Goal: Transaction & Acquisition: Book appointment/travel/reservation

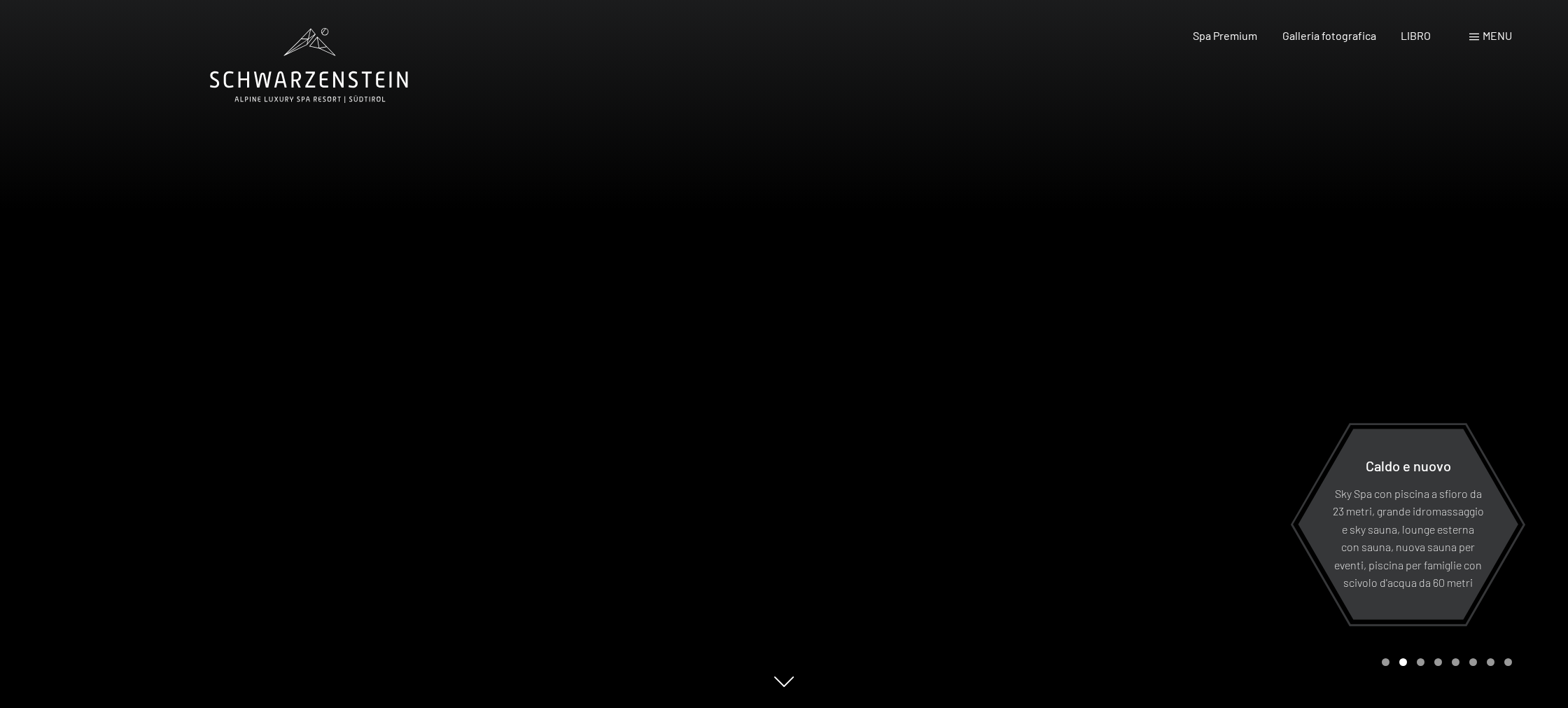
click at [1089, 112] on div at bounding box center [1176, 354] width 784 height 708
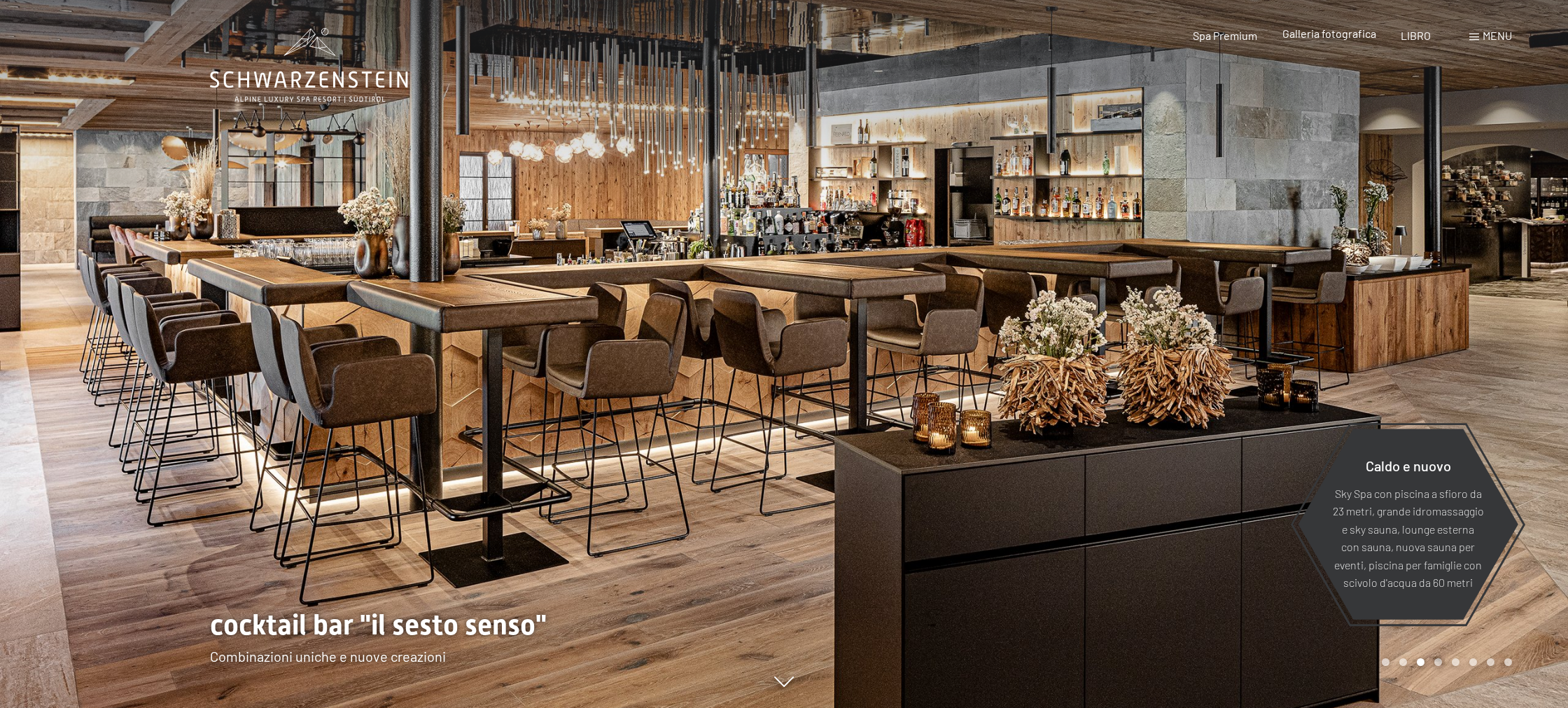
click at [1325, 35] on font "Galleria fotografica" at bounding box center [1329, 33] width 94 height 13
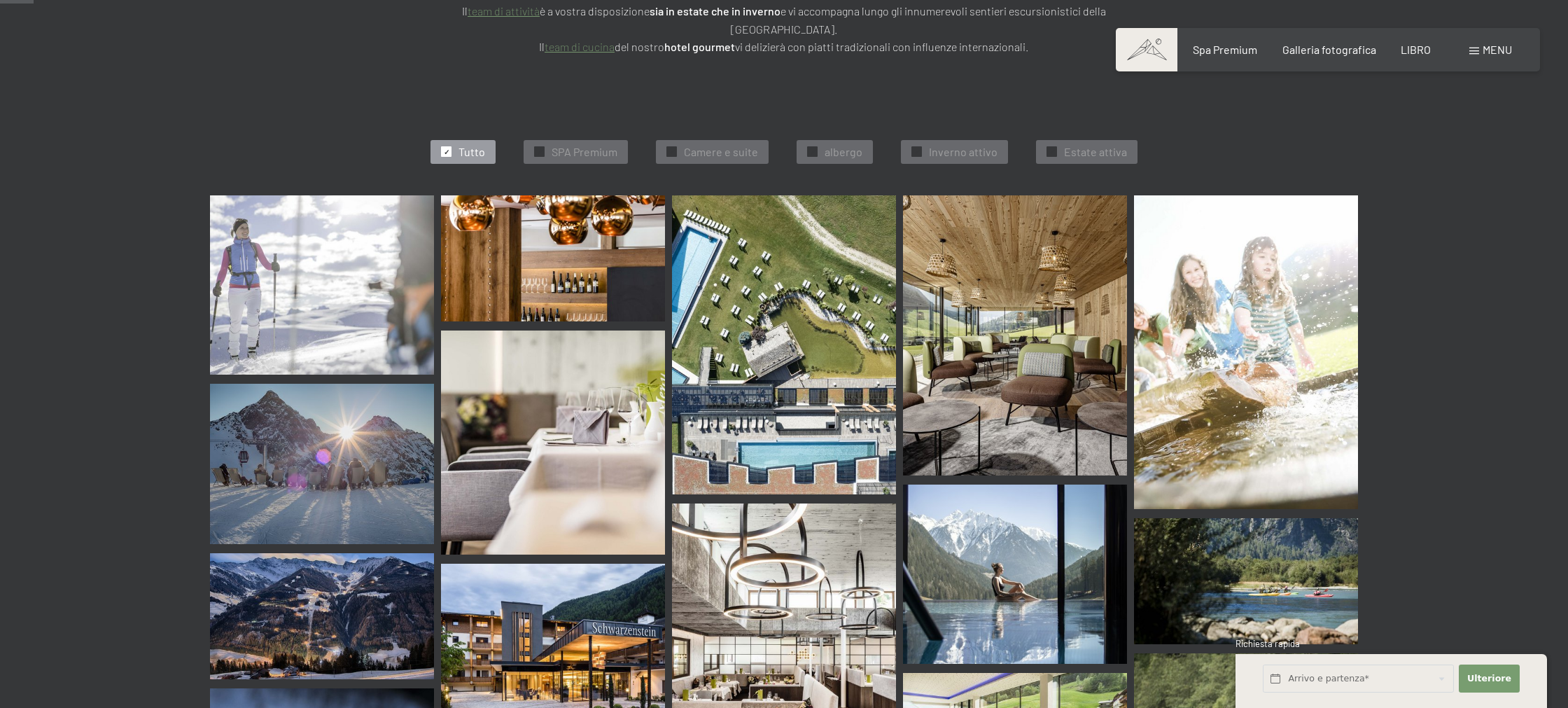
scroll to position [380, 0]
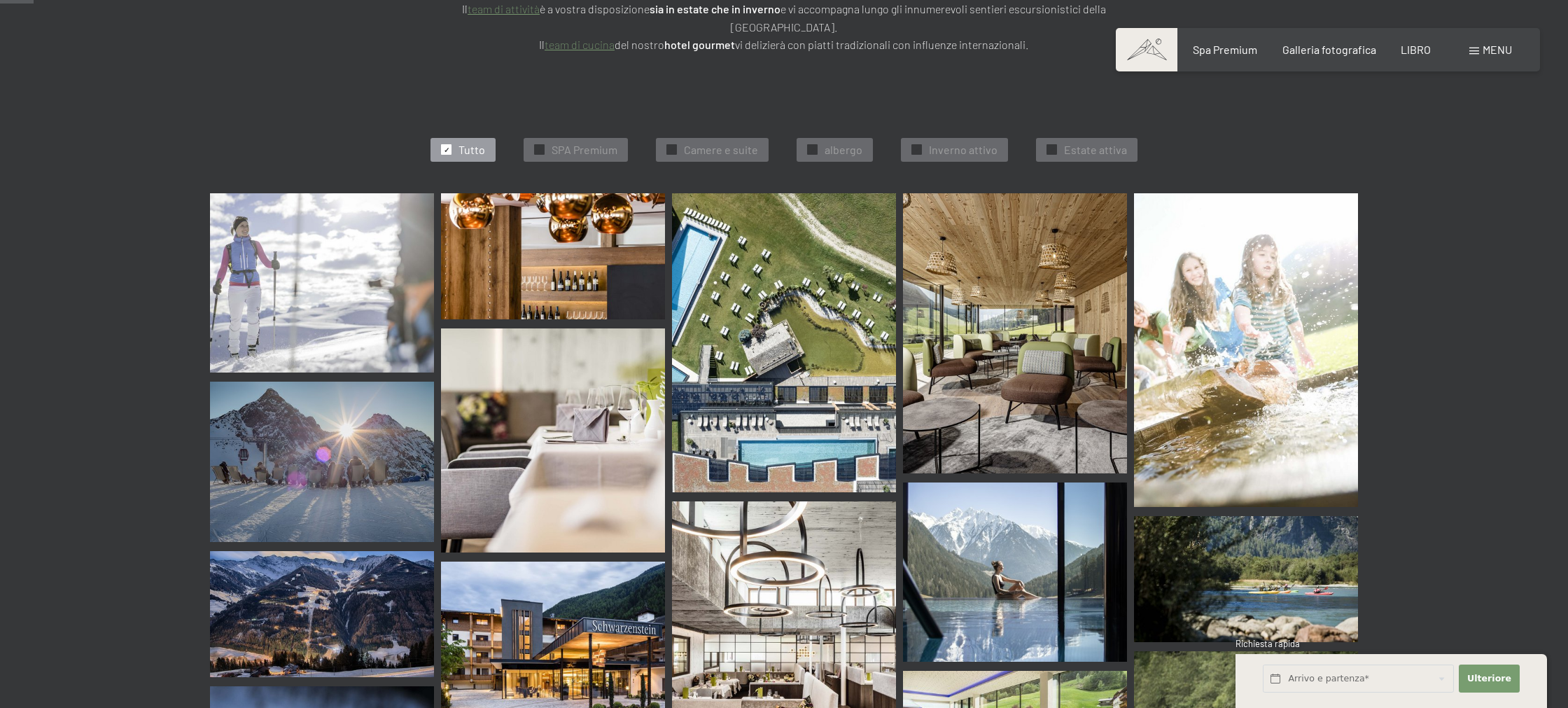
click at [337, 278] on img at bounding box center [322, 283] width 224 height 179
click at [991, 352] on img at bounding box center [1015, 333] width 224 height 280
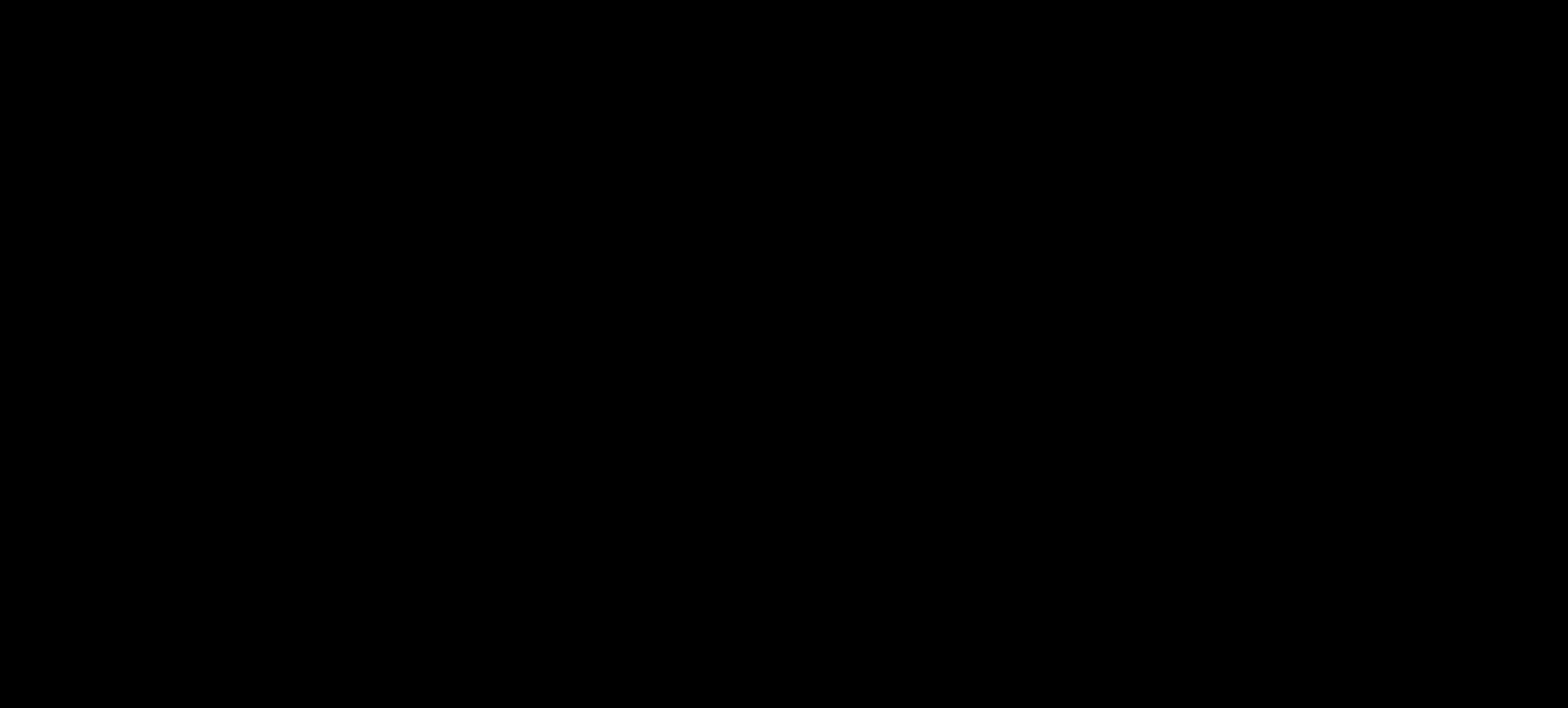
click at [991, 352] on img at bounding box center [784, 354] width 530 height 354
click at [940, 124] on div at bounding box center [784, 354] width 1568 height 708
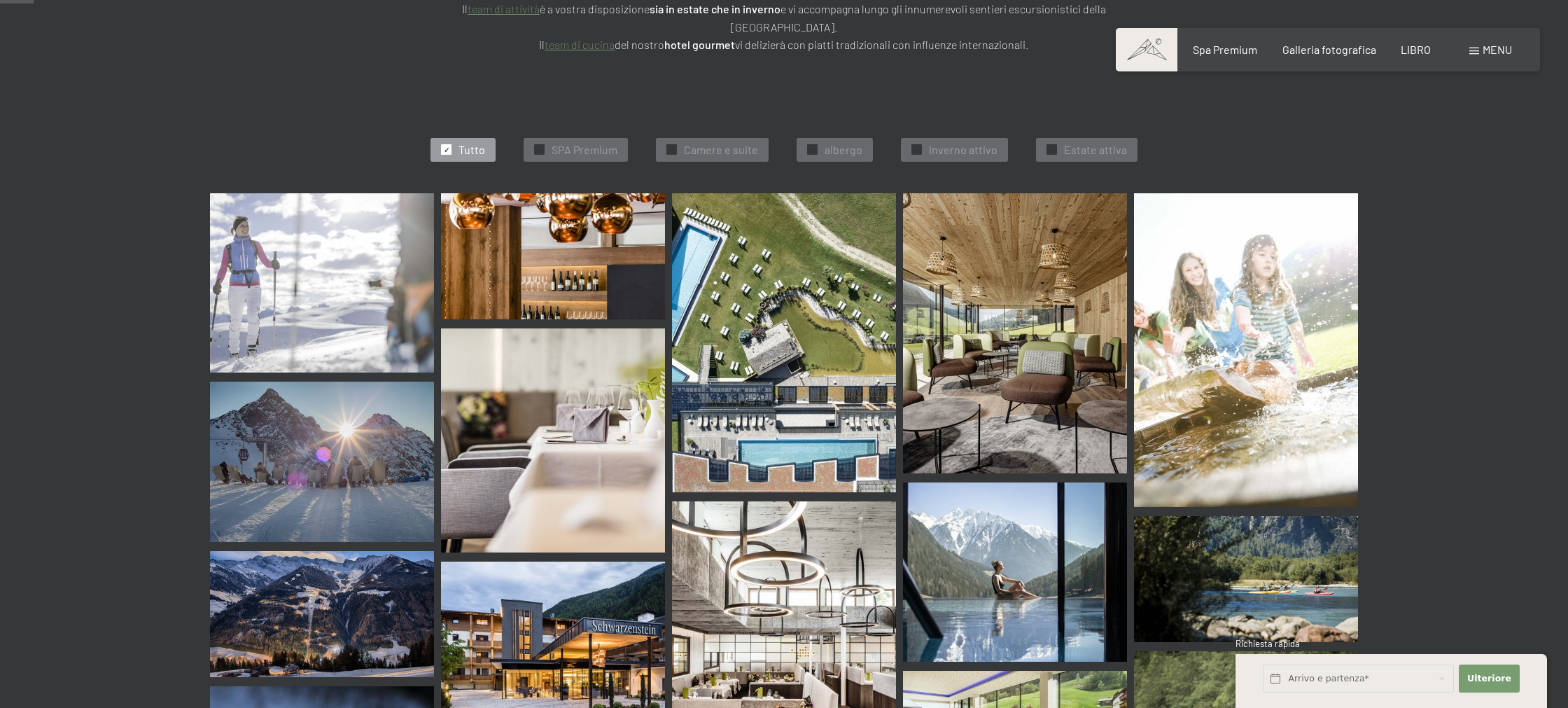
click at [775, 569] on img at bounding box center [783, 669] width 224 height 336
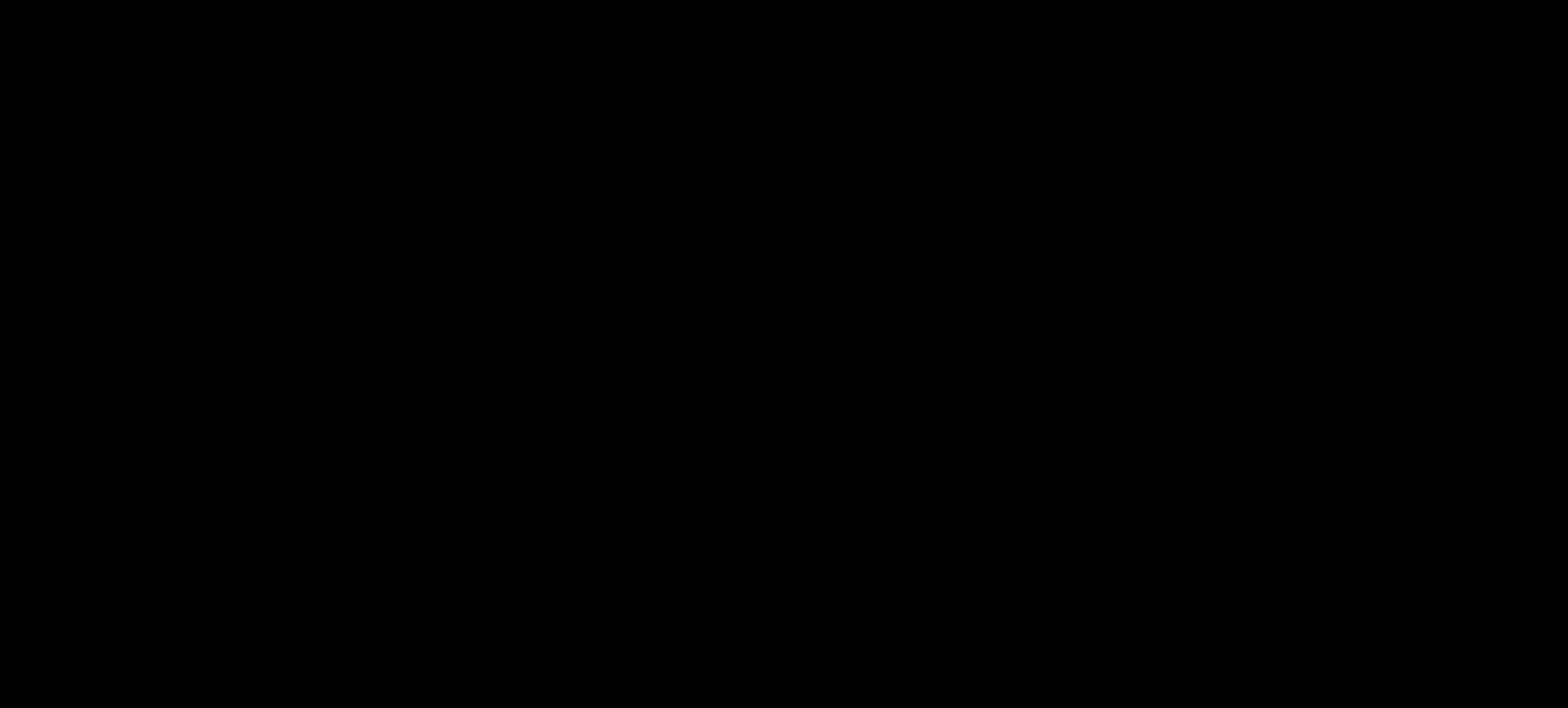
click at [777, 569] on div at bounding box center [784, 354] width 1568 height 708
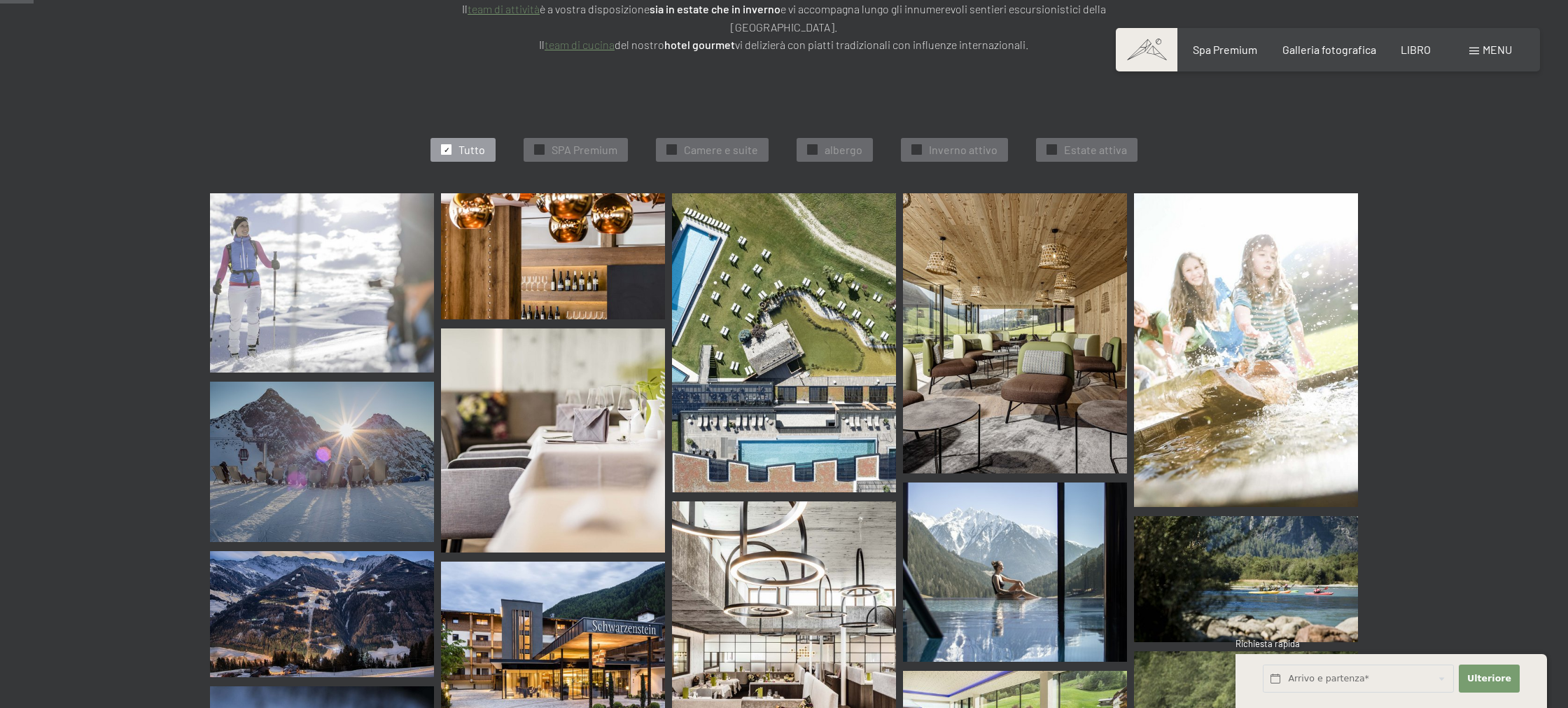
click at [771, 561] on img at bounding box center [783, 669] width 224 height 336
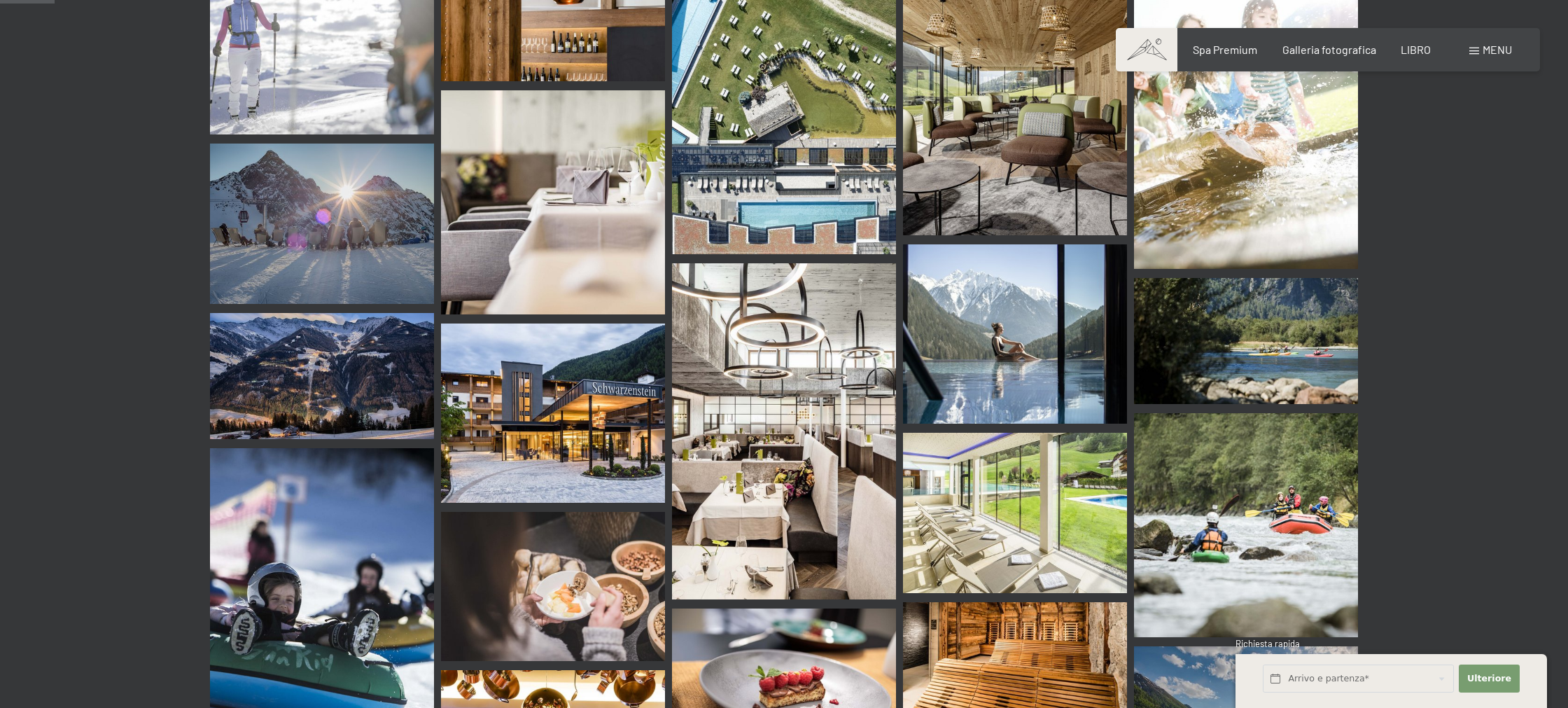
scroll to position [623, 0]
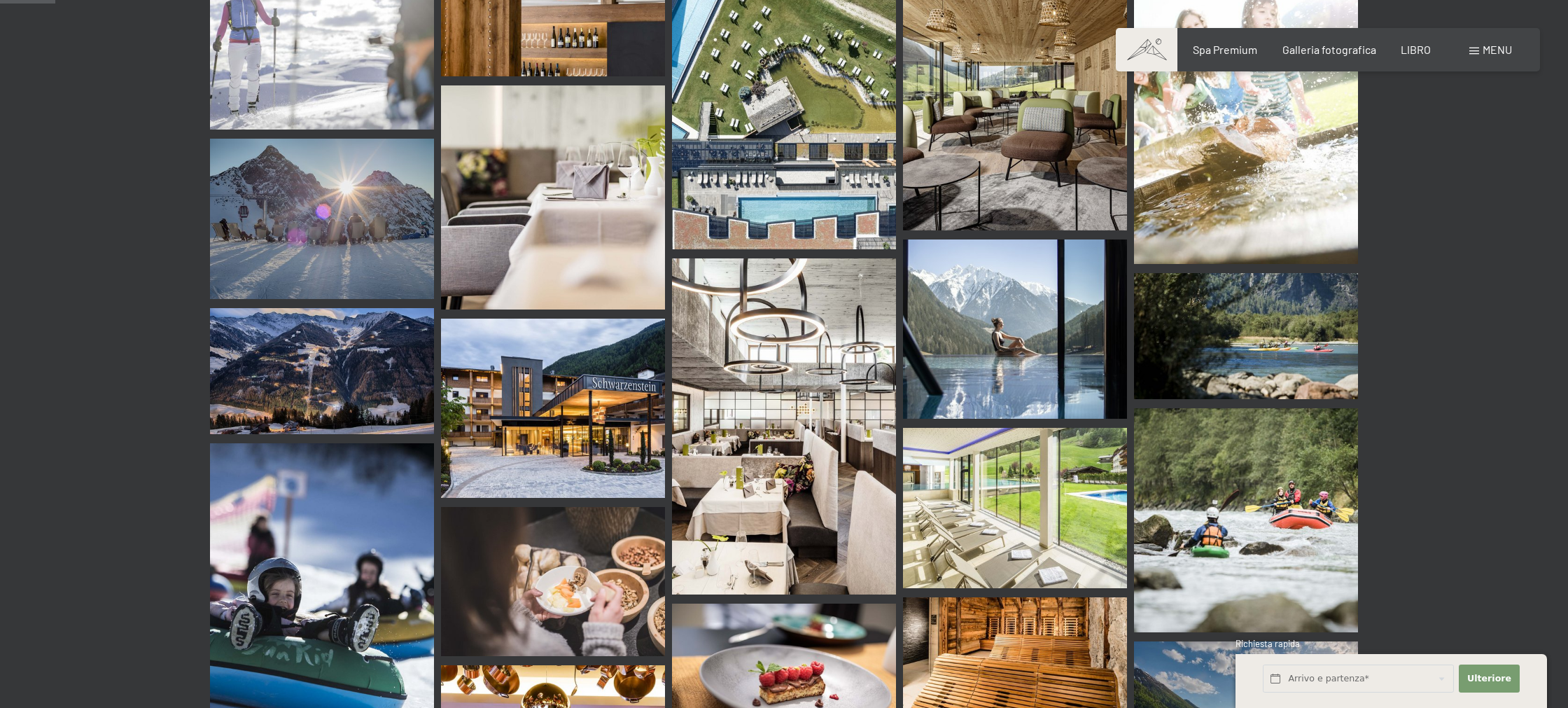
click at [496, 394] on img at bounding box center [552, 407] width 224 height 179
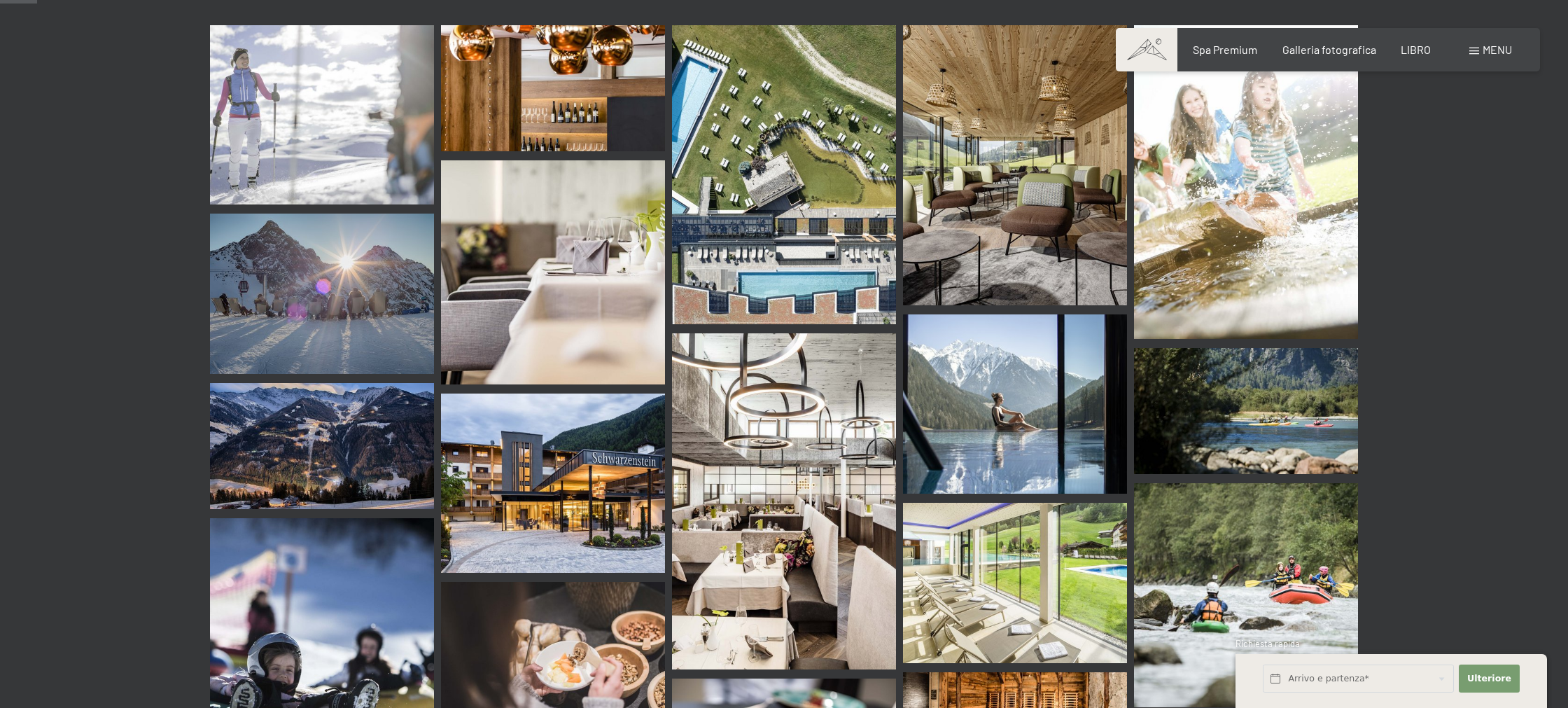
scroll to position [0, 0]
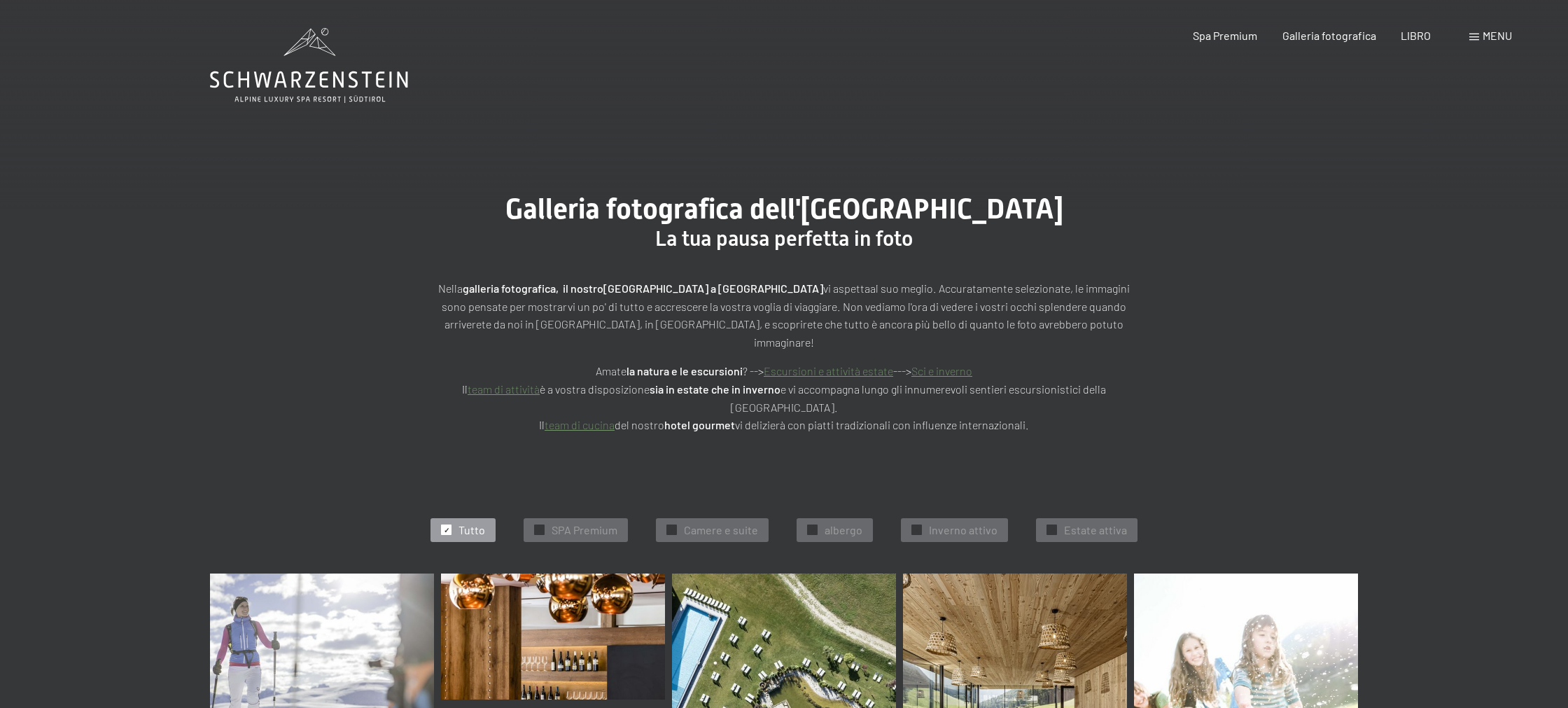
click at [1488, 37] on font "menu" at bounding box center [1496, 34] width 29 height 13
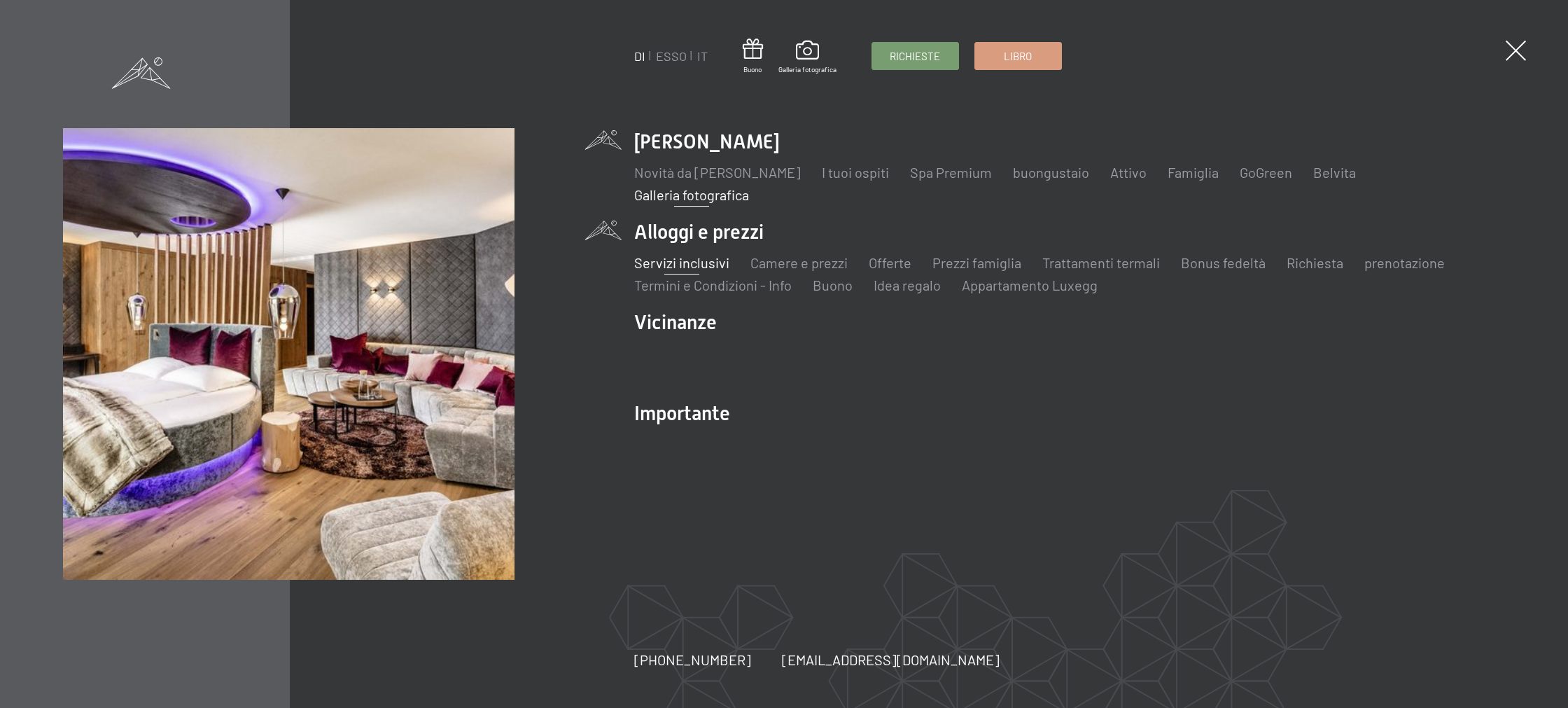
click at [700, 256] on font "Servizi inclusivi" at bounding box center [682, 262] width 95 height 17
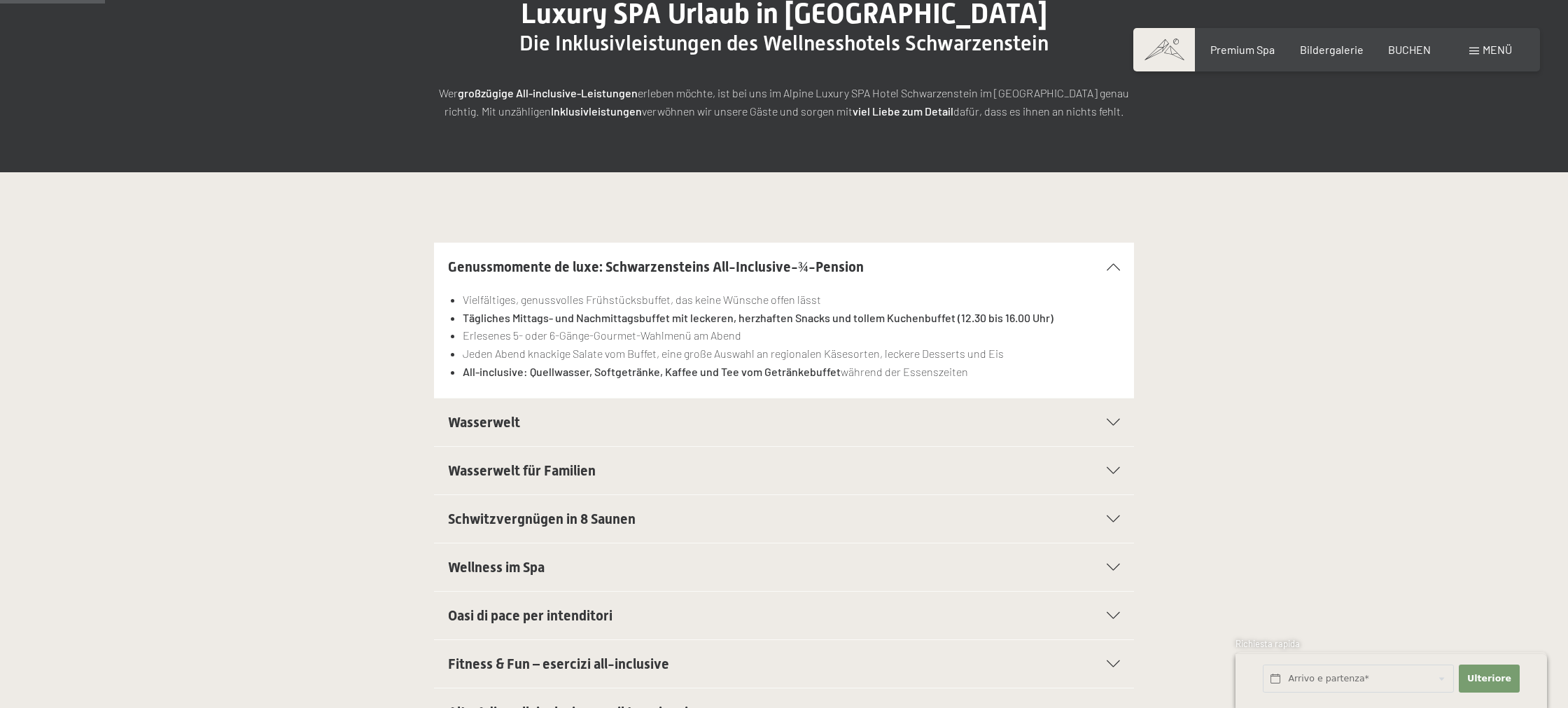
scroll to position [200, 0]
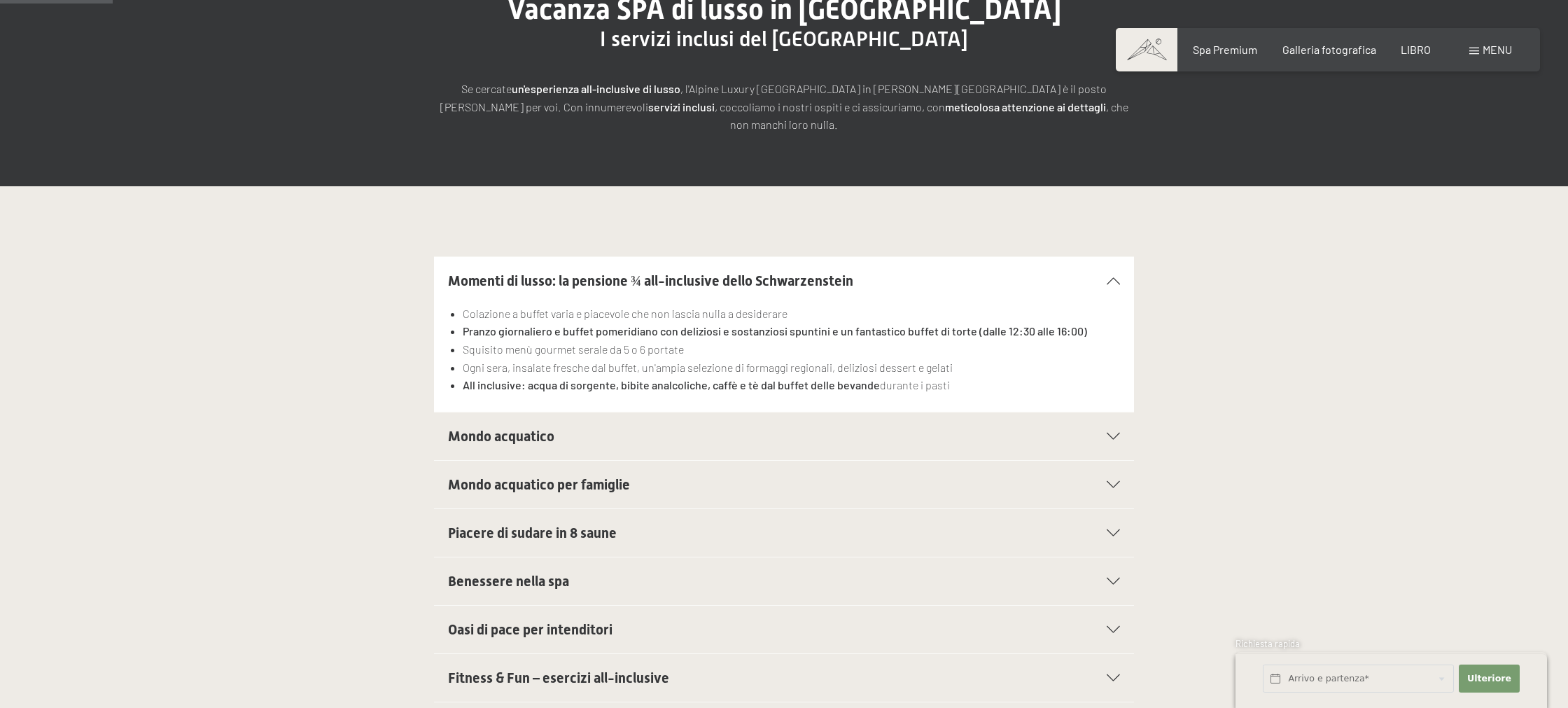
click at [1241, 133] on div "Vacanza SPA di lusso in Alto Adige I servizi inclusi del Wellness Hotel Schwarz…" at bounding box center [784, 64] width 1568 height 246
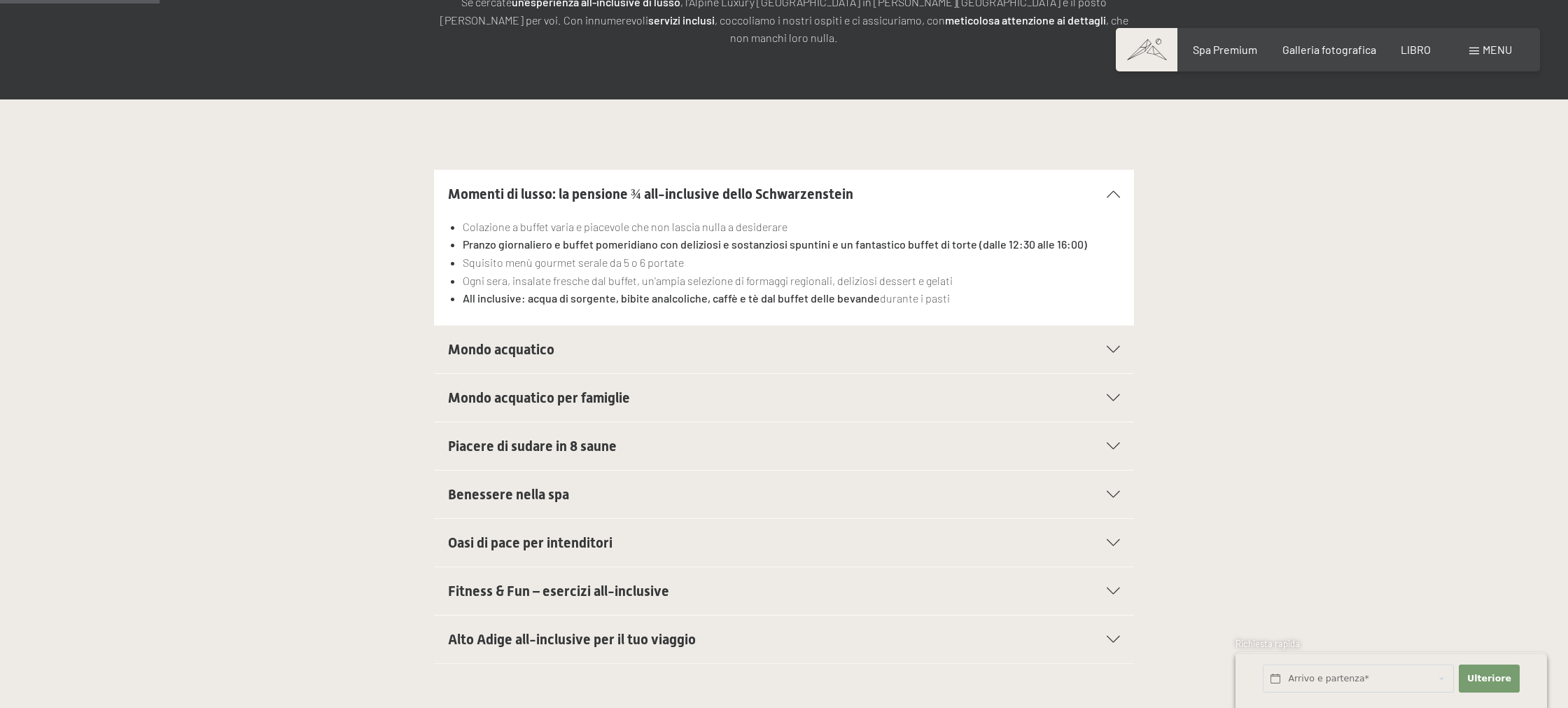
scroll to position [295, 0]
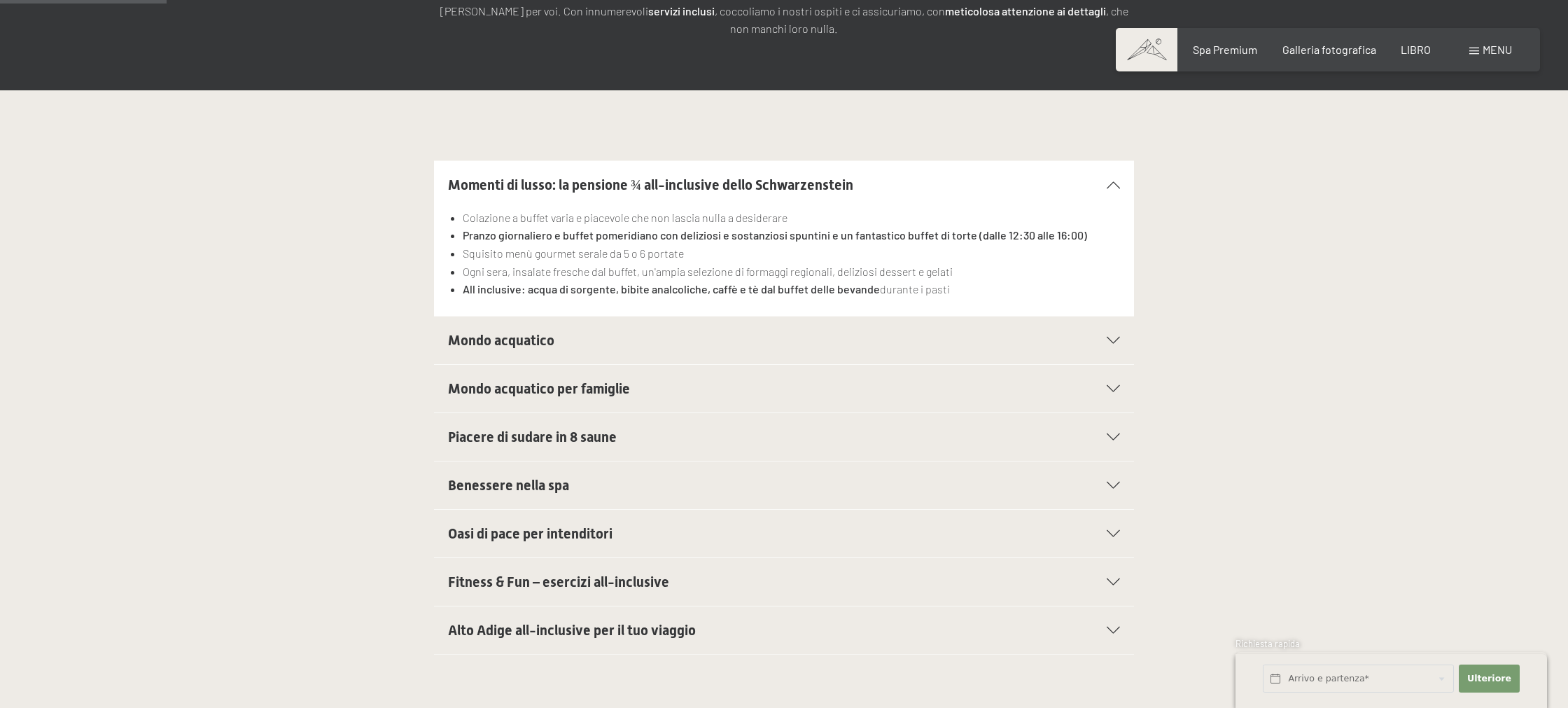
click at [1069, 328] on div "Mondo acquatico" at bounding box center [784, 340] width 672 height 48
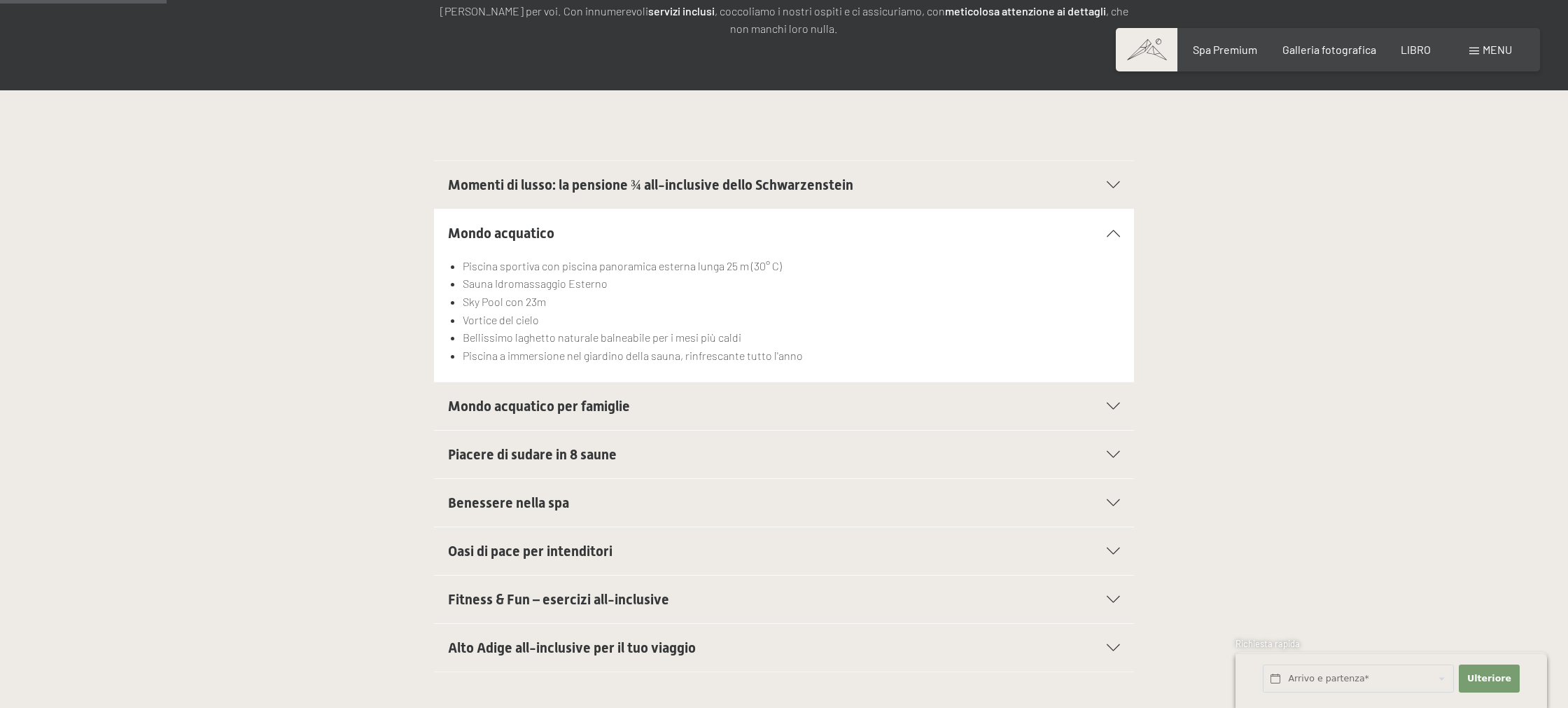
click at [1120, 382] on section "Mondo acquatico per famiglie Piscina per famiglie da 25 m con attrazioni acquat…" at bounding box center [784, 406] width 700 height 49
click at [1124, 386] on section "Mondo acquatico per famiglie Piscina per famiglie da 25 m con attrazioni acquat…" at bounding box center [784, 406] width 700 height 49
click at [1115, 402] on icon at bounding box center [1113, 406] width 13 height 7
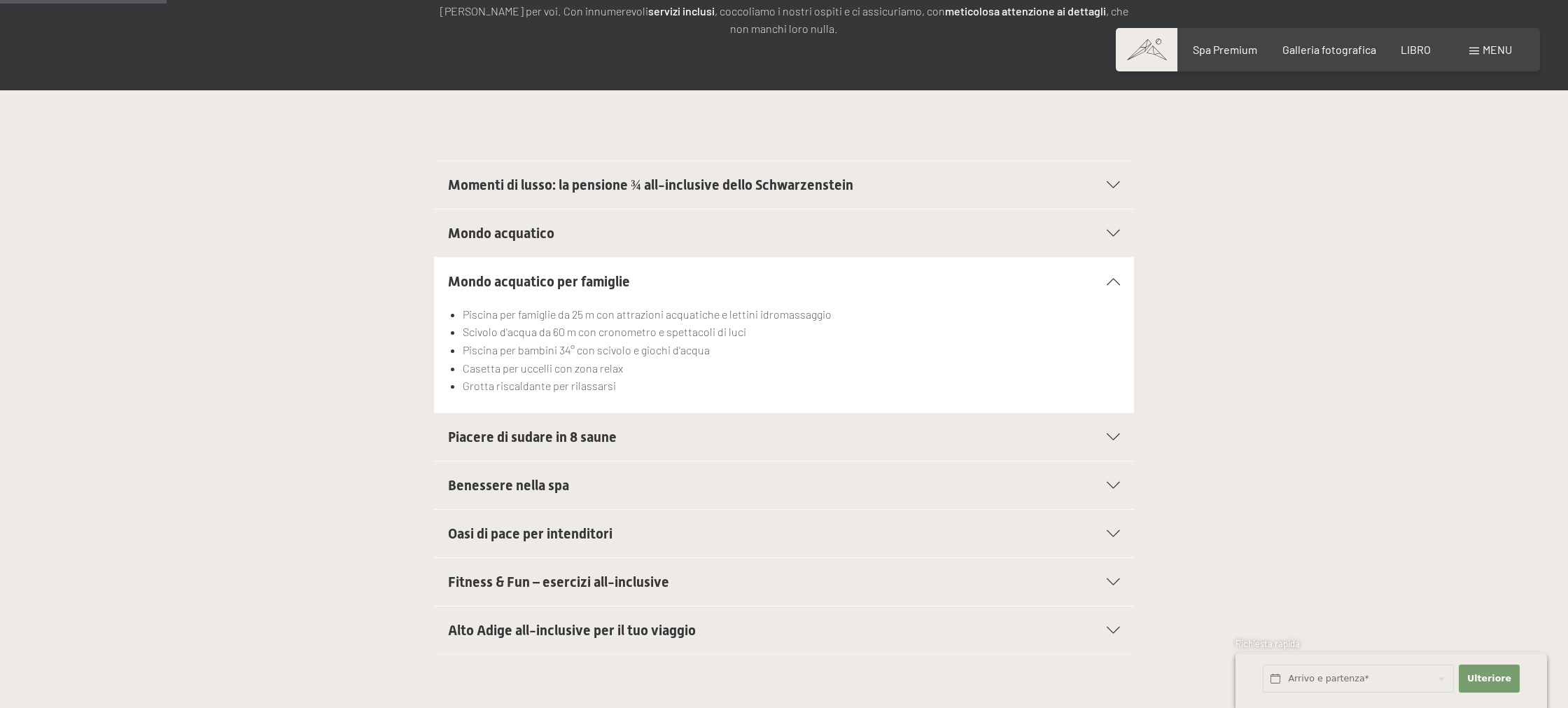
click at [1103, 433] on div at bounding box center [1104, 437] width 31 height 7
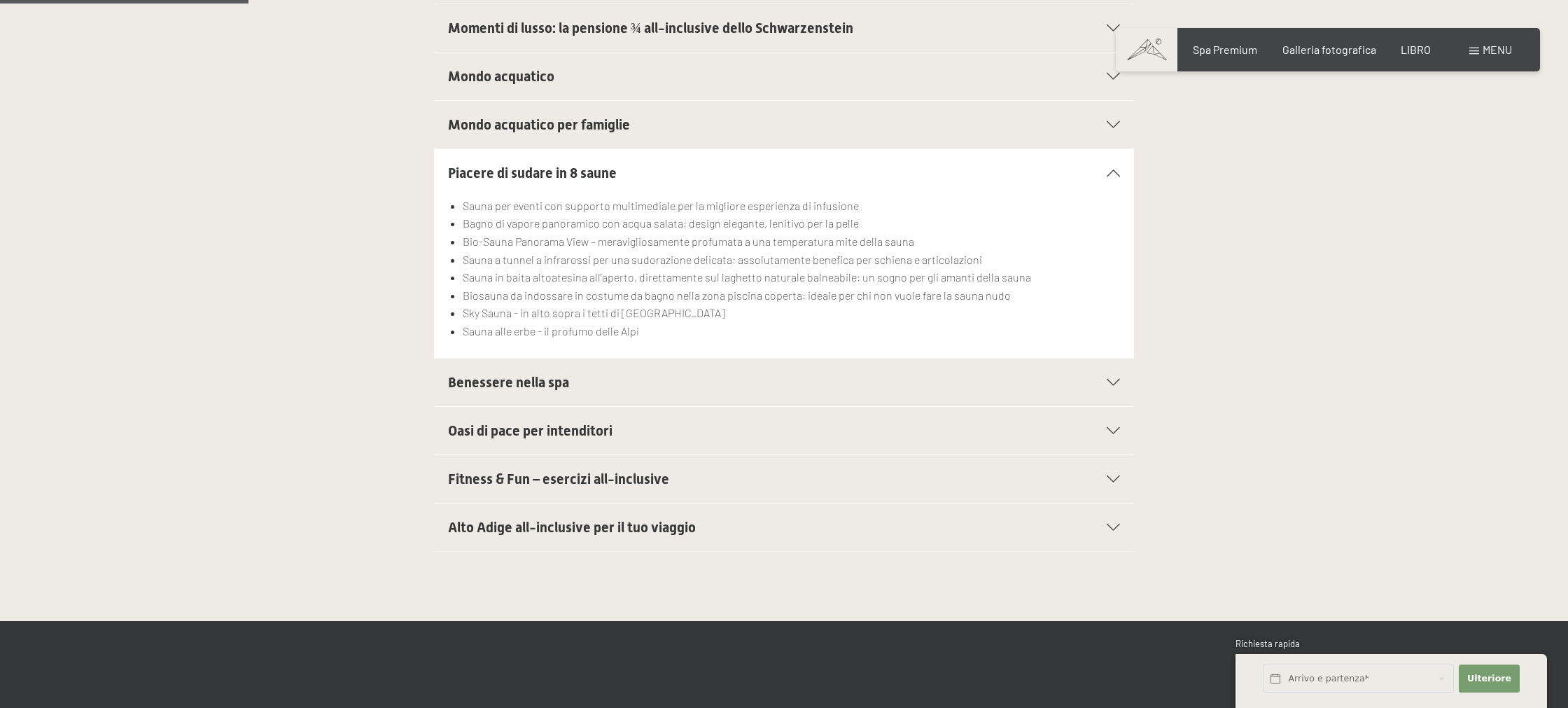
scroll to position [453, 0]
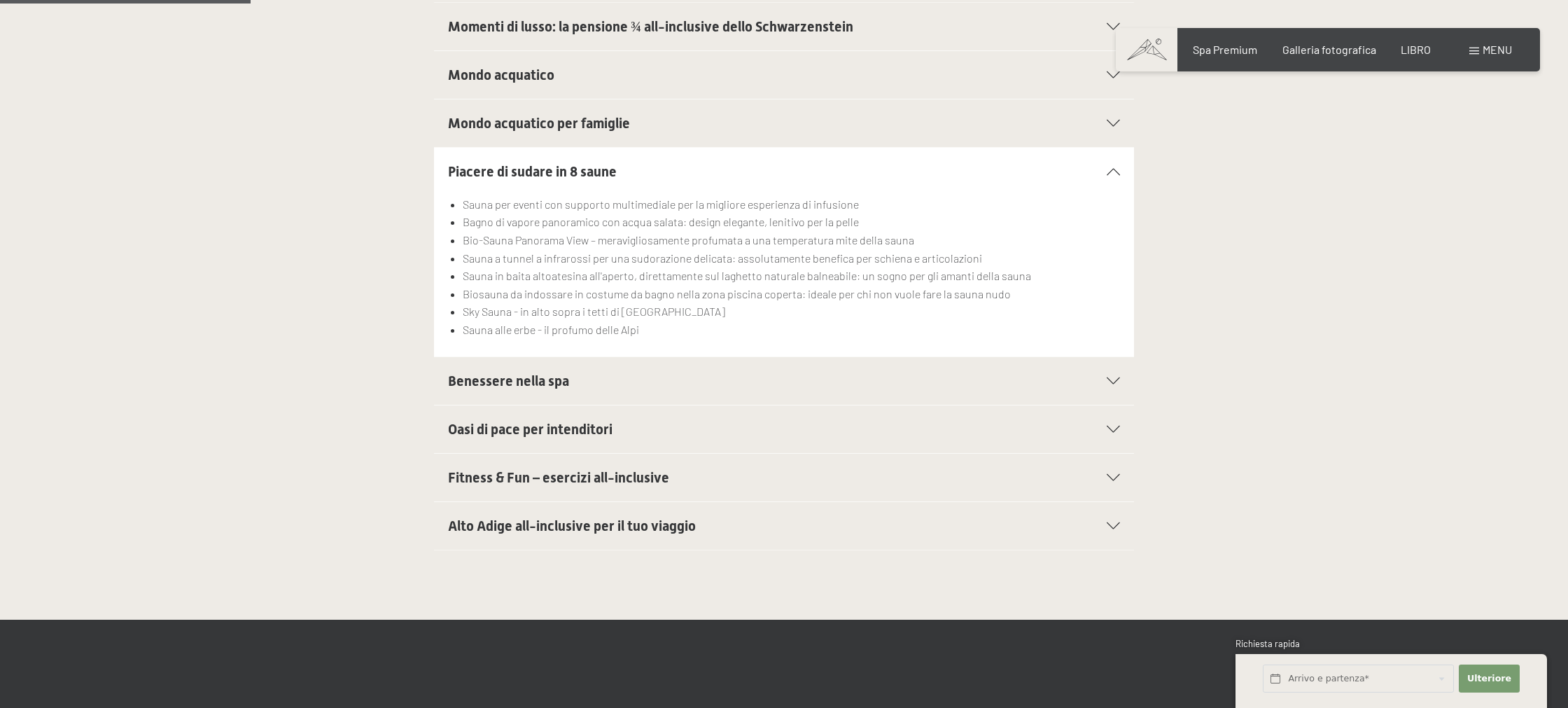
click at [648, 357] on div "Benessere nella spa" at bounding box center [784, 381] width 672 height 48
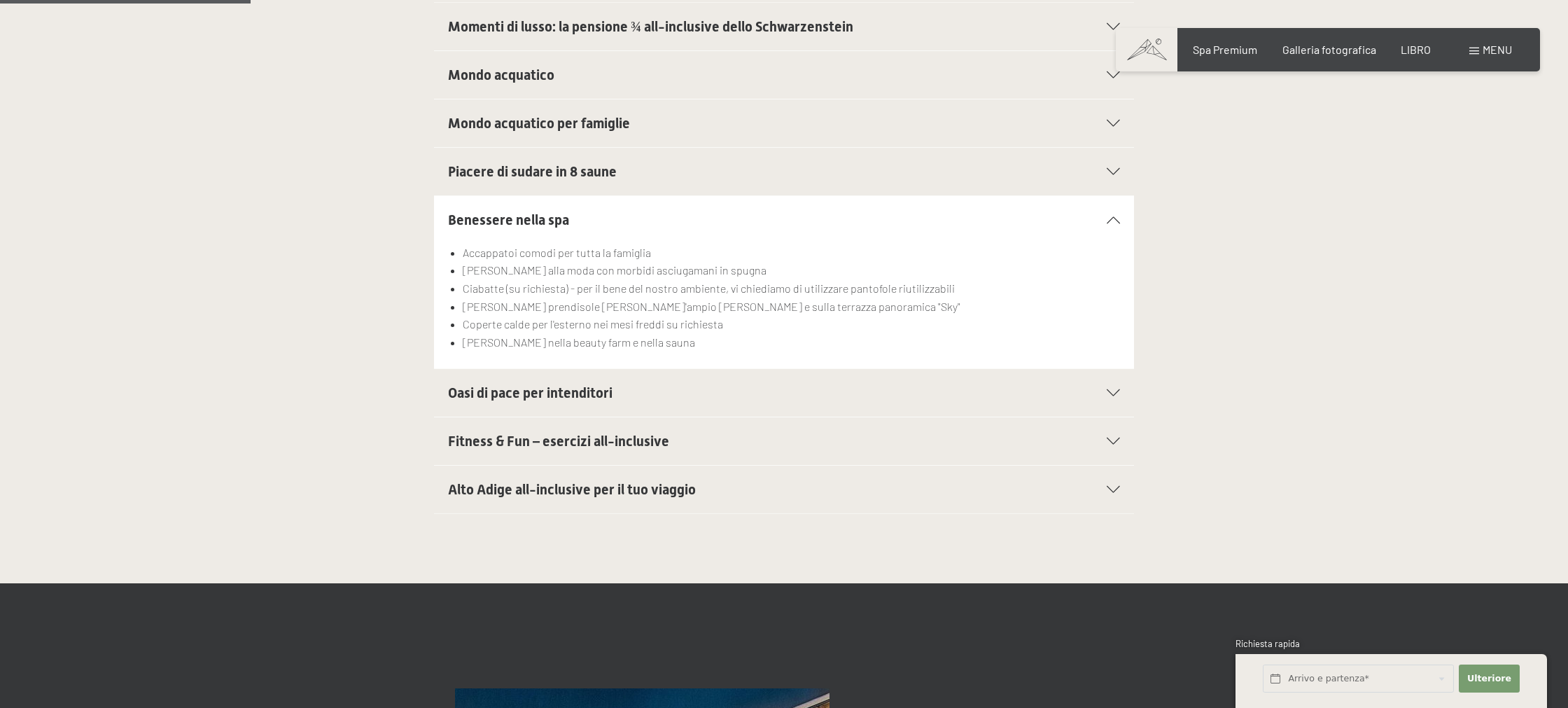
click at [620, 383] on h2 "Oasi di pace per intenditori" at bounding box center [750, 392] width 605 height 19
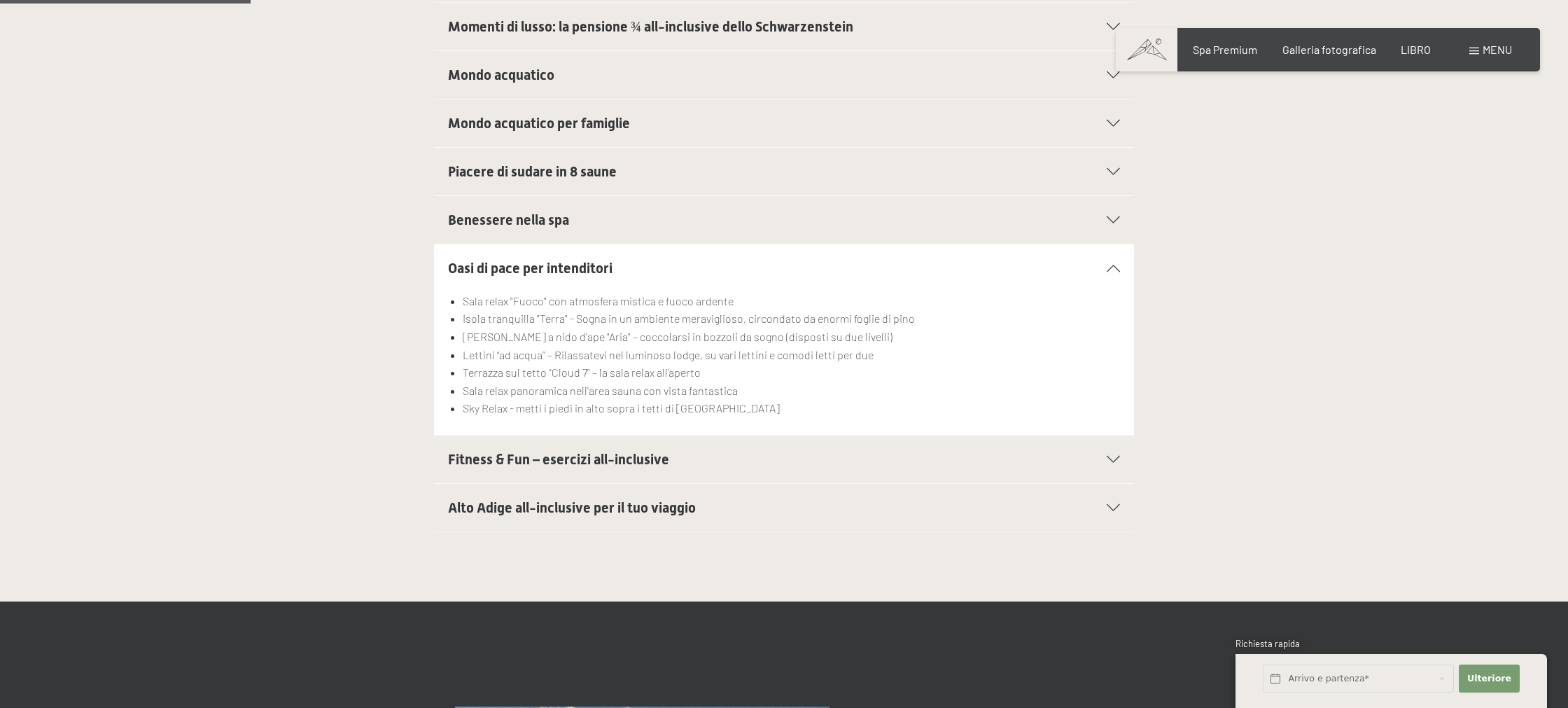
click at [719, 436] on div "Fitness & Fun – esercizi all-inclusive" at bounding box center [784, 460] width 672 height 48
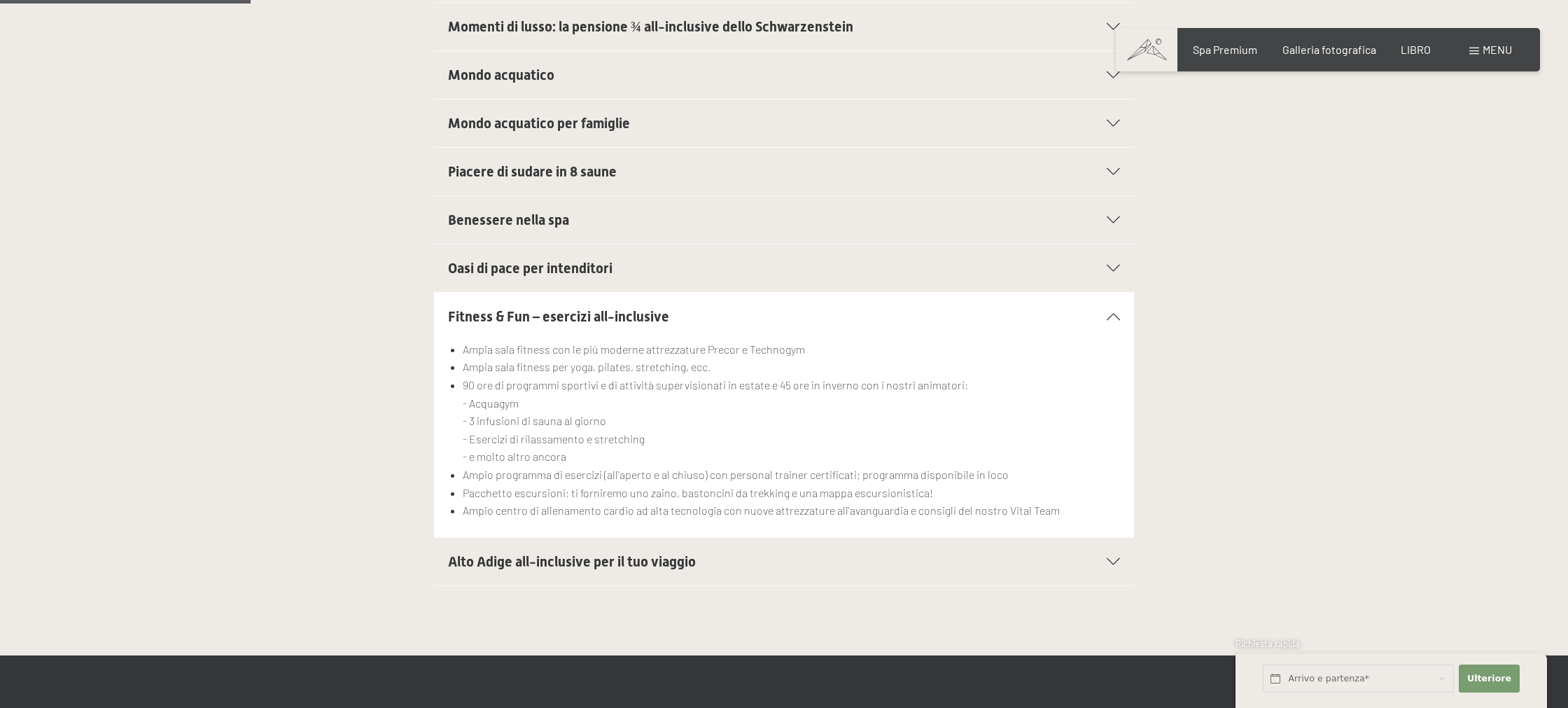
click at [691, 553] on font "Alto Adige all-inclusive per il tuo viaggio" at bounding box center [572, 561] width 247 height 17
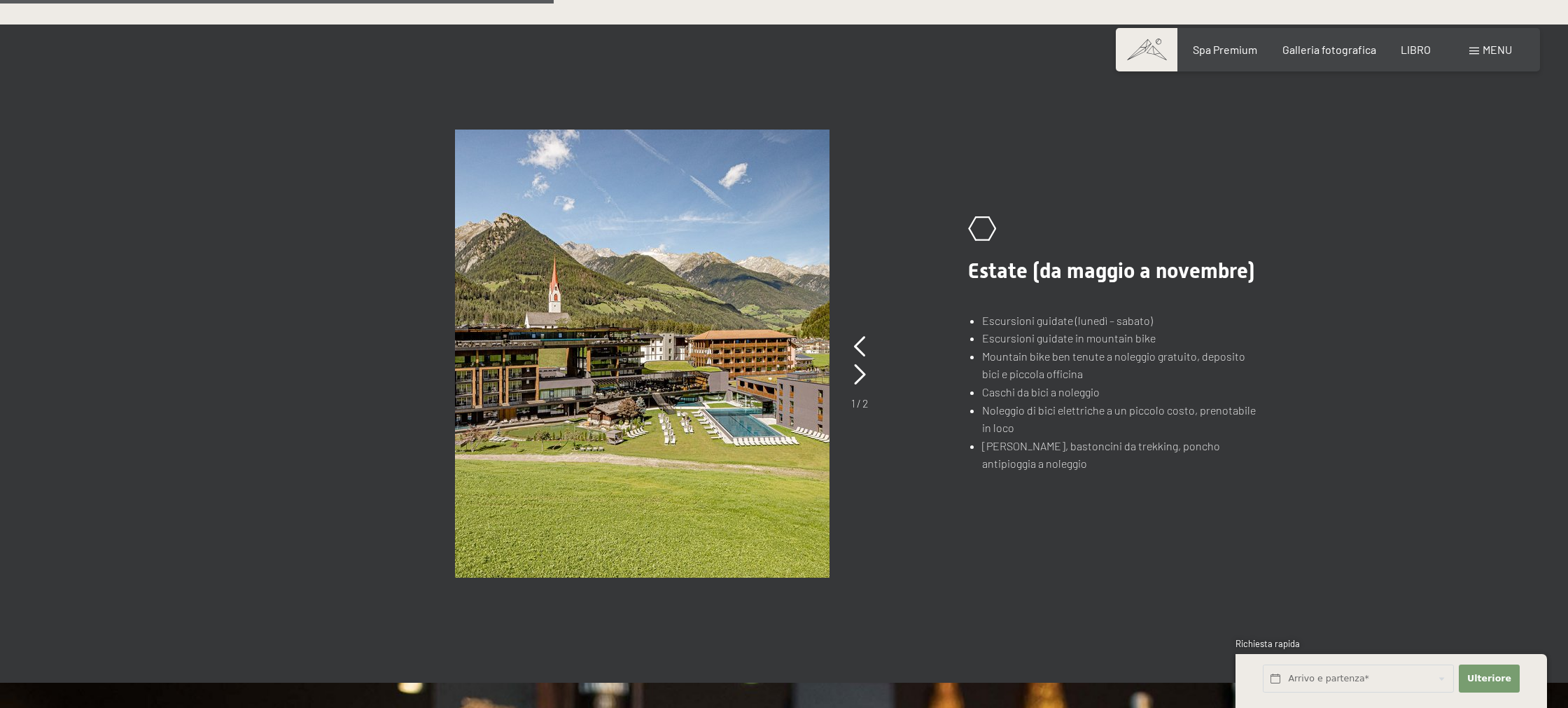
scroll to position [978, 0]
click at [860, 363] on icon at bounding box center [859, 374] width 11 height 21
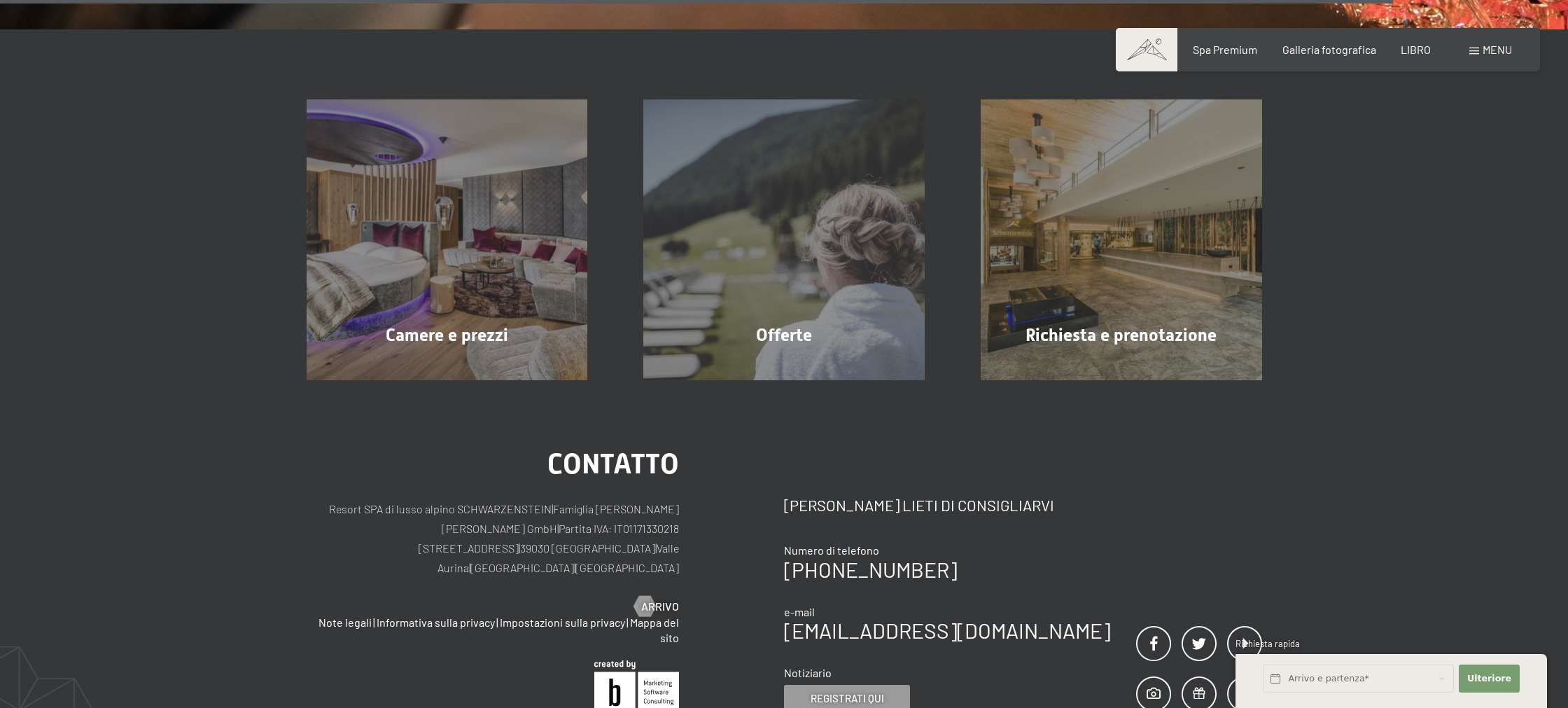
scroll to position [2515, 0]
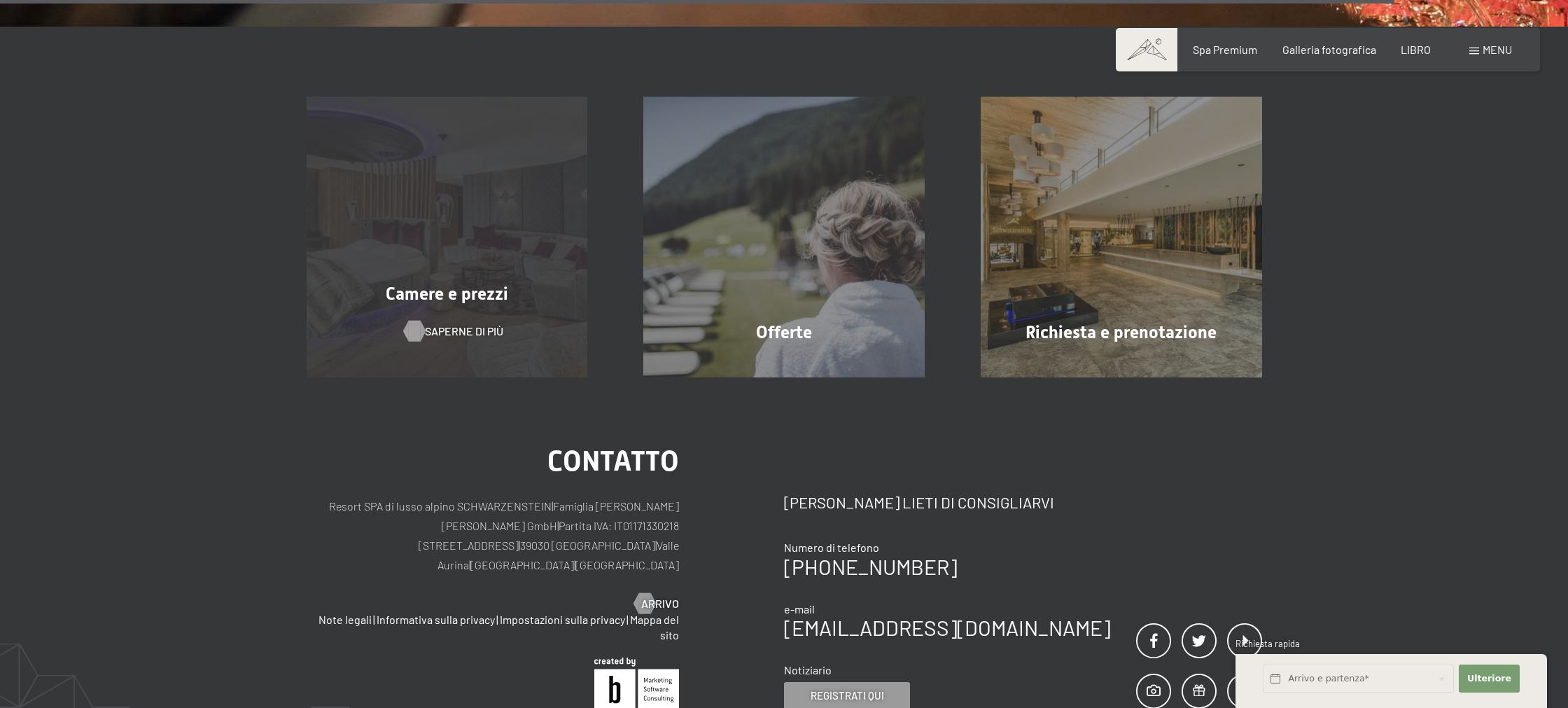
click at [438, 324] on font "Saperne di più" at bounding box center [464, 331] width 79 height 13
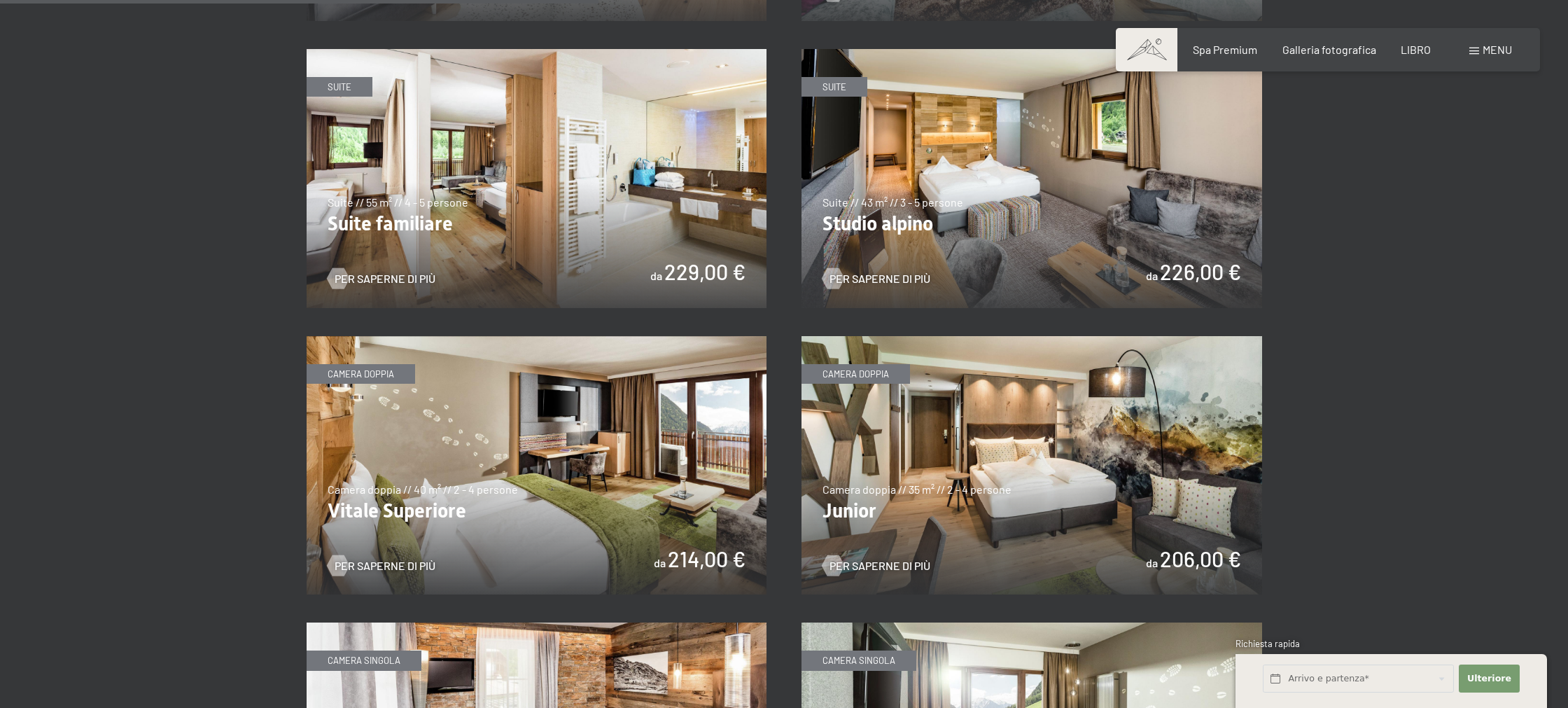
scroll to position [1783, 0]
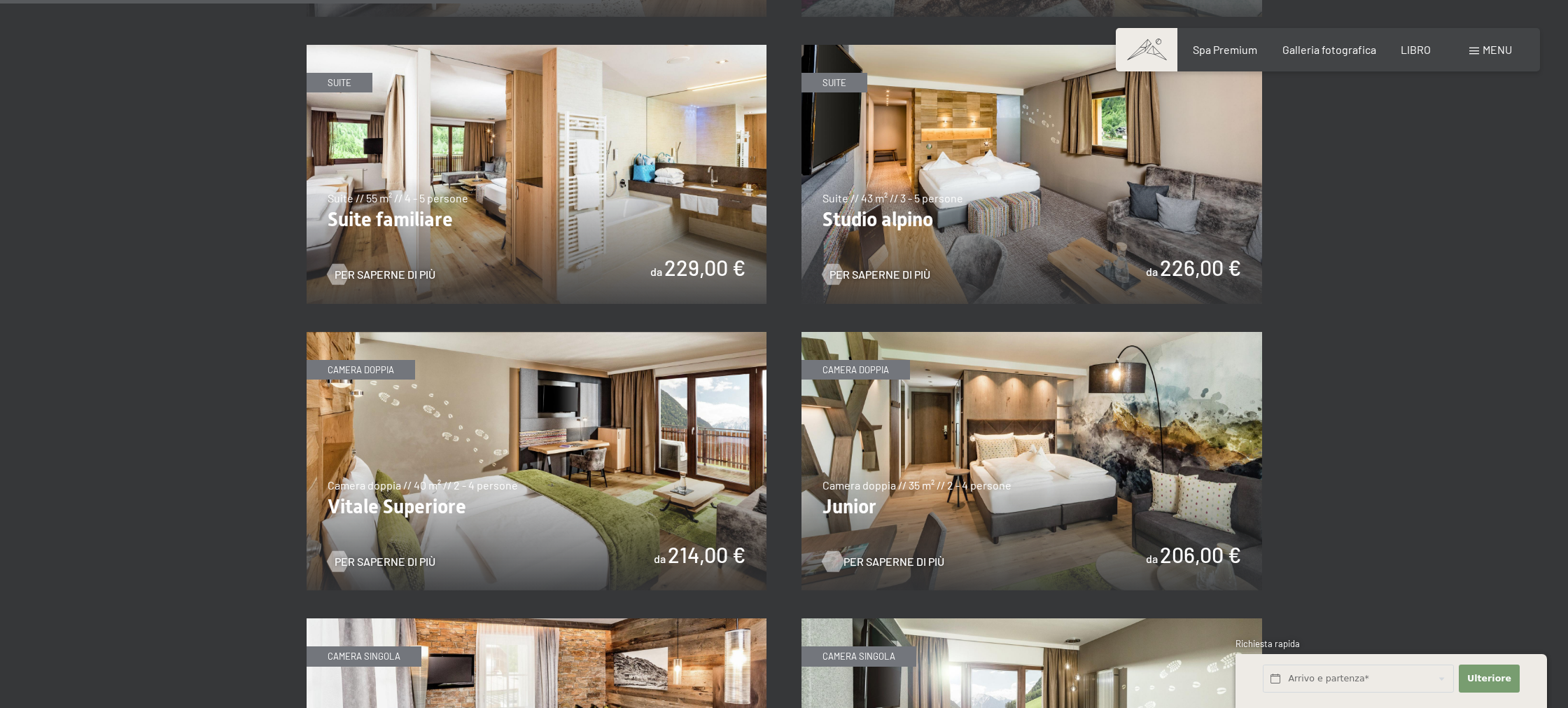
click at [906, 554] on font "Per saperne di più" at bounding box center [894, 560] width 101 height 13
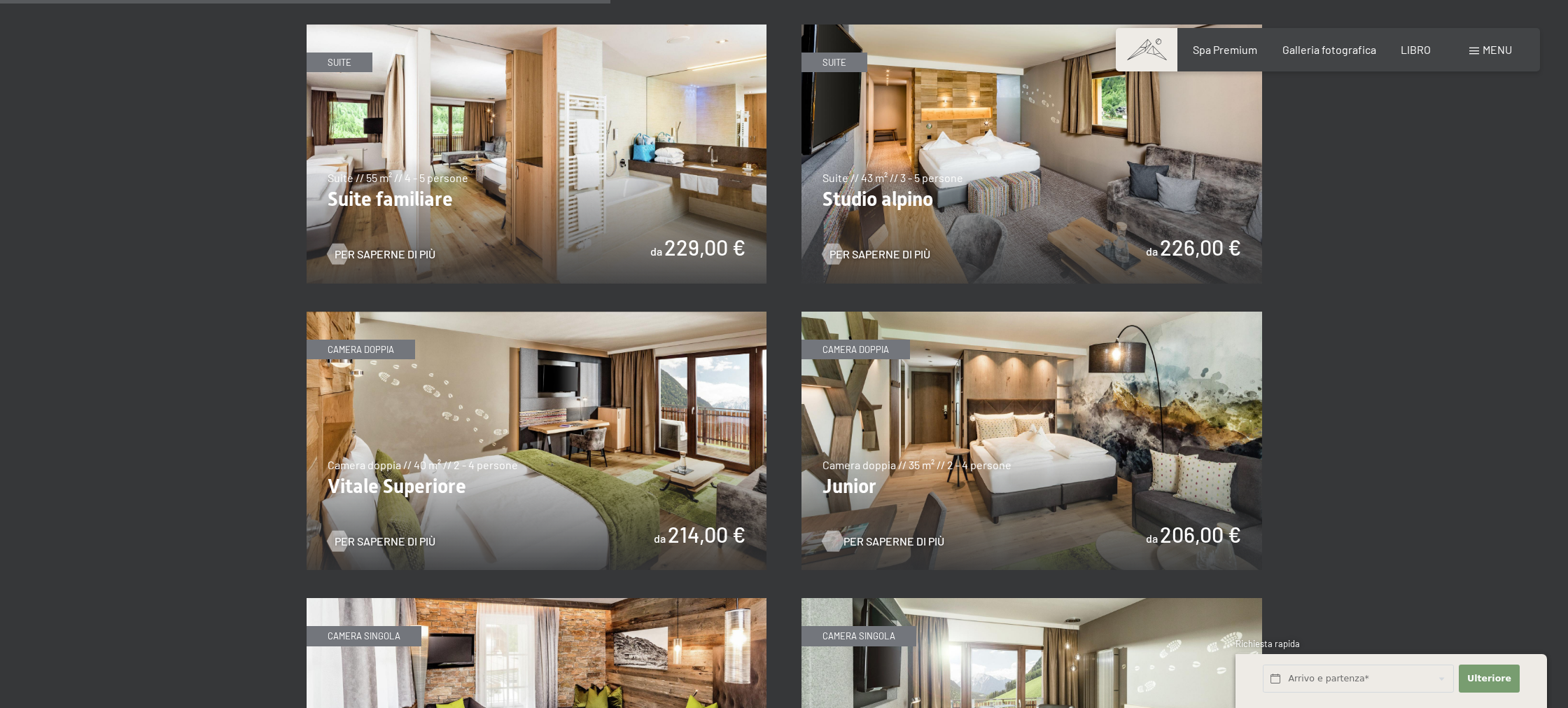
scroll to position [1790, 0]
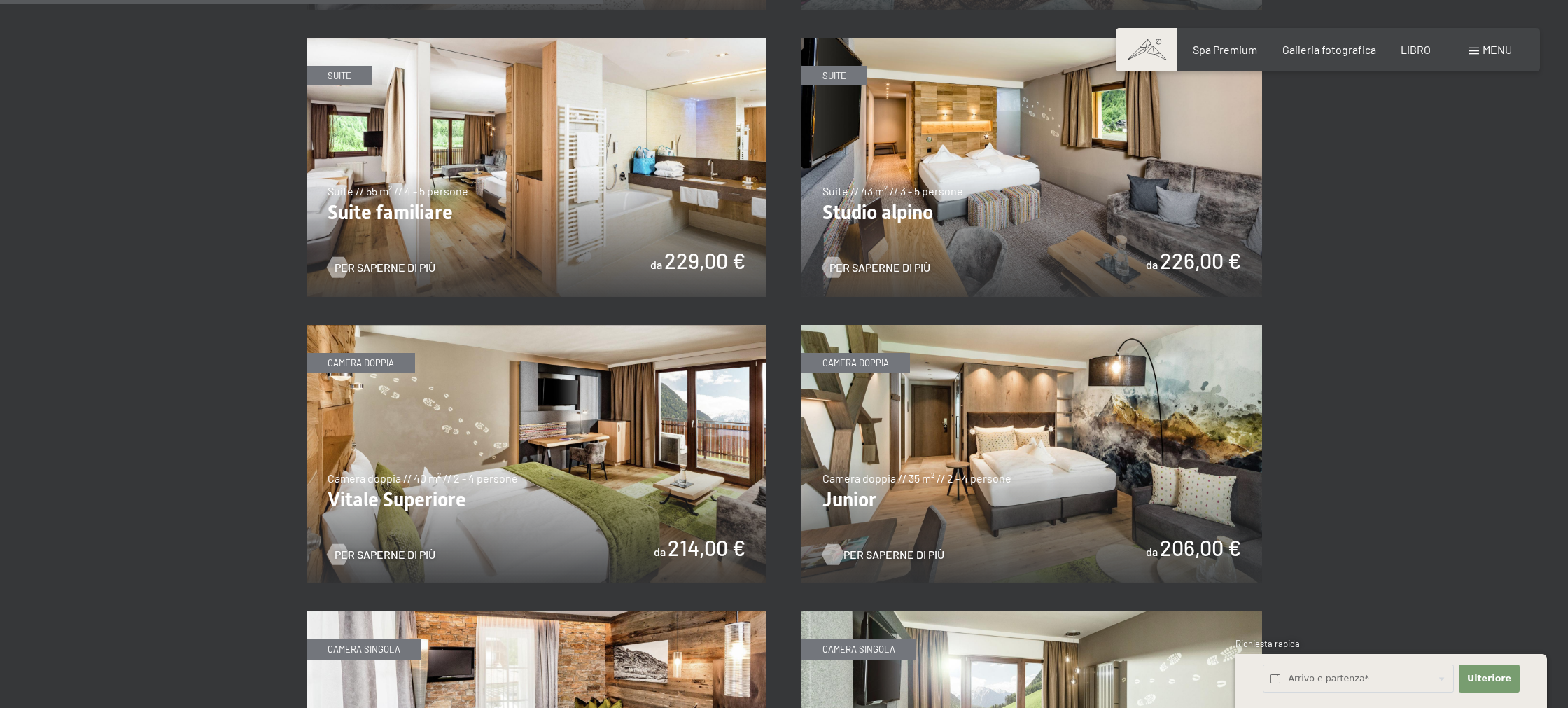
click at [515, 210] on img at bounding box center [537, 167] width 461 height 259
click at [439, 469] on img at bounding box center [537, 453] width 461 height 259
click at [893, 196] on img at bounding box center [1031, 167] width 461 height 259
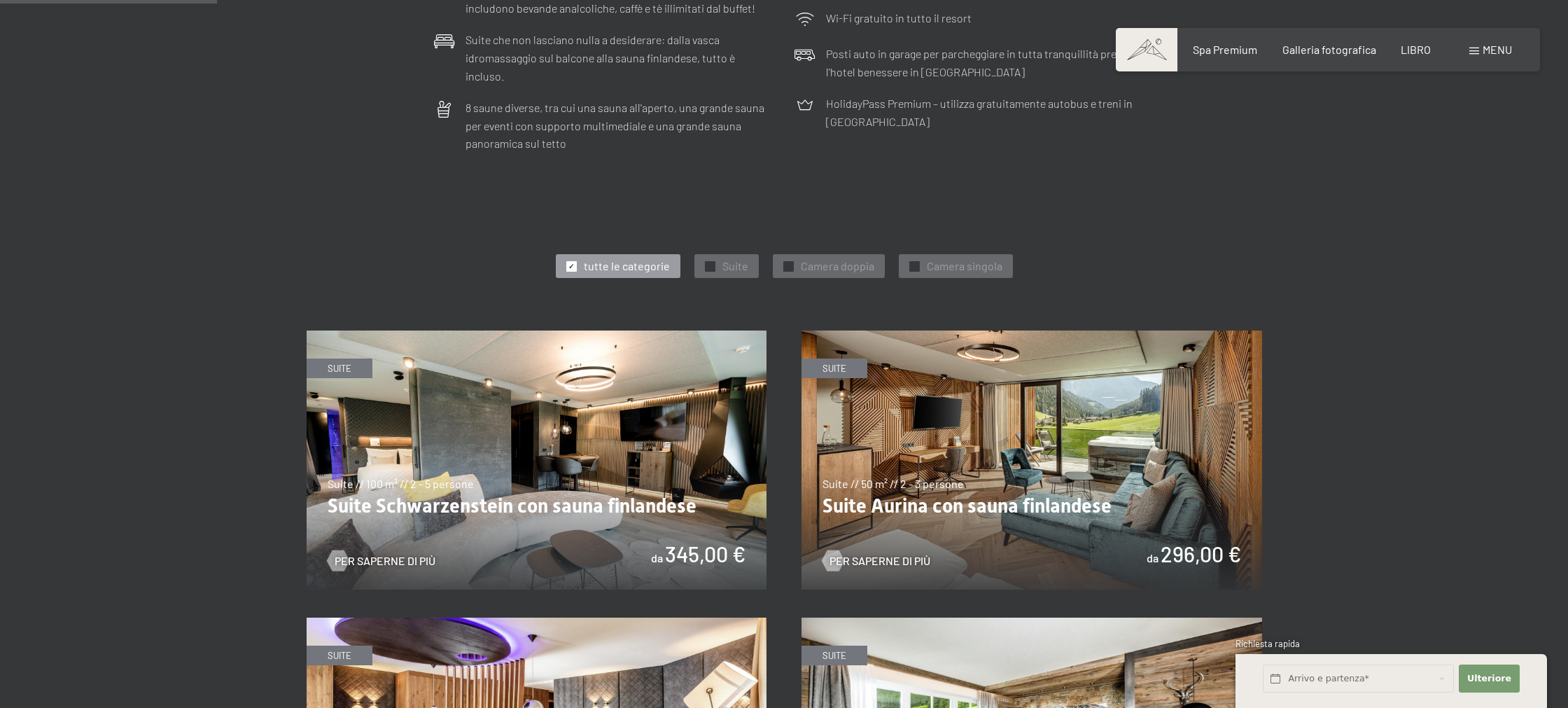
scroll to position [634, 0]
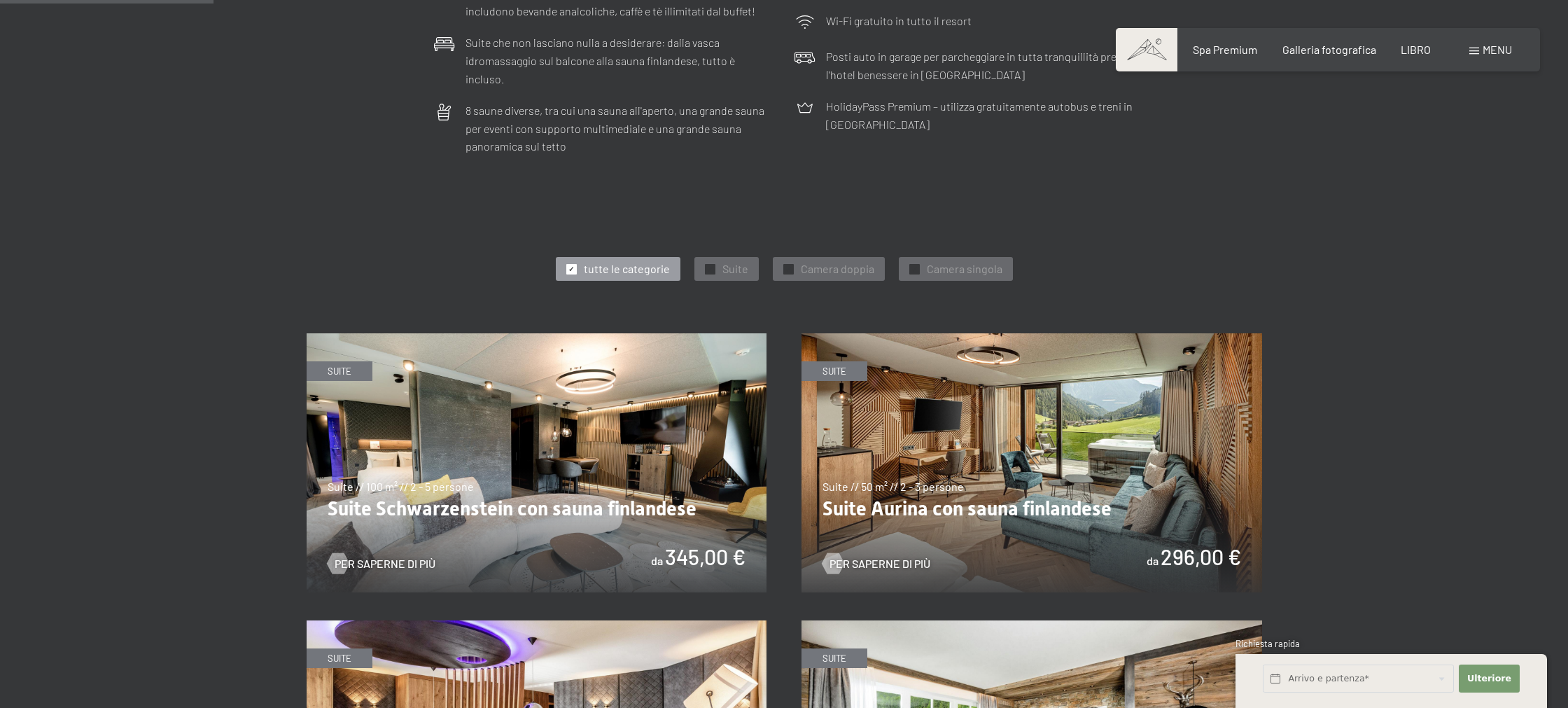
click at [1169, 476] on img at bounding box center [1031, 462] width 461 height 259
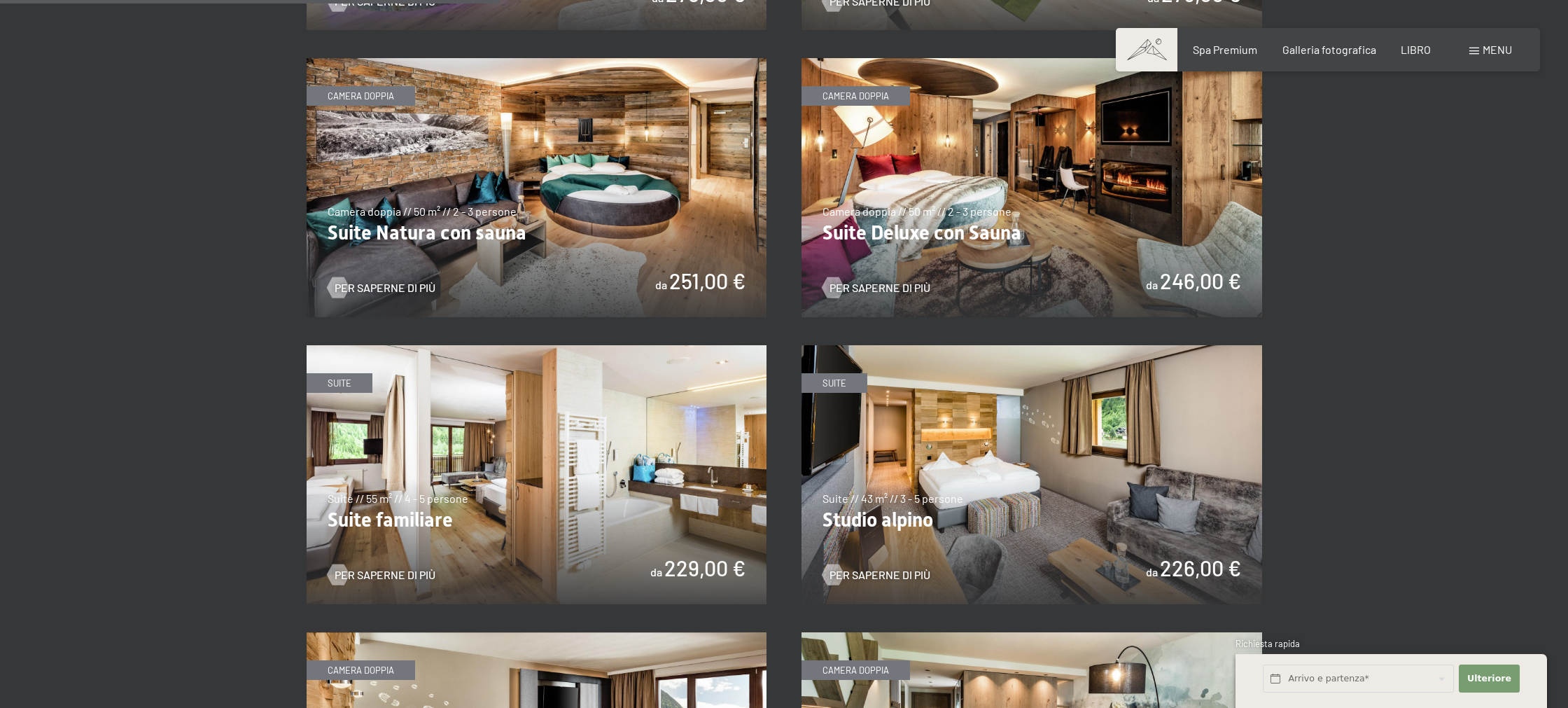
scroll to position [1481, 0]
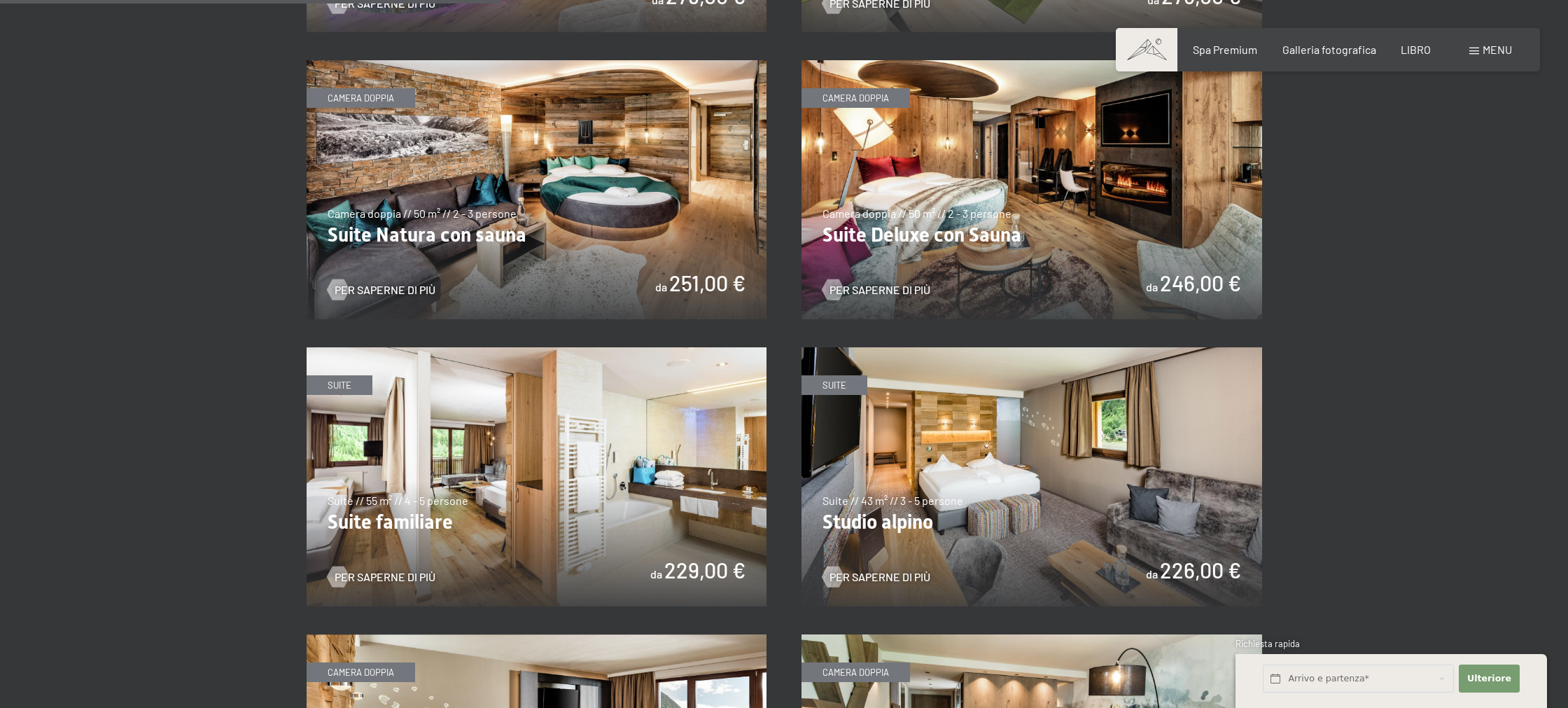
click at [567, 499] on img at bounding box center [537, 476] width 461 height 259
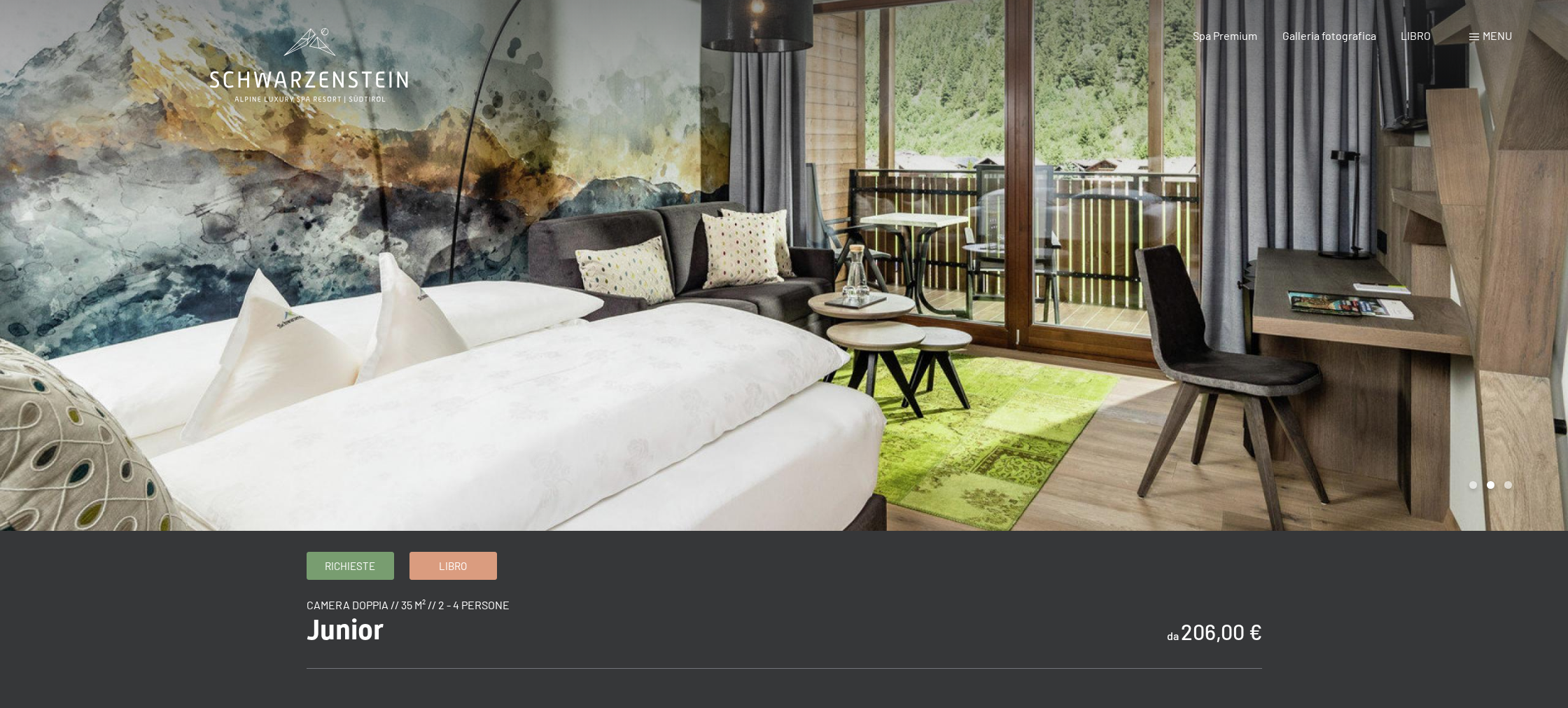
click at [1507, 324] on div at bounding box center [1176, 265] width 784 height 530
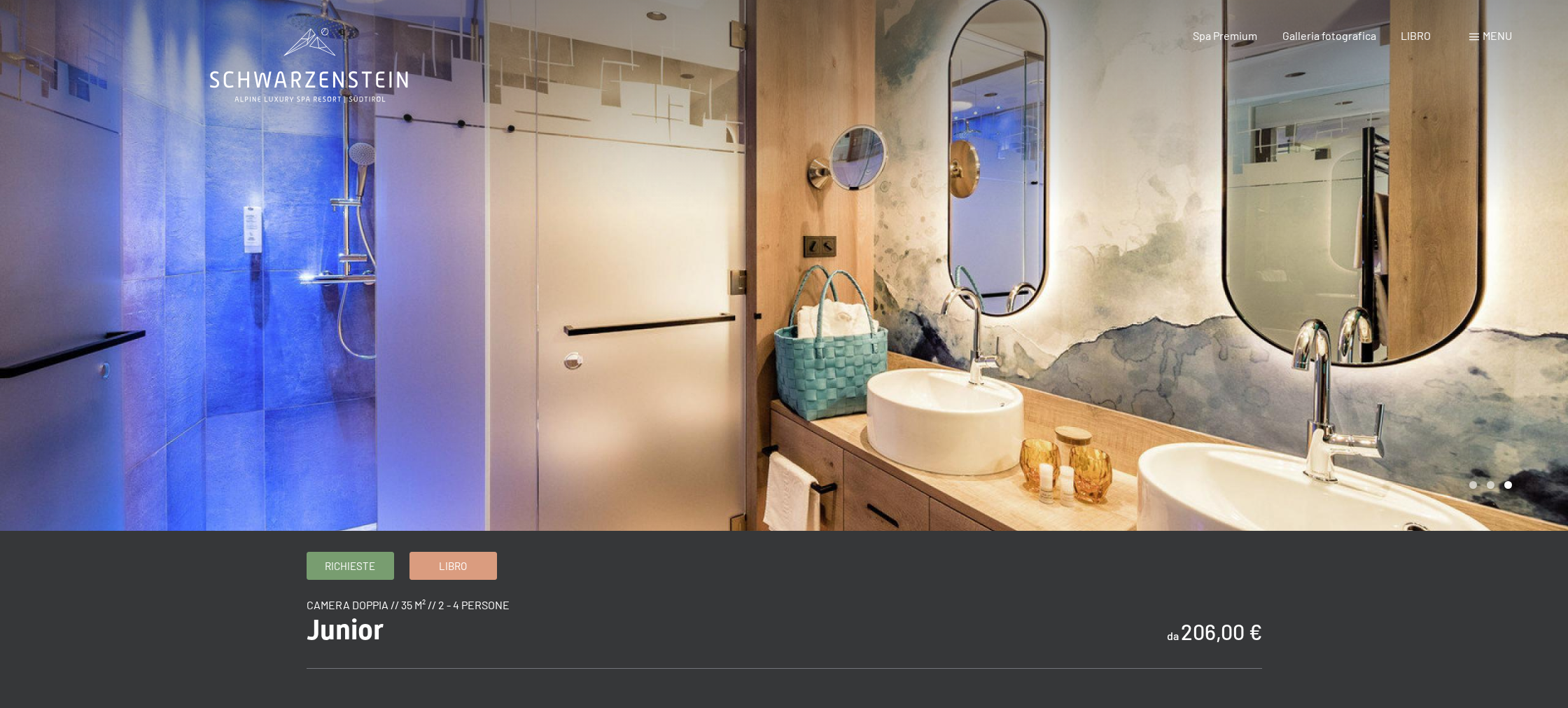
click at [1507, 324] on div at bounding box center [1176, 265] width 784 height 530
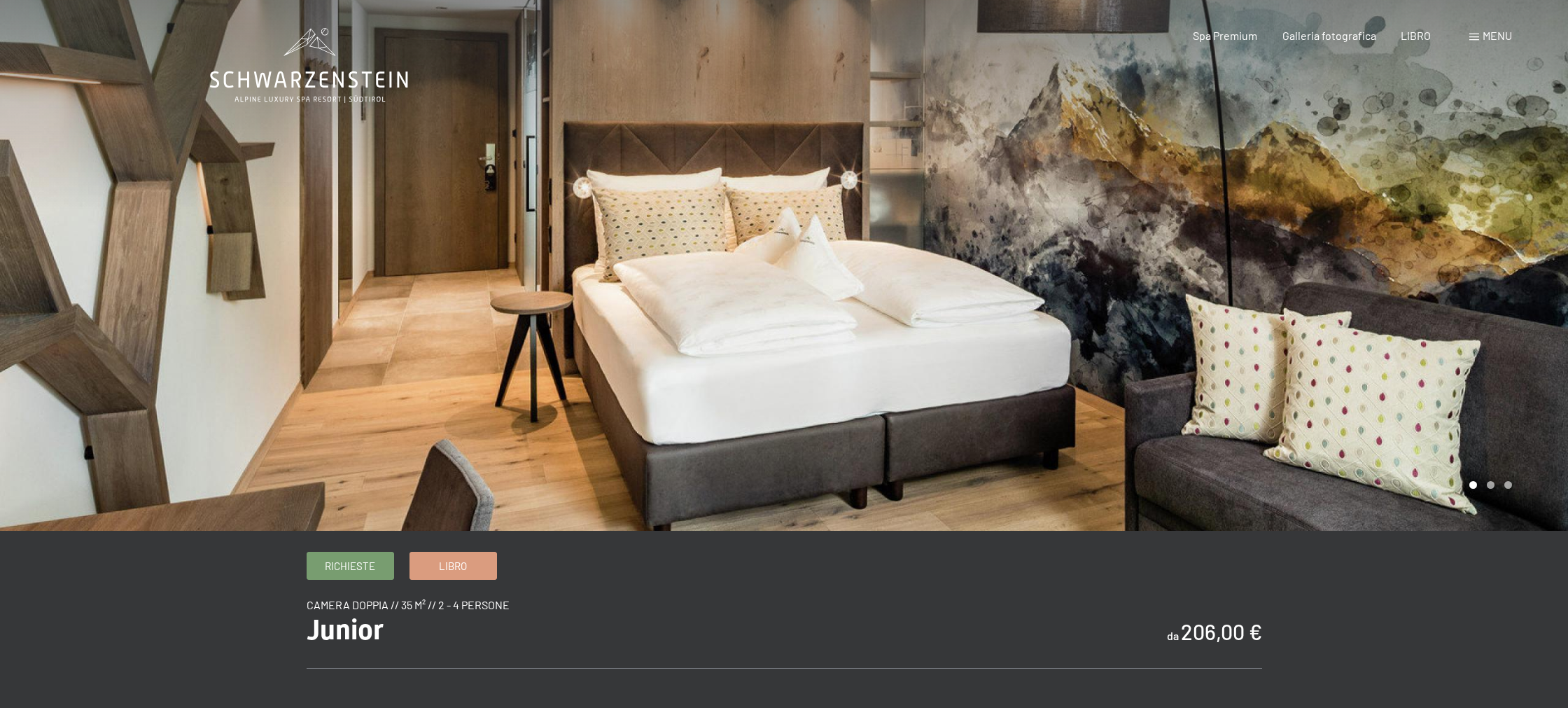
click at [1507, 324] on div at bounding box center [1176, 265] width 784 height 530
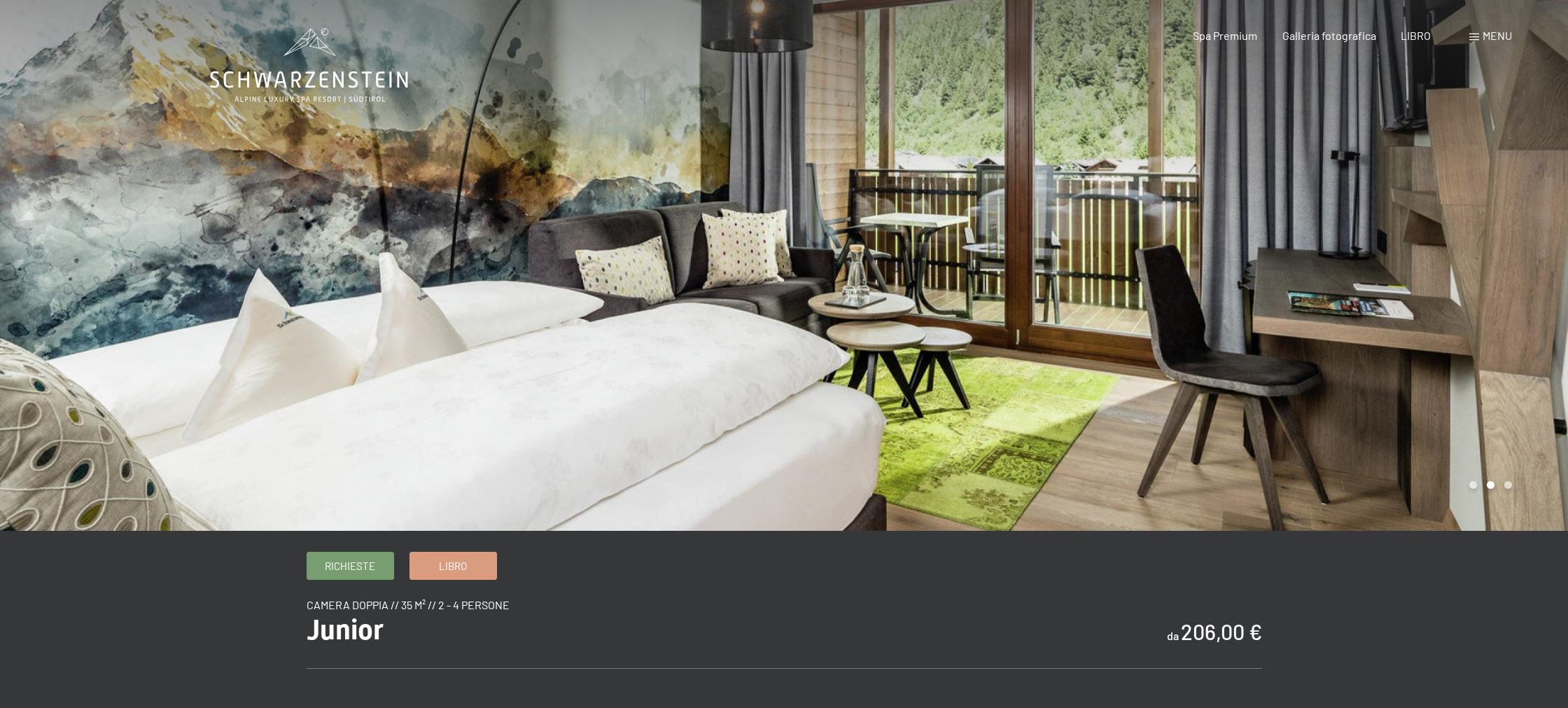
click at [1381, 298] on div at bounding box center [1176, 265] width 784 height 530
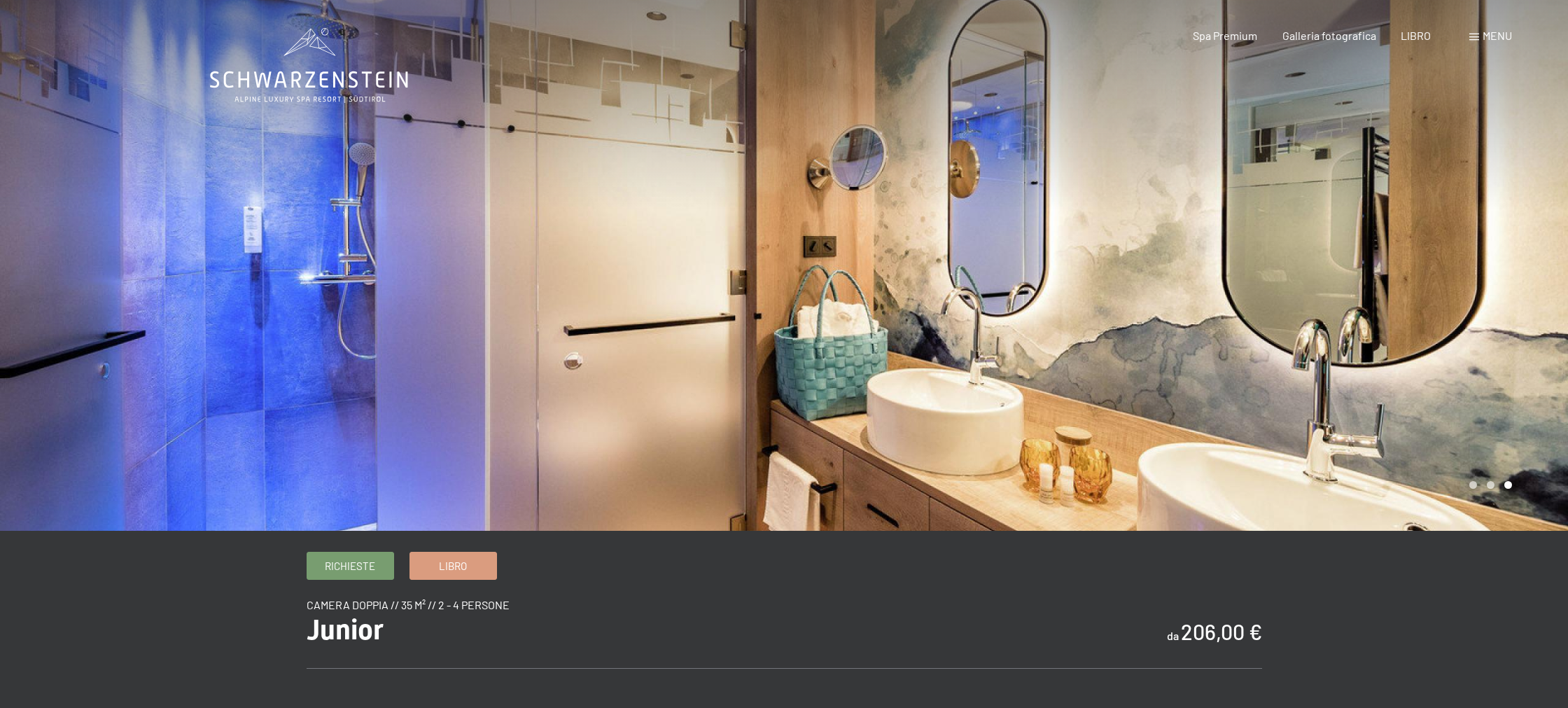
click at [1381, 298] on div at bounding box center [1176, 265] width 784 height 530
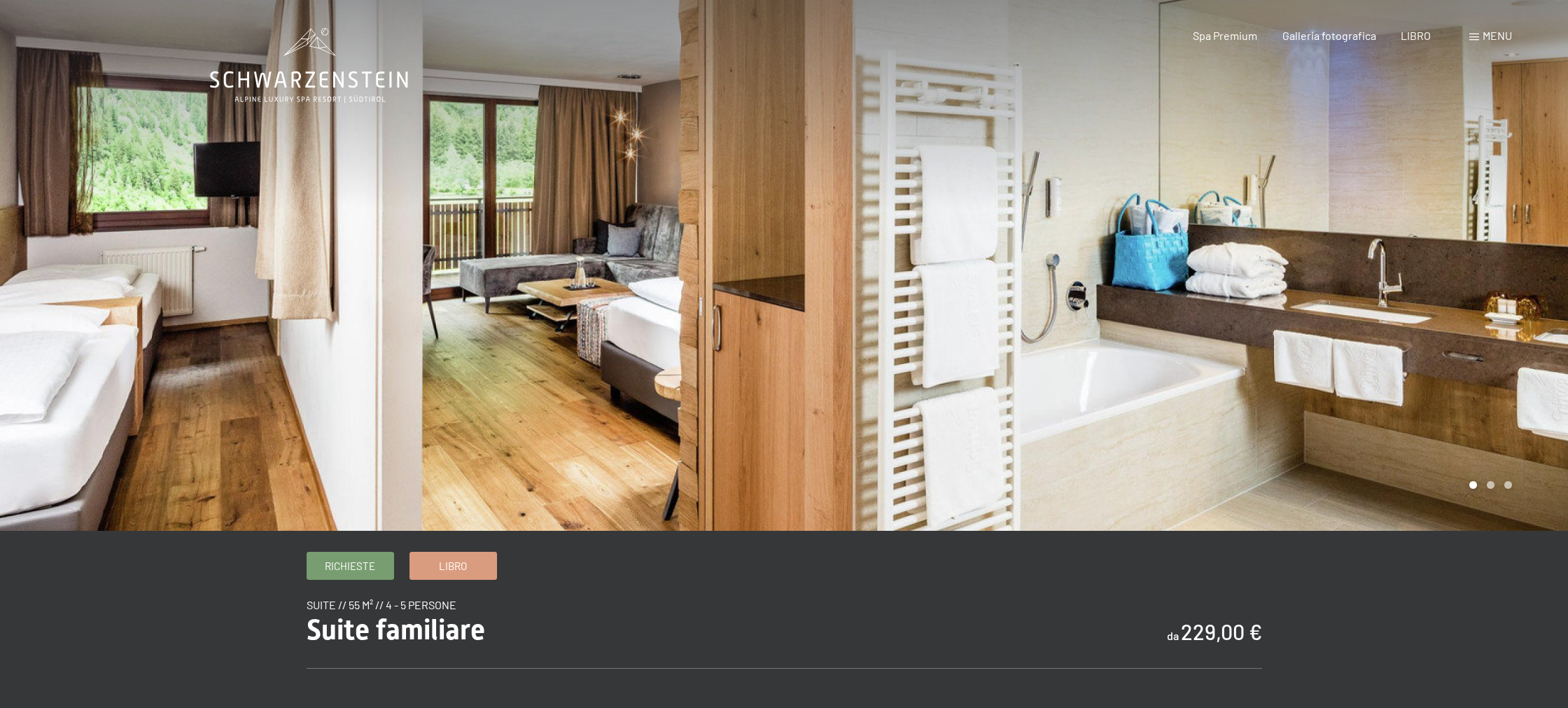
click at [1452, 304] on div at bounding box center [1176, 265] width 784 height 530
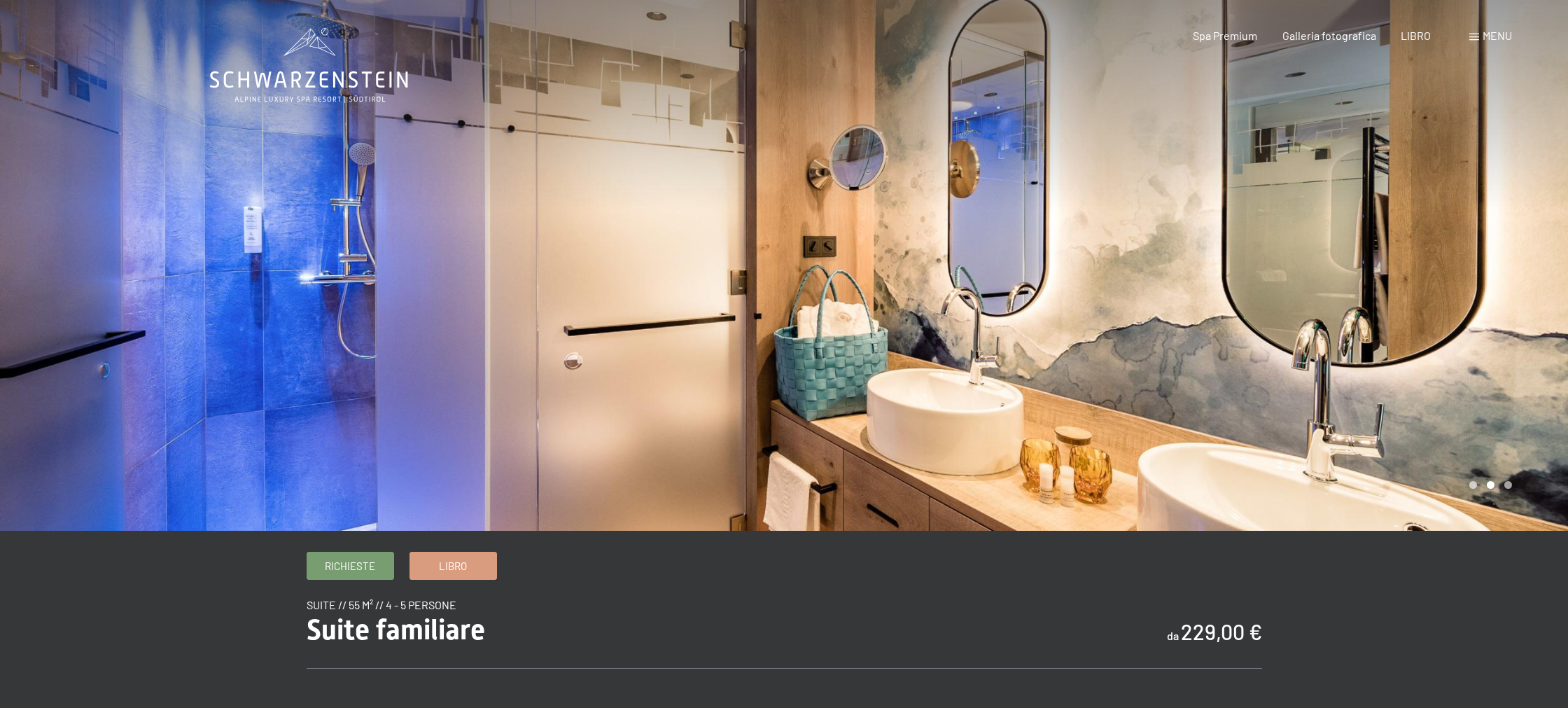
click at [1452, 304] on div at bounding box center [1176, 265] width 784 height 530
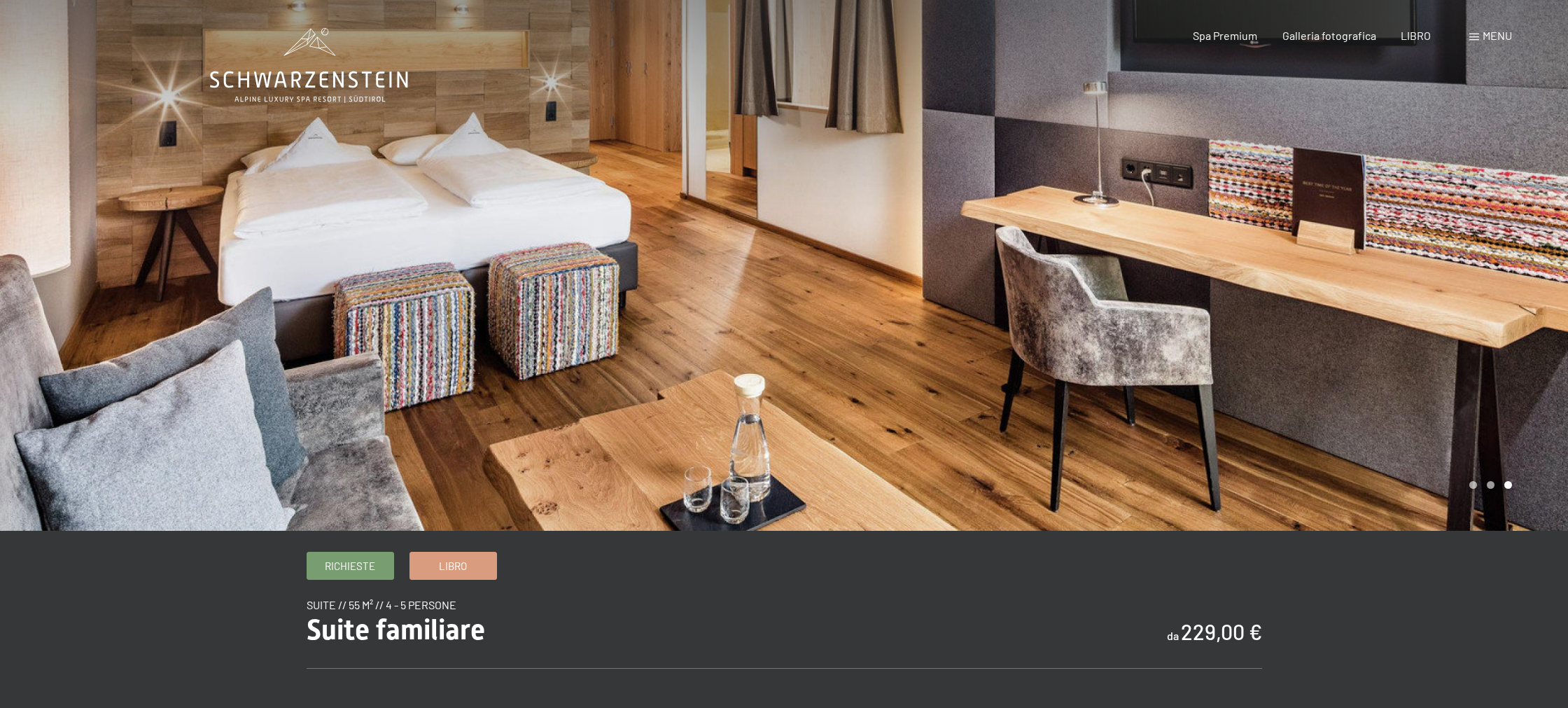
click at [1452, 304] on div at bounding box center [1176, 265] width 784 height 530
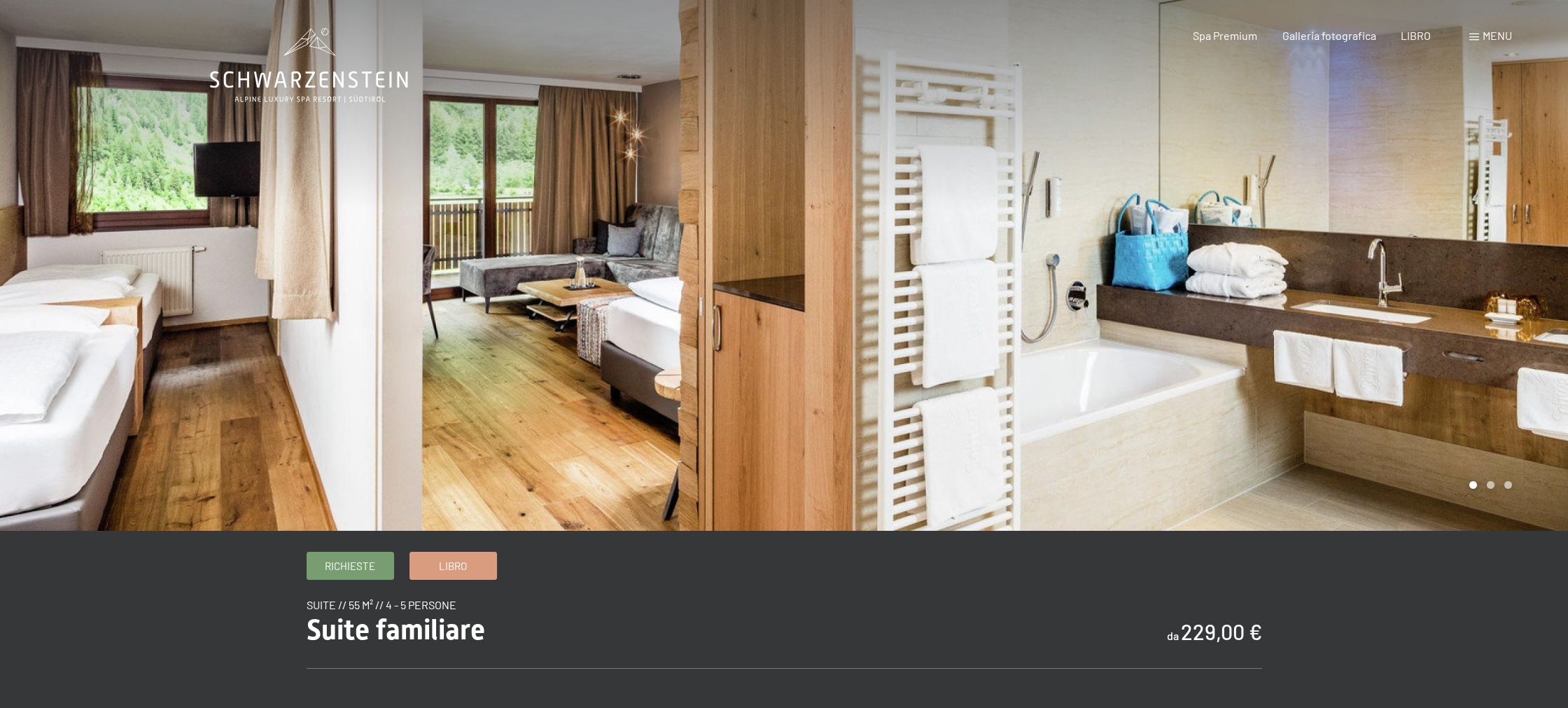
click at [1452, 305] on div at bounding box center [1176, 265] width 784 height 530
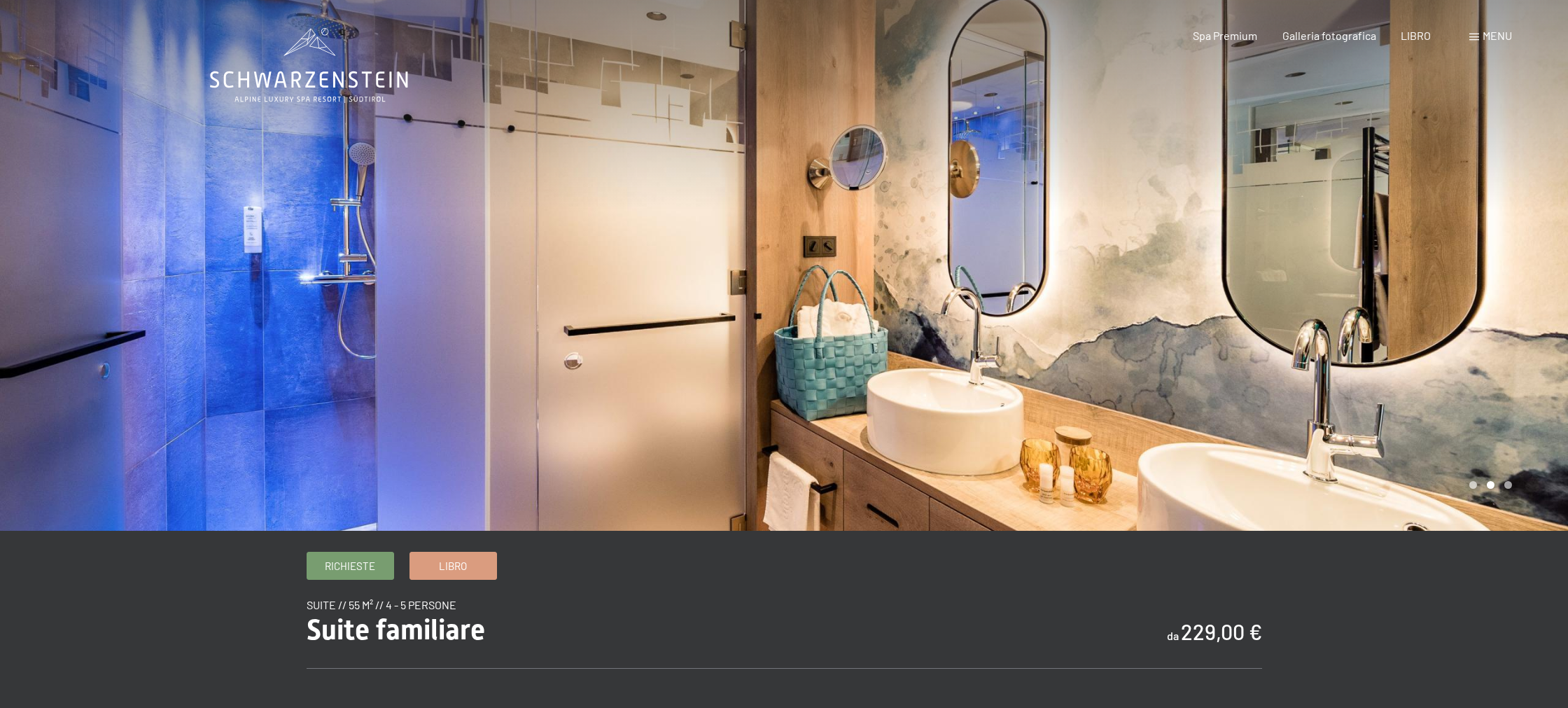
click at [1452, 305] on div at bounding box center [1176, 265] width 784 height 530
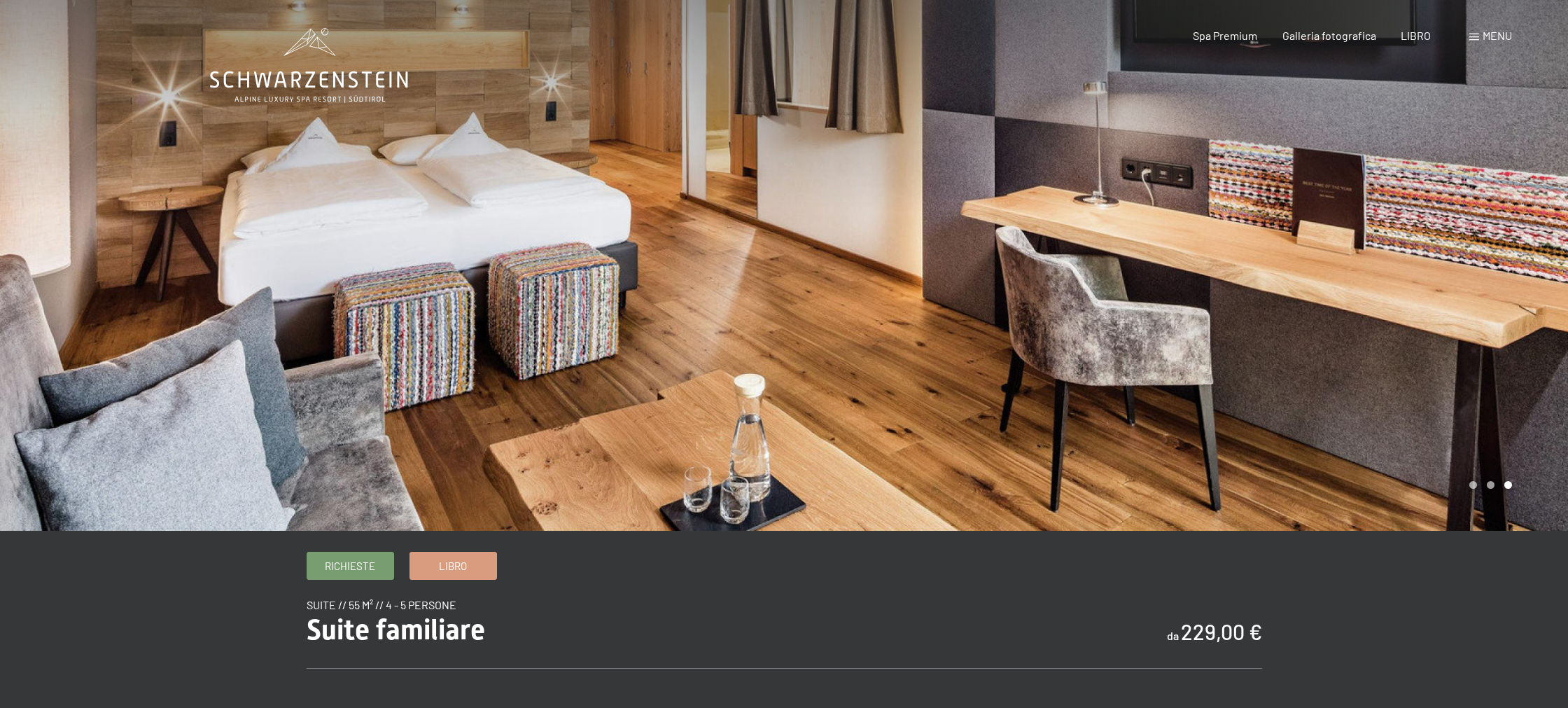
click at [1452, 305] on div at bounding box center [1176, 265] width 784 height 530
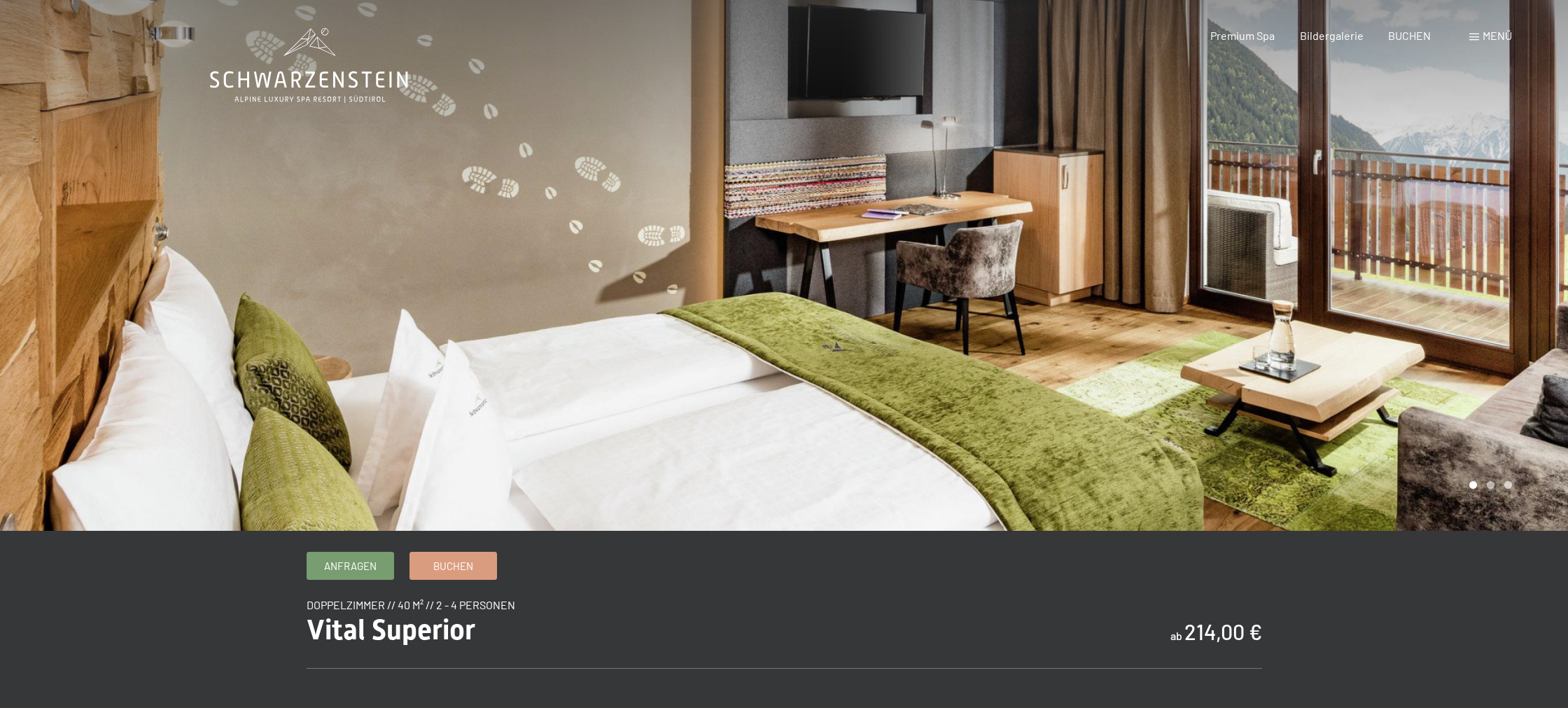
click at [1446, 318] on div at bounding box center [1176, 265] width 784 height 530
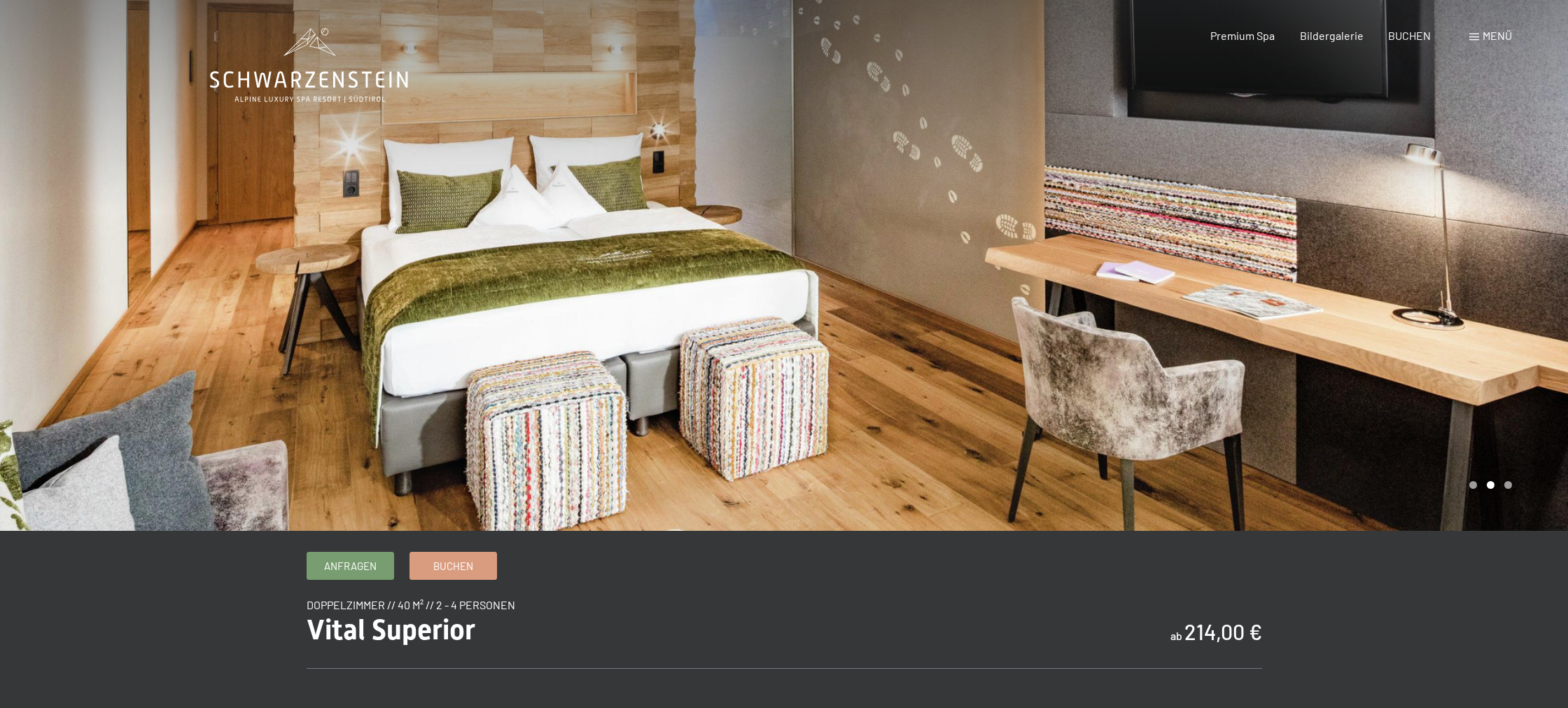
click at [1446, 318] on div at bounding box center [1176, 265] width 784 height 530
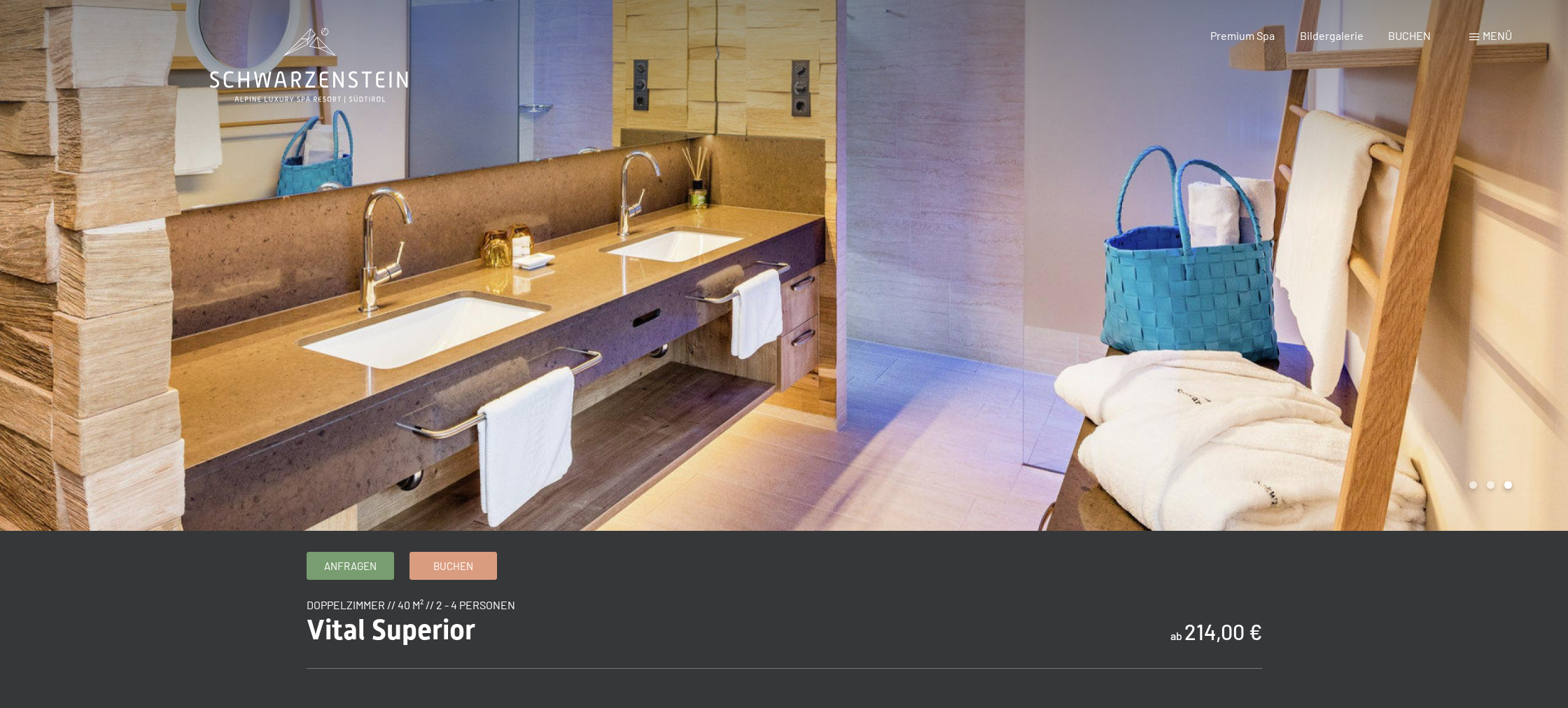
click at [1447, 318] on div at bounding box center [1176, 265] width 784 height 530
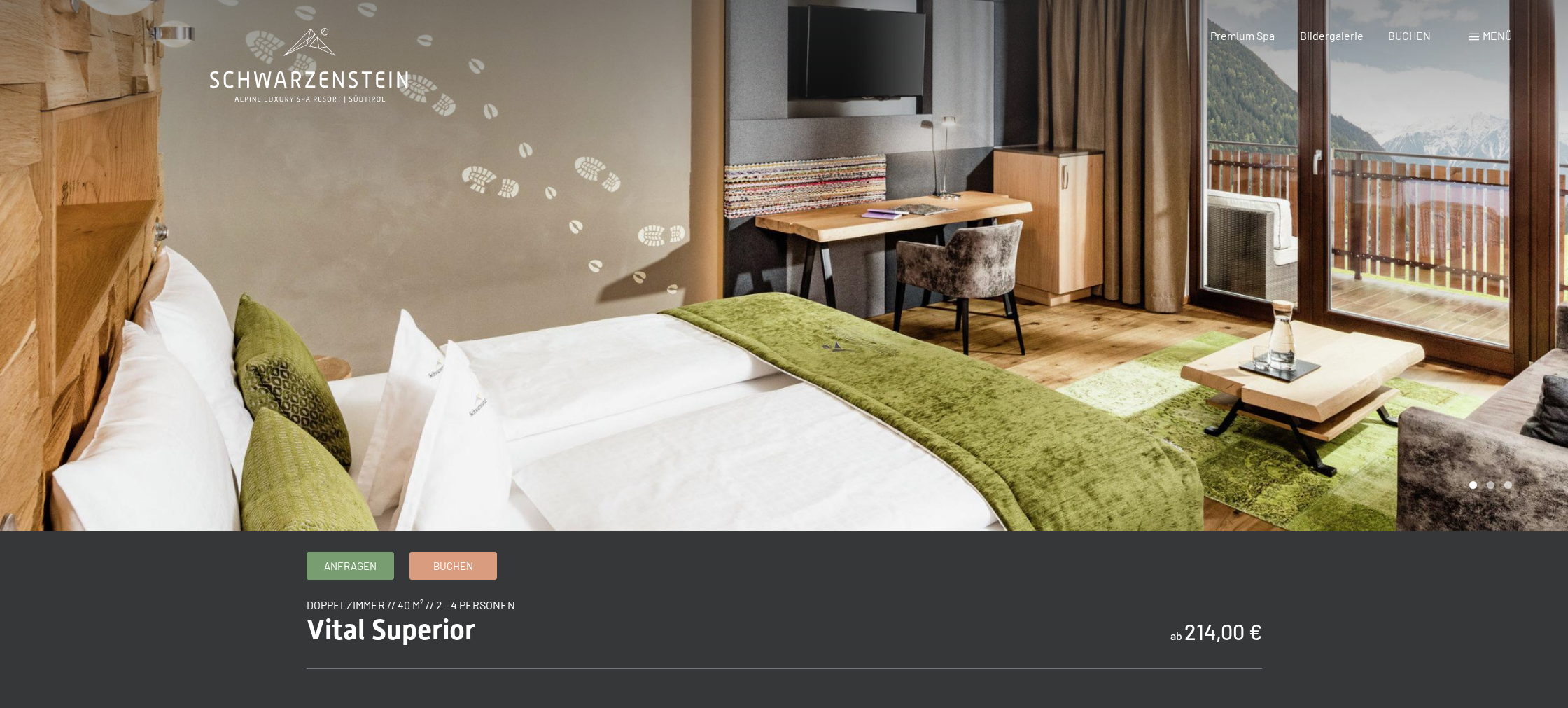
click at [1447, 318] on div at bounding box center [1176, 265] width 784 height 530
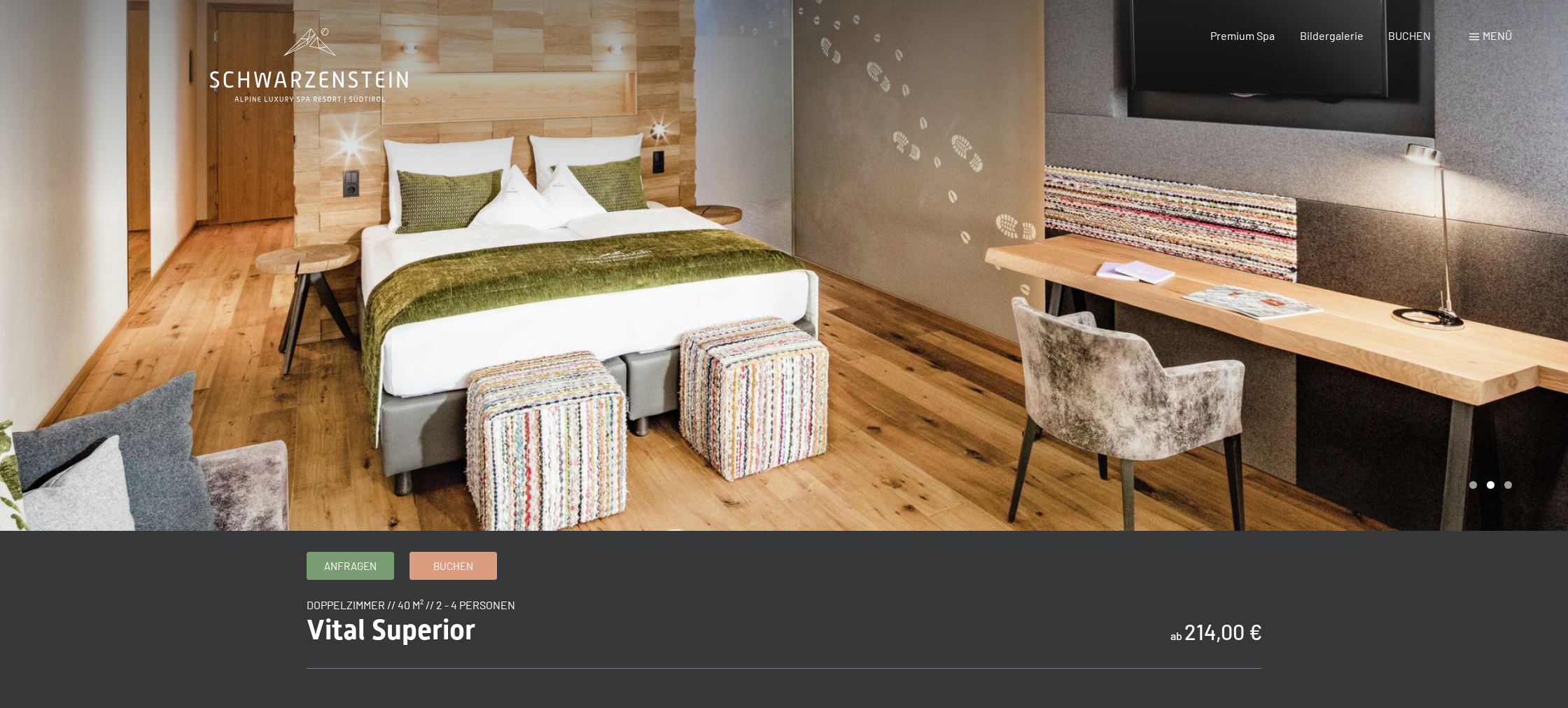
click at [1447, 318] on div at bounding box center [1176, 265] width 784 height 530
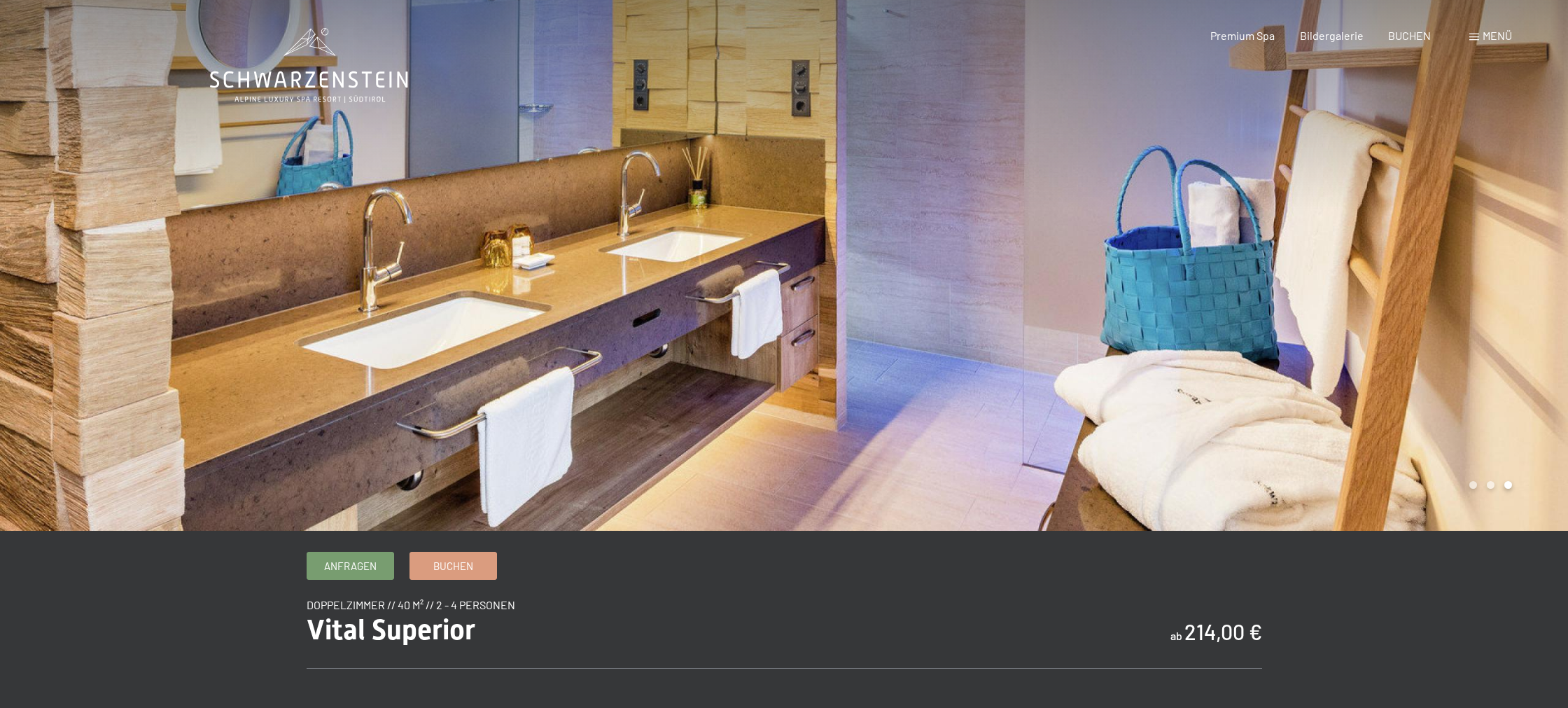
click at [1447, 318] on div at bounding box center [1176, 265] width 784 height 530
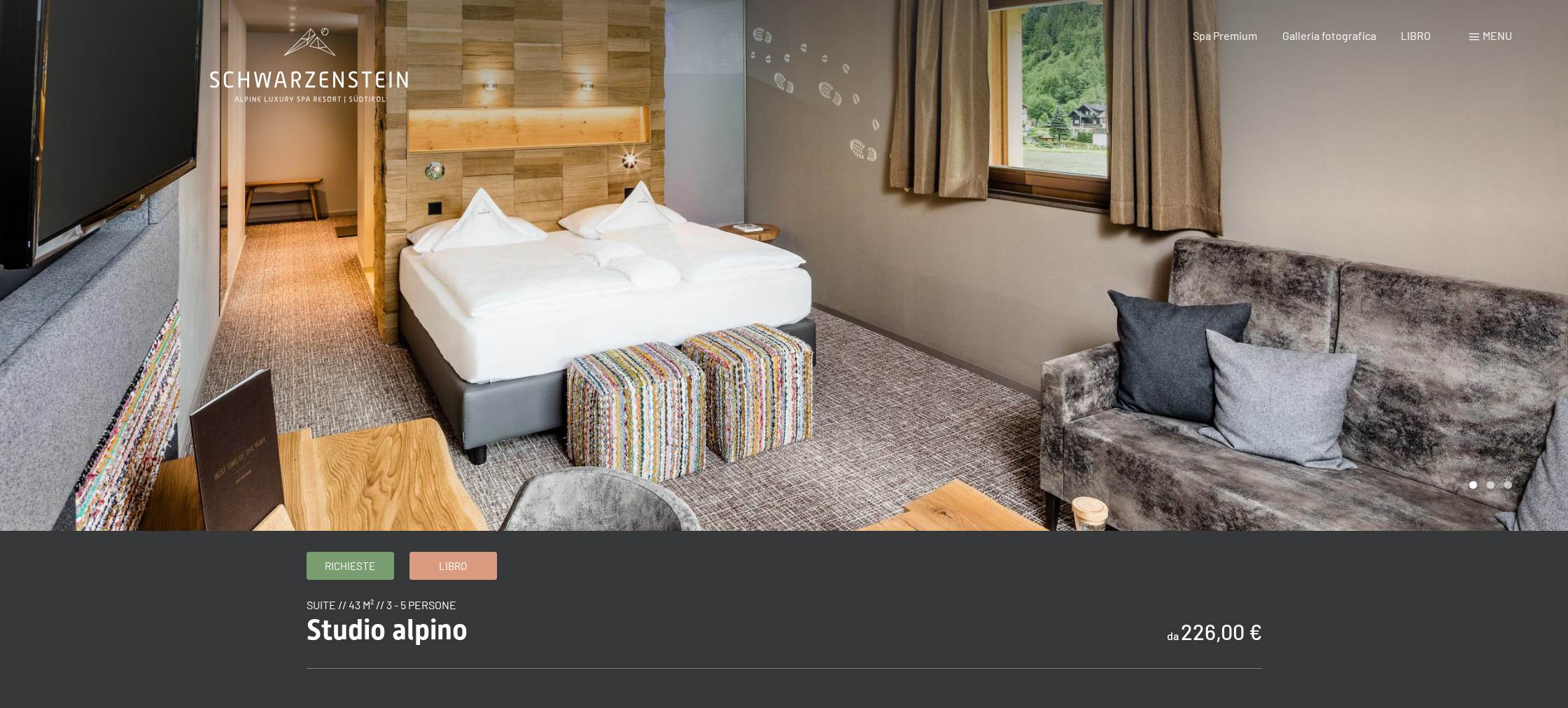
click at [1459, 301] on div at bounding box center [1176, 265] width 784 height 530
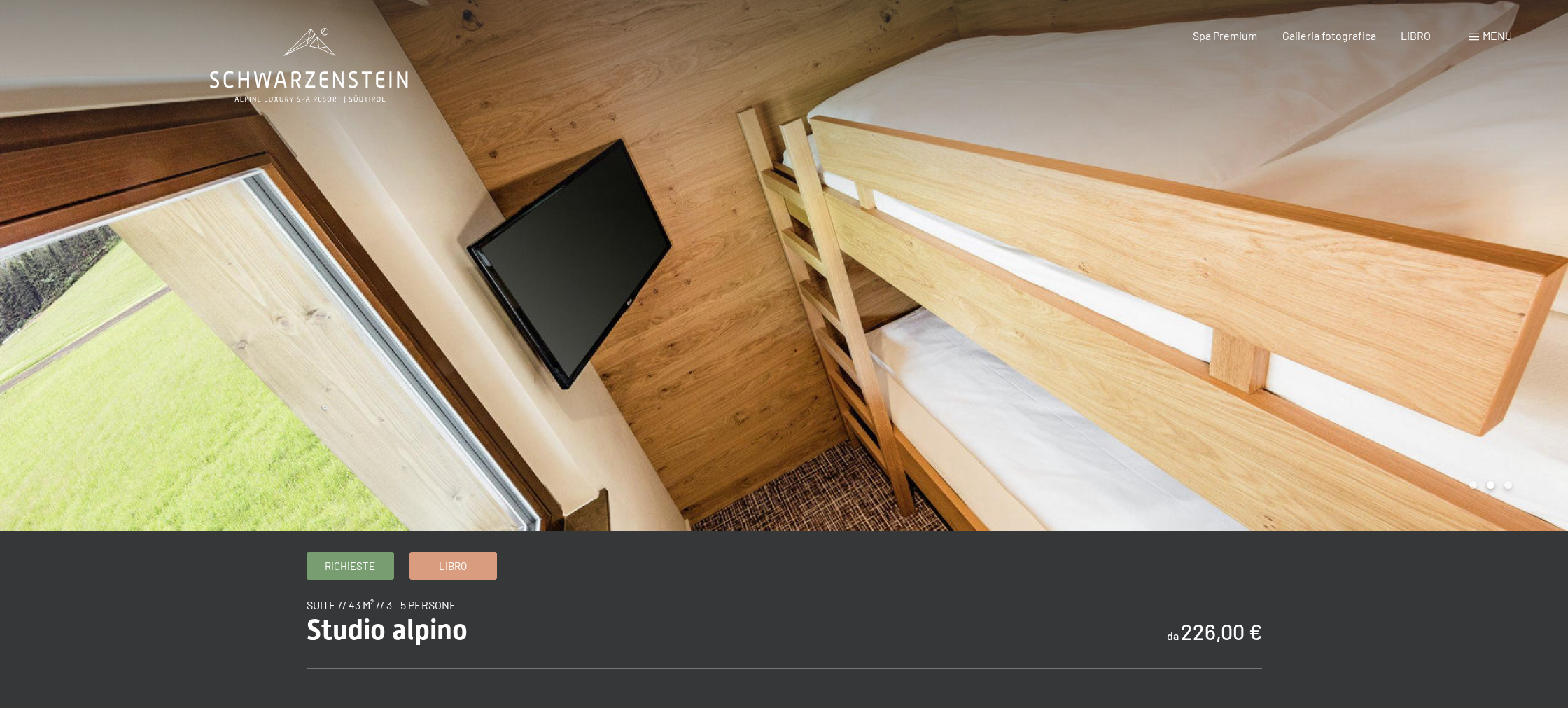
click at [1460, 301] on div at bounding box center [1176, 265] width 784 height 530
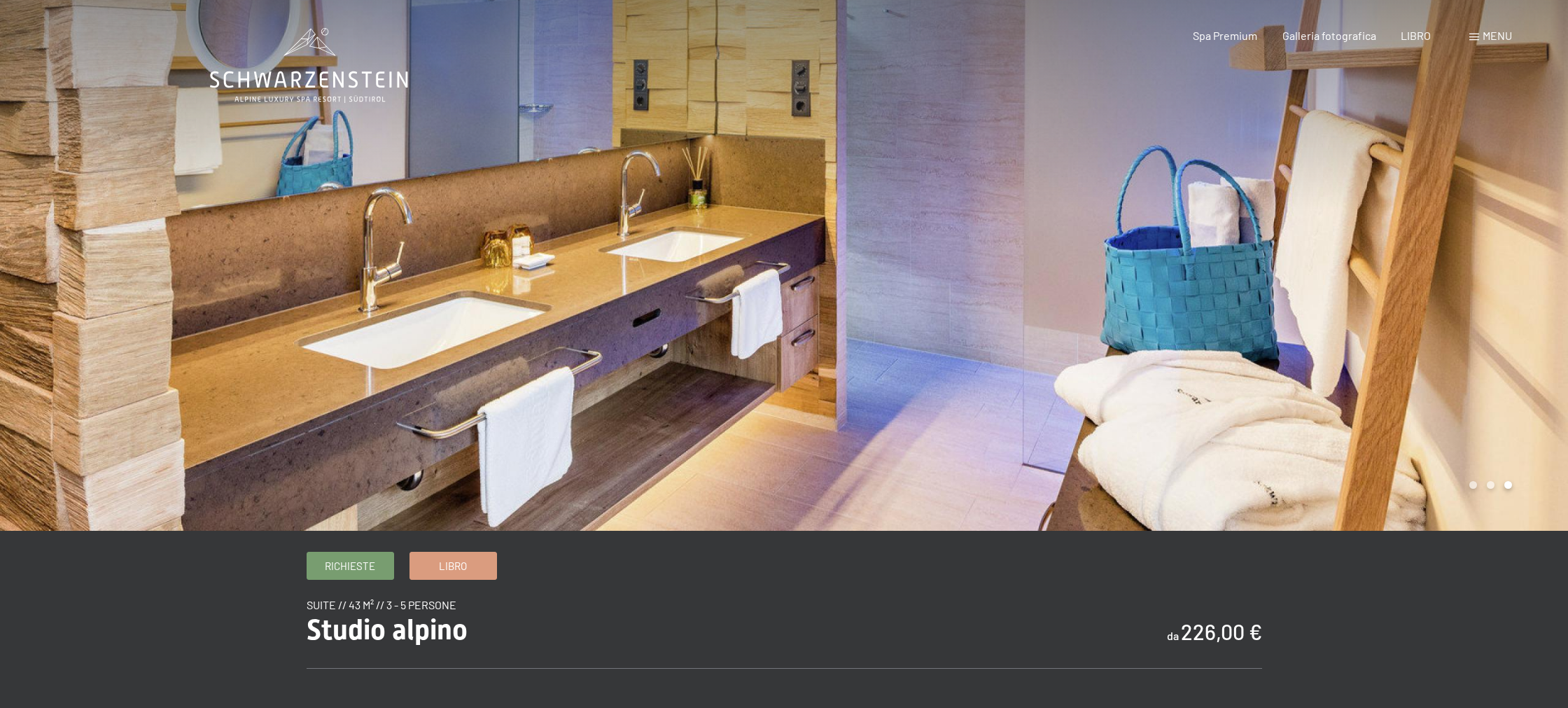
click at [1461, 301] on div at bounding box center [1176, 265] width 784 height 530
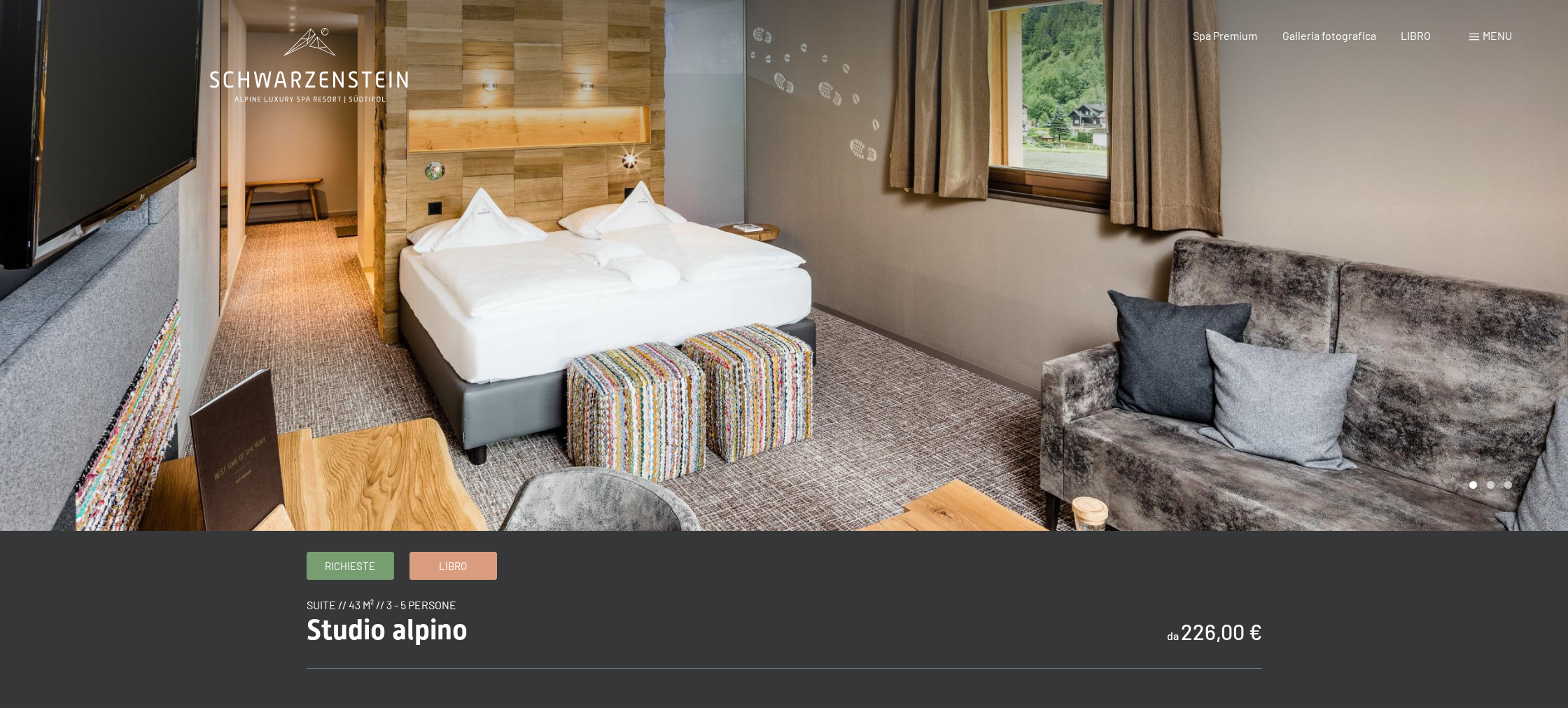
click at [1461, 302] on div at bounding box center [1176, 265] width 784 height 530
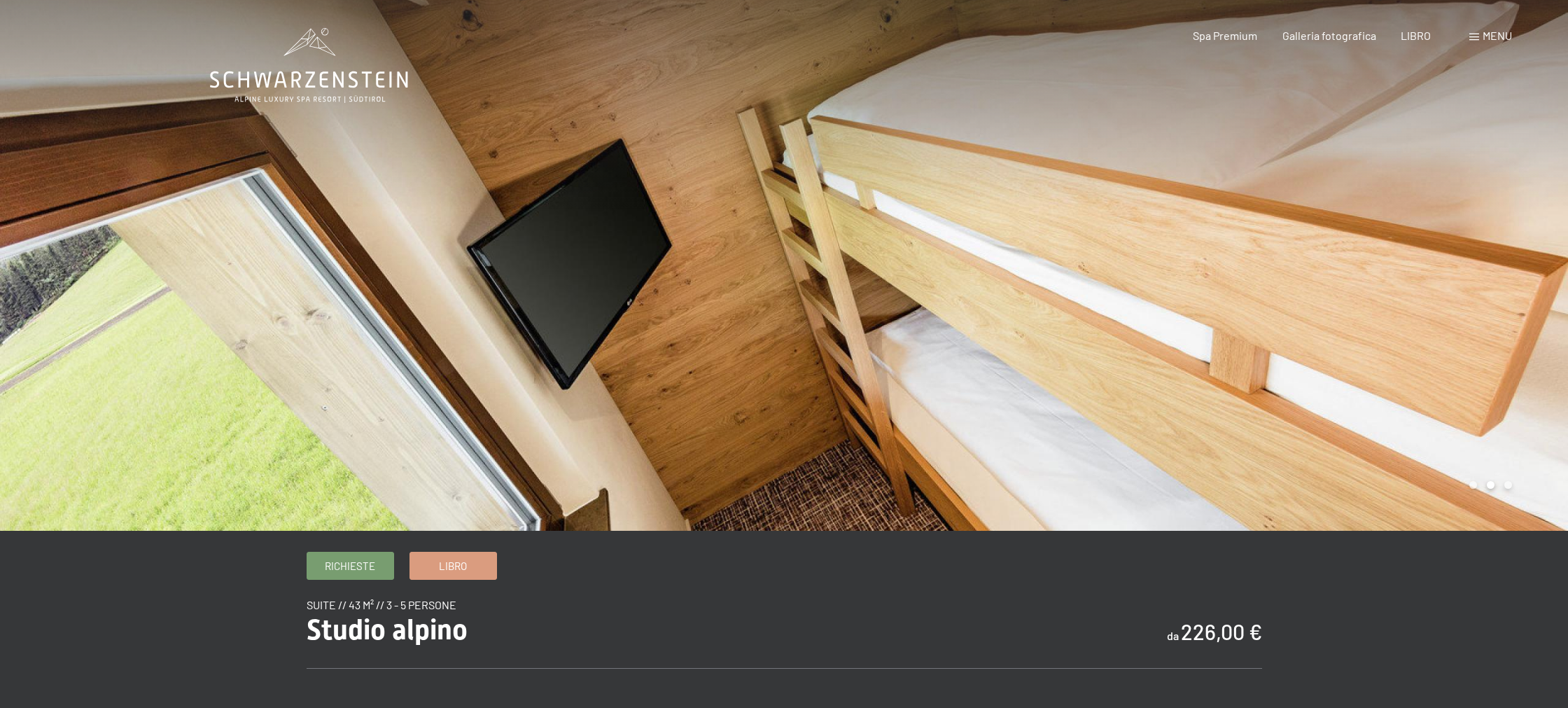
click at [1461, 302] on div at bounding box center [1176, 265] width 784 height 530
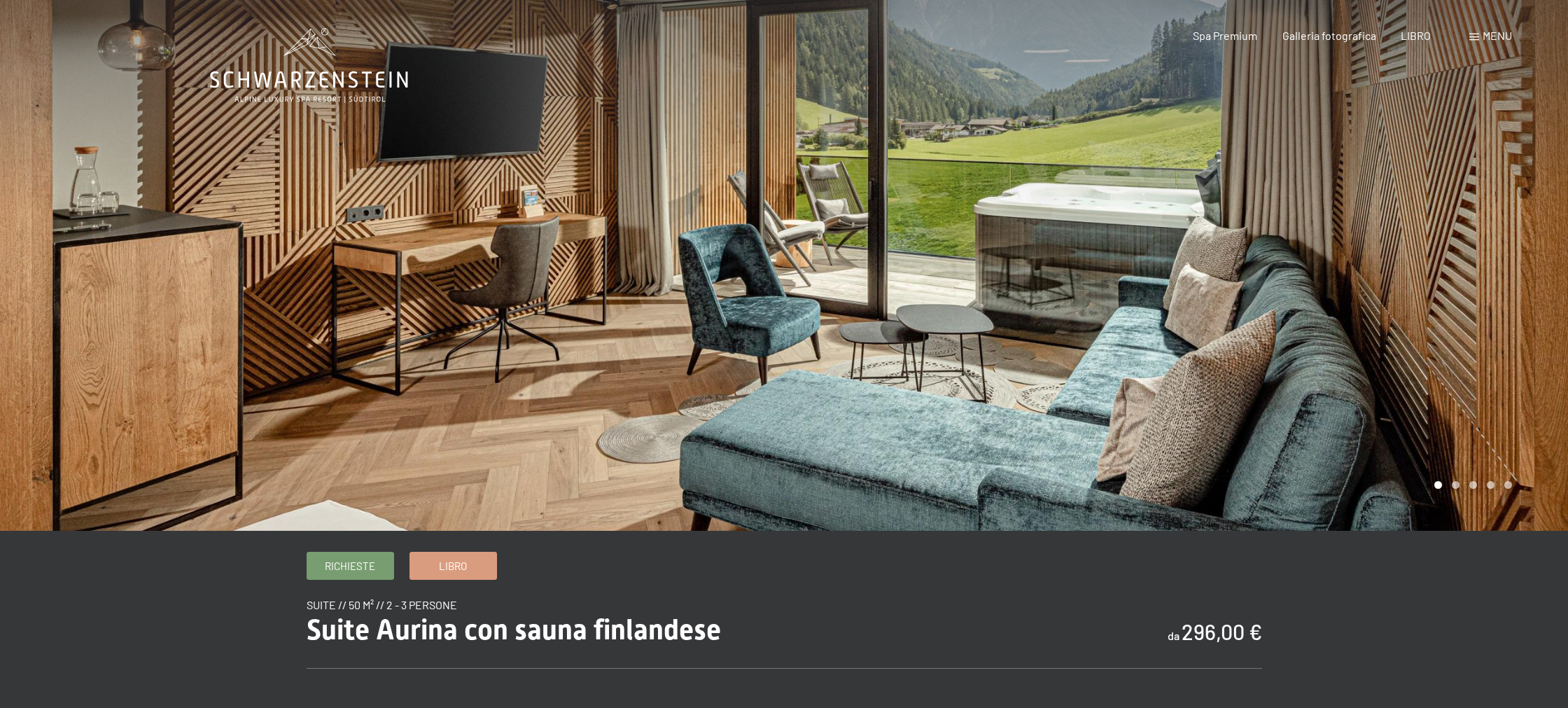
click at [1511, 240] on div at bounding box center [1176, 265] width 784 height 530
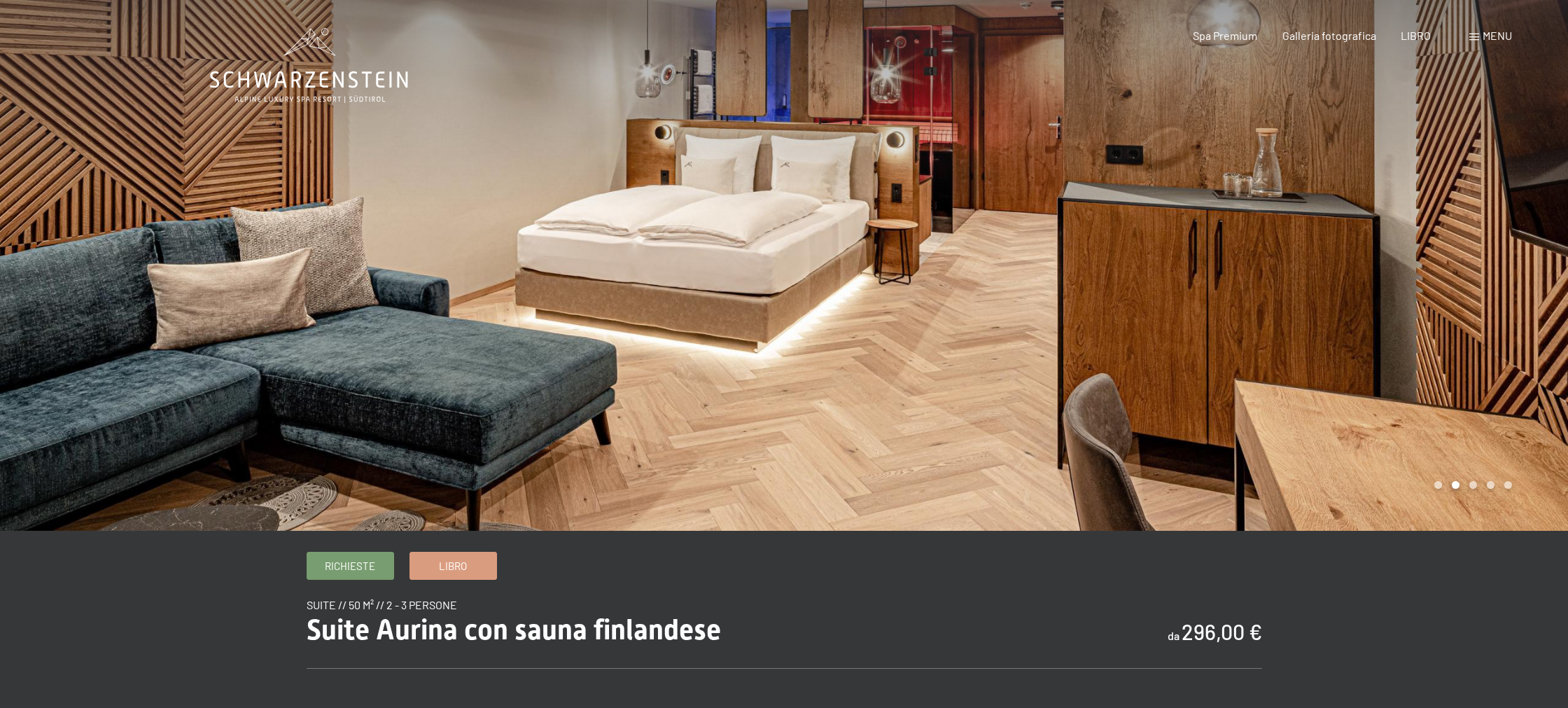
click at [1511, 240] on div at bounding box center [1176, 265] width 784 height 530
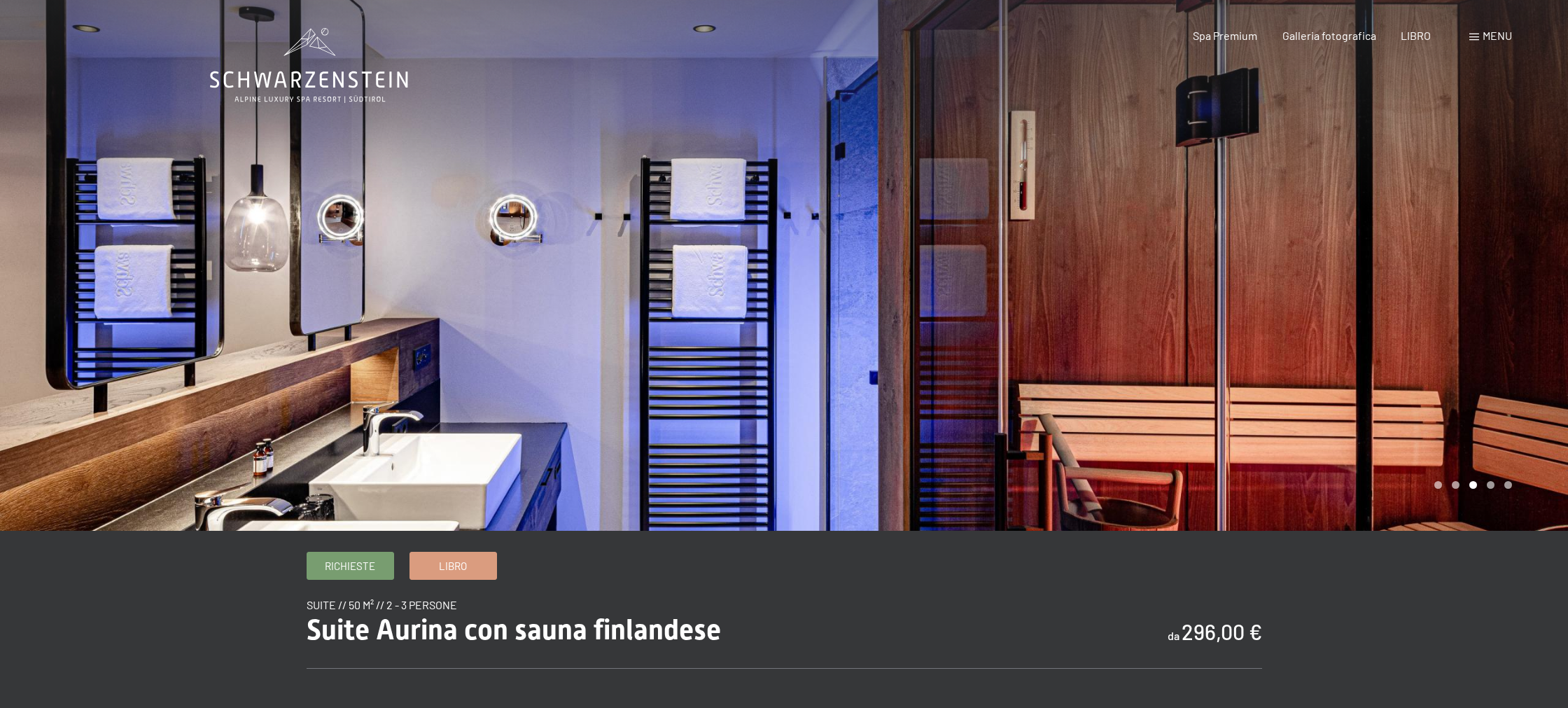
click at [1450, 320] on div at bounding box center [1176, 265] width 784 height 530
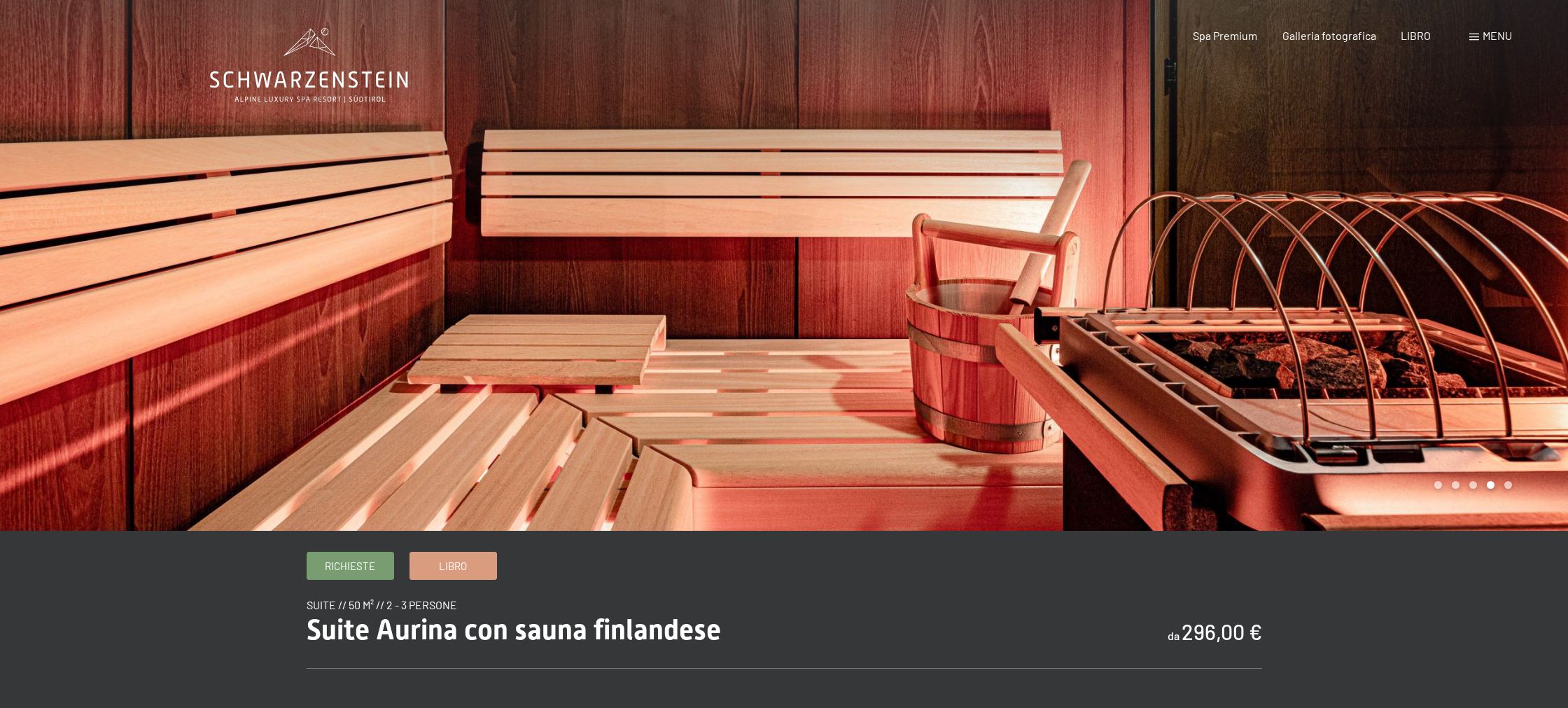
click at [1450, 320] on div at bounding box center [1176, 265] width 784 height 530
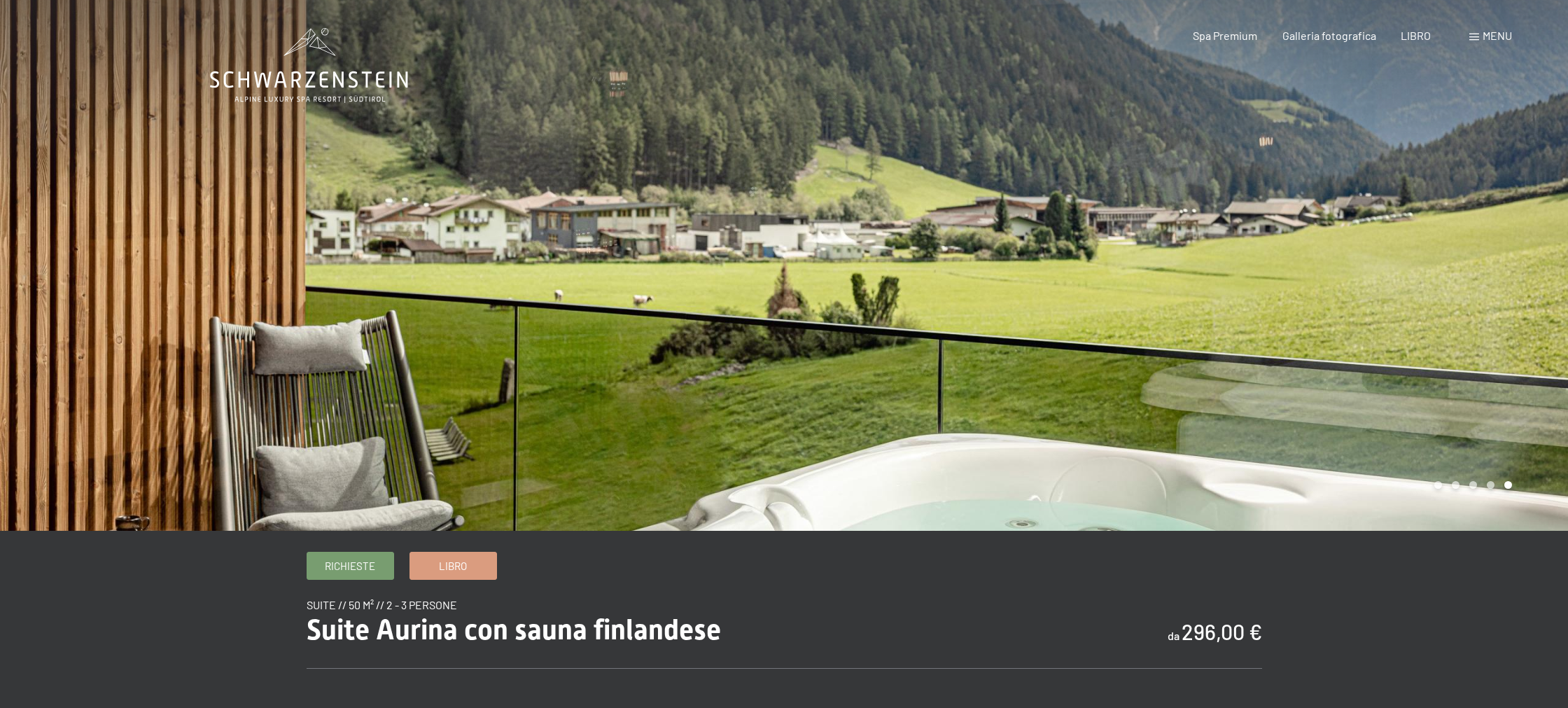
click at [1450, 320] on div at bounding box center [1176, 265] width 784 height 530
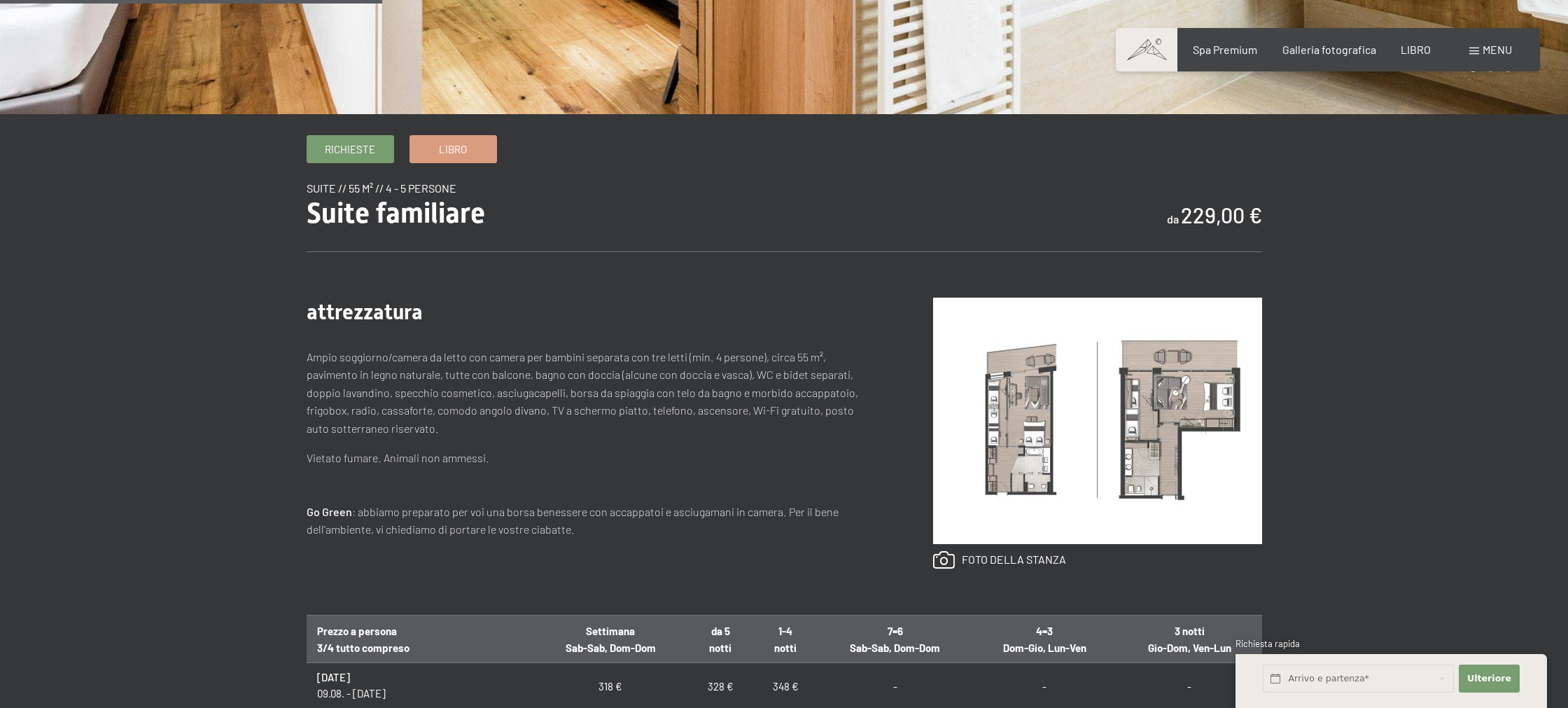
scroll to position [464, 0]
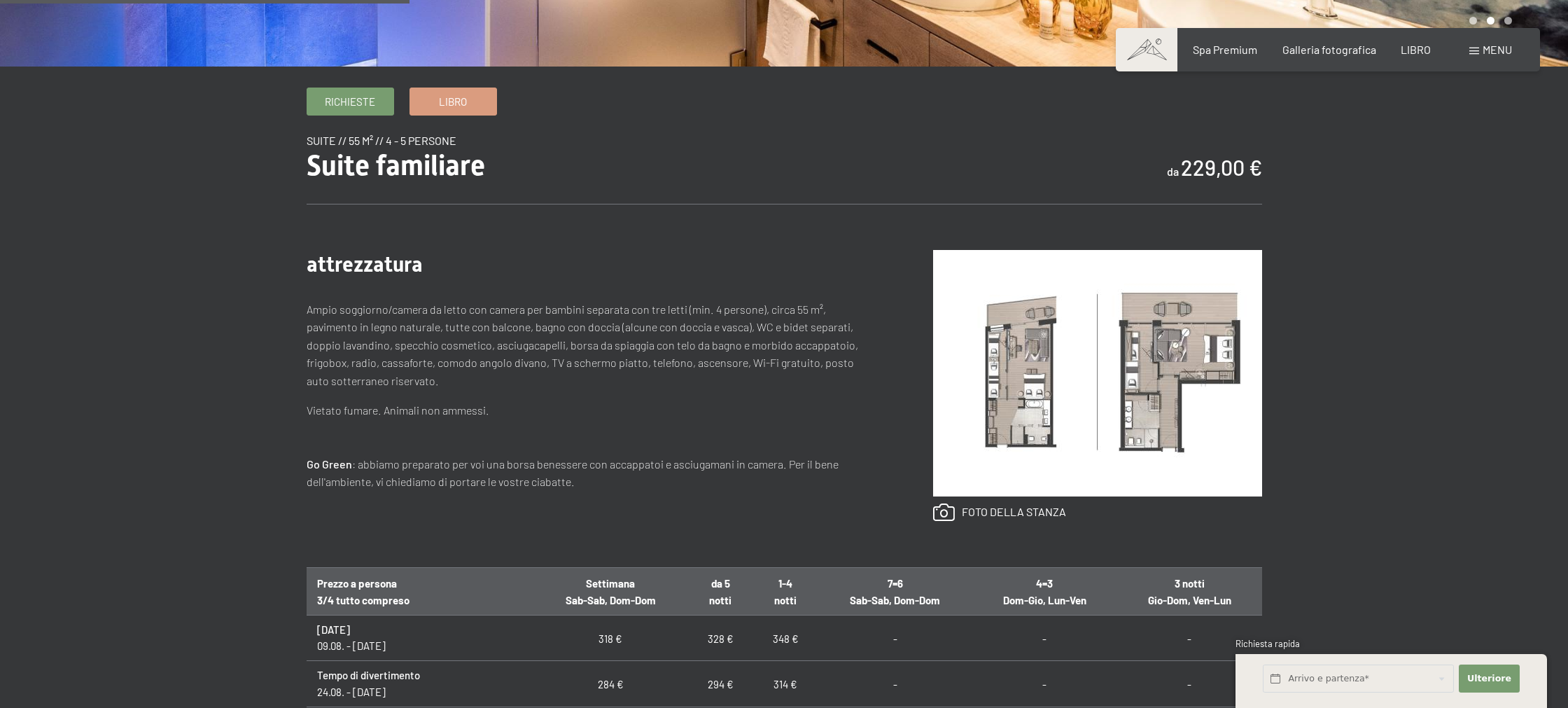
click at [1069, 378] on img at bounding box center [1098, 373] width 329 height 247
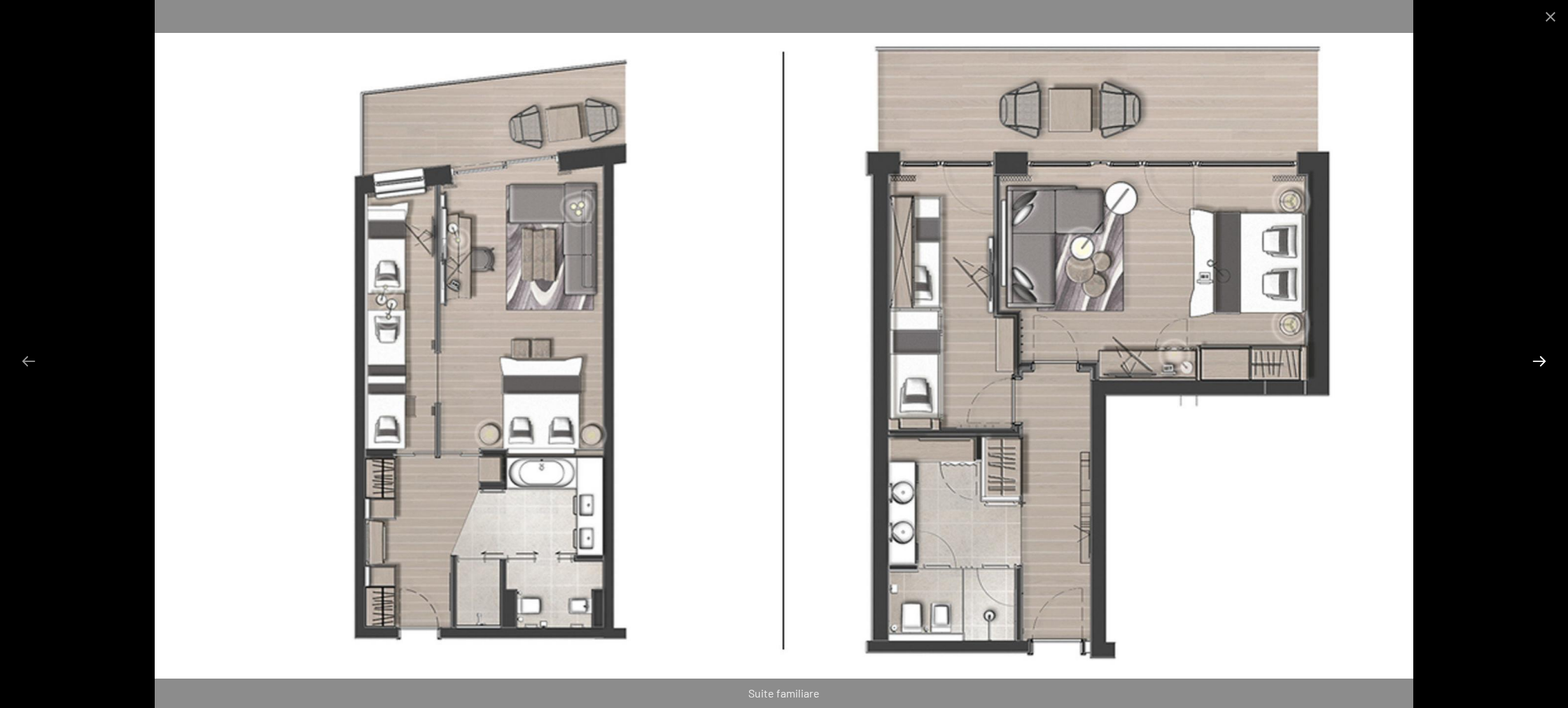
click at [1540, 362] on button "Diapositiva successiva" at bounding box center [1539, 361] width 29 height 27
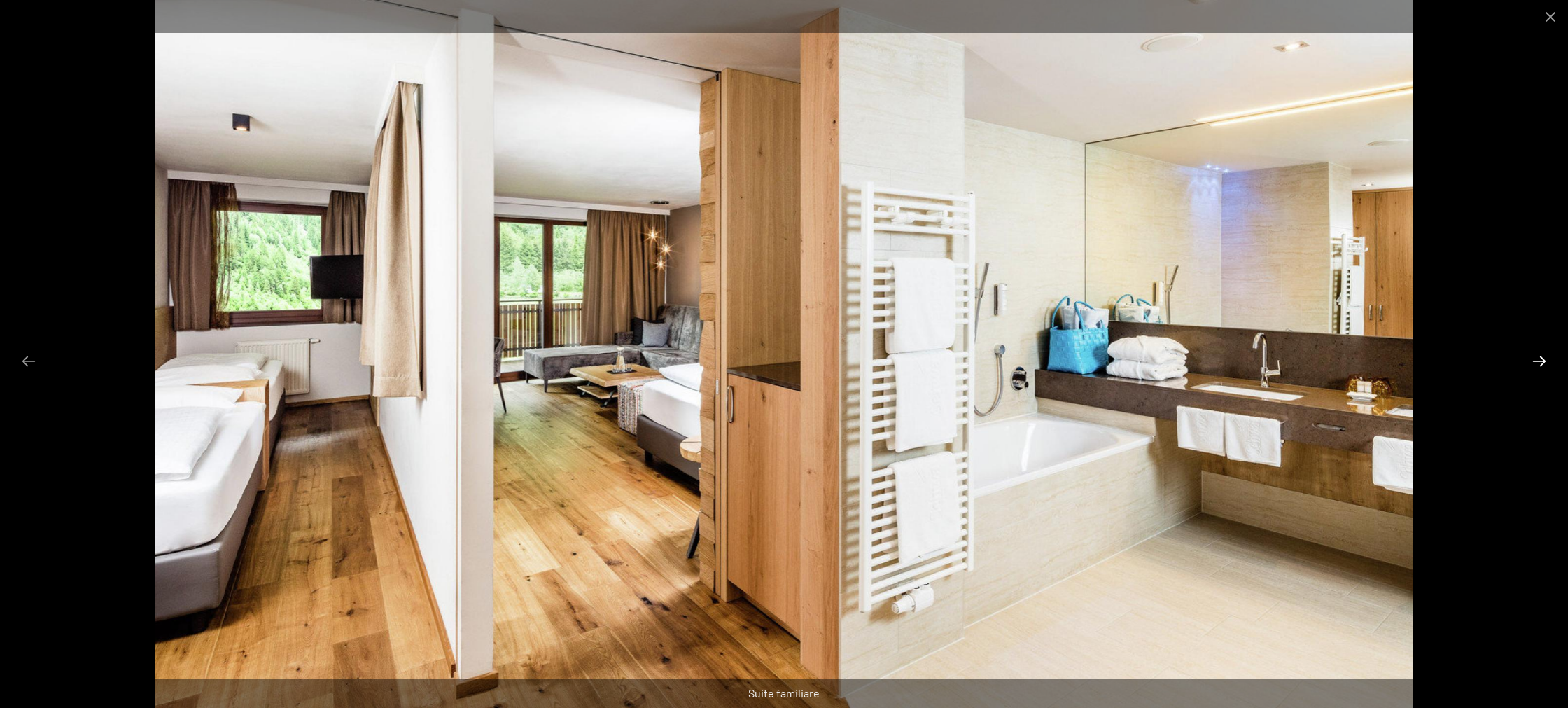
click at [1540, 362] on button "Diapositiva successiva" at bounding box center [1539, 361] width 29 height 27
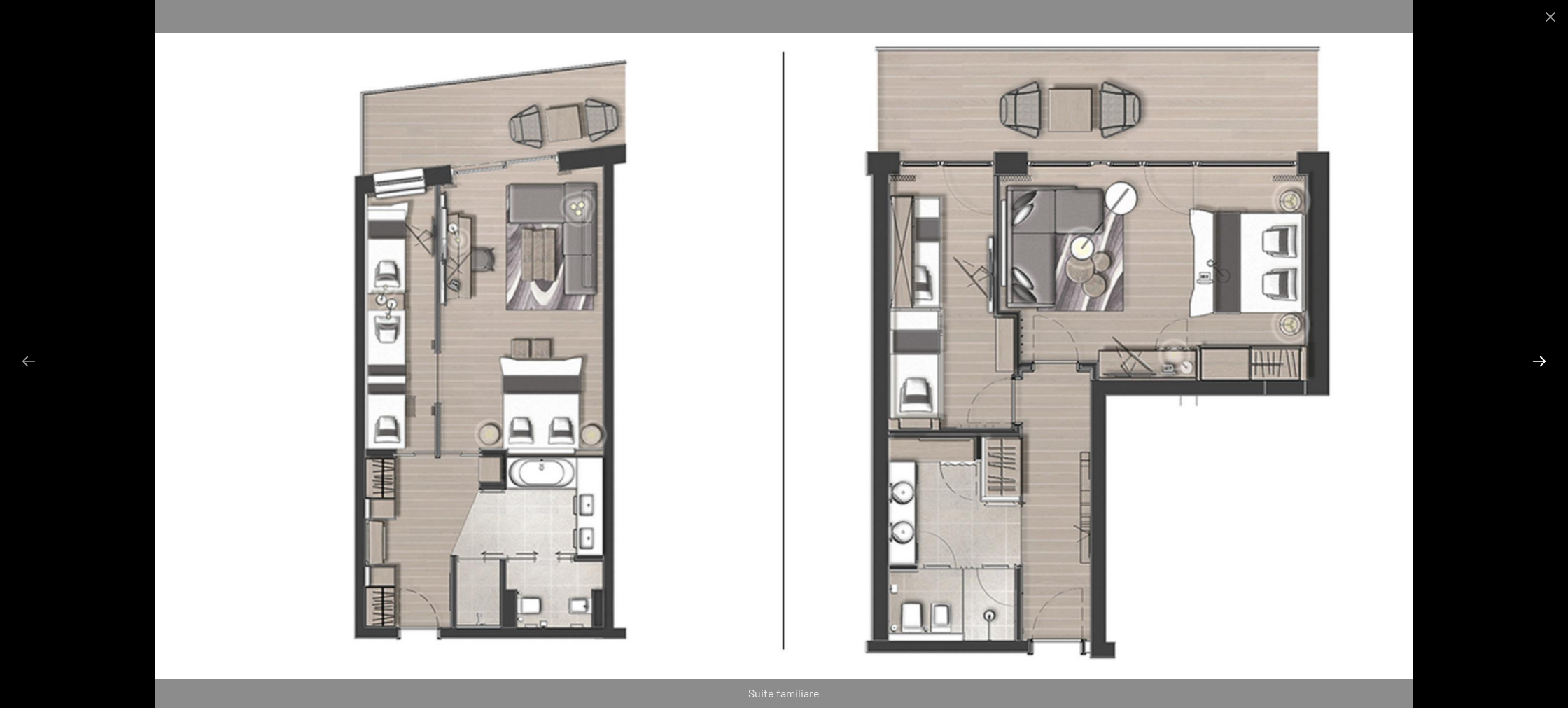
click at [1540, 362] on button "Diapositiva successiva" at bounding box center [1539, 361] width 29 height 27
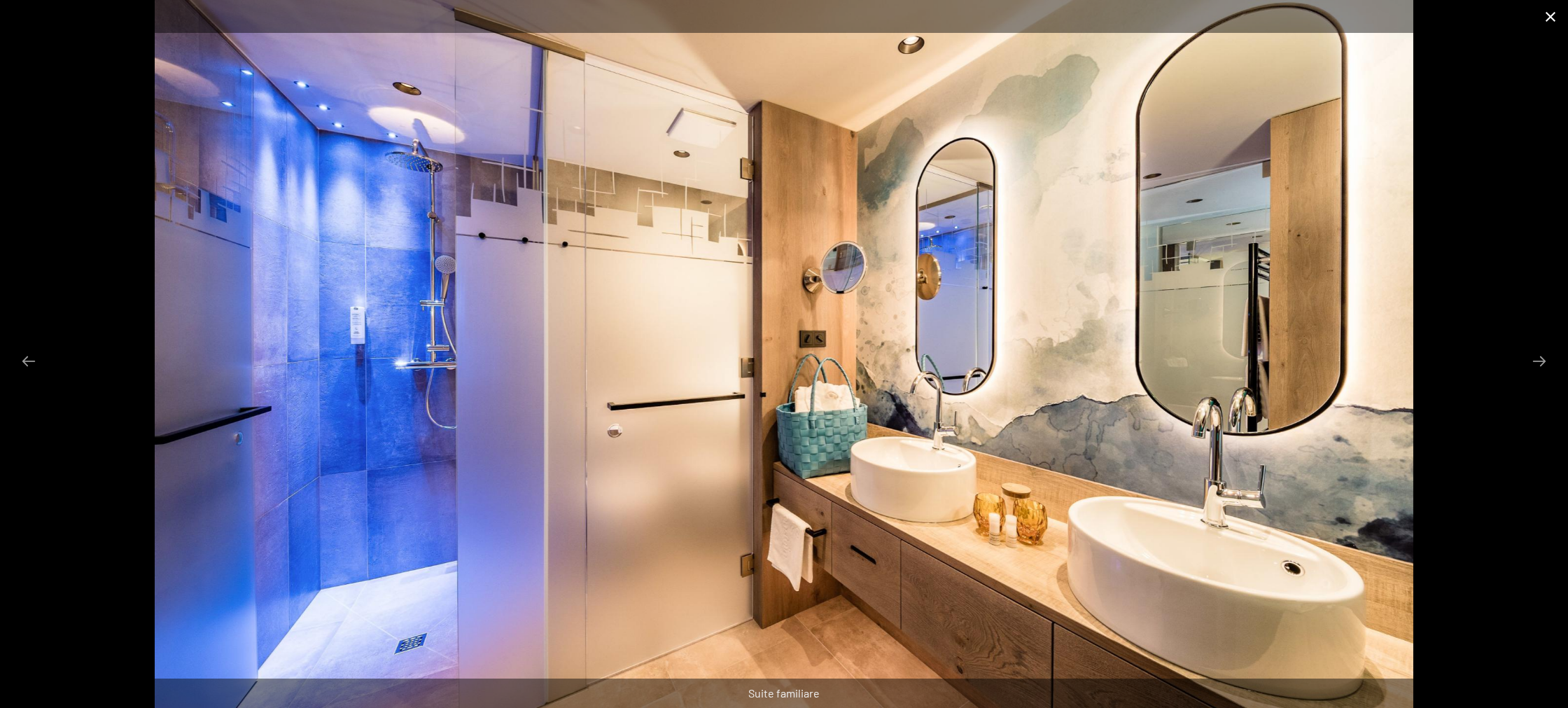
click at [1551, 19] on button "Chiudi galleria" at bounding box center [1550, 16] width 35 height 33
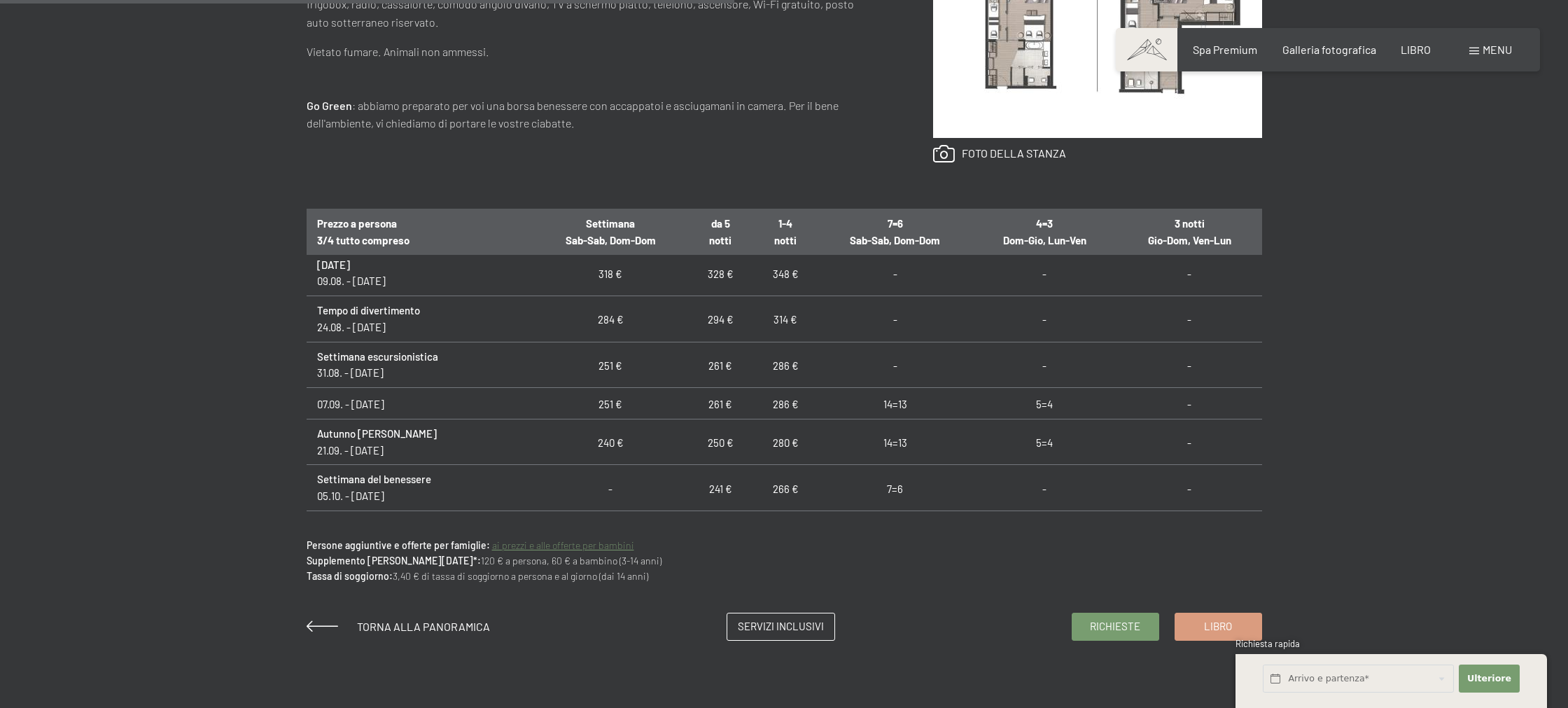
scroll to position [836, 0]
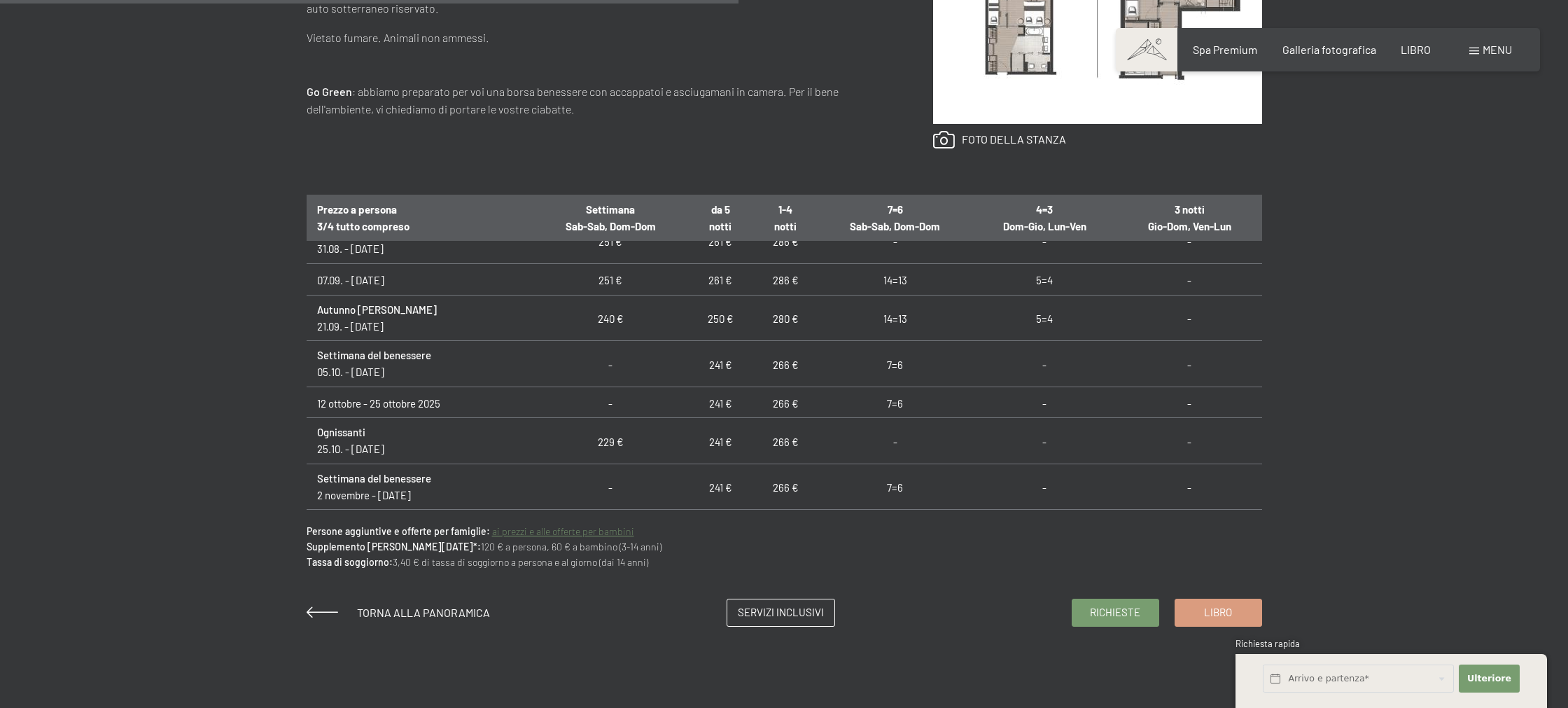
click at [993, 380] on tbody "Mezza estate 09.08. - 24.08.25 318 € 328 € 348 € - - - Tempo di divertimento 24…" at bounding box center [784, 635] width 955 height 1016
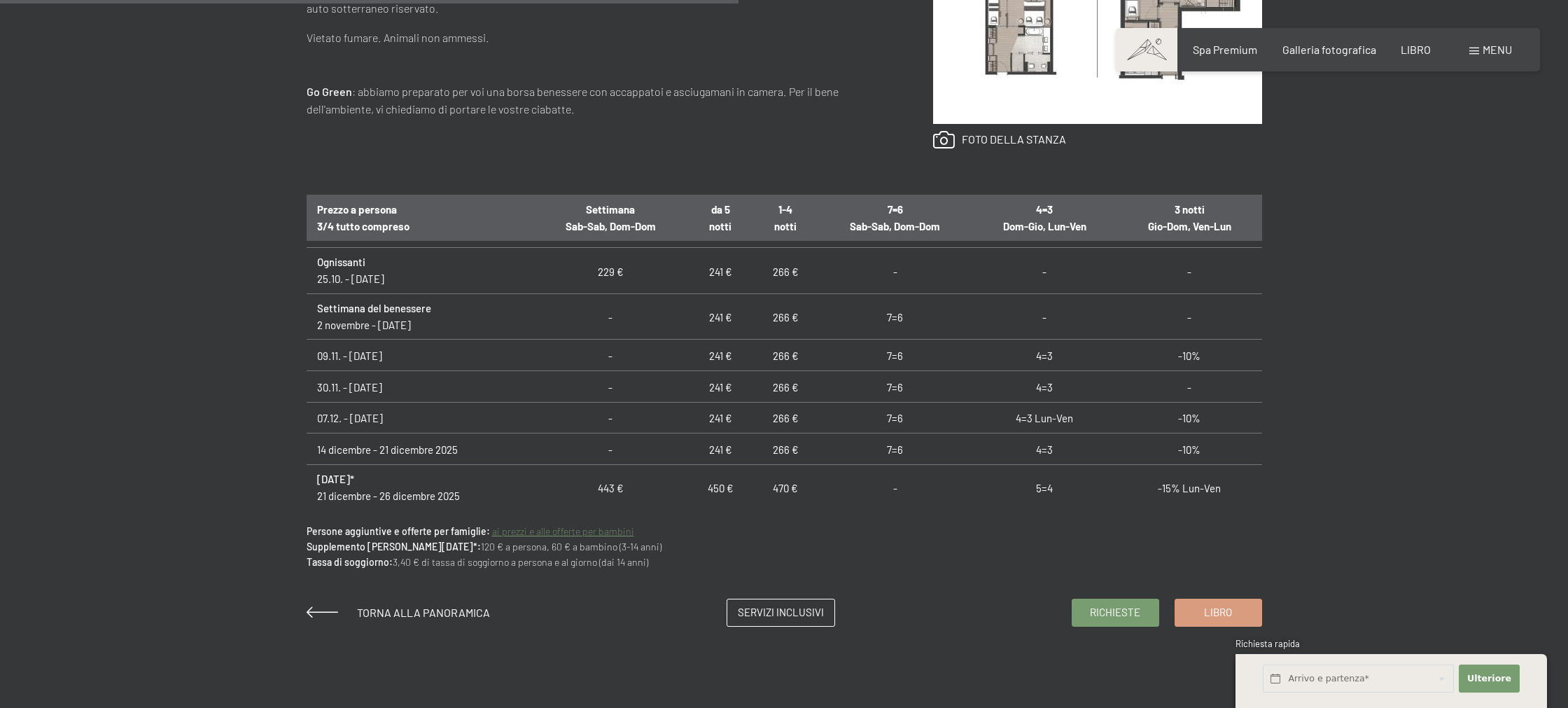
scroll to position [296, 0]
click at [1119, 618] on span "Richieste" at bounding box center [1115, 610] width 50 height 15
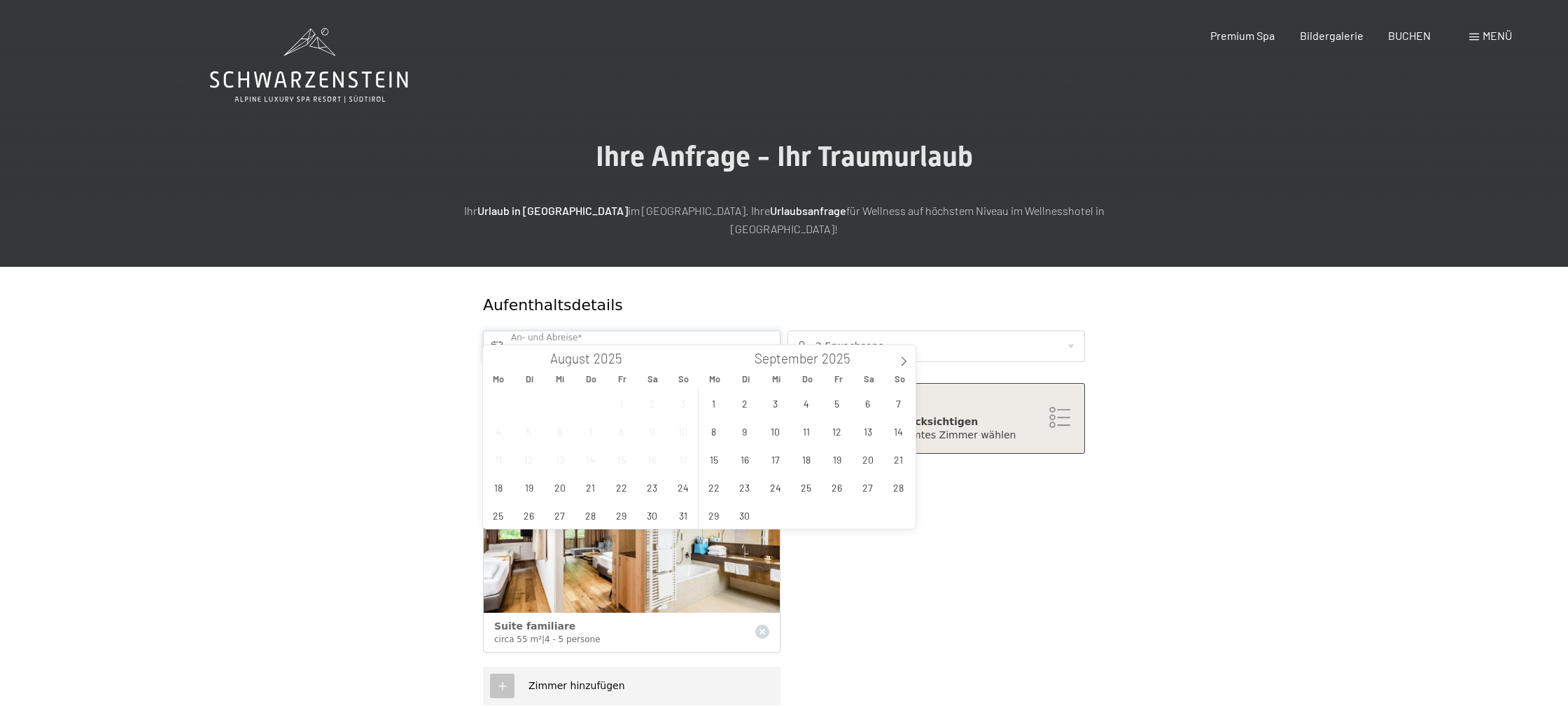
click at [627, 331] on input "text" at bounding box center [631, 346] width 298 height 32
click at [904, 367] on span at bounding box center [903, 356] width 24 height 24
click at [904, 363] on icon at bounding box center [903, 361] width 10 height 10
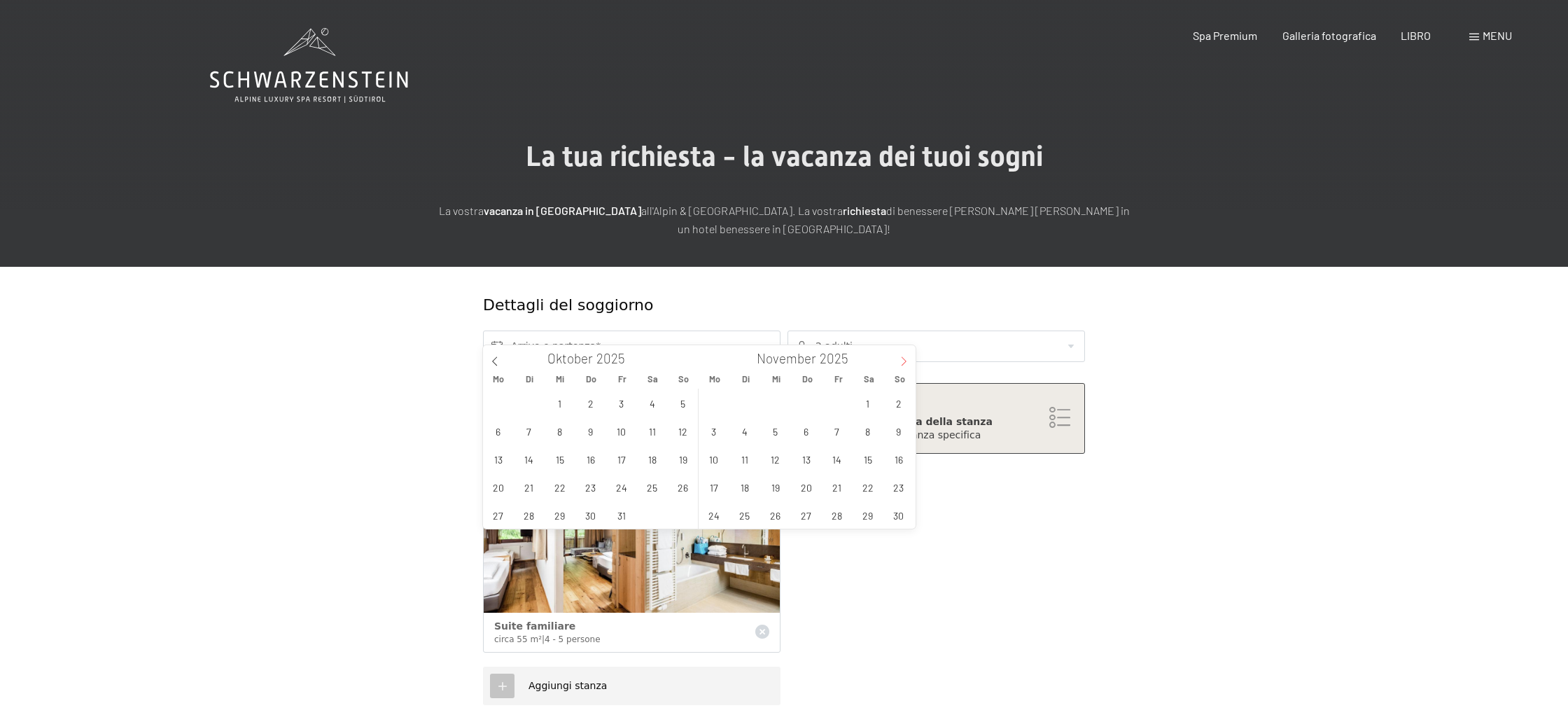
click at [903, 363] on icon at bounding box center [904, 362] width 5 height 9
click at [904, 361] on icon at bounding box center [903, 361] width 10 height 10
type input "2026"
click at [870, 405] on span "3" at bounding box center [867, 402] width 27 height 27
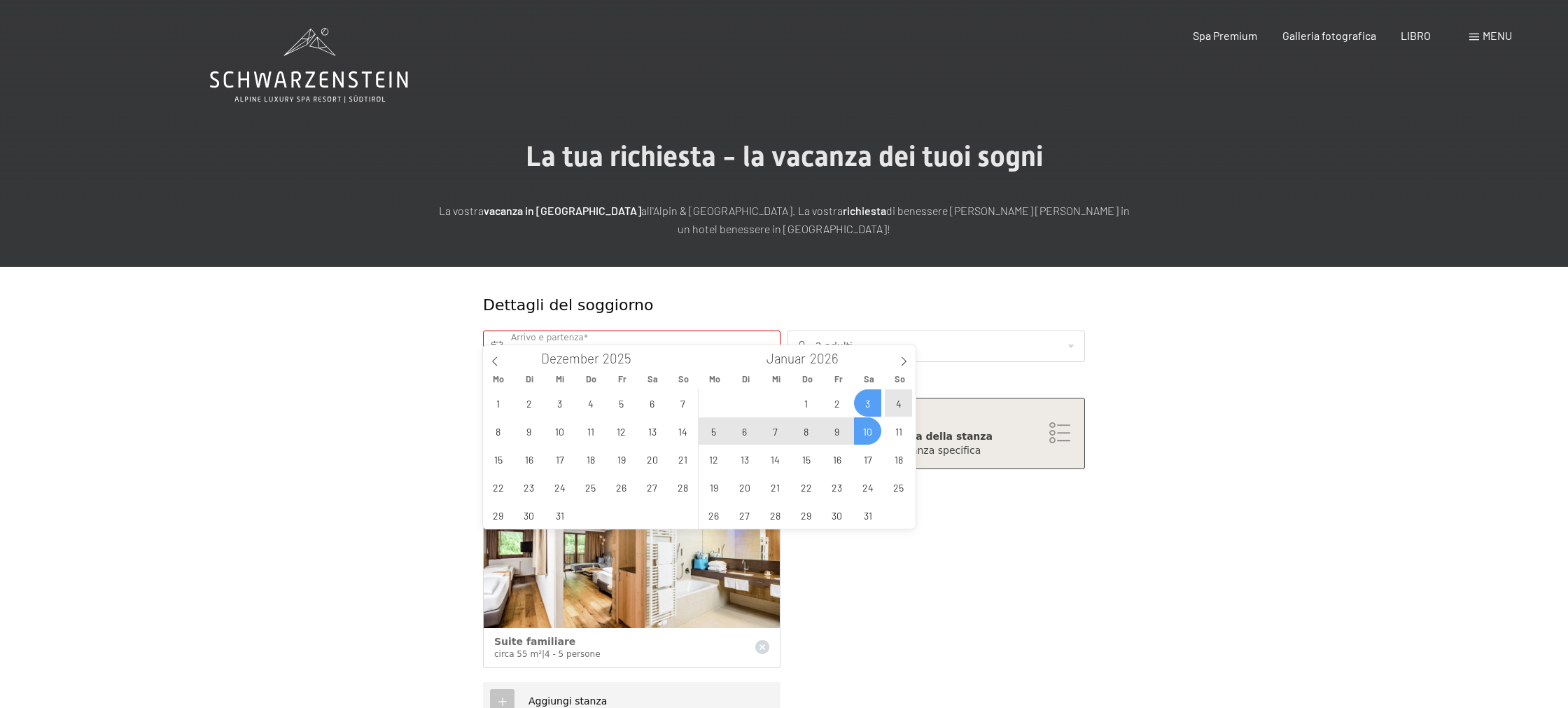
click at [870, 434] on span "10" at bounding box center [867, 430] width 27 height 27
type input "Sa. 03.01.2026 - Sa. 10.01.2026"
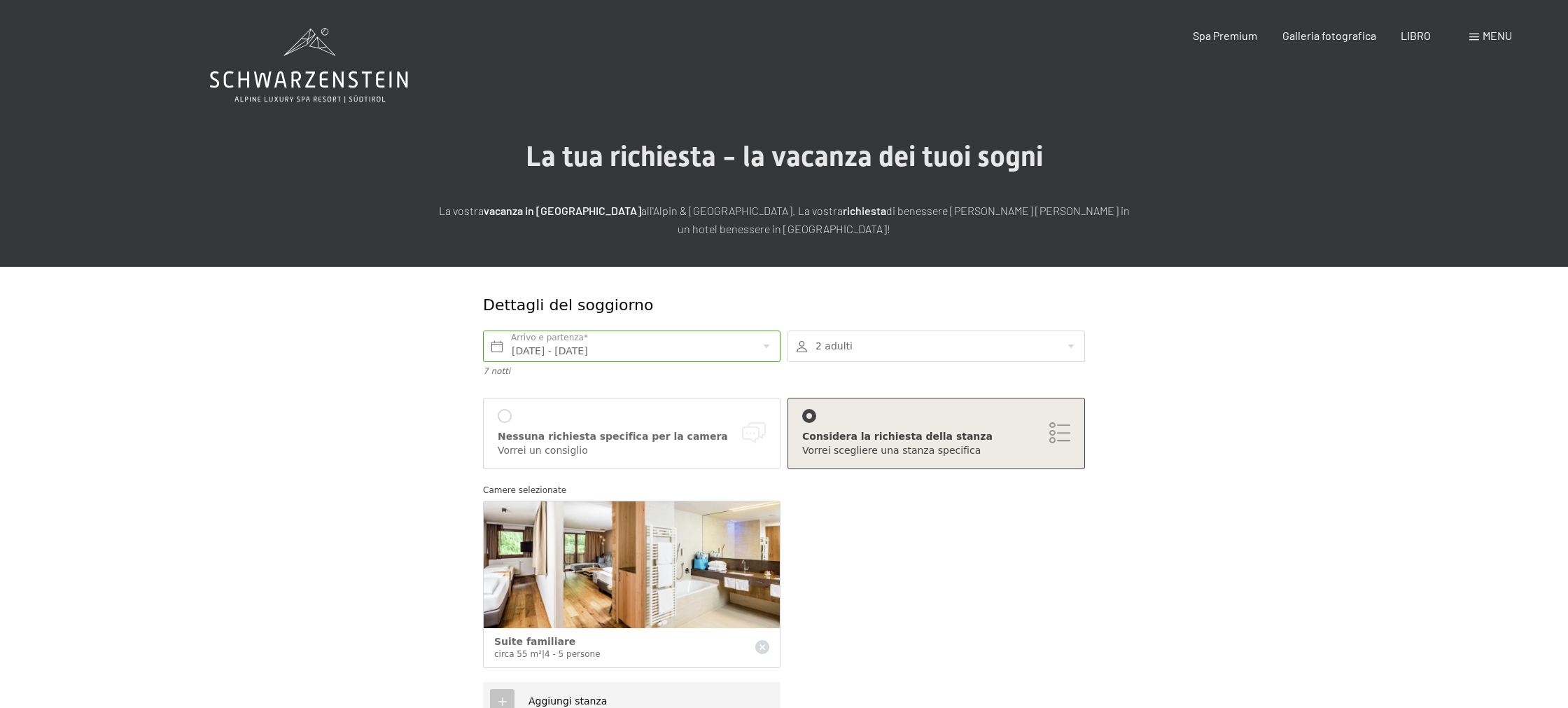
click at [849, 352] on div at bounding box center [936, 346] width 298 height 32
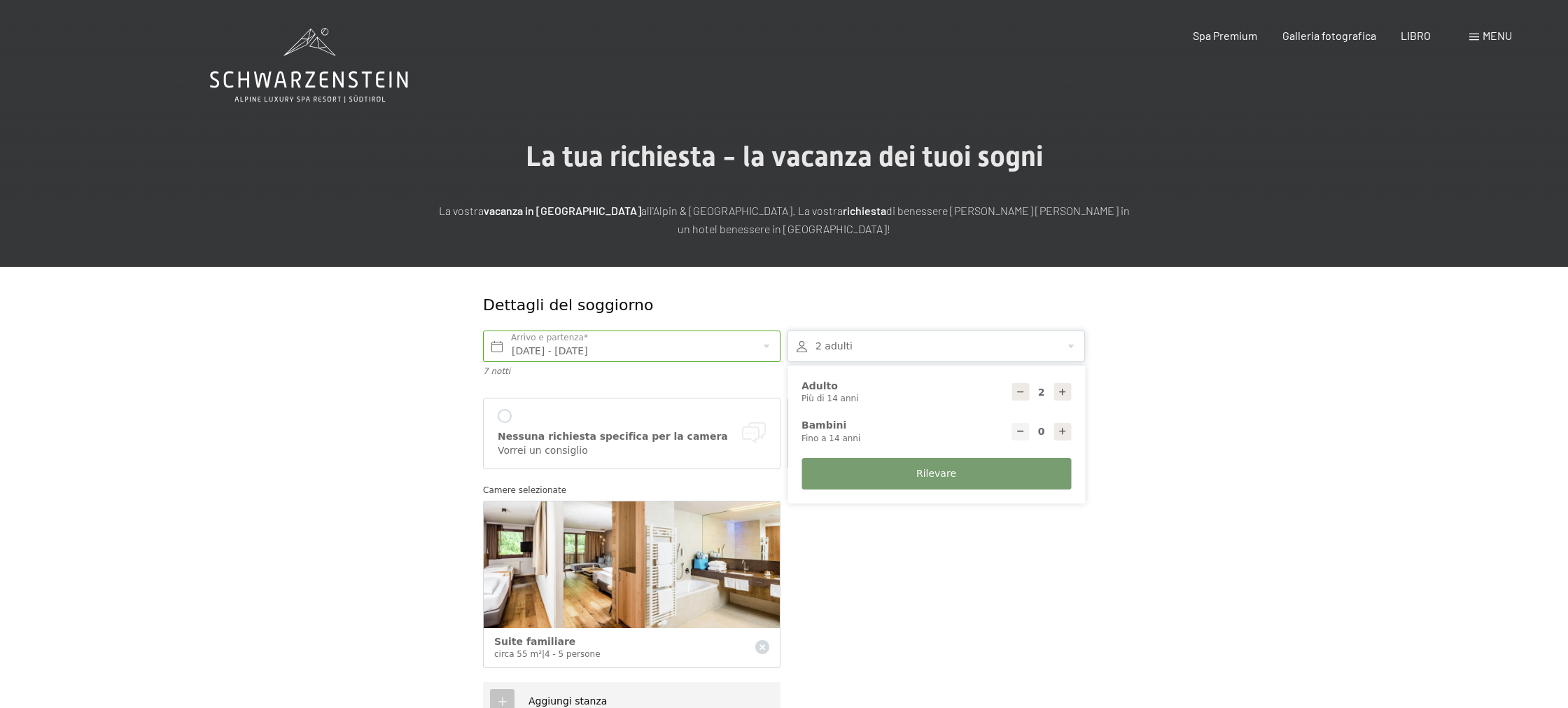
drag, startPoint x: 1065, startPoint y: 391, endPoint x: 1062, endPoint y: 427, distance: 36.1
click at [1065, 391] on icon at bounding box center [1062, 392] width 10 height 10
type input "3"
click at [1064, 436] on icon at bounding box center [1062, 430] width 10 height 10
type input "1"
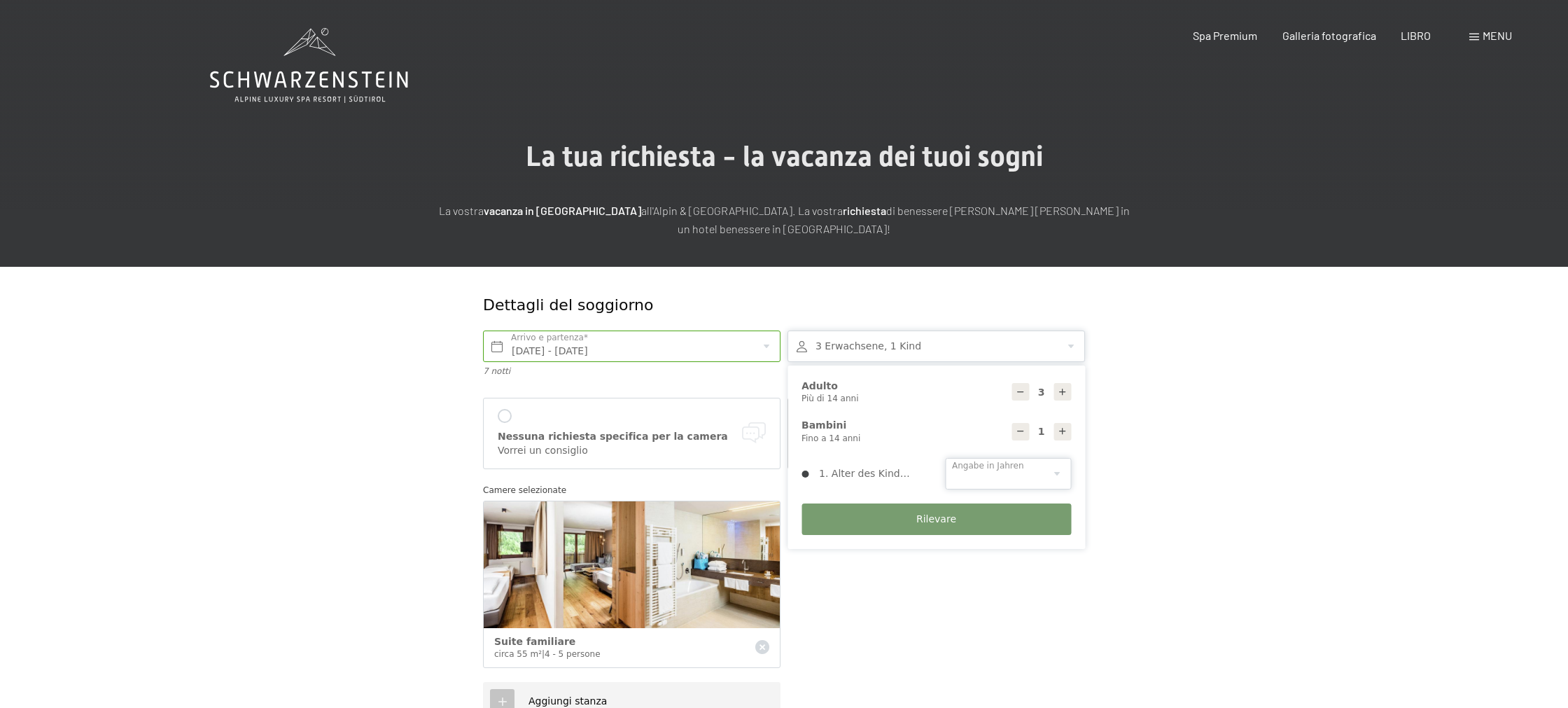
click at [1031, 470] on select "0 1 2 3 4 5 6 7 8 9 10 11 12 13 14" at bounding box center [1008, 474] width 126 height 32
select select "9"
click at [945, 458] on select "0 1 2 3 4 5 6 7 8 9 10 11 12 13 14" at bounding box center [1008, 474] width 126 height 32
click at [499, 414] on div at bounding box center [505, 416] width 14 height 14
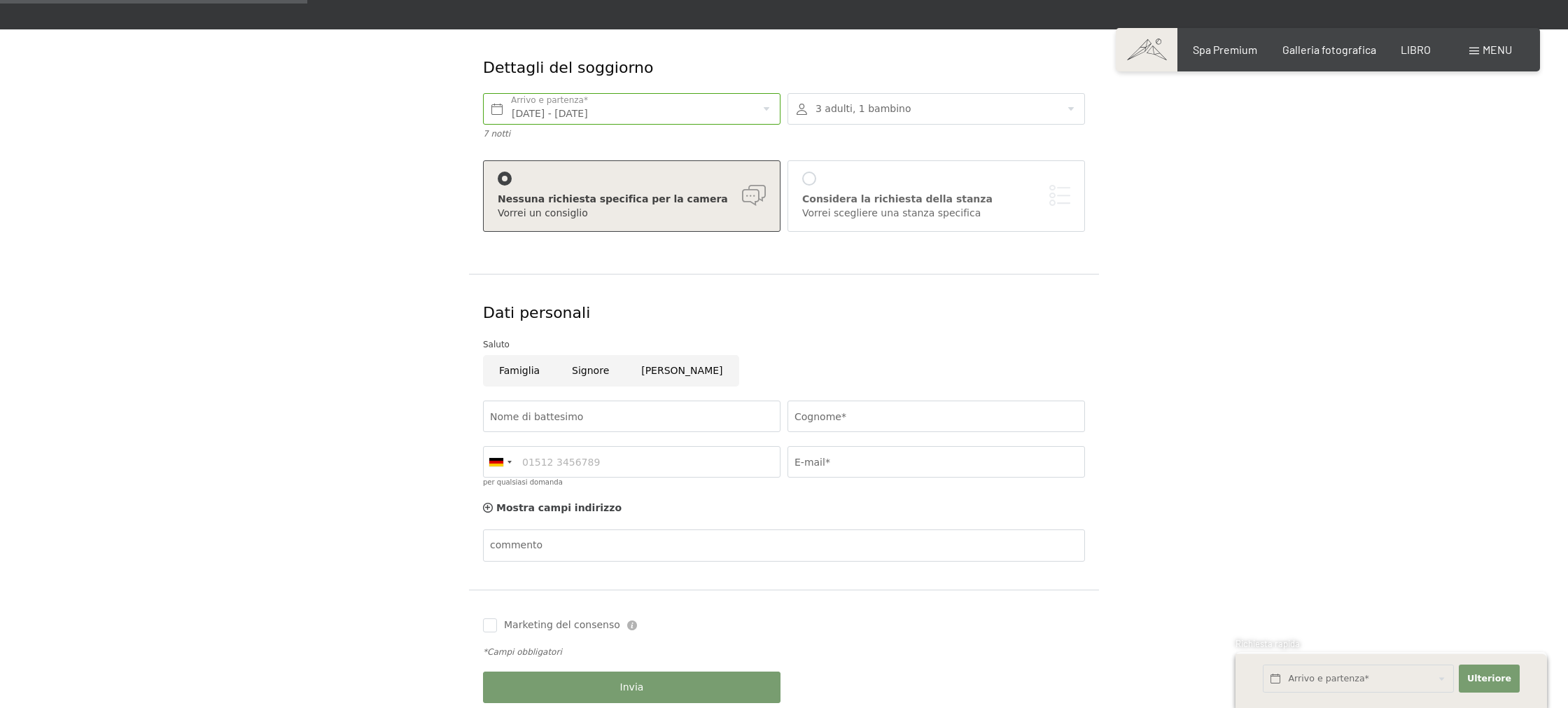
scroll to position [238, 0]
click at [631, 417] on input "Nome di battesimo" at bounding box center [631, 415] width 298 height 32
type input "riccardo"
drag, startPoint x: 841, startPoint y: 422, endPoint x: 890, endPoint y: 431, distance: 49.8
click at [848, 423] on input "Cognome*" at bounding box center [936, 415] width 298 height 32
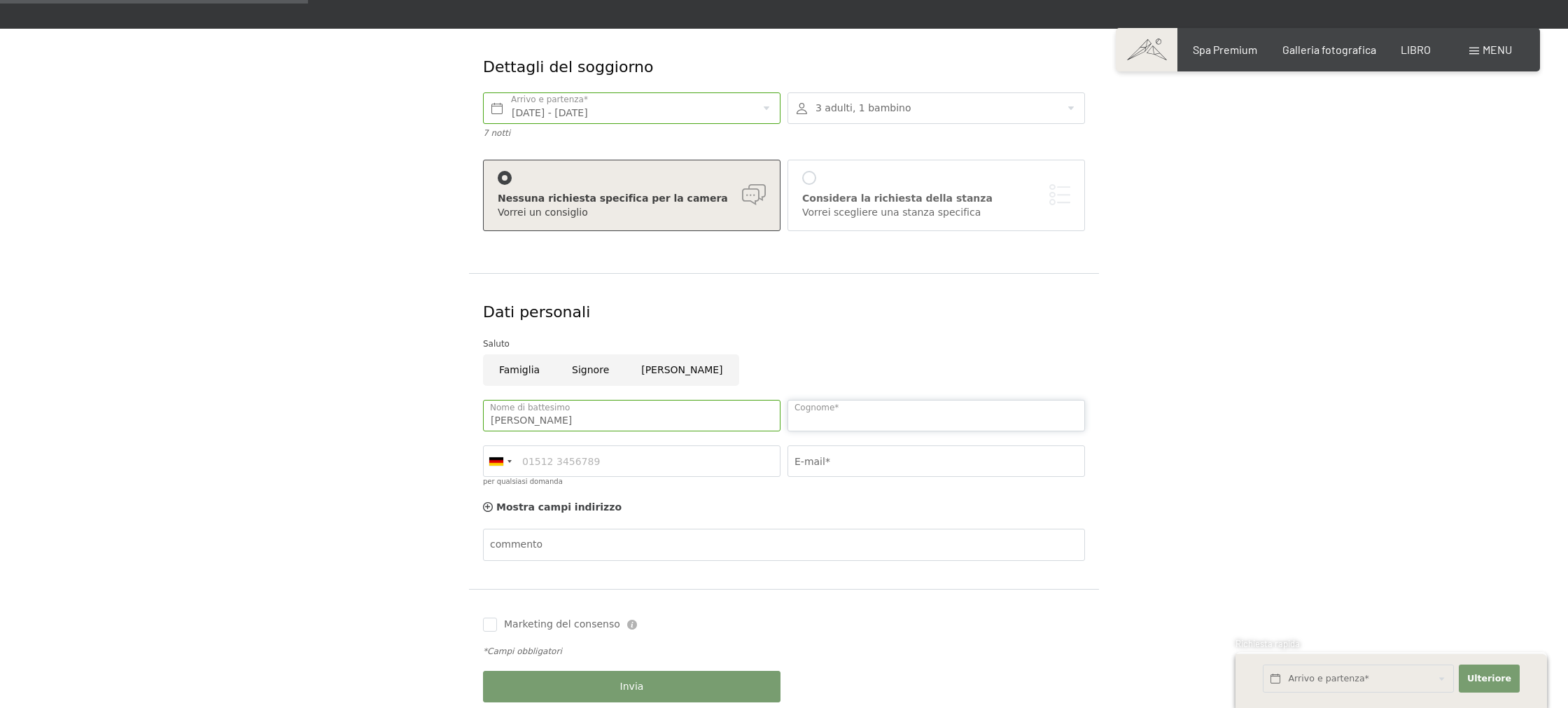
type input "sanfilippo"
click at [699, 467] on input "per qualsiasi domanda" at bounding box center [631, 461] width 298 height 32
click at [510, 460] on div at bounding box center [499, 461] width 32 height 30
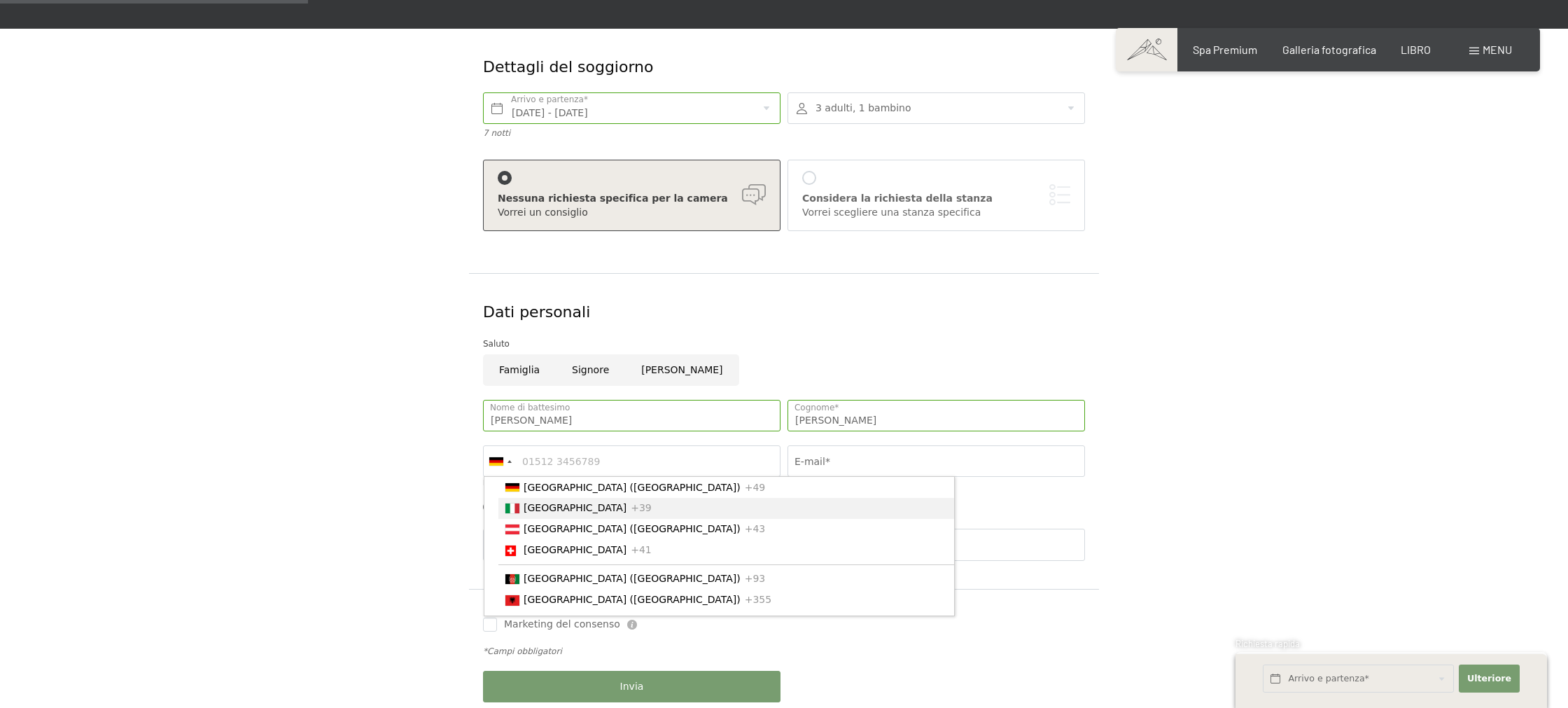
click at [542, 506] on font "[GEOGRAPHIC_DATA]" at bounding box center [575, 508] width 103 height 11
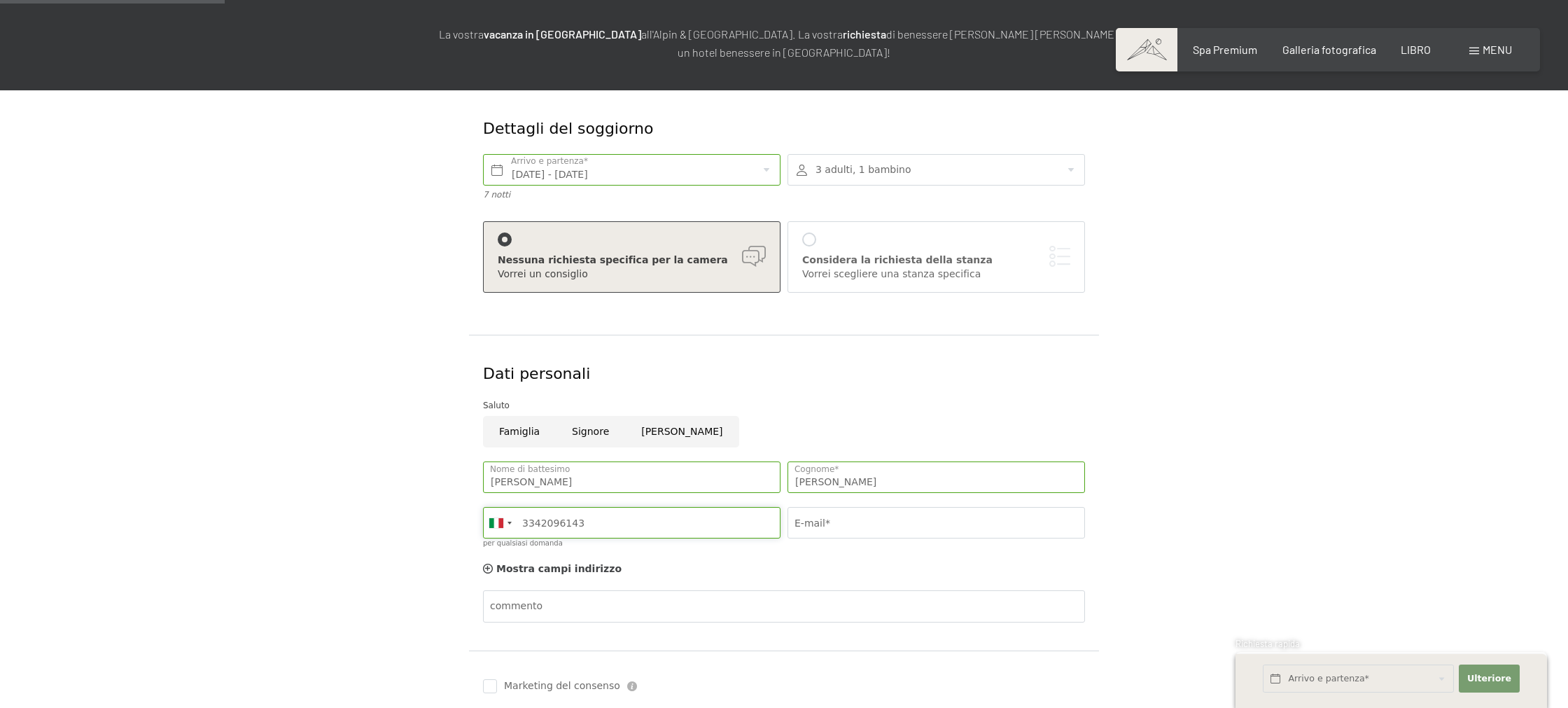
scroll to position [171, 0]
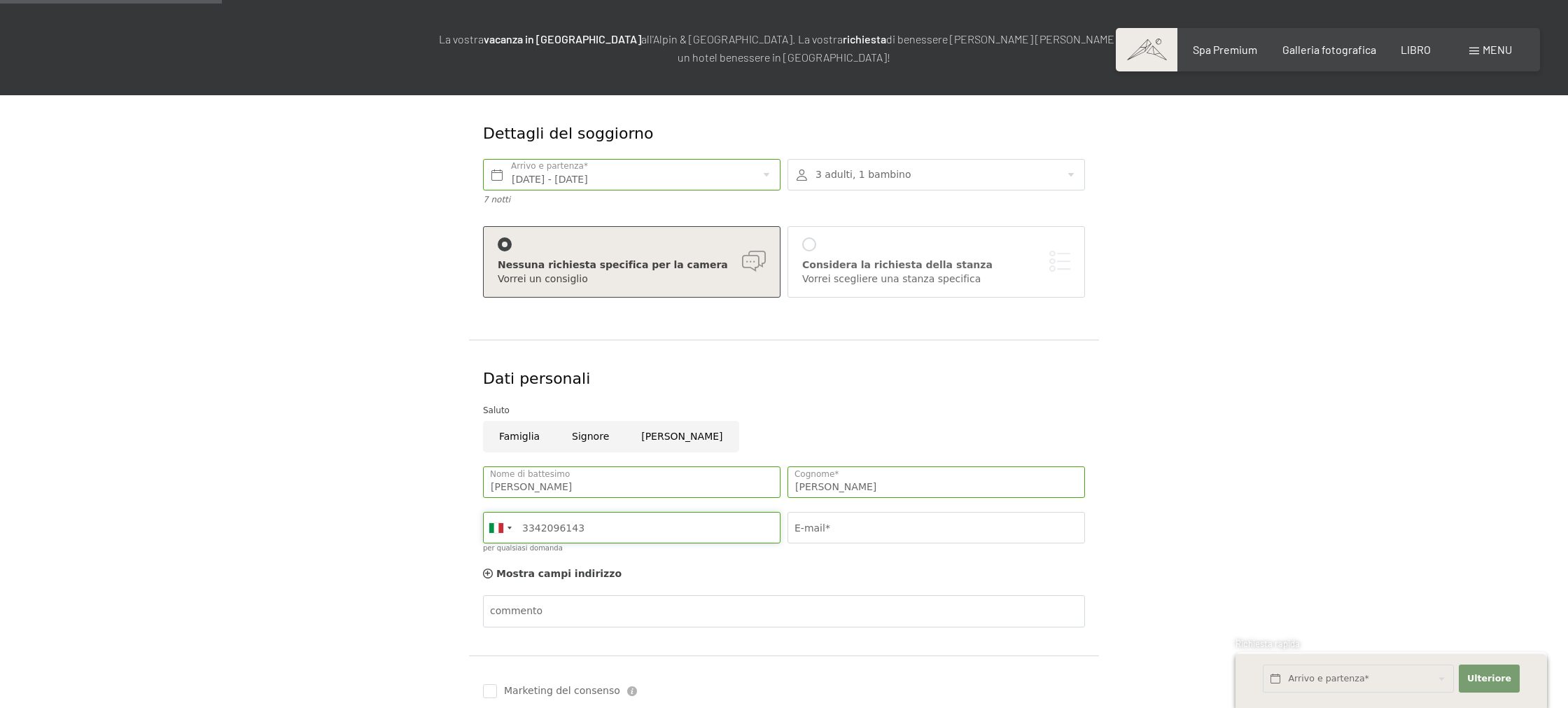
type input "3342096143"
click at [841, 540] on input "E-mail*" at bounding box center [936, 528] width 298 height 32
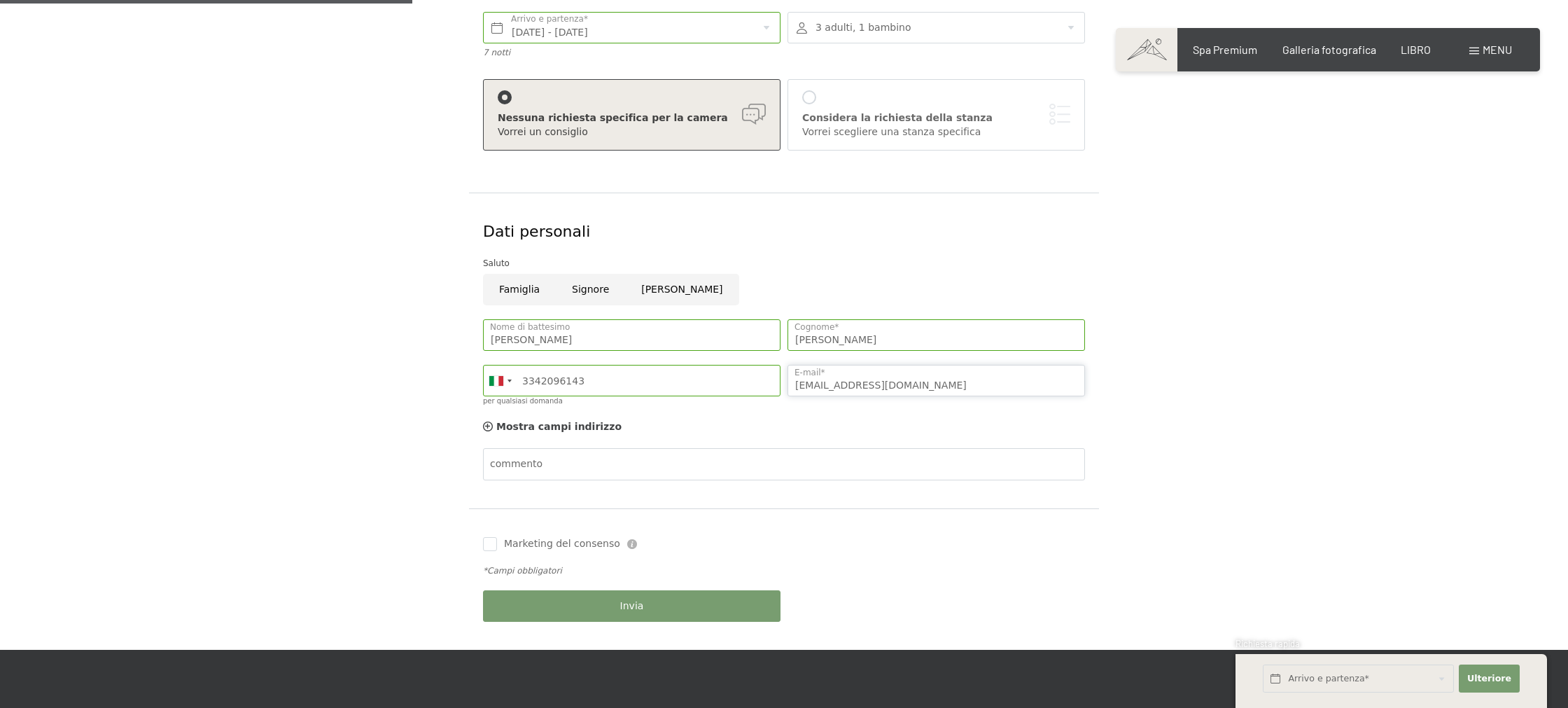
type input "riccardo212005@gmail.com"
click at [619, 596] on div "Invia" at bounding box center [631, 605] width 304 height 45
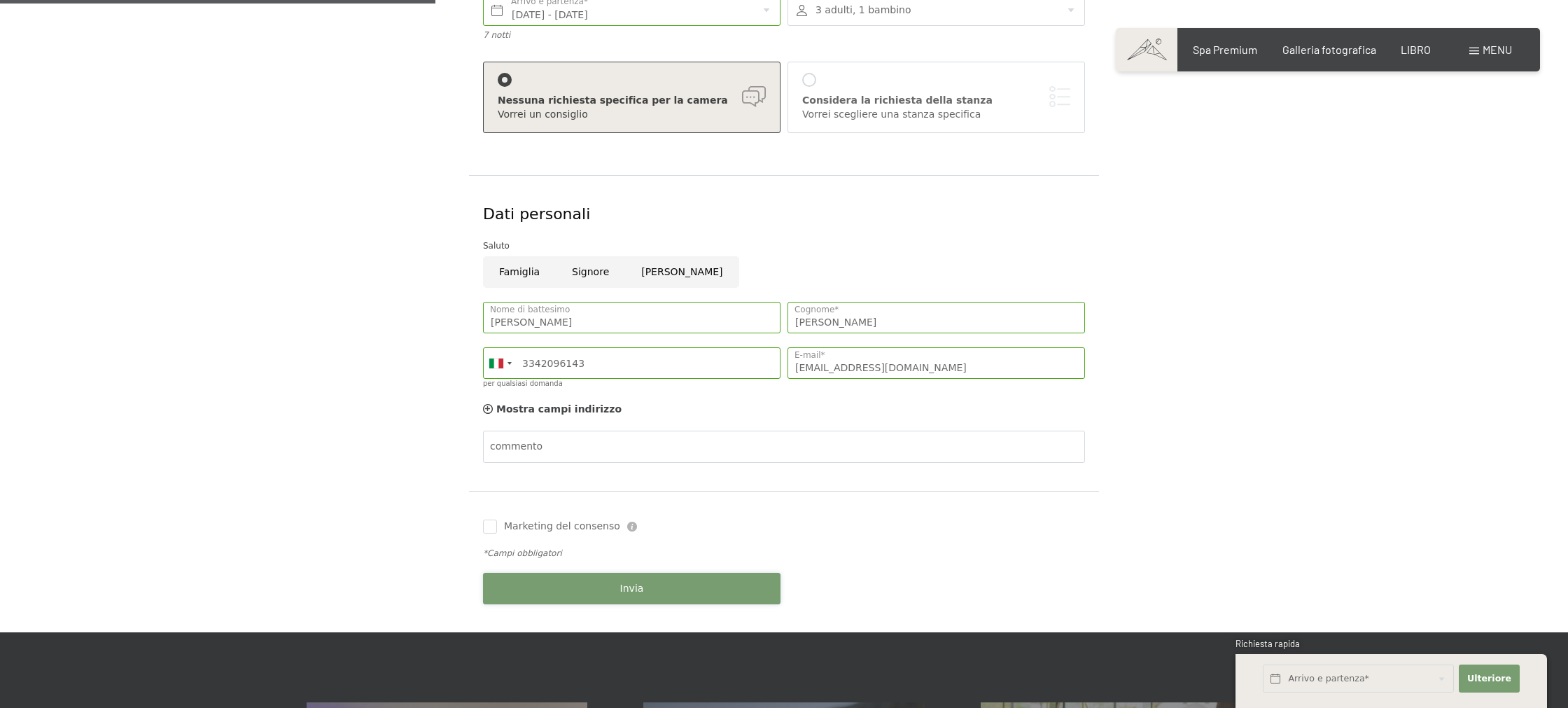
scroll to position [342, 0]
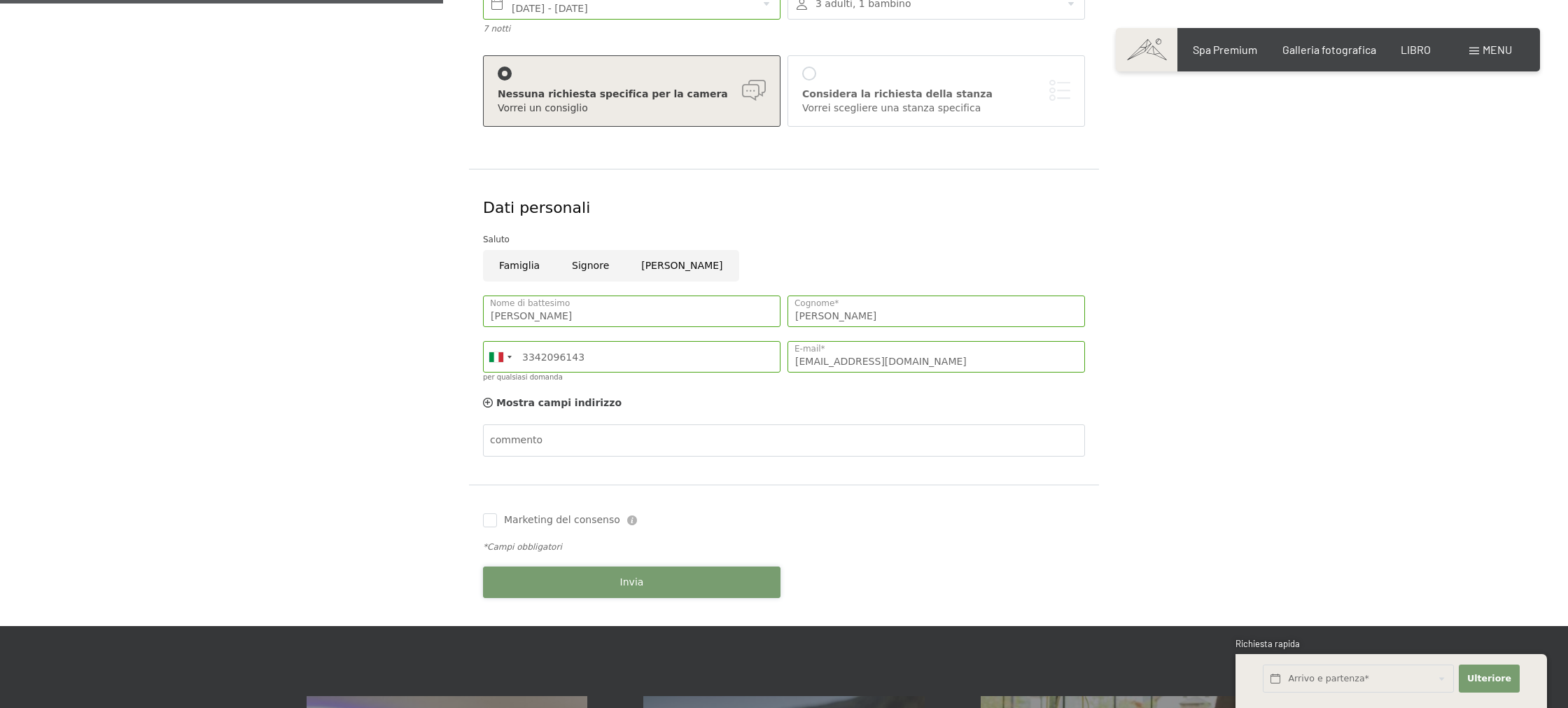
click at [678, 582] on button "Invia" at bounding box center [631, 582] width 298 height 32
click at [659, 590] on button "Invia" at bounding box center [631, 582] width 298 height 32
click at [659, 590] on div "Invia" at bounding box center [631, 582] width 304 height 45
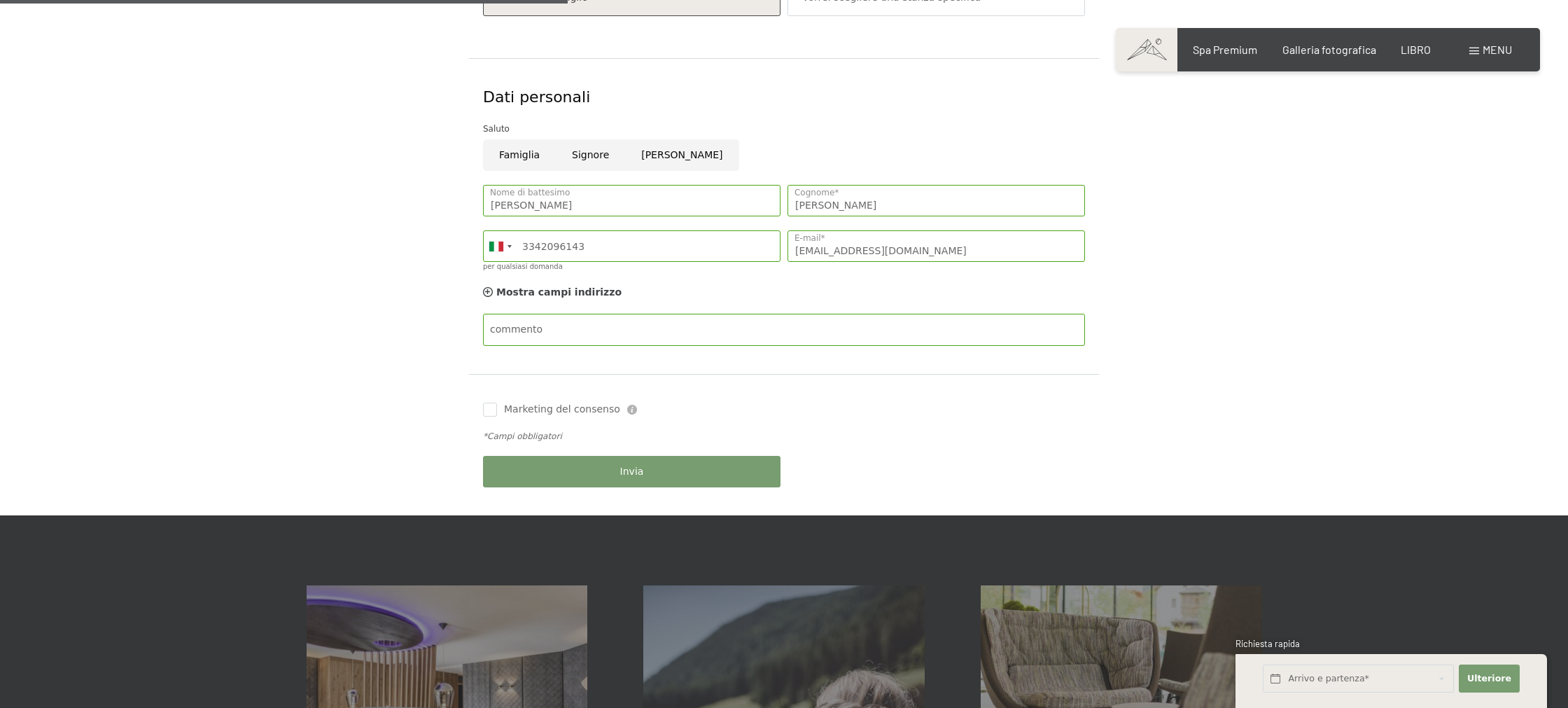
scroll to position [491, 0]
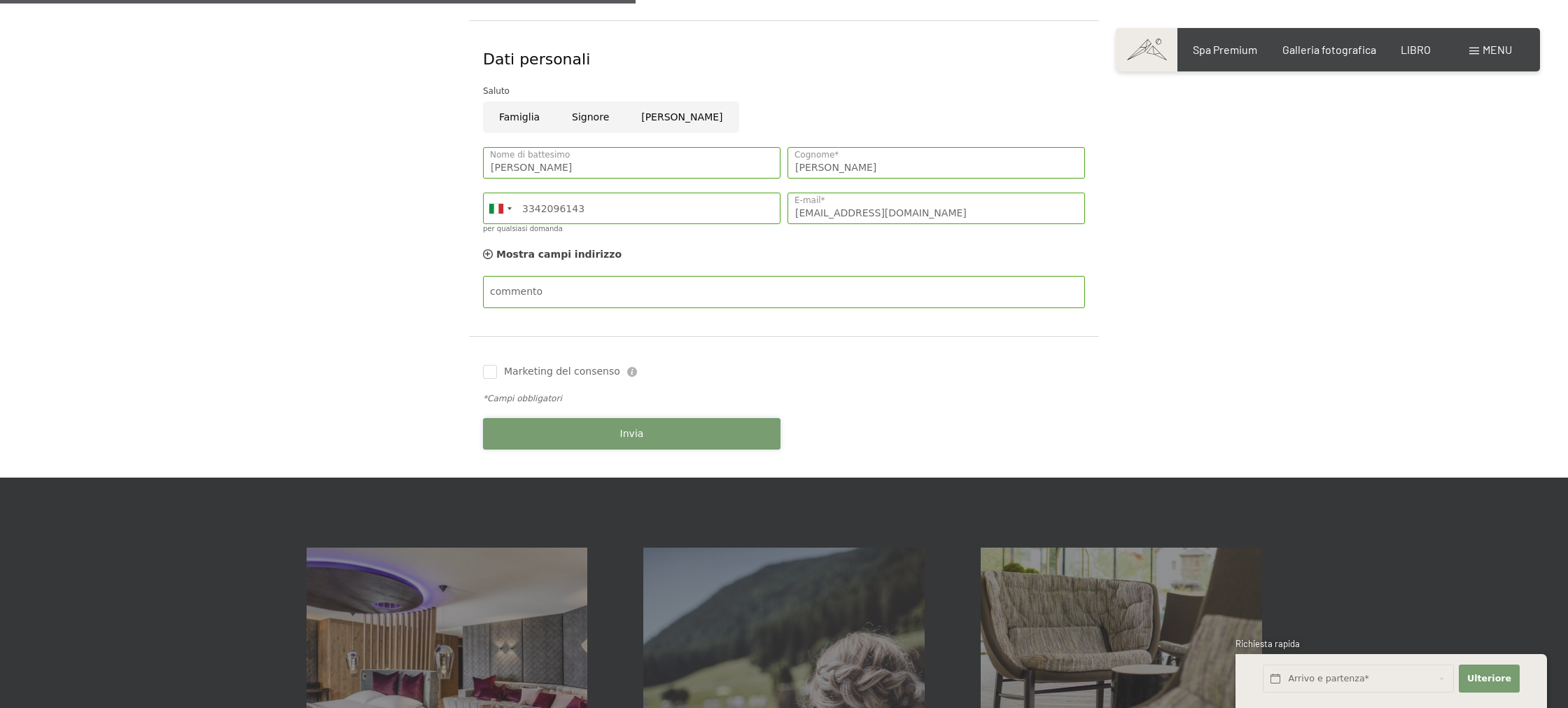
click at [666, 434] on button "Invia" at bounding box center [631, 434] width 298 height 32
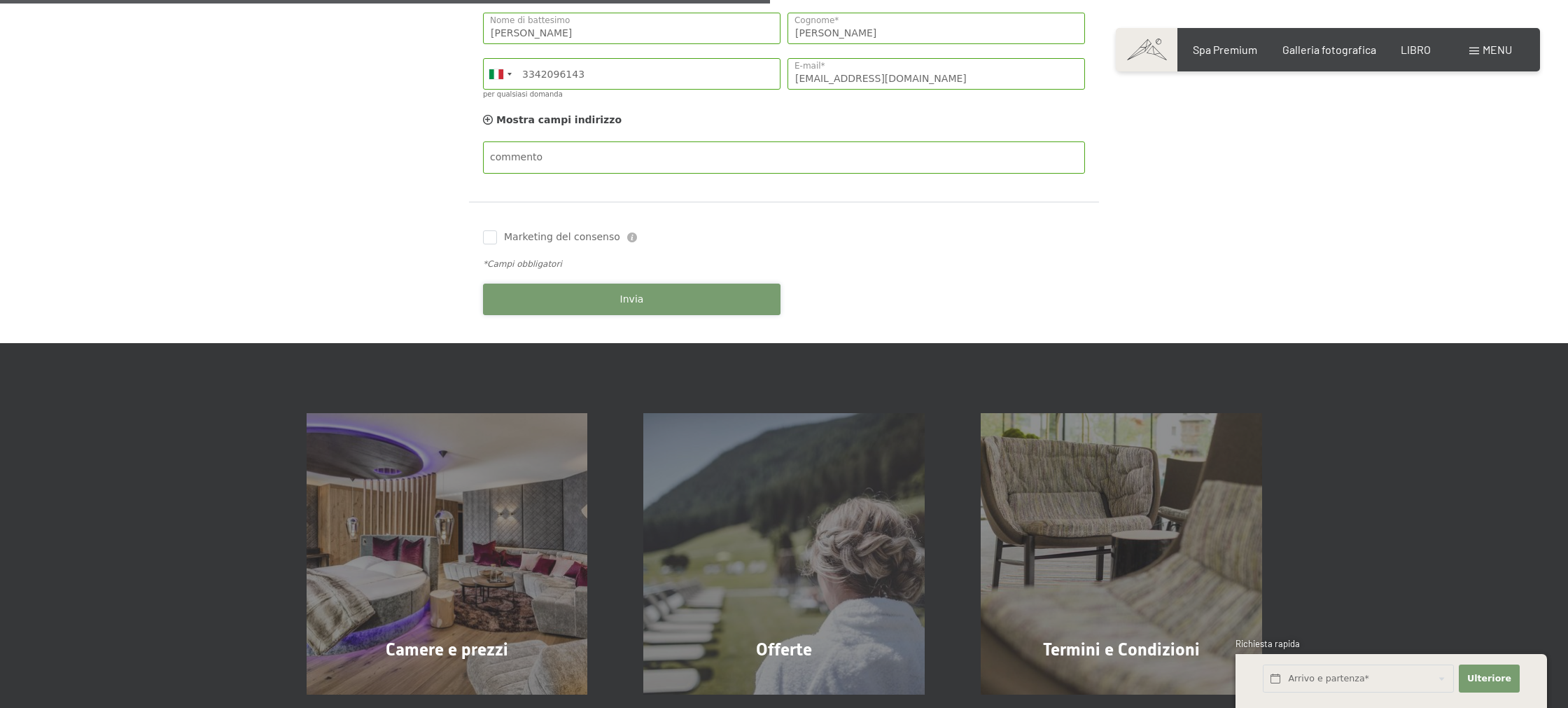
scroll to position [617, 0]
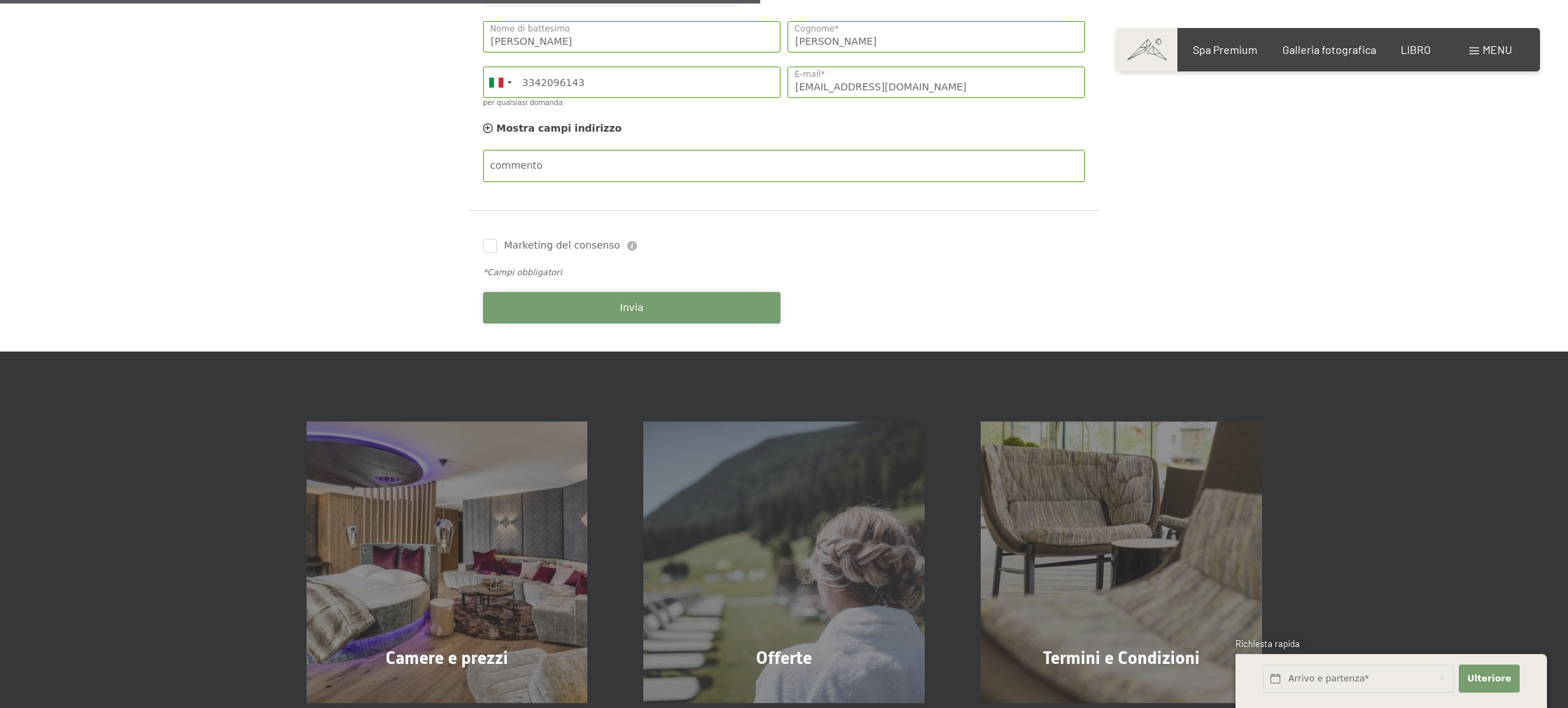
click at [750, 301] on button "Invia" at bounding box center [631, 308] width 298 height 32
click at [750, 301] on div "Invia" at bounding box center [631, 307] width 304 height 45
click at [750, 301] on button "Invia" at bounding box center [631, 308] width 298 height 32
click at [750, 301] on div "Invia" at bounding box center [631, 307] width 304 height 45
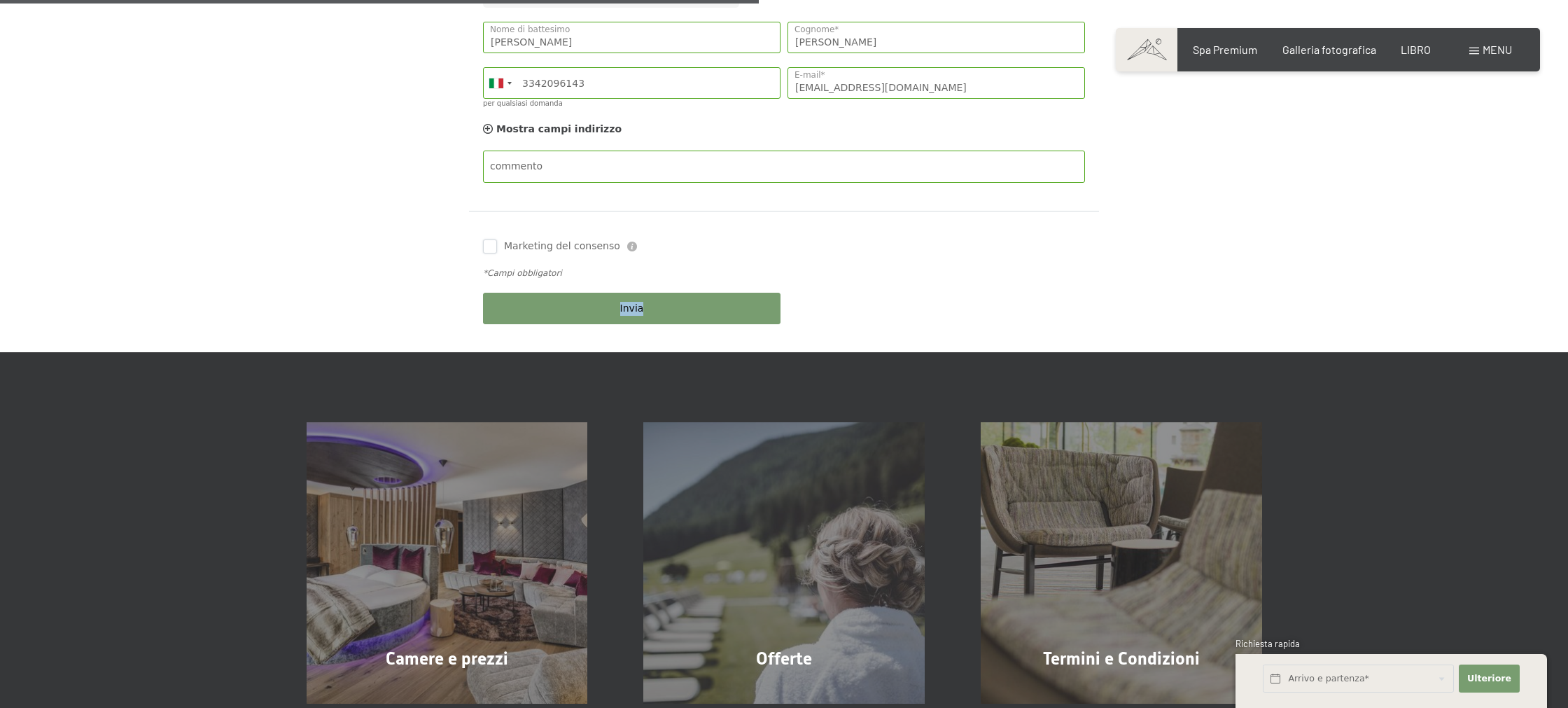
click at [493, 247] on input "Marketing del consenso" at bounding box center [490, 247] width 14 height 14
checkbox input "true"
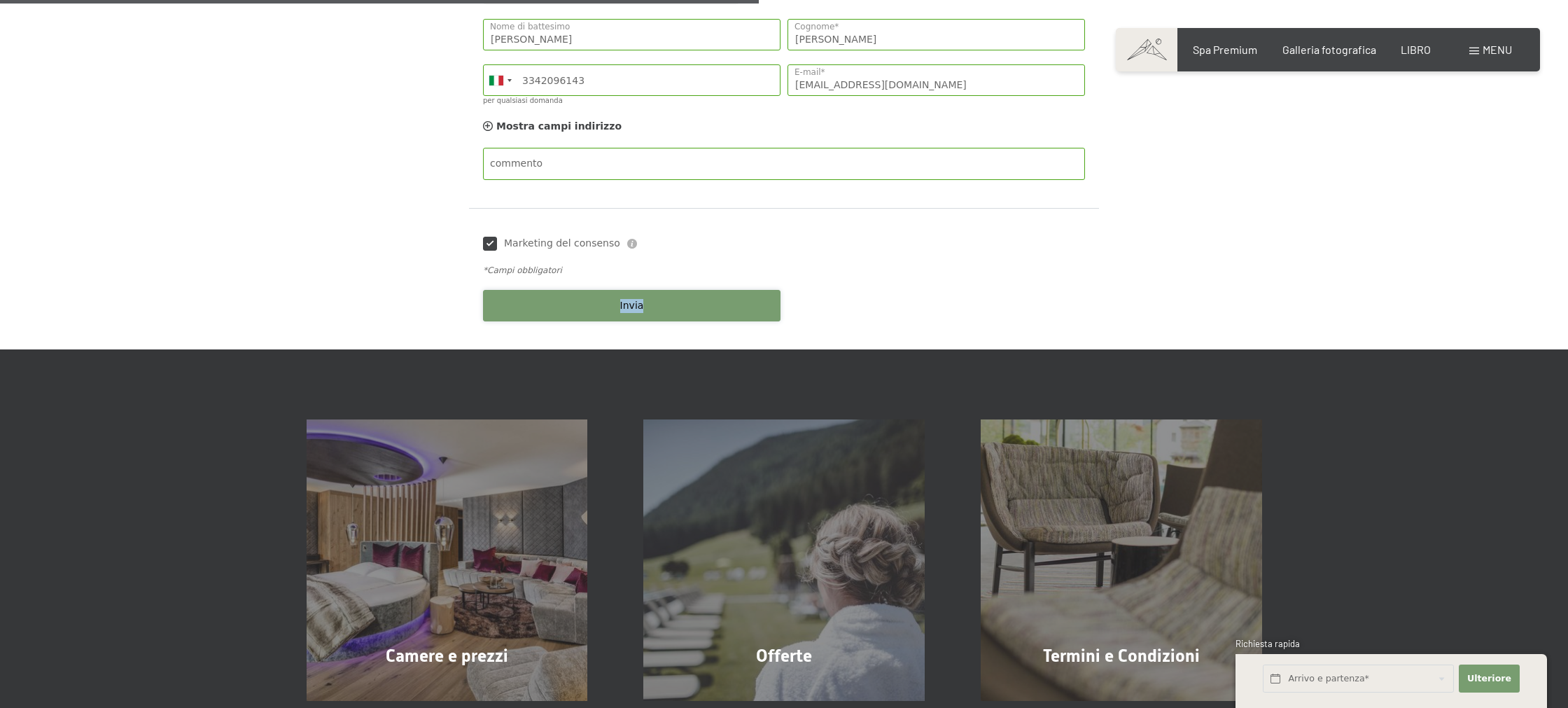
click at [583, 309] on button "Invia" at bounding box center [631, 306] width 298 height 32
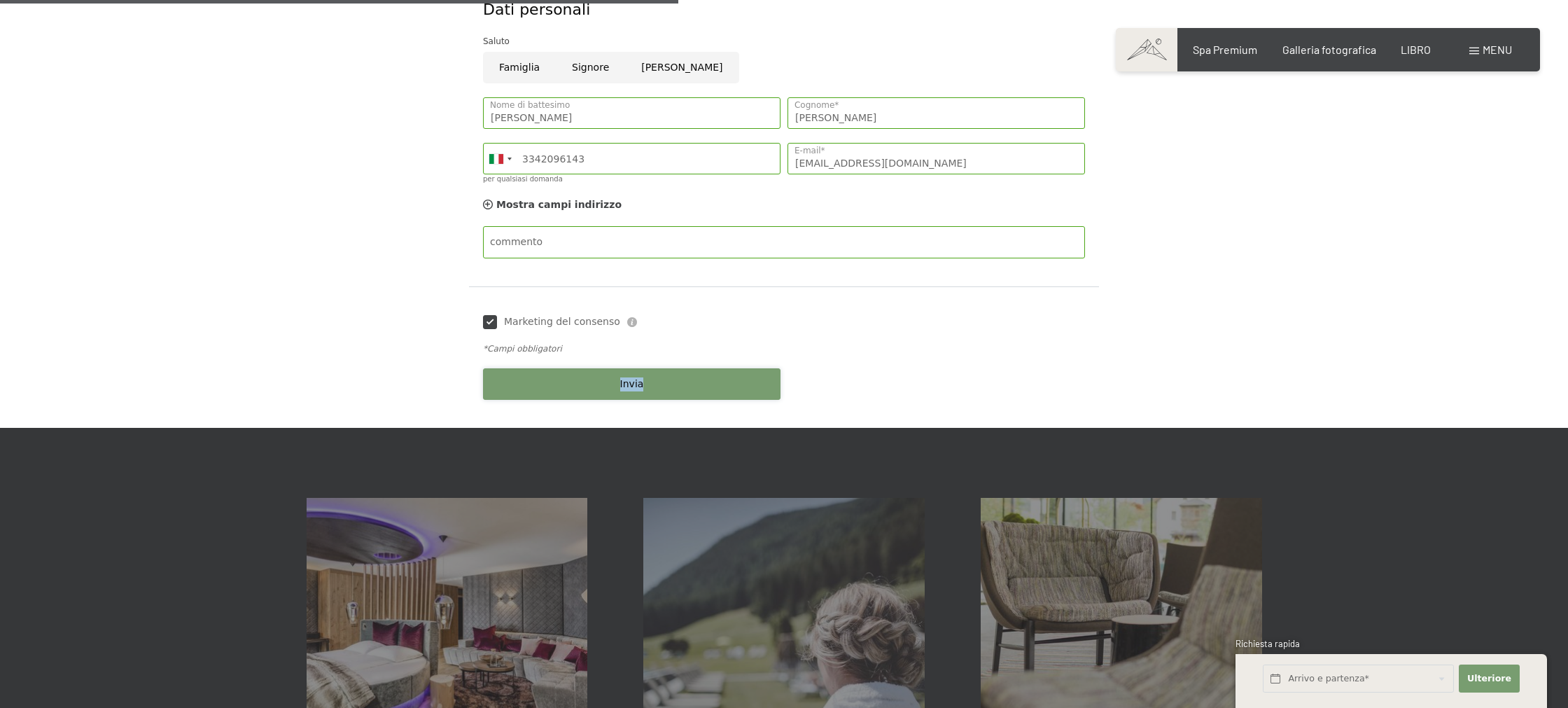
scroll to position [538, 0]
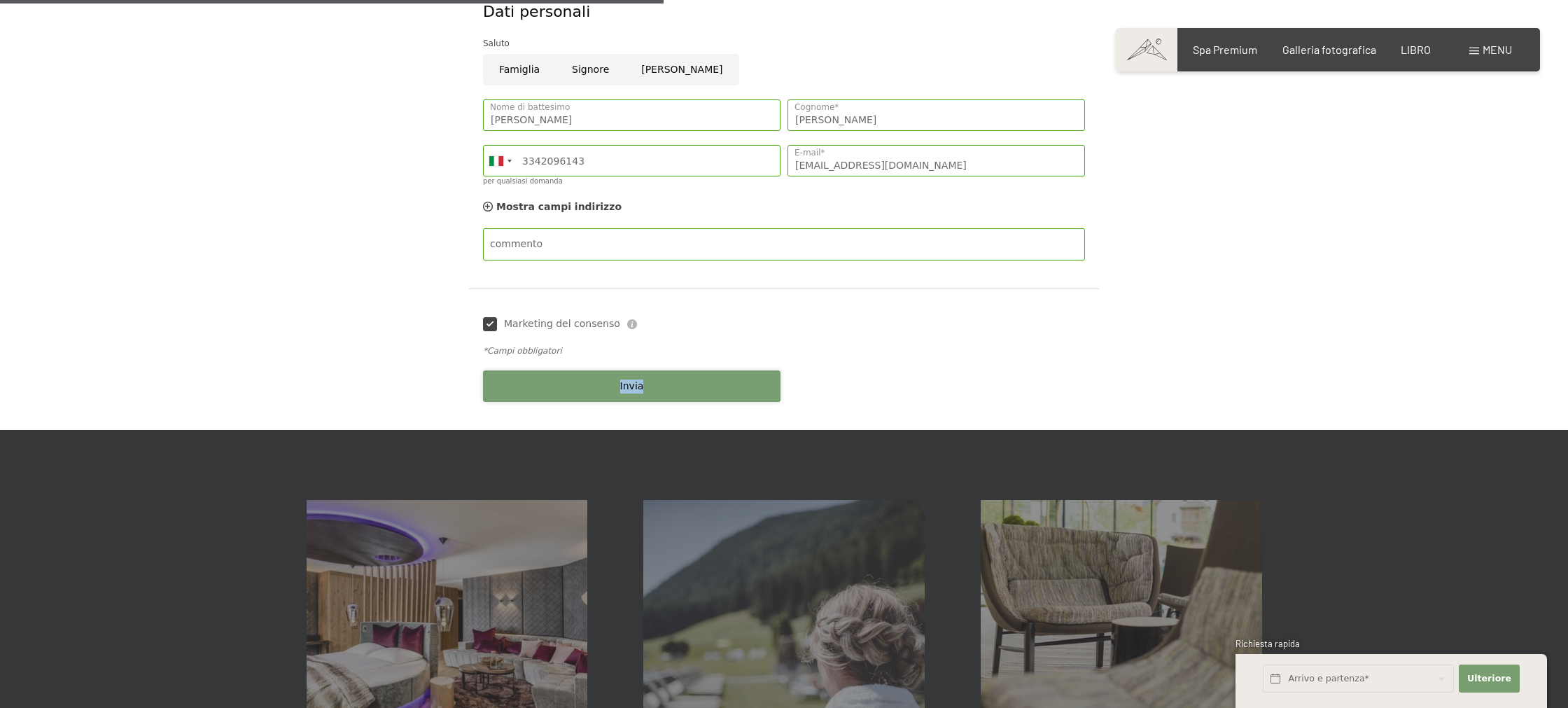
click at [631, 396] on button "Invia" at bounding box center [631, 386] width 298 height 32
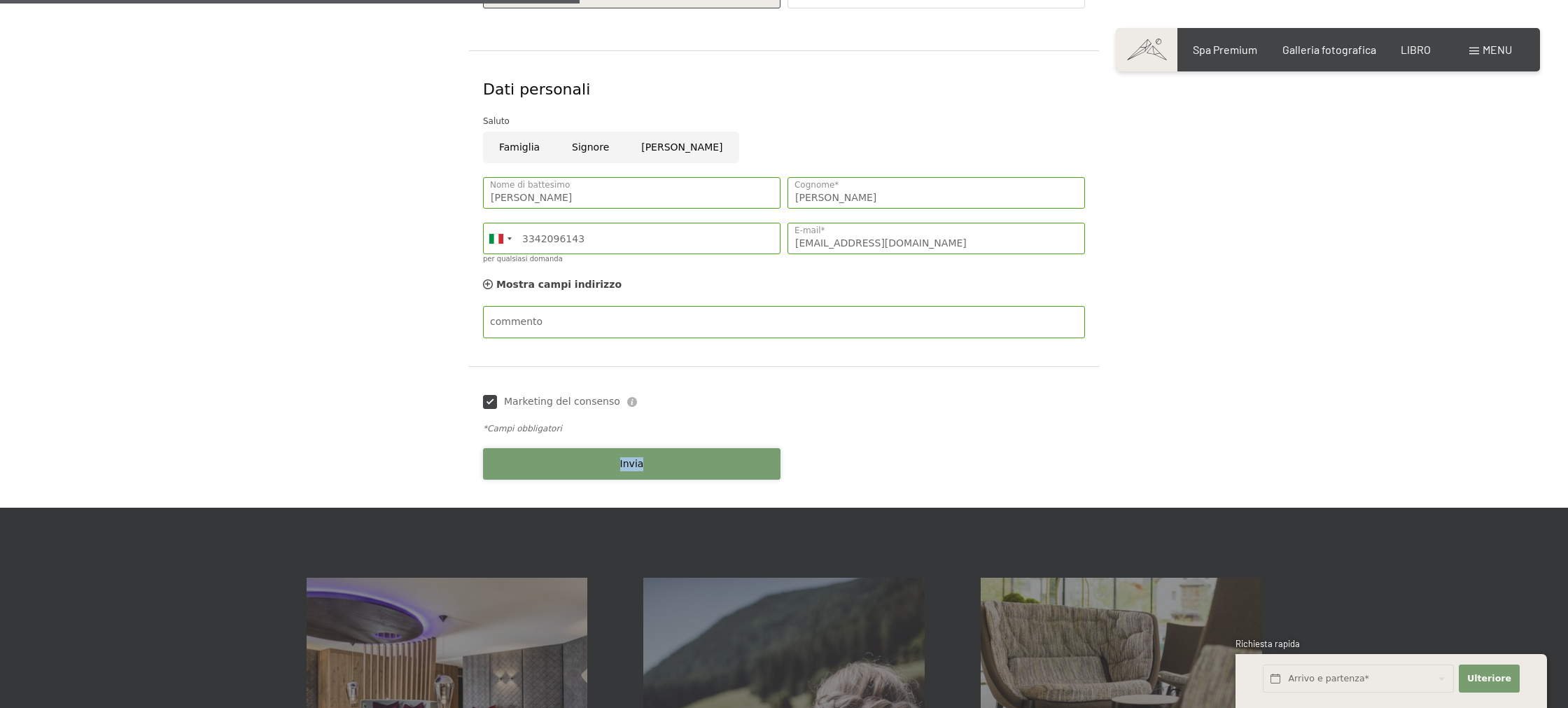
scroll to position [449, 0]
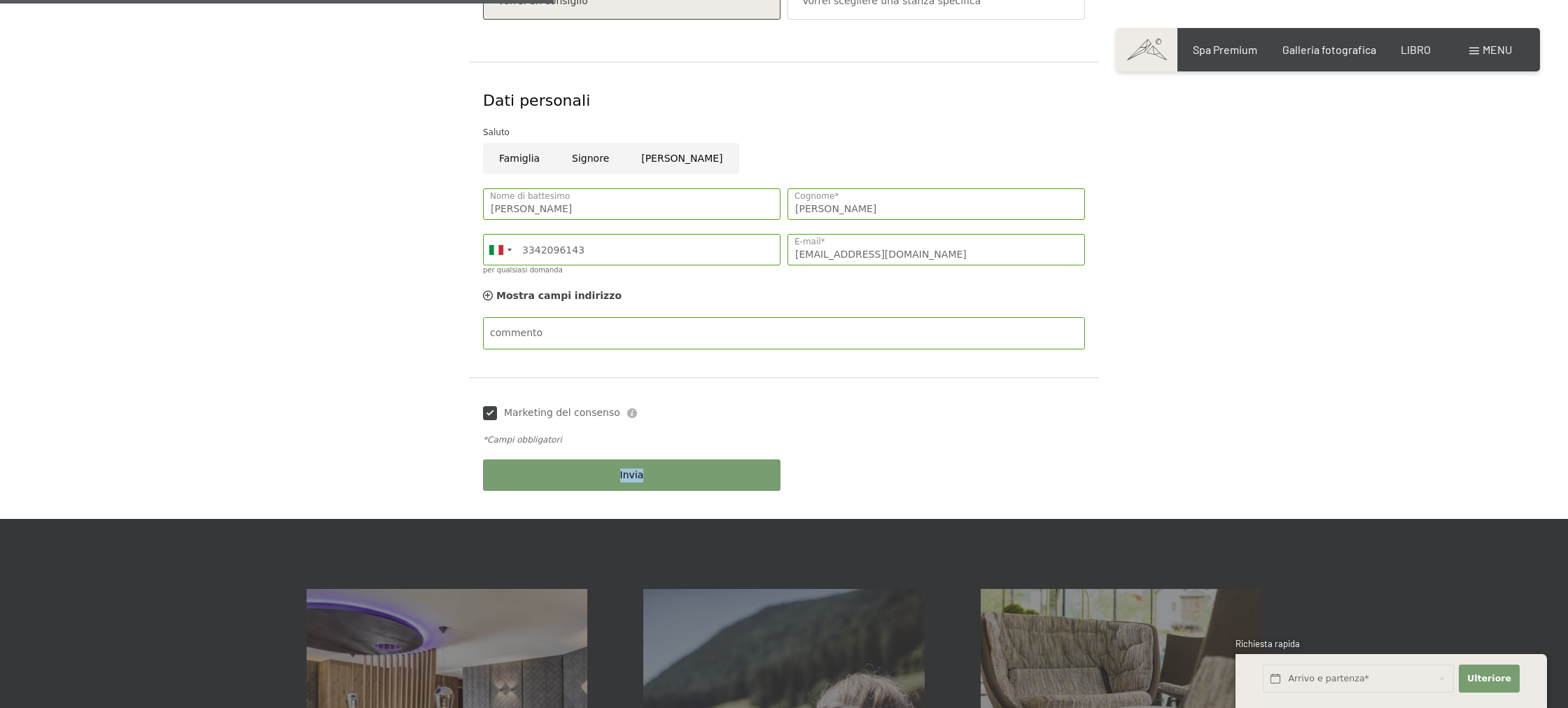
click at [585, 156] on input "Signore" at bounding box center [590, 159] width 69 height 32
radio input "true"
click at [624, 473] on font "Invia" at bounding box center [632, 475] width 24 height 11
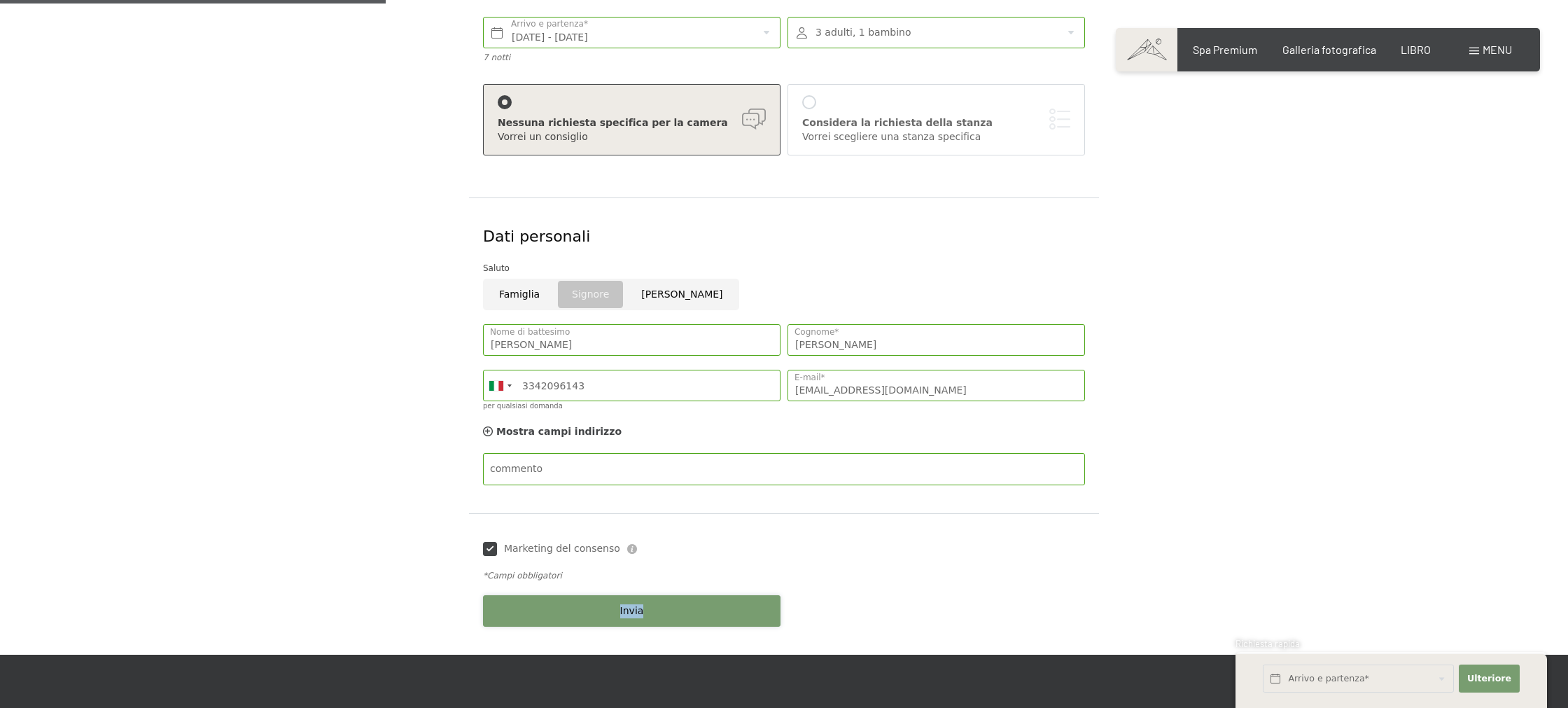
scroll to position [313, 0]
click at [516, 291] on input "Famiglia" at bounding box center [519, 295] width 72 height 32
radio input "true"
click at [607, 615] on button "Invia" at bounding box center [631, 612] width 298 height 32
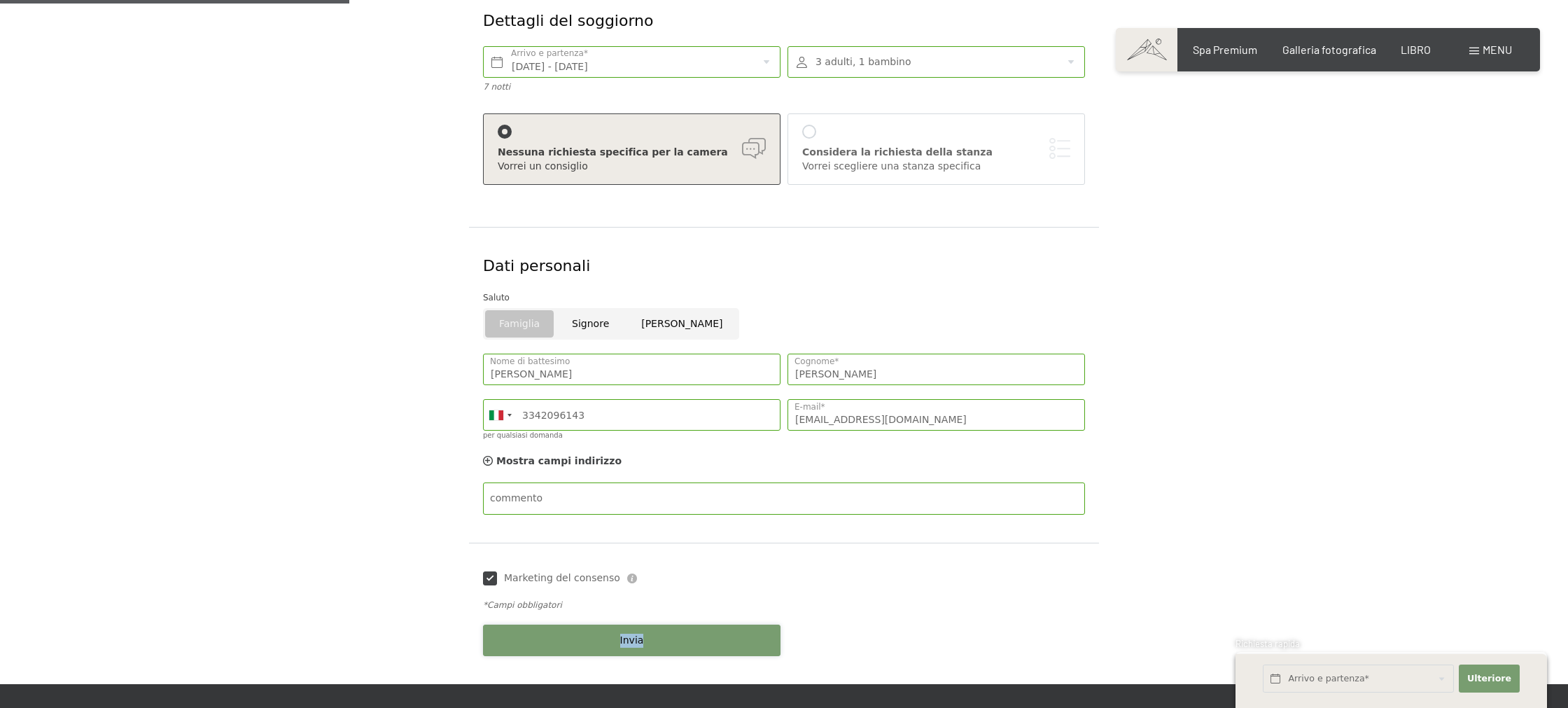
click at [633, 636] on font "Invia" at bounding box center [632, 640] width 24 height 11
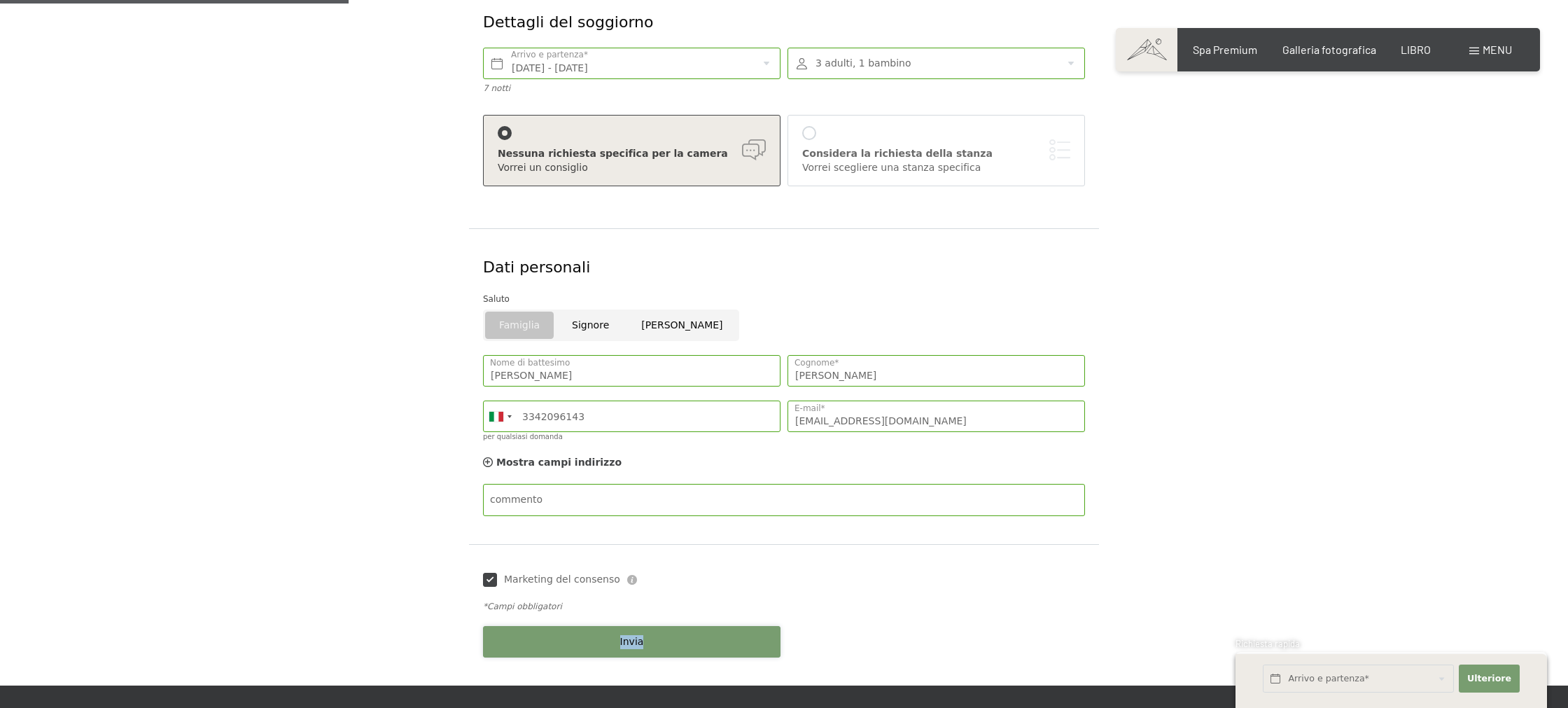
scroll to position [285, 0]
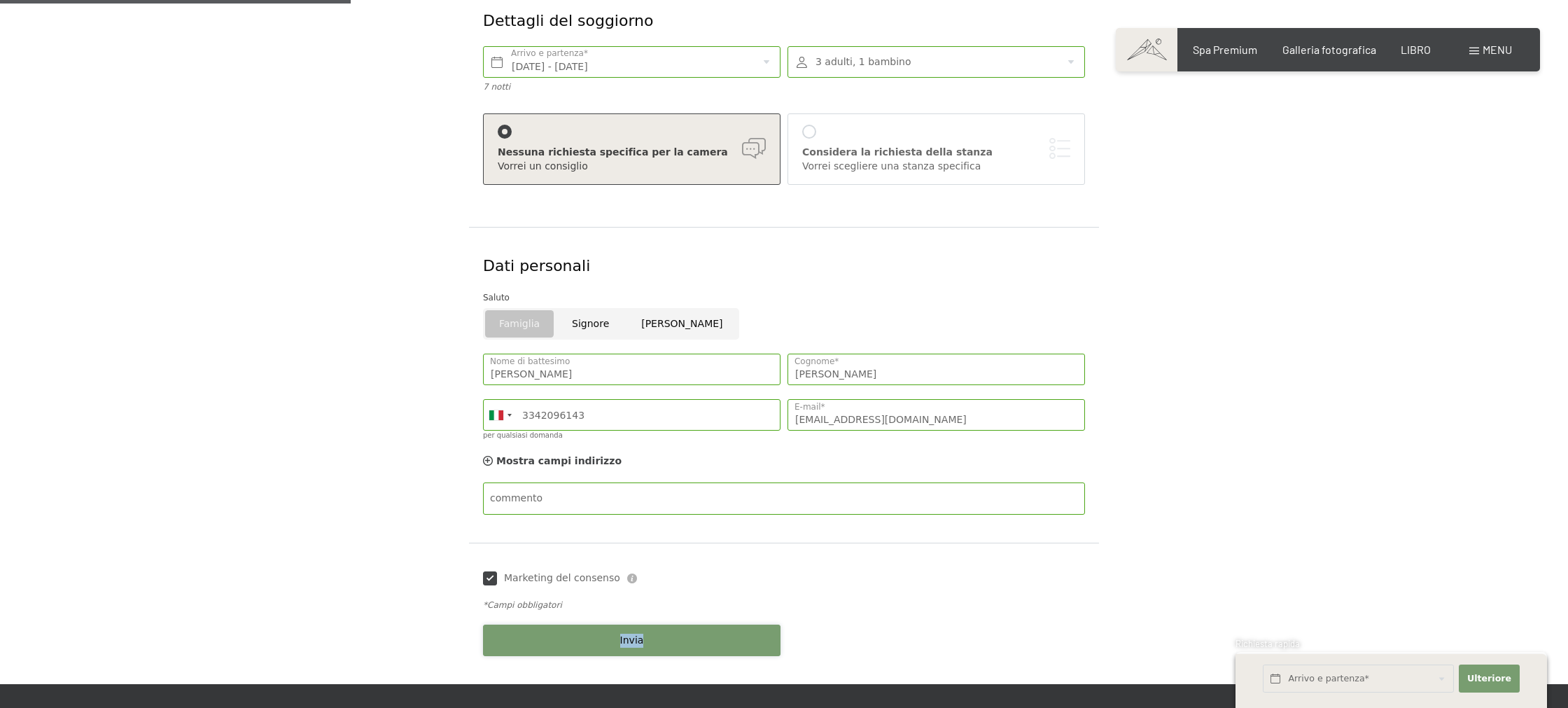
click at [636, 640] on font "Invia" at bounding box center [632, 640] width 24 height 11
click at [635, 639] on div "Invia" at bounding box center [631, 640] width 304 height 45
click at [636, 639] on div "Invia" at bounding box center [631, 640] width 304 height 45
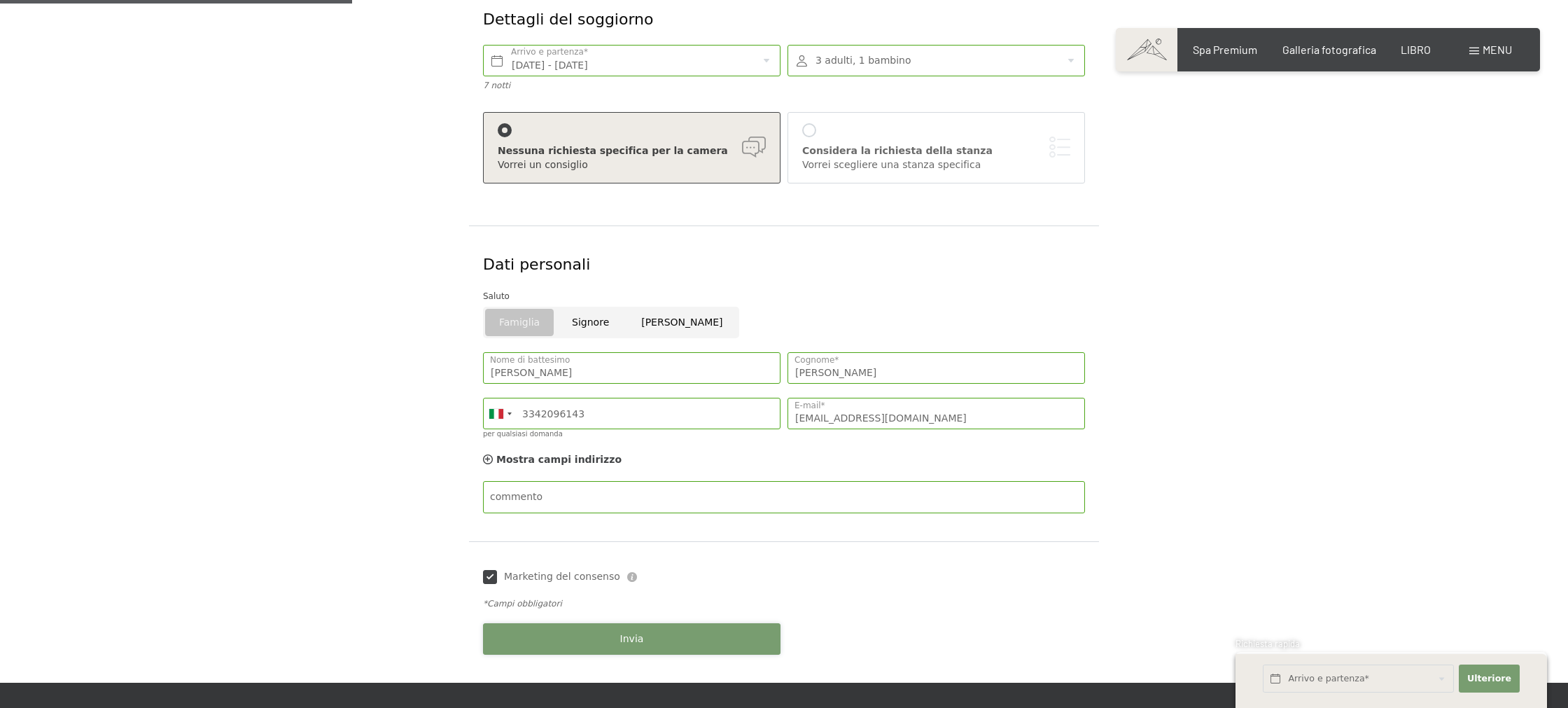
click at [636, 639] on font "Invia" at bounding box center [632, 638] width 24 height 11
click at [636, 639] on div "Invia" at bounding box center [631, 638] width 304 height 45
click at [636, 639] on font "Invia" at bounding box center [632, 638] width 24 height 11
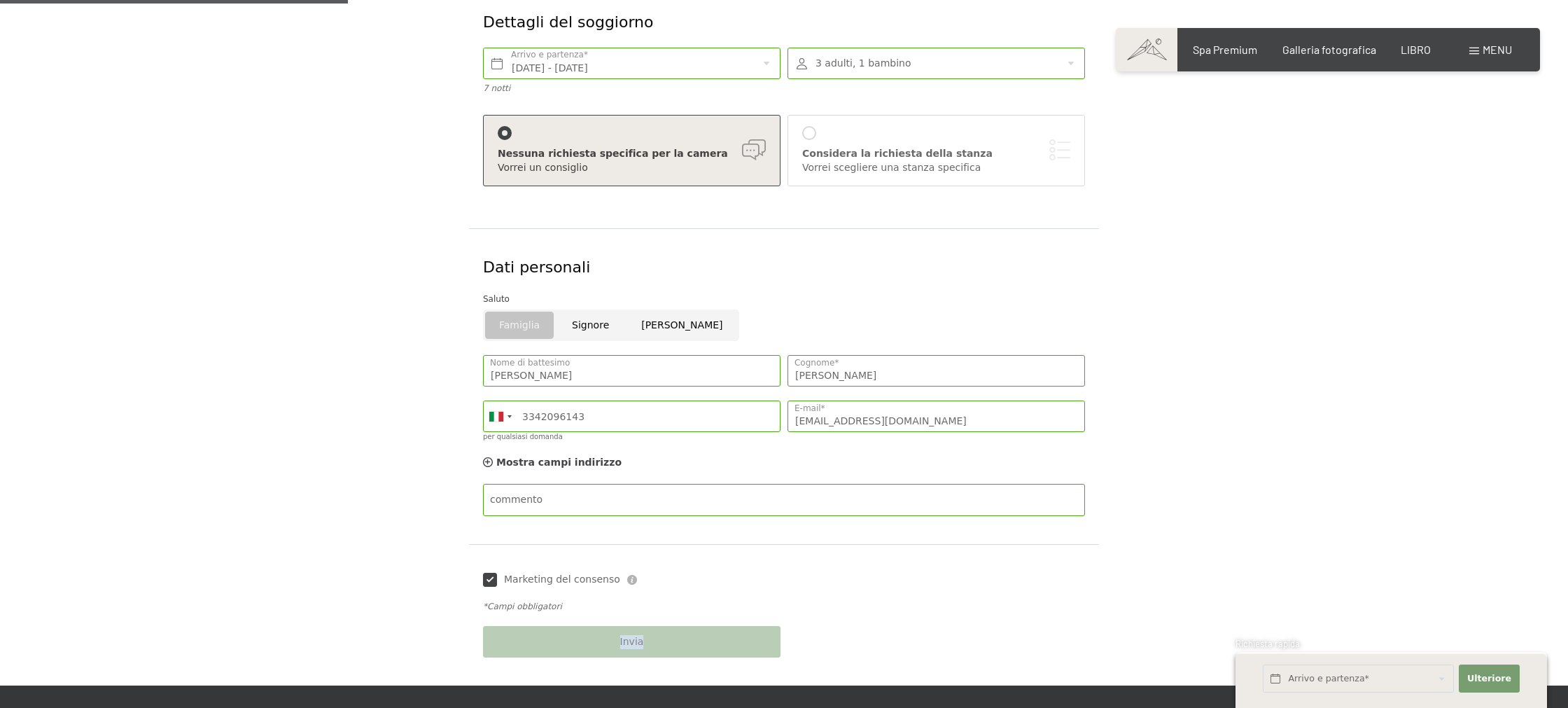
scroll to position [281, 0]
click at [636, 637] on div "Invia" at bounding box center [631, 641] width 304 height 45
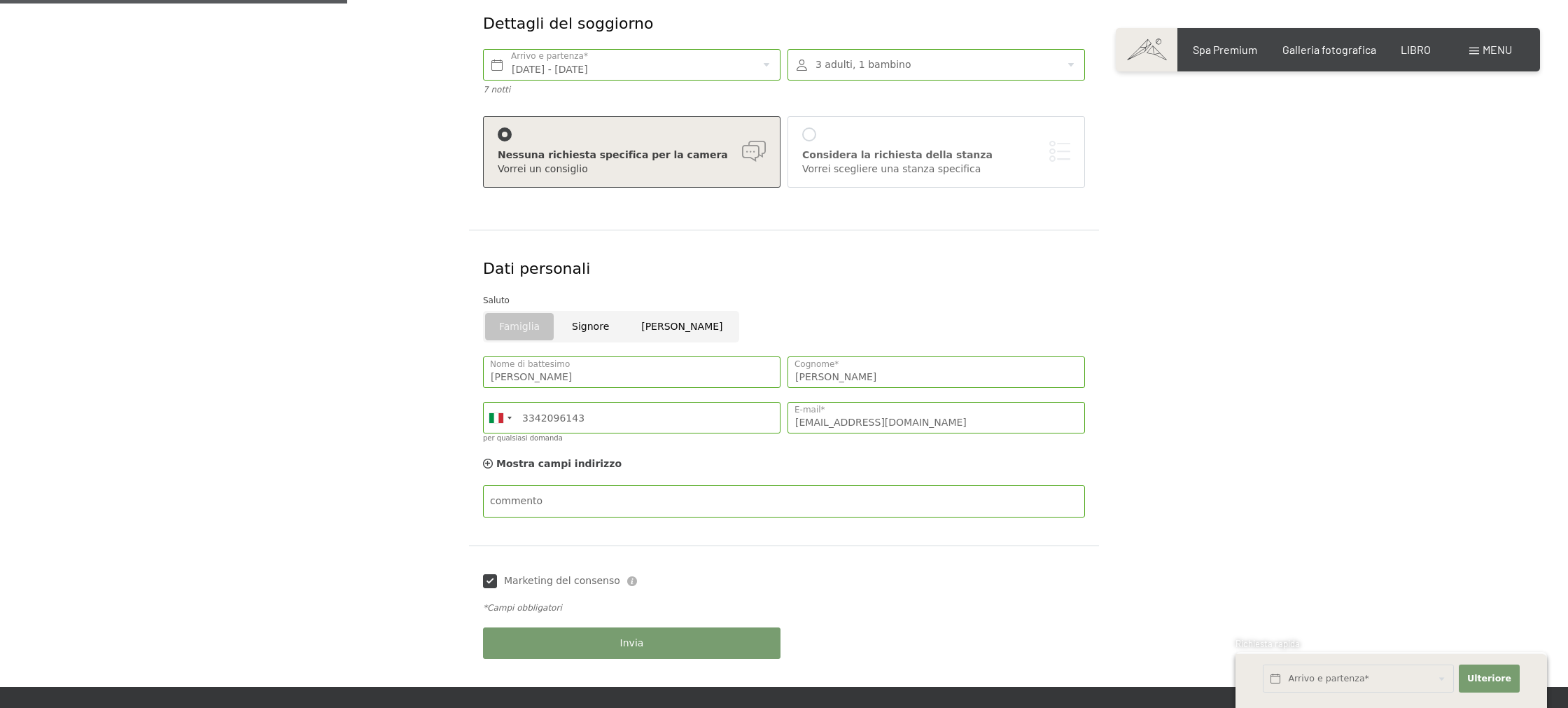
click at [1499, 52] on font "menu" at bounding box center [1496, 49] width 29 height 13
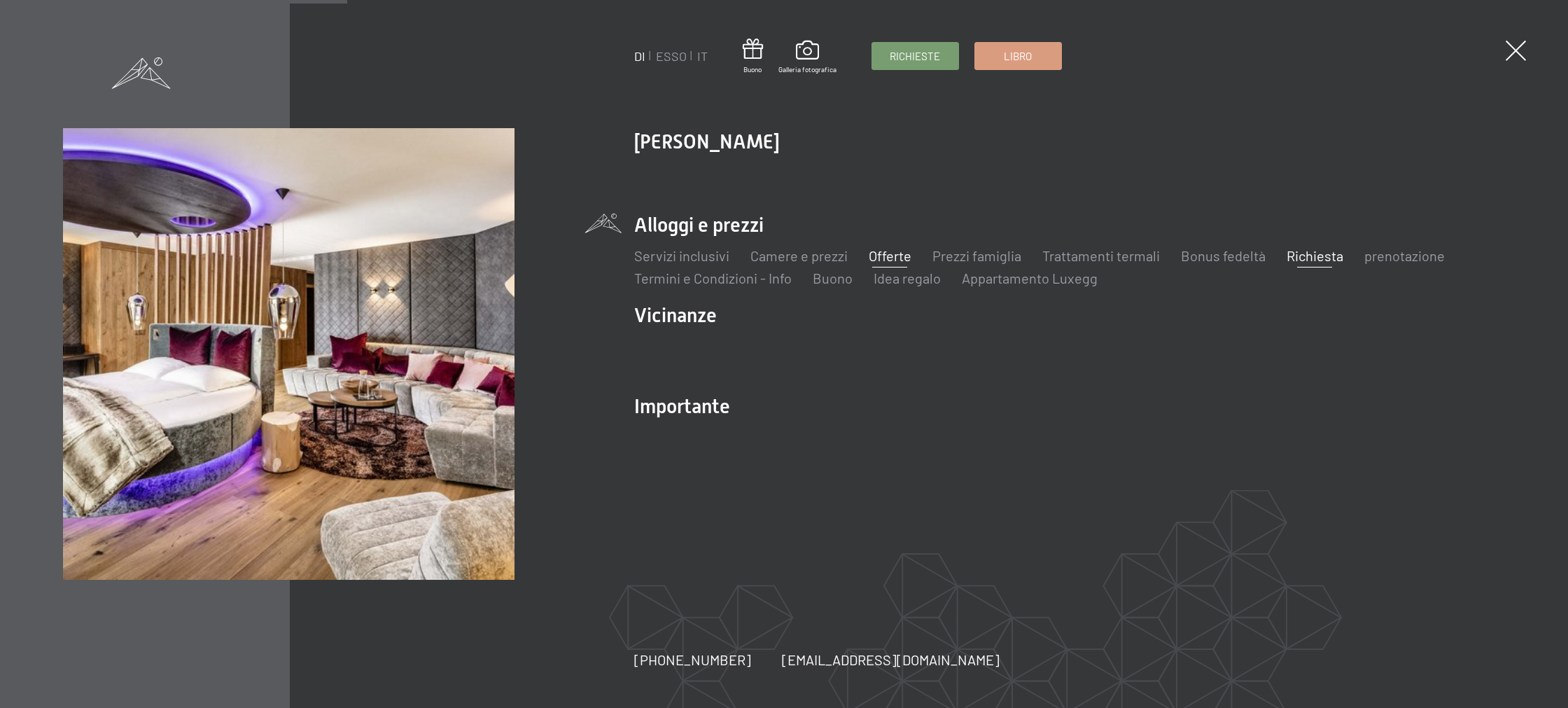
click at [887, 255] on font "Offerte" at bounding box center [890, 255] width 42 height 17
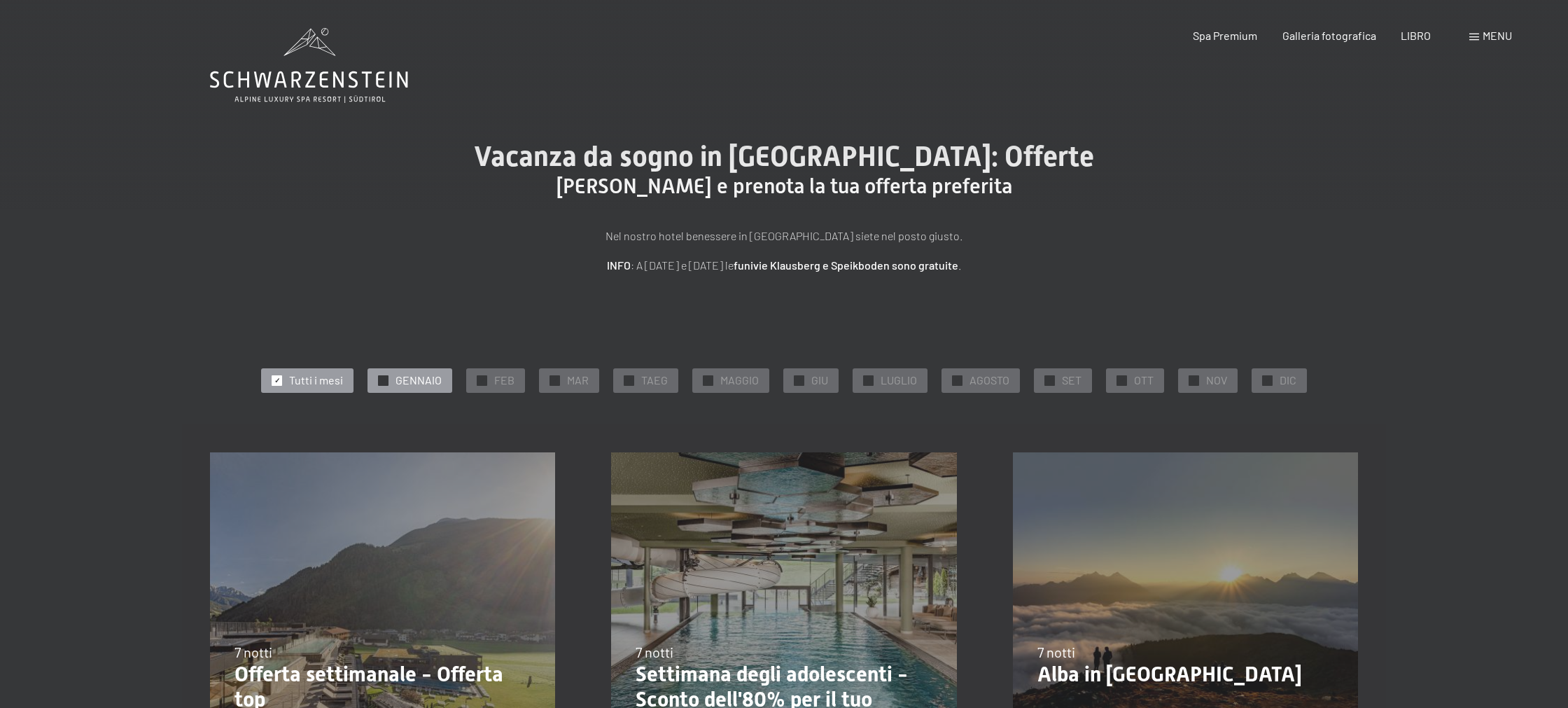
click at [391, 383] on div "✓ GENNAIO" at bounding box center [410, 380] width 85 height 24
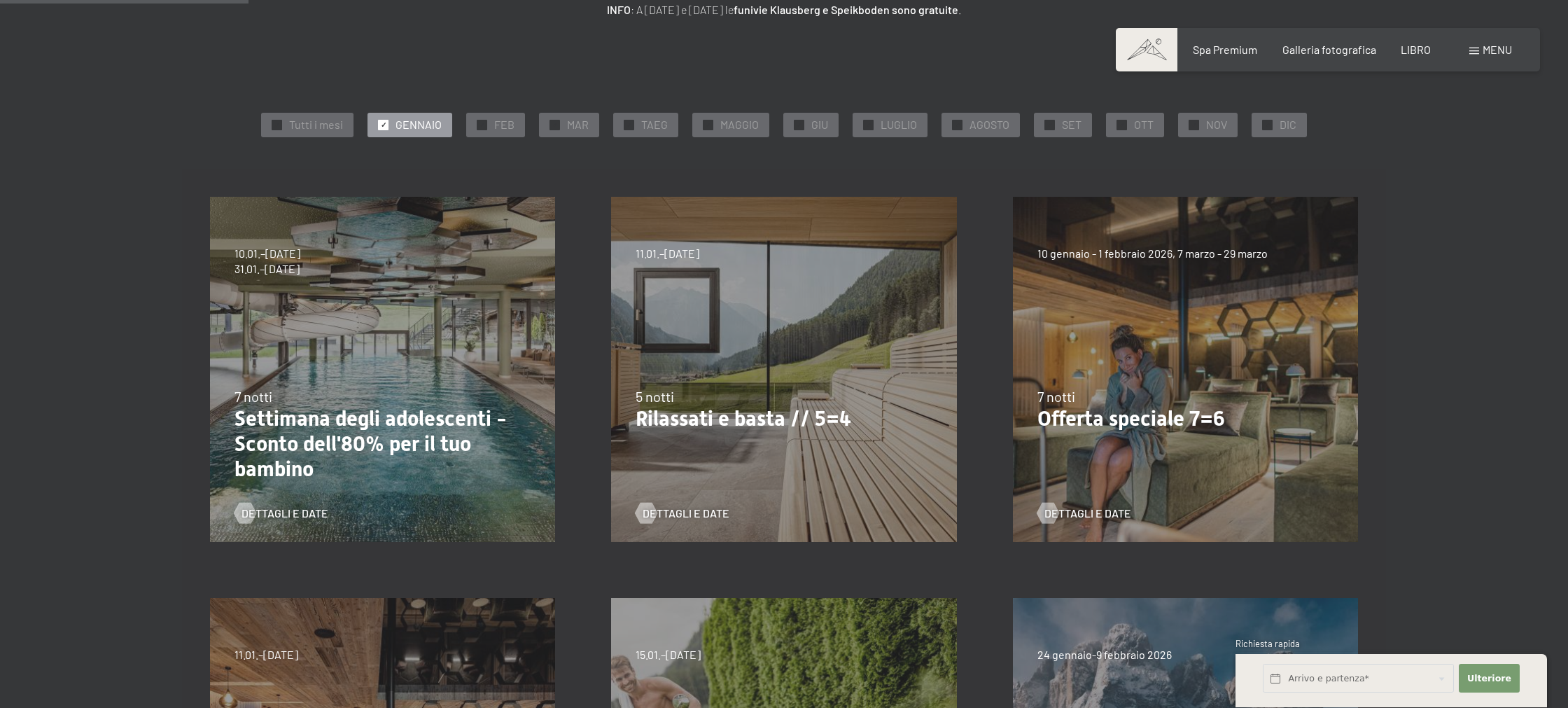
scroll to position [254, 0]
click at [1280, 128] on font "DIC" at bounding box center [1288, 126] width 17 height 13
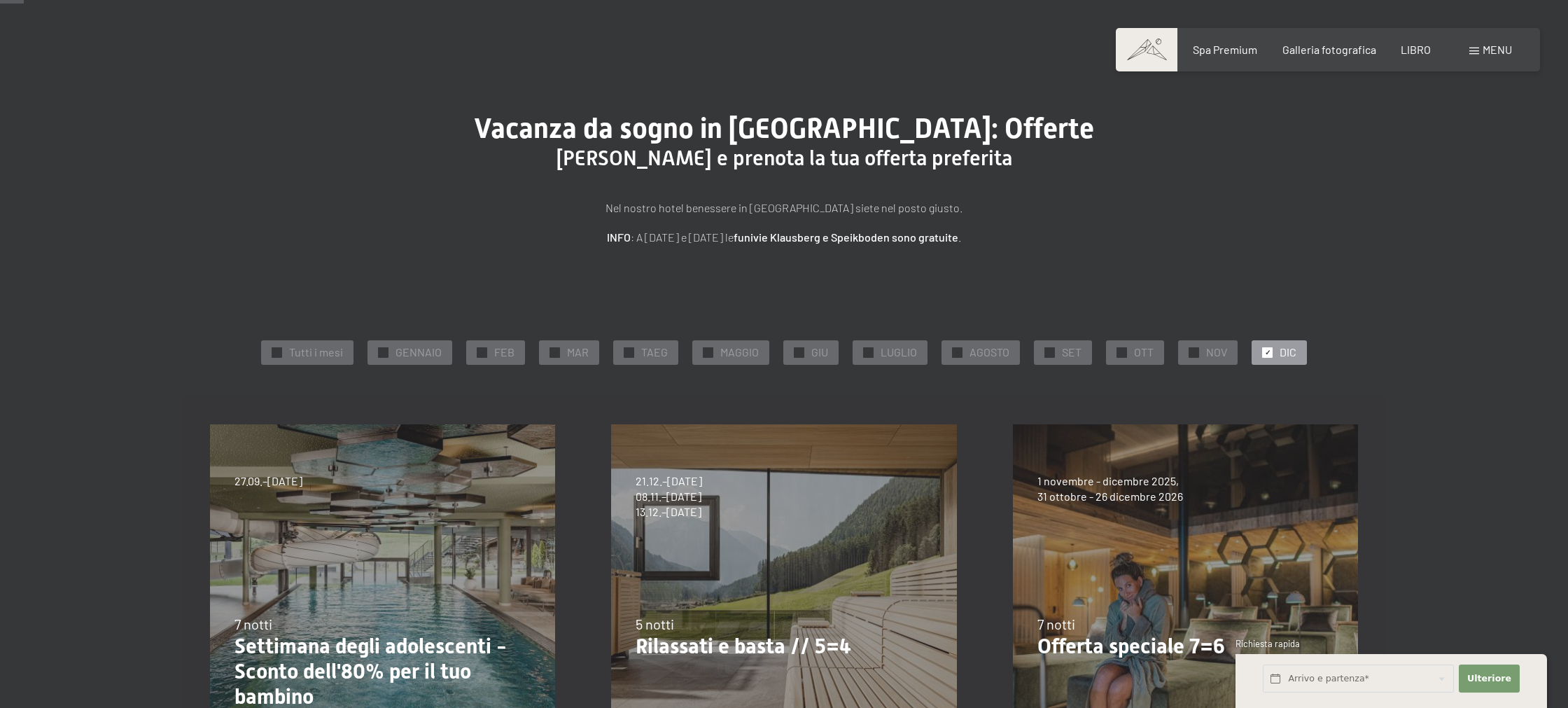
scroll to position [30, 0]
drag, startPoint x: 367, startPoint y: 349, endPoint x: 385, endPoint y: 349, distance: 18.0
click at [369, 349] on div "✓ Tutti i mesi ✓ GENNAIO ✓ FEB ✓ MAR ✓ TAEG ✓ MAGGIO ✓ GIU ✓ LUGLIO ✓ AGOSTO ✓ …" at bounding box center [784, 350] width 1148 height 31
click at [385, 349] on font "✓" at bounding box center [384, 350] width 5 height 9
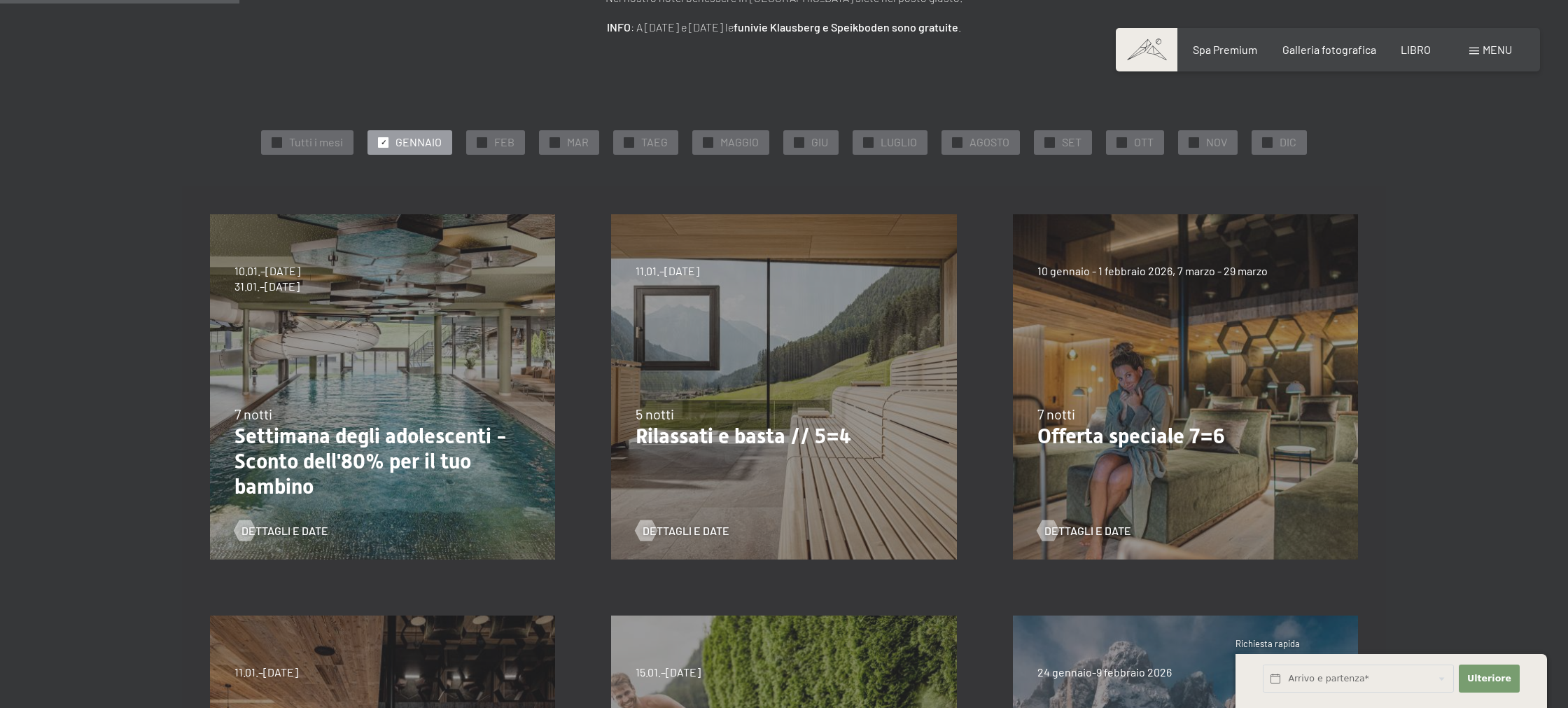
scroll to position [246, 0]
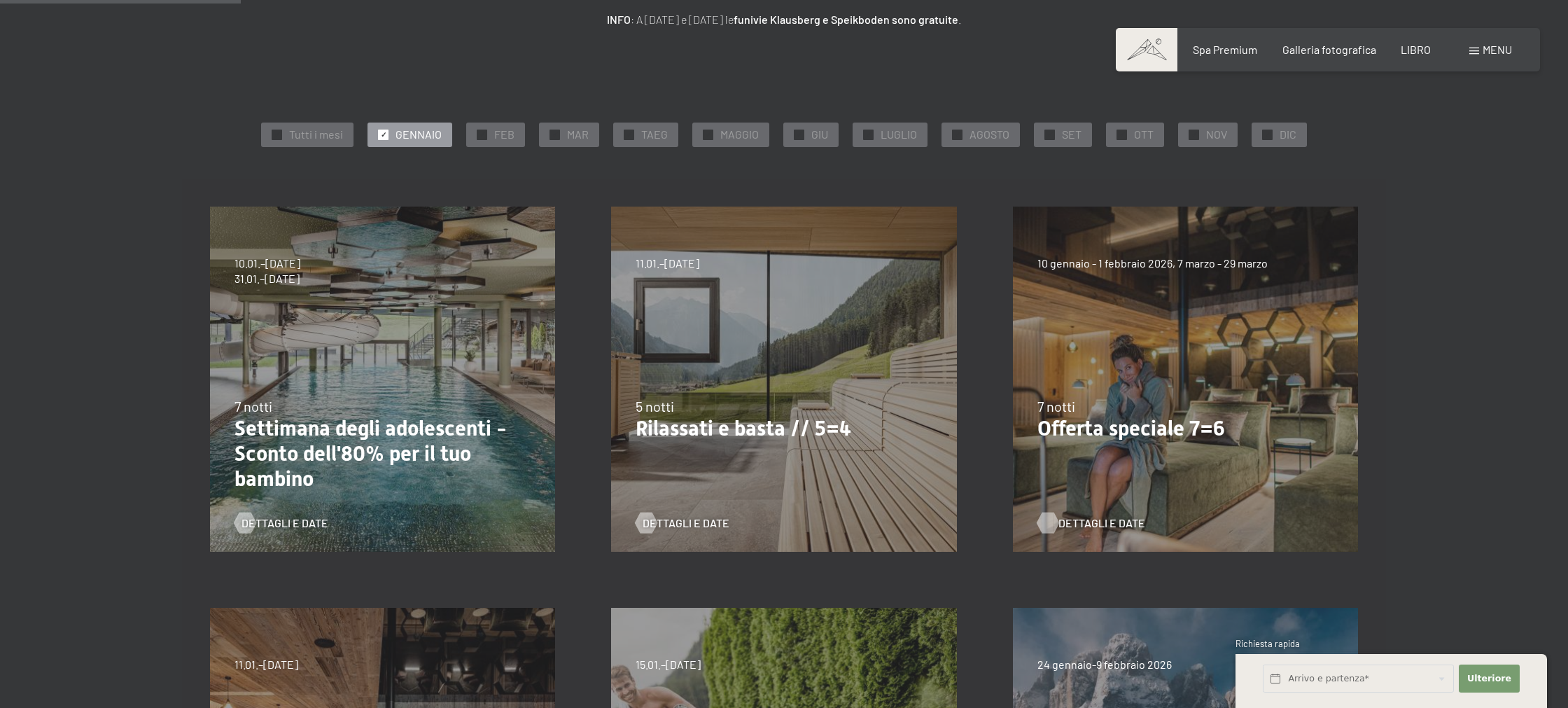
click at [1119, 522] on font "Dettagli e date" at bounding box center [1101, 522] width 87 height 13
click at [1128, 434] on font "Offerta speciale 7=6" at bounding box center [1131, 428] width 187 height 25
click at [1109, 525] on font "Dettagli e date" at bounding box center [1101, 522] width 87 height 13
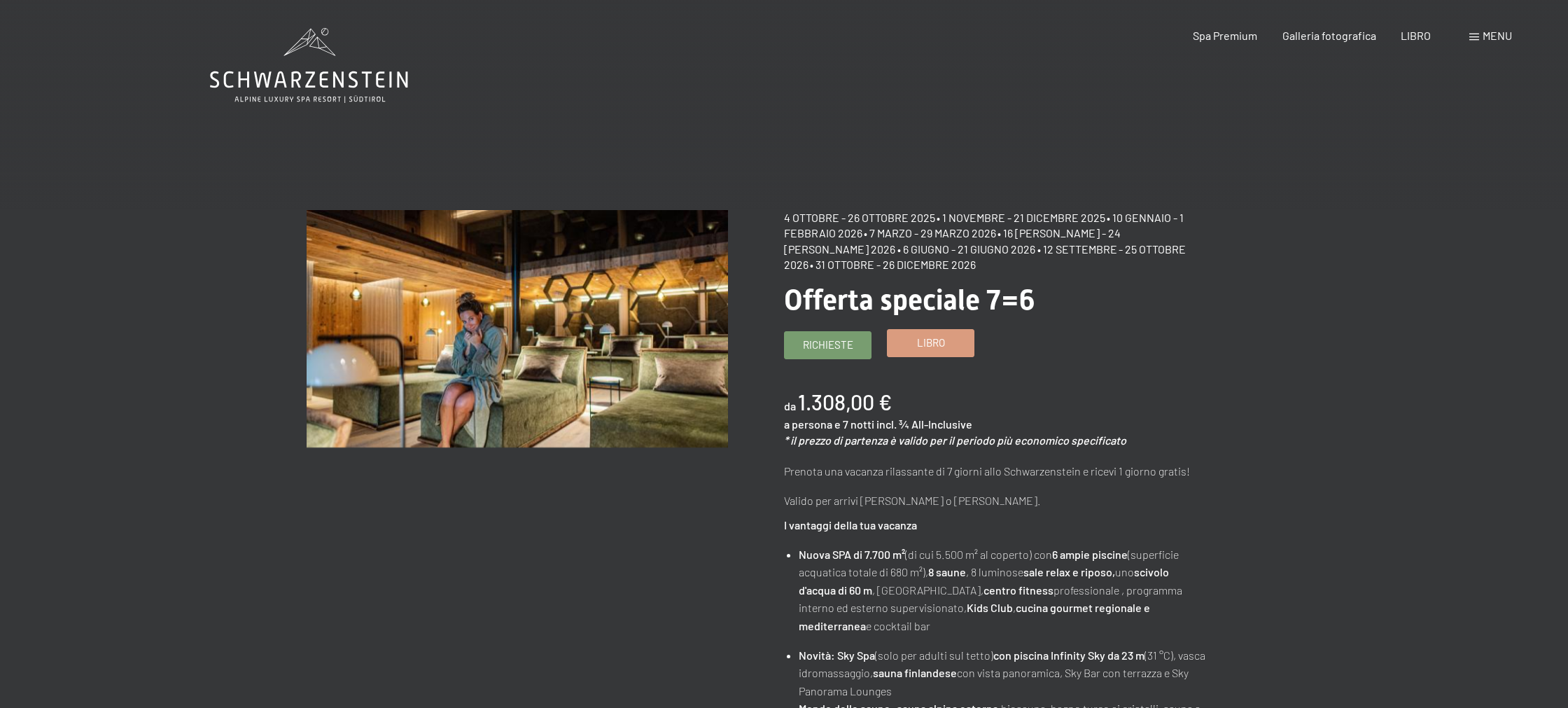
click at [928, 346] on font "Libro" at bounding box center [931, 342] width 28 height 12
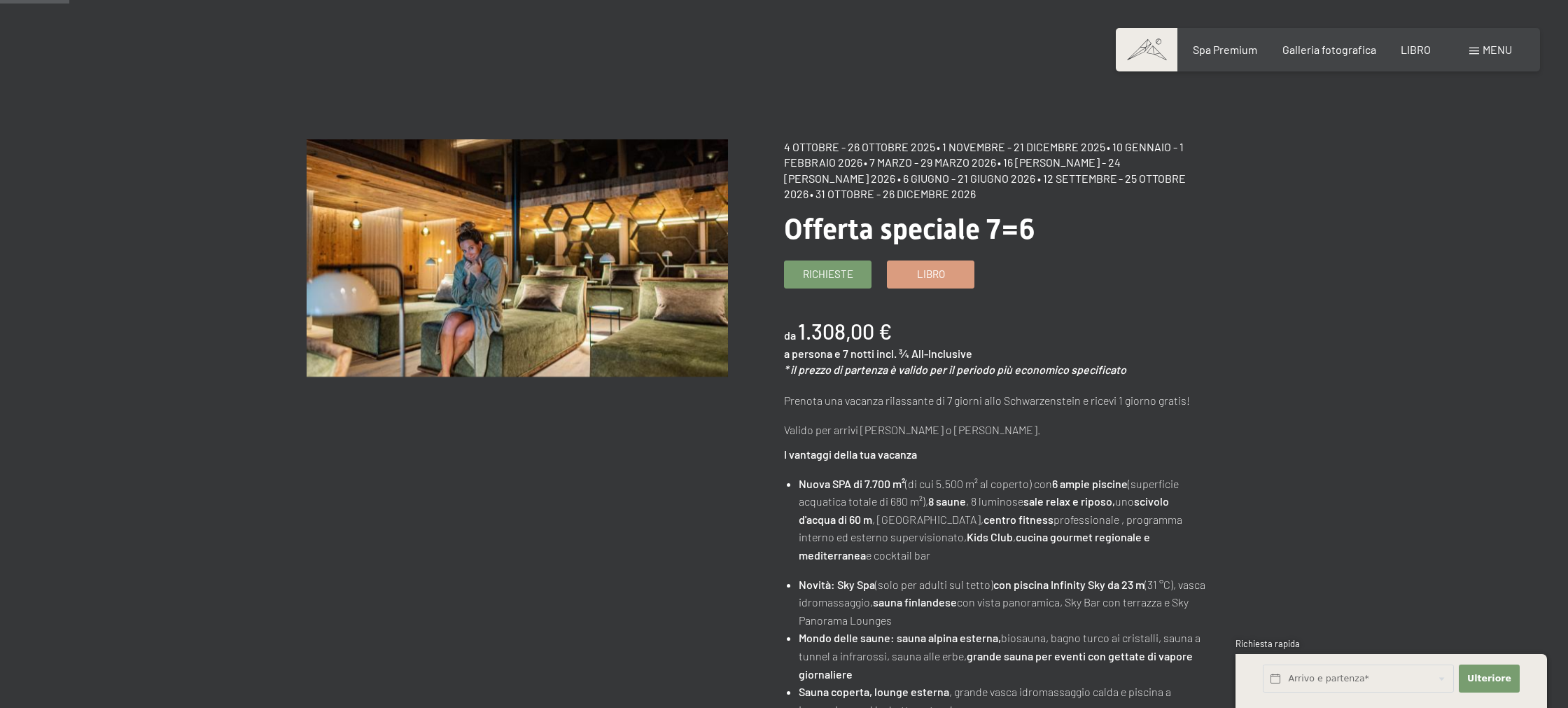
scroll to position [67, 0]
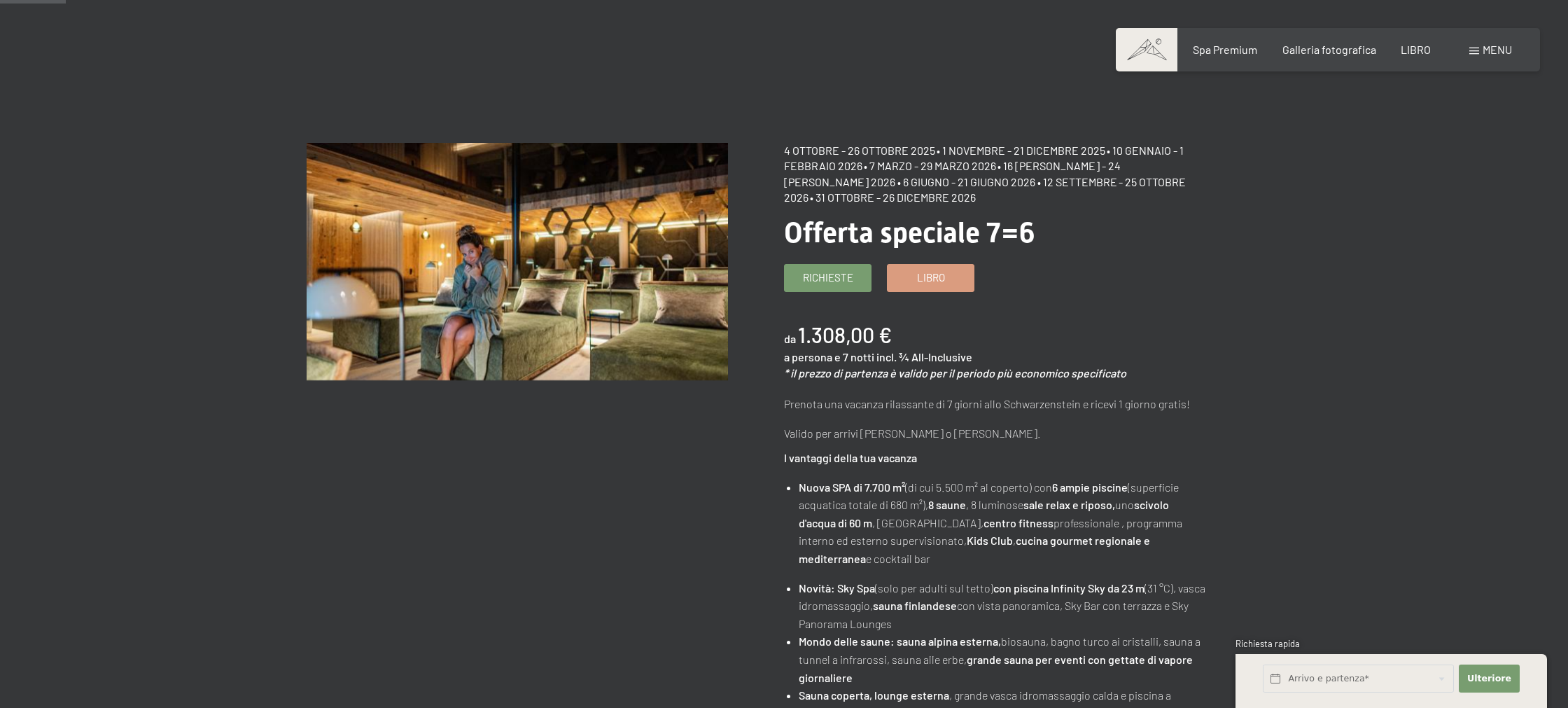
click at [1488, 49] on font "menu" at bounding box center [1496, 49] width 29 height 13
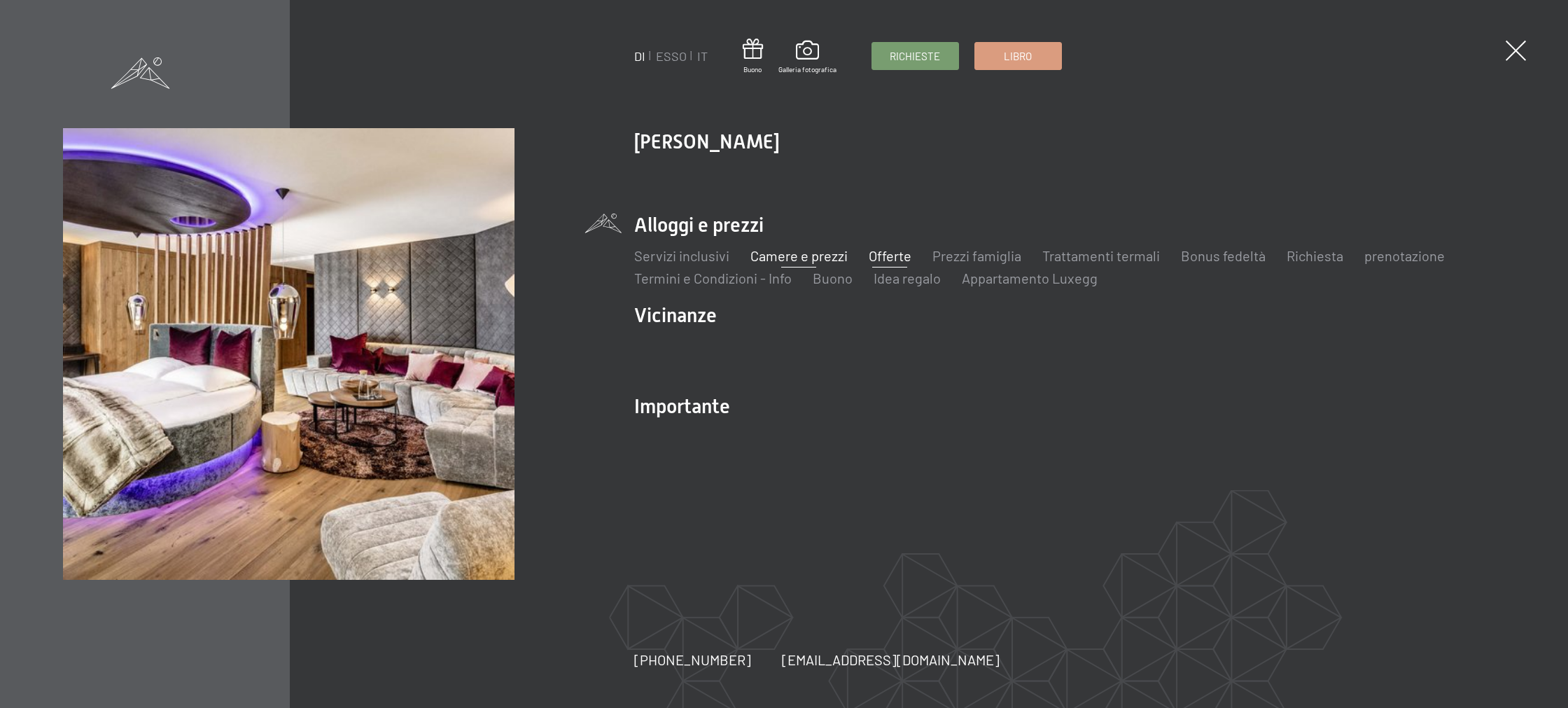
click at [795, 259] on font "Camere e prezzi" at bounding box center [799, 255] width 97 height 17
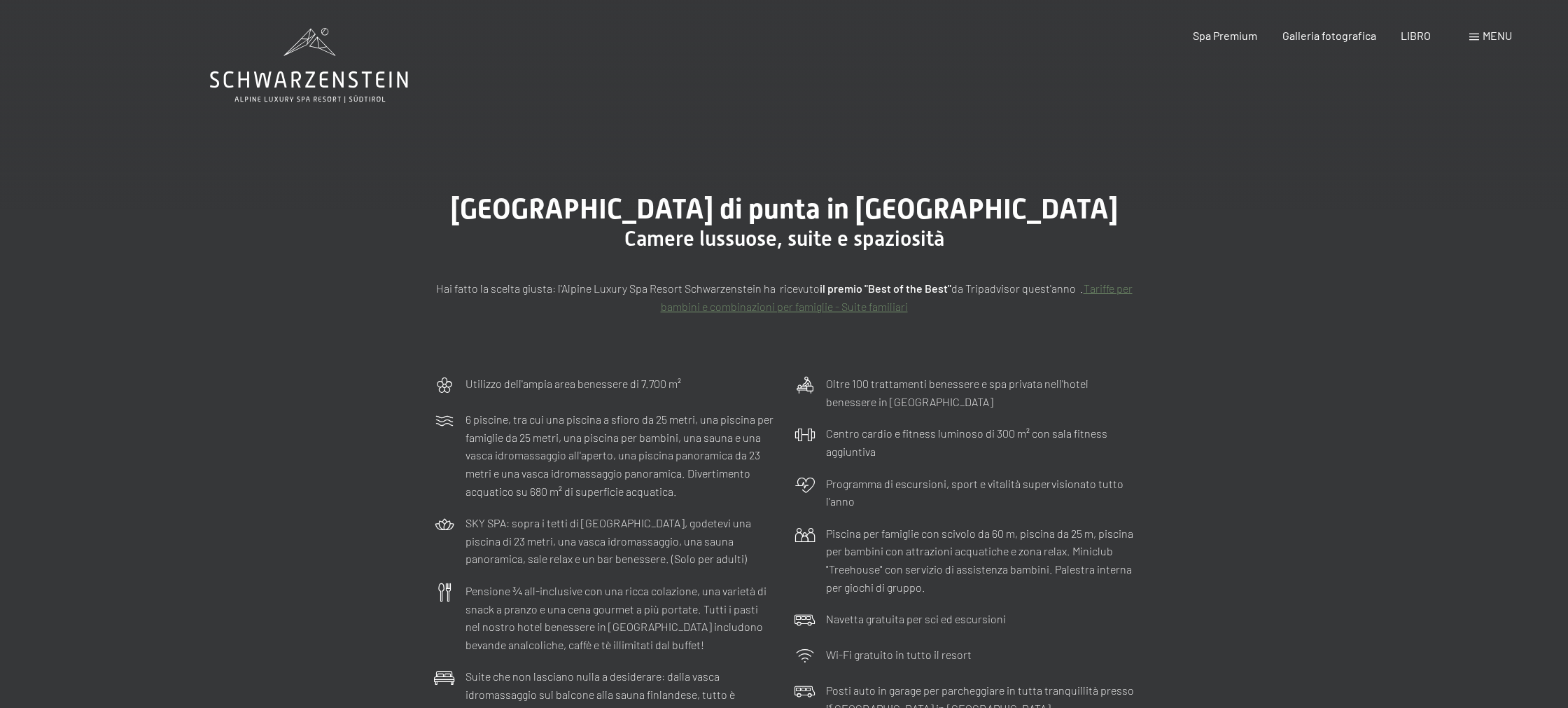
click at [1492, 37] on font "menu" at bounding box center [1496, 34] width 29 height 13
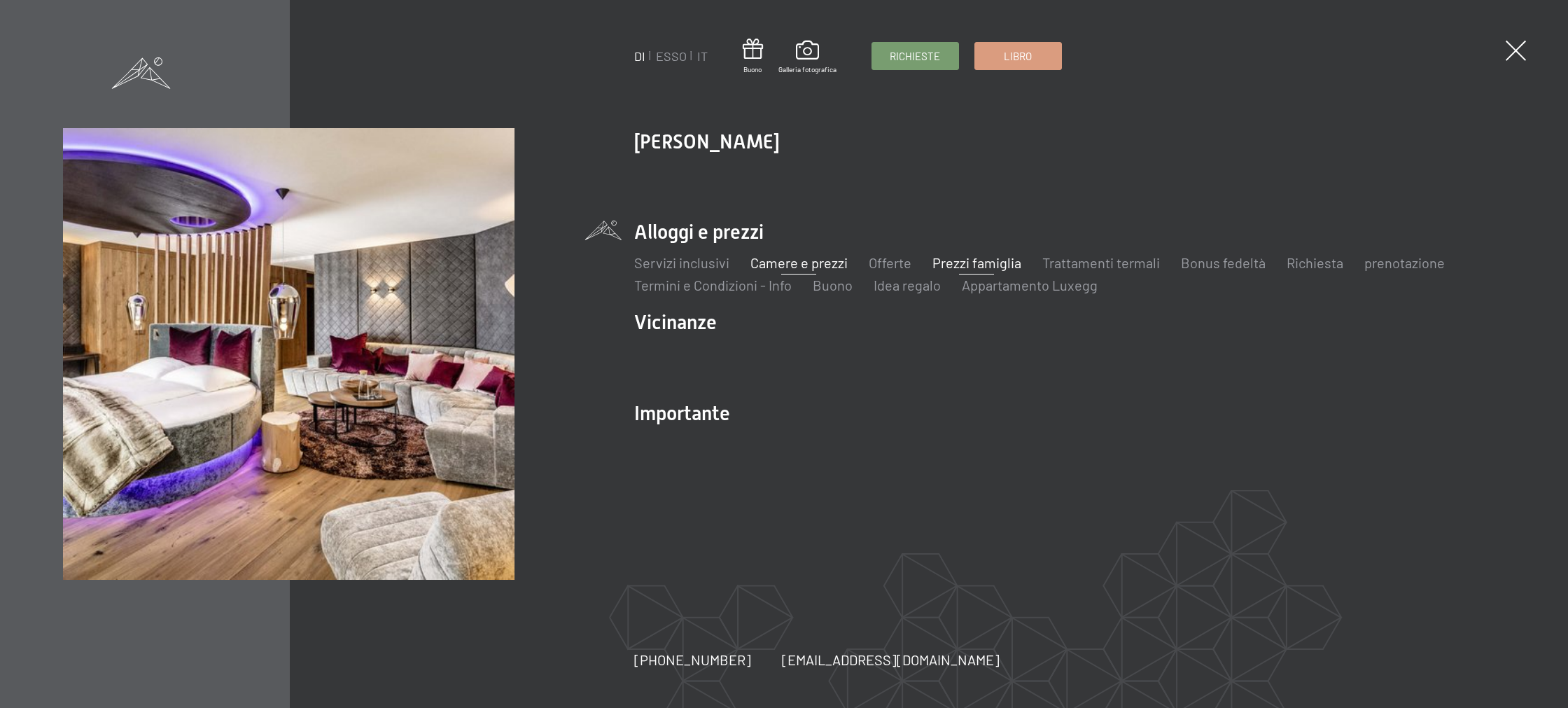
click at [994, 263] on font "Prezzi famiglia" at bounding box center [977, 262] width 89 height 17
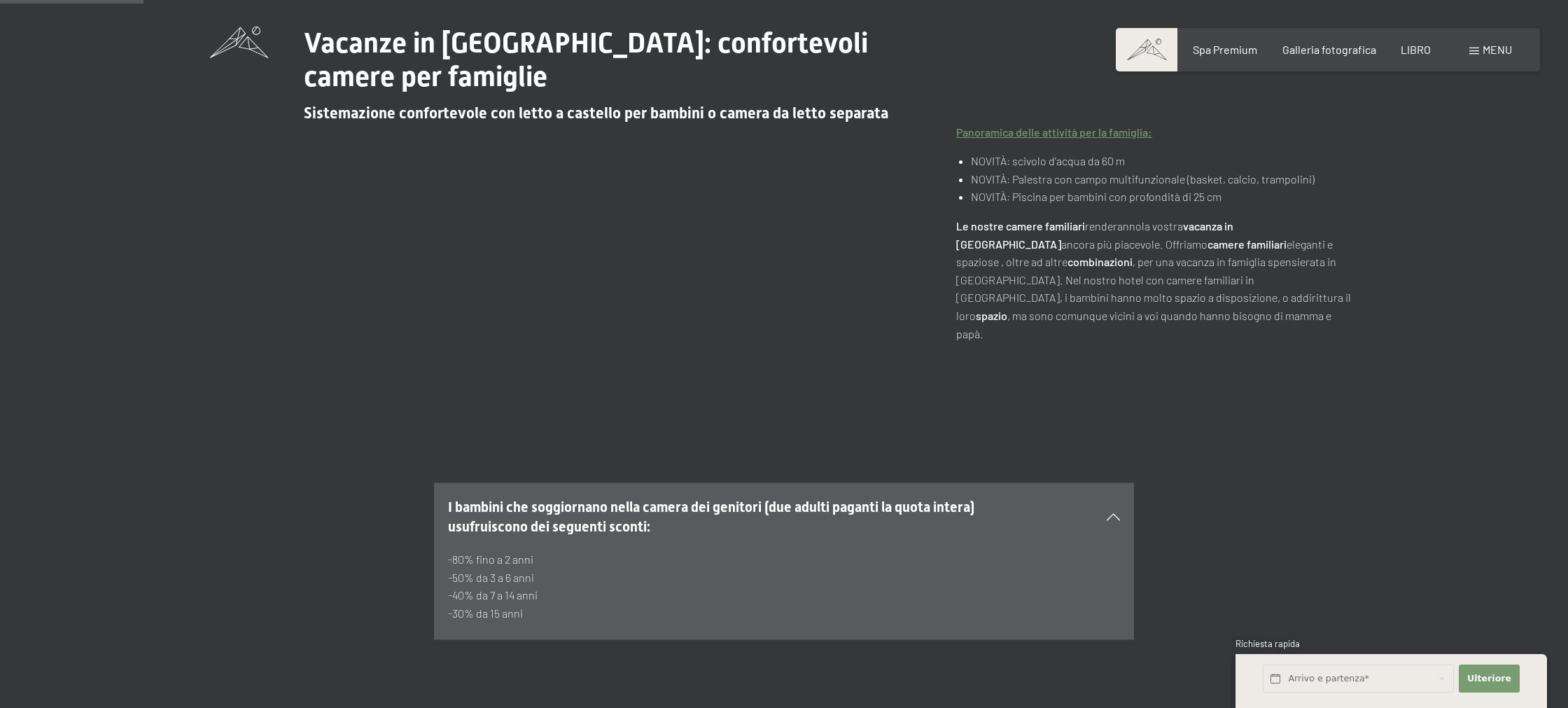
scroll to position [577, 0]
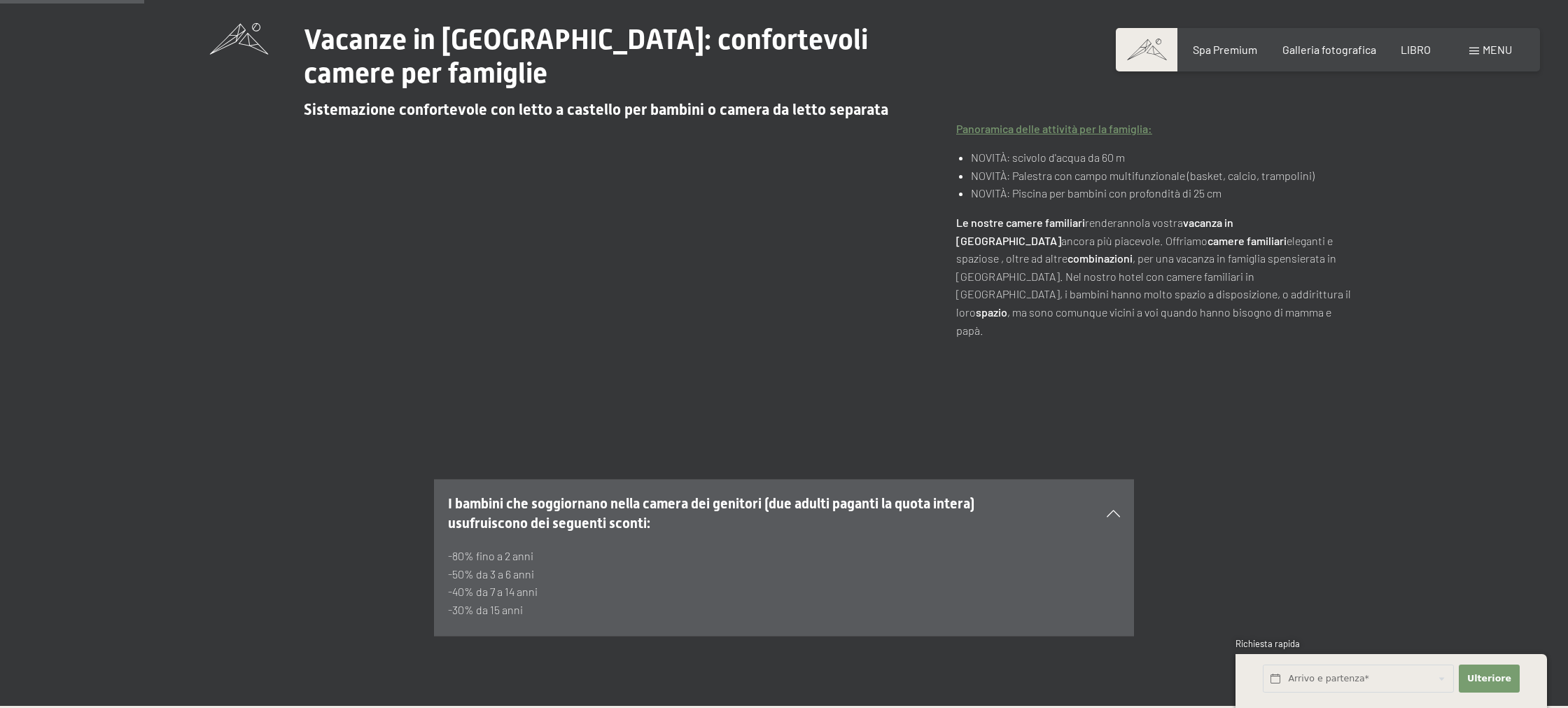
click at [1481, 55] on div "menu" at bounding box center [1490, 49] width 42 height 15
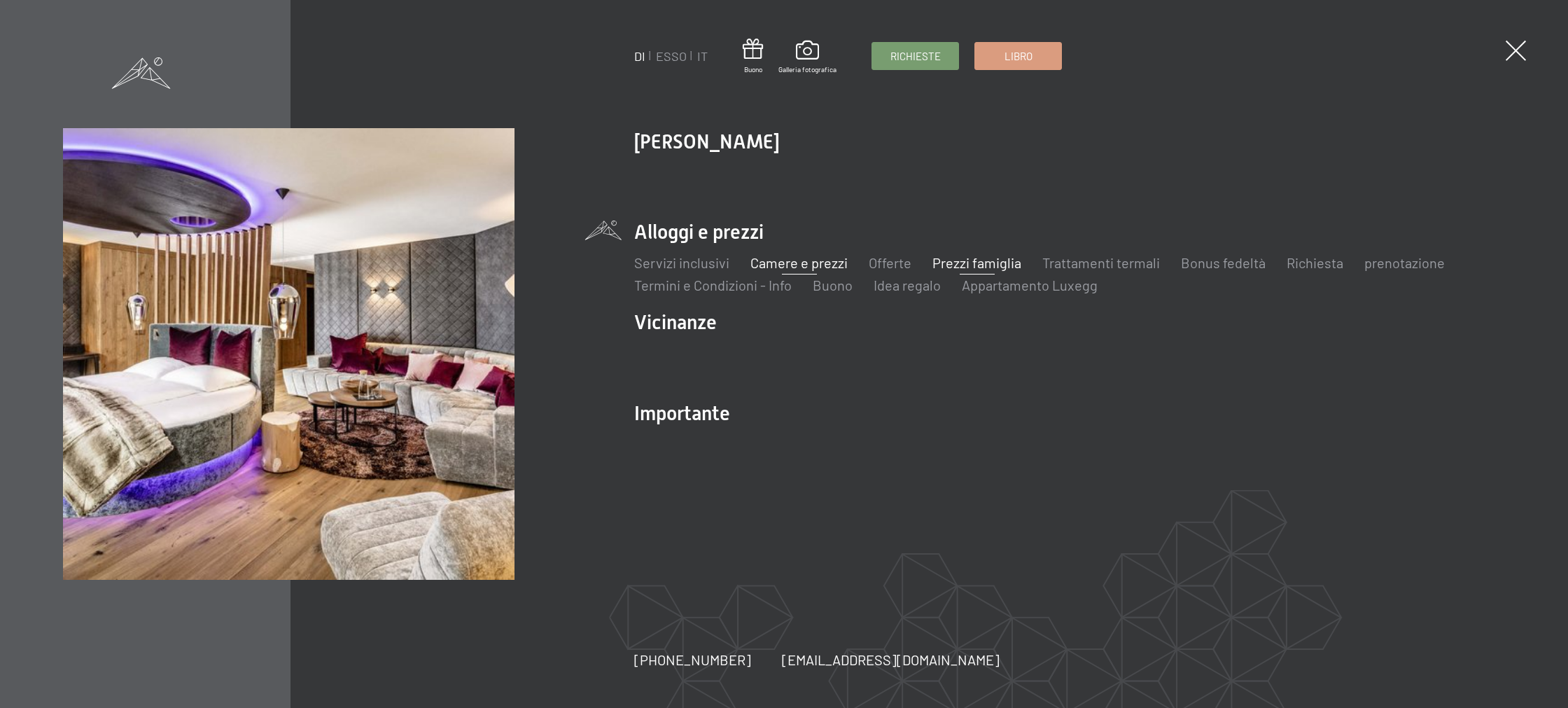
click at [813, 256] on font "Camere e prezzi" at bounding box center [799, 262] width 97 height 17
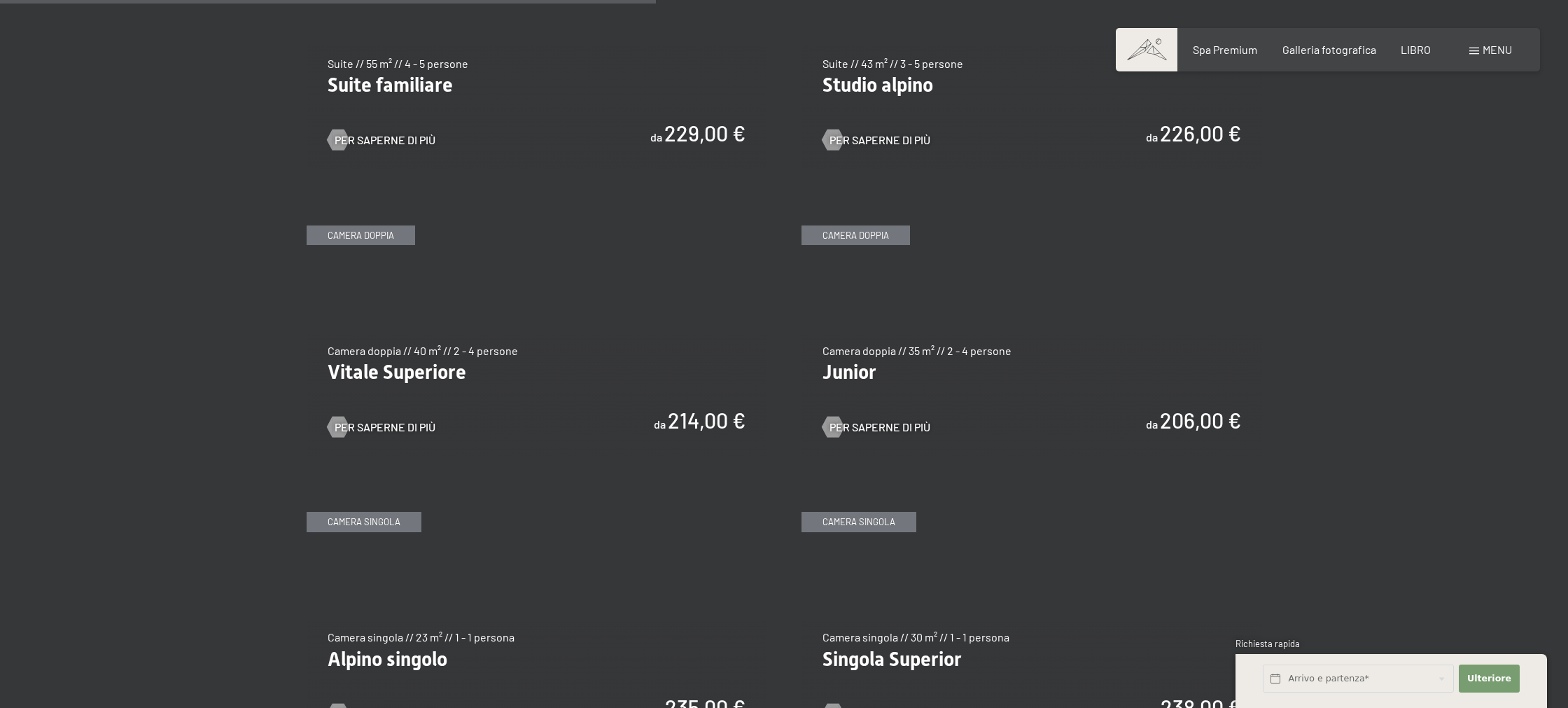
scroll to position [1918, 0]
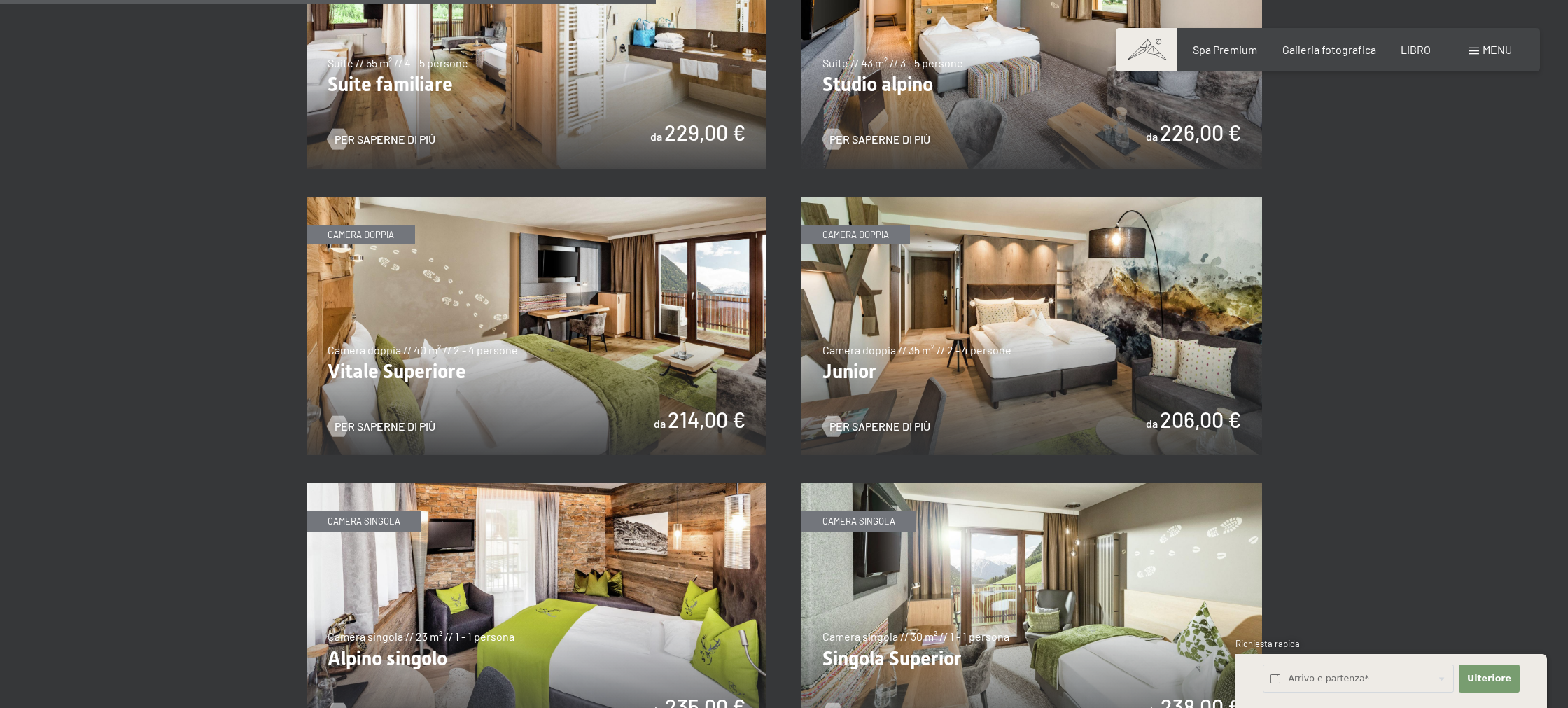
click at [1100, 362] on img at bounding box center [1031, 326] width 461 height 259
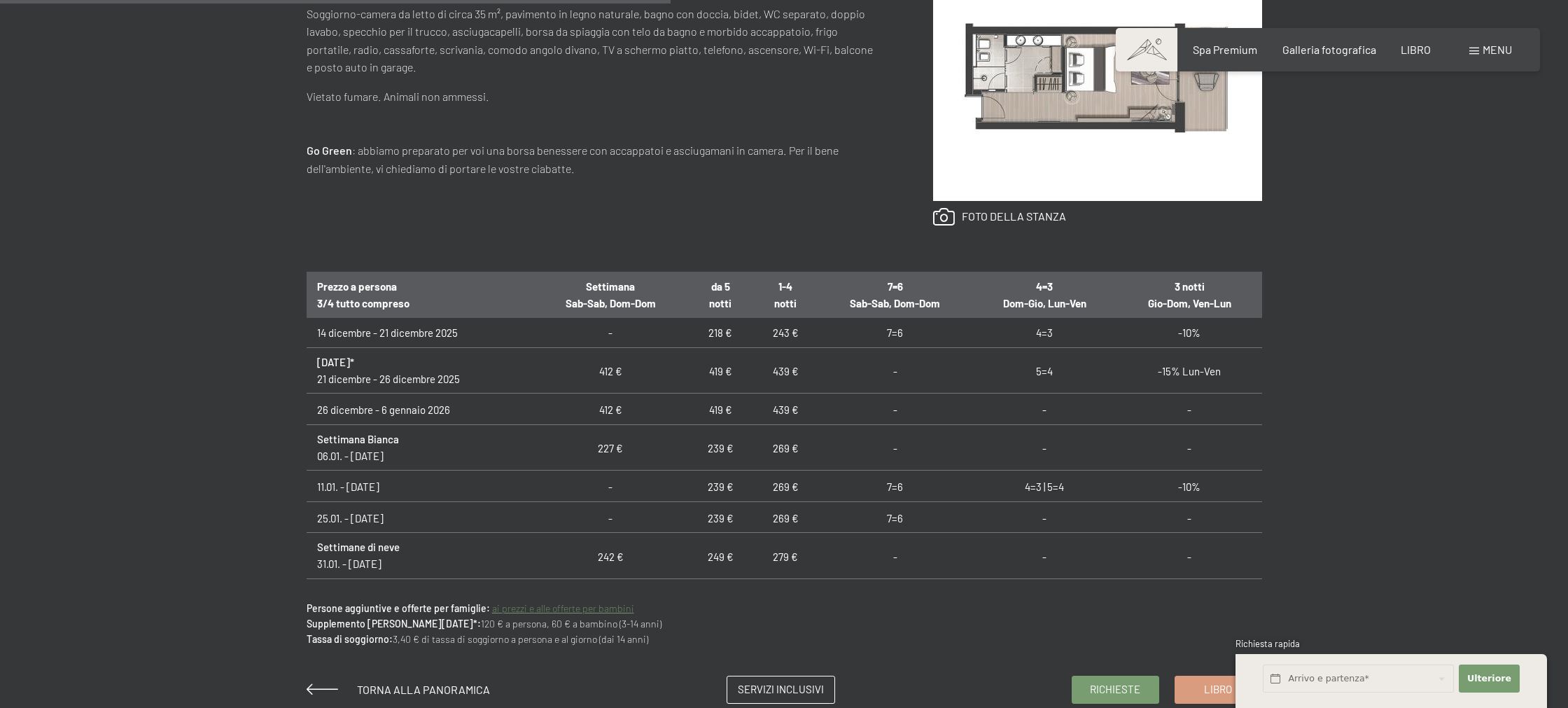
scroll to position [482, 0]
click at [614, 453] on font "227 €" at bounding box center [610, 446] width 26 height 12
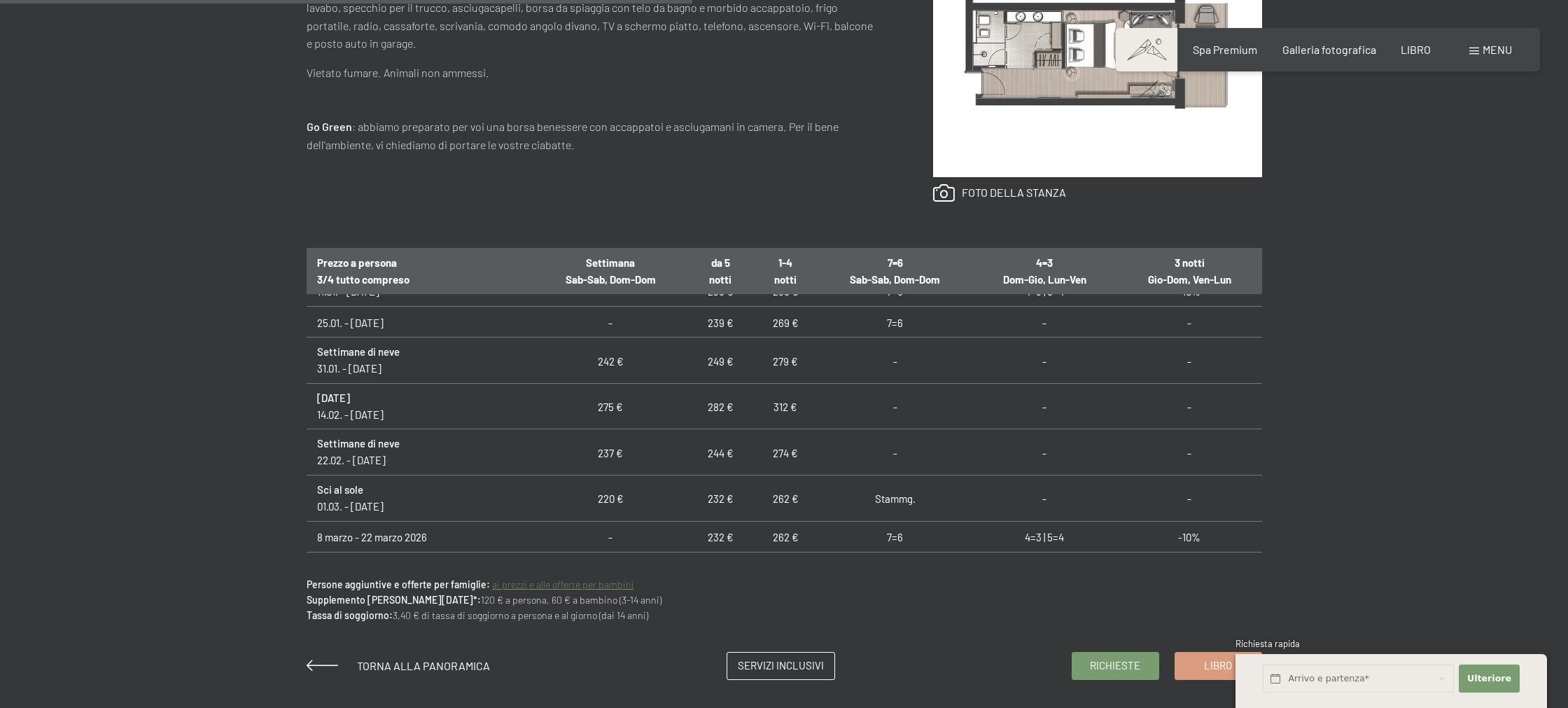
scroll to position [654, 0]
click at [599, 585] on font "ai prezzi e alle offerte per bambini" at bounding box center [563, 583] width 142 height 11
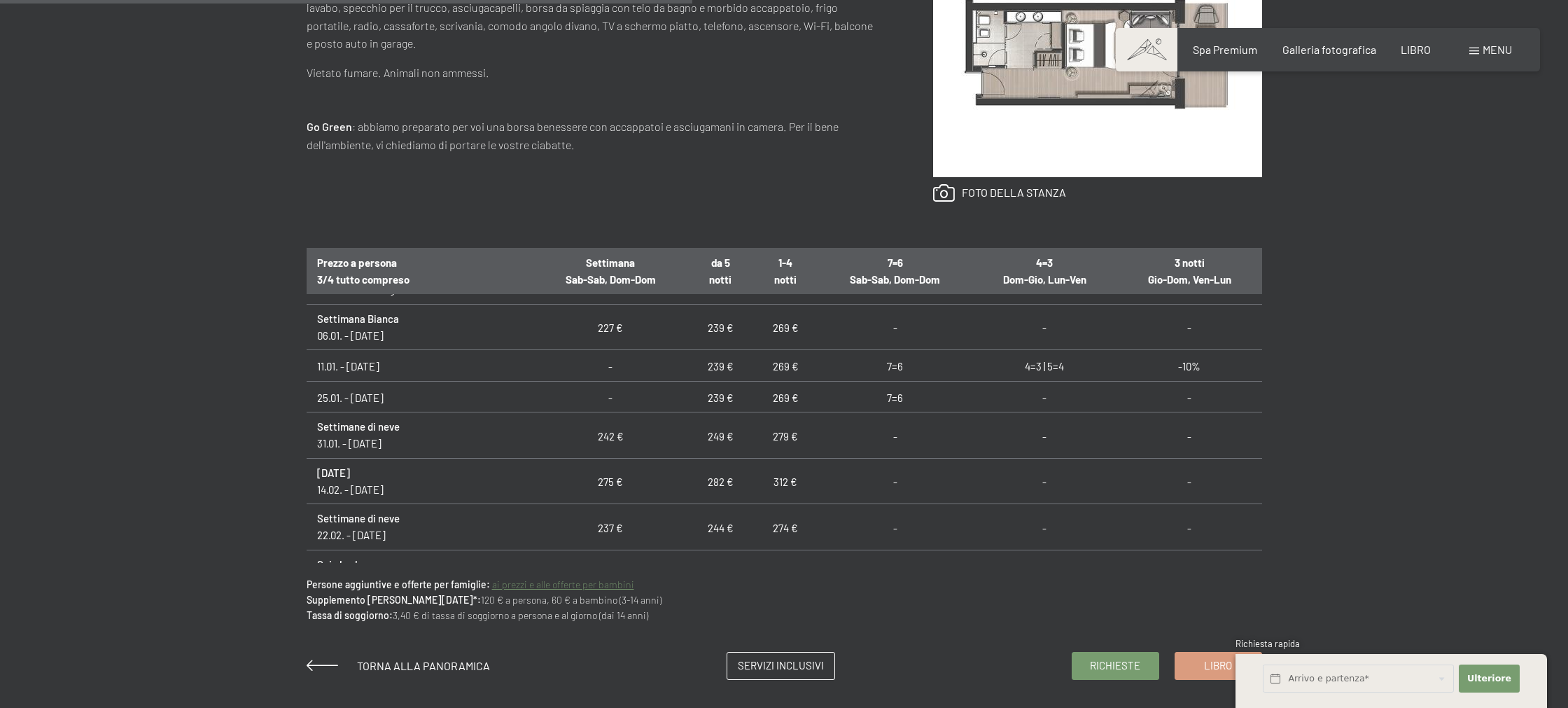
scroll to position [577, 0]
click at [1139, 659] on link "Richieste" at bounding box center [1115, 664] width 86 height 27
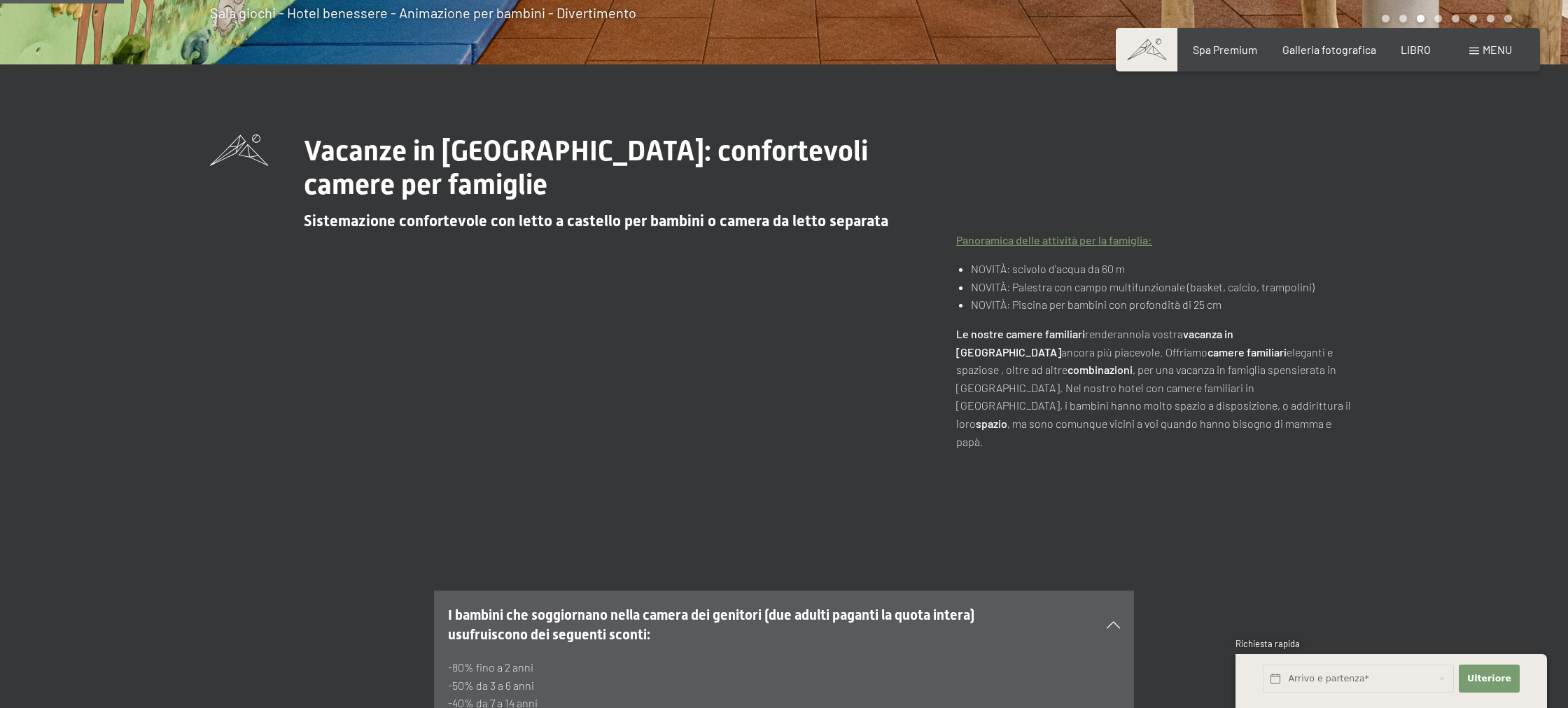
scroll to position [460, 0]
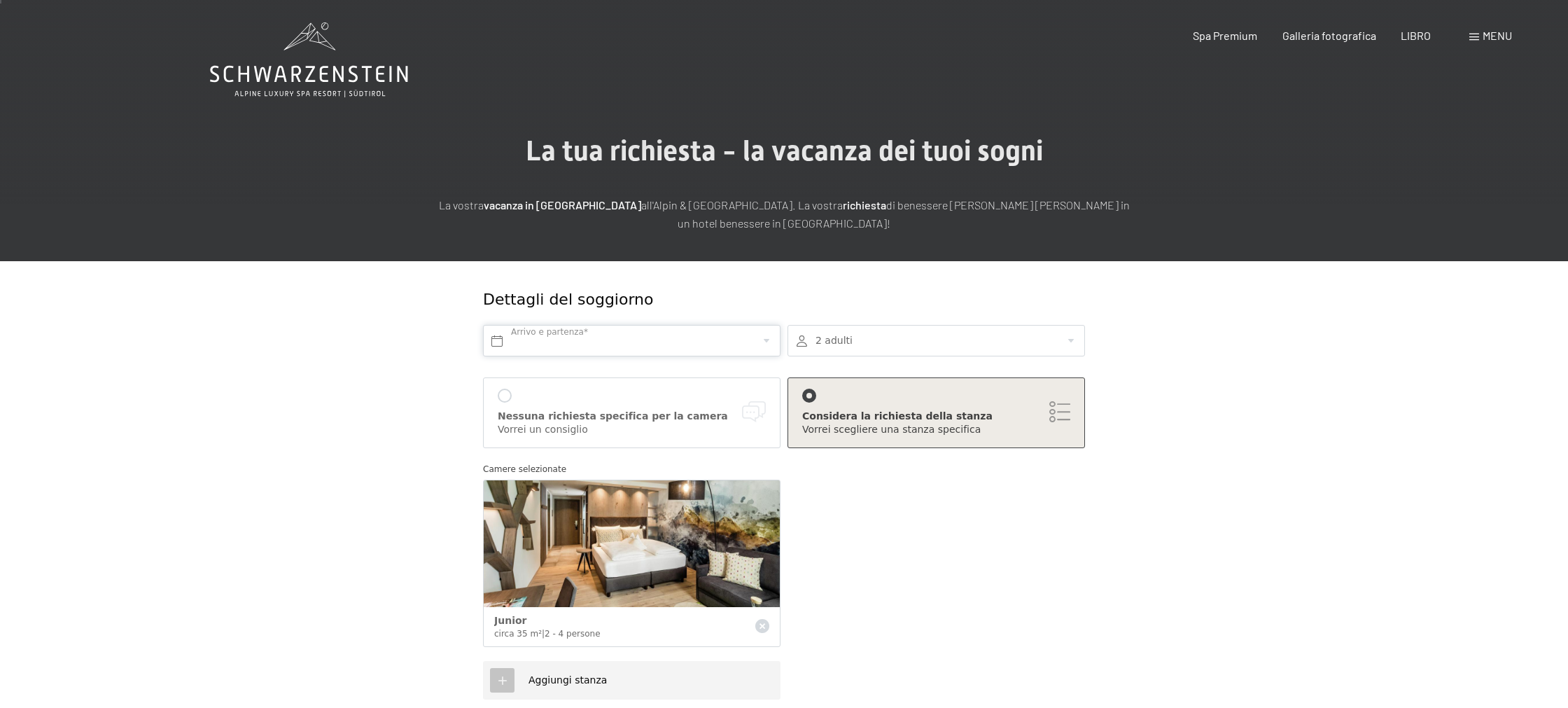
click at [665, 346] on input "text" at bounding box center [631, 340] width 298 height 32
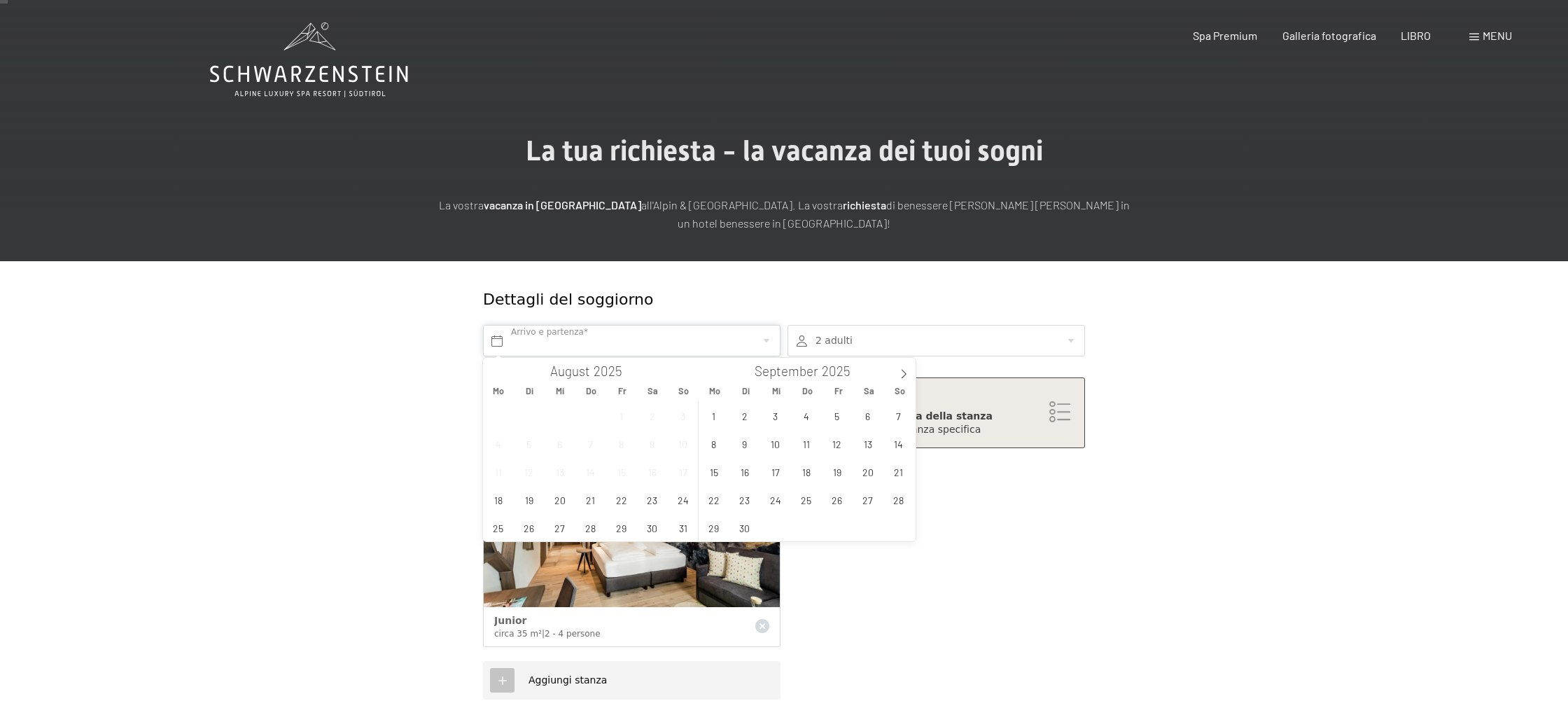
scroll to position [7, 0]
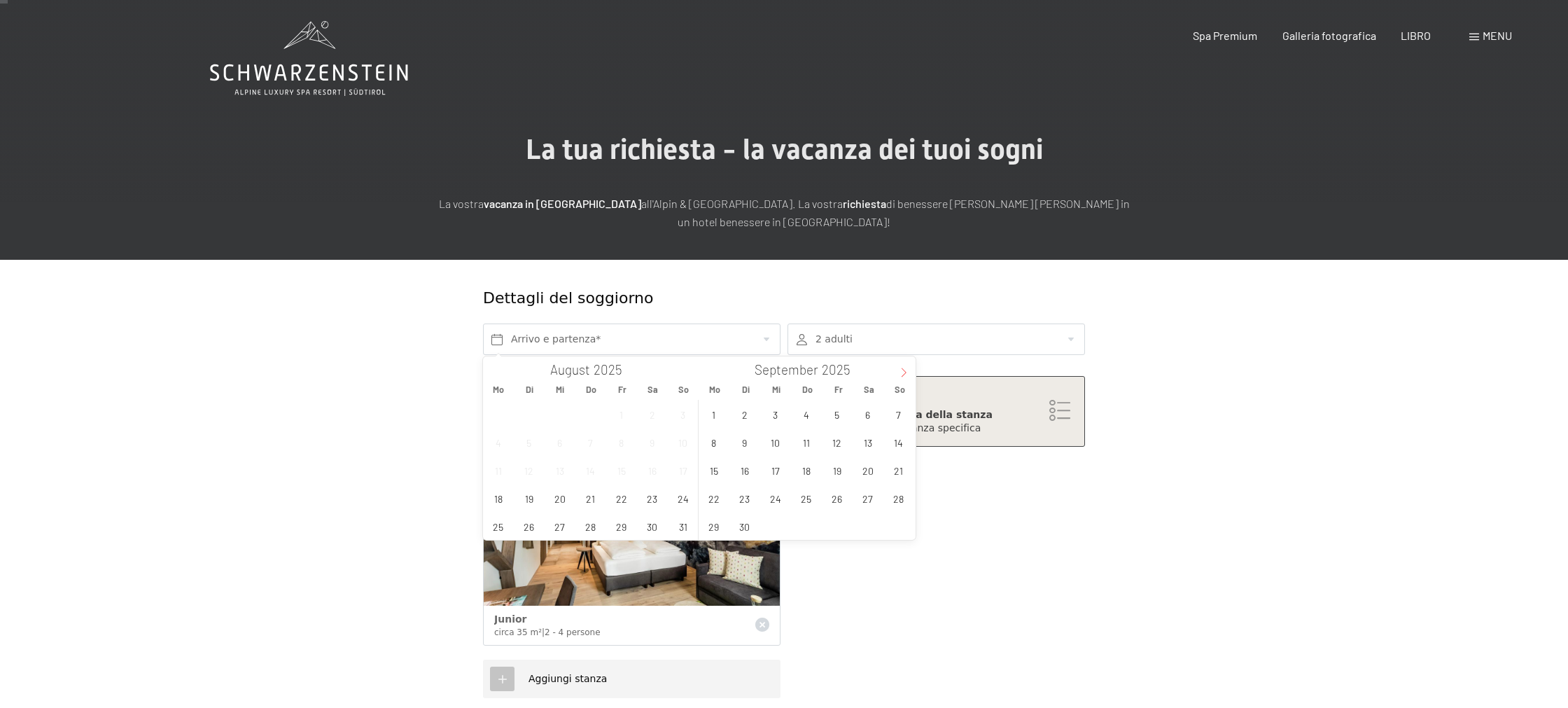
click at [900, 374] on icon at bounding box center [903, 372] width 10 height 10
type input "2026"
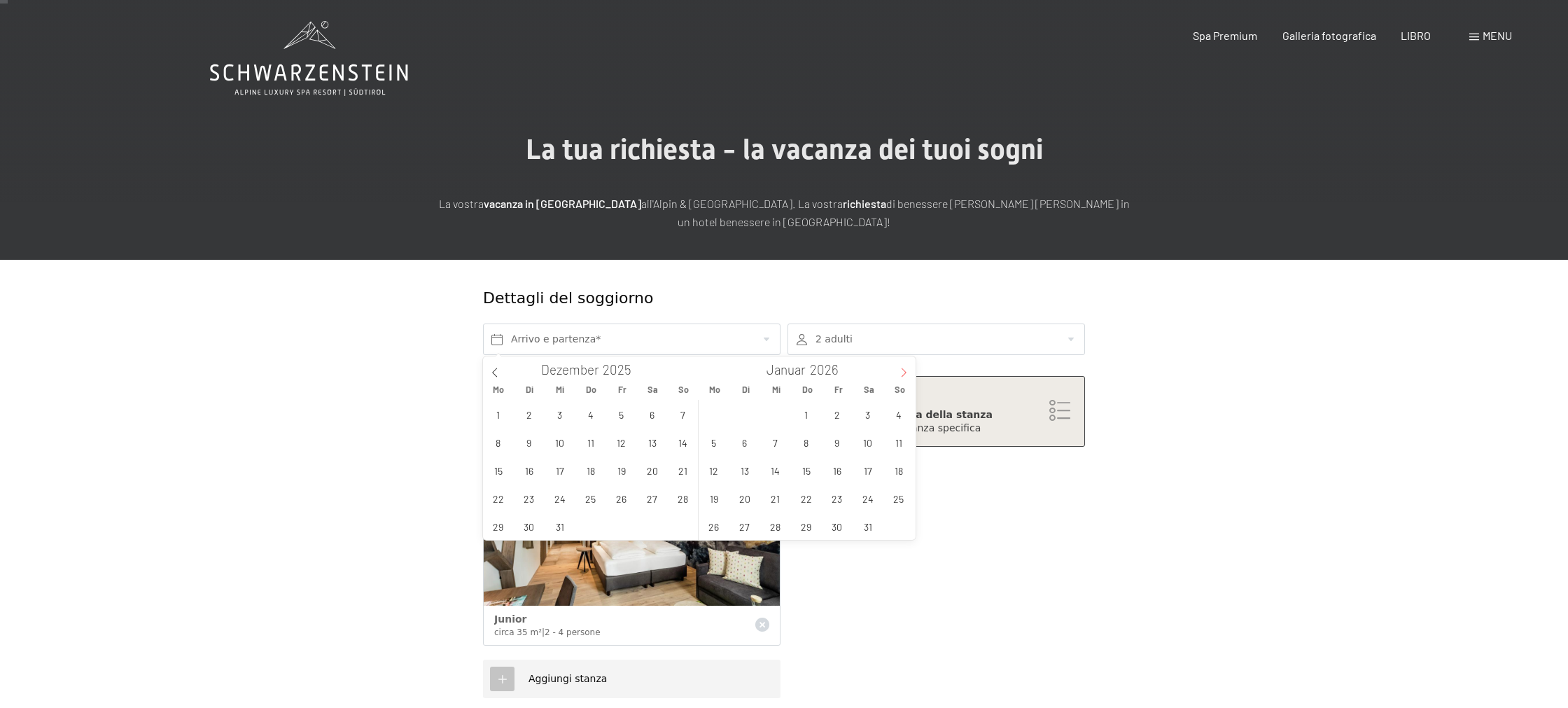
click at [900, 374] on icon at bounding box center [903, 372] width 10 height 10
type input "2026"
click at [660, 415] on span "3" at bounding box center [651, 414] width 27 height 27
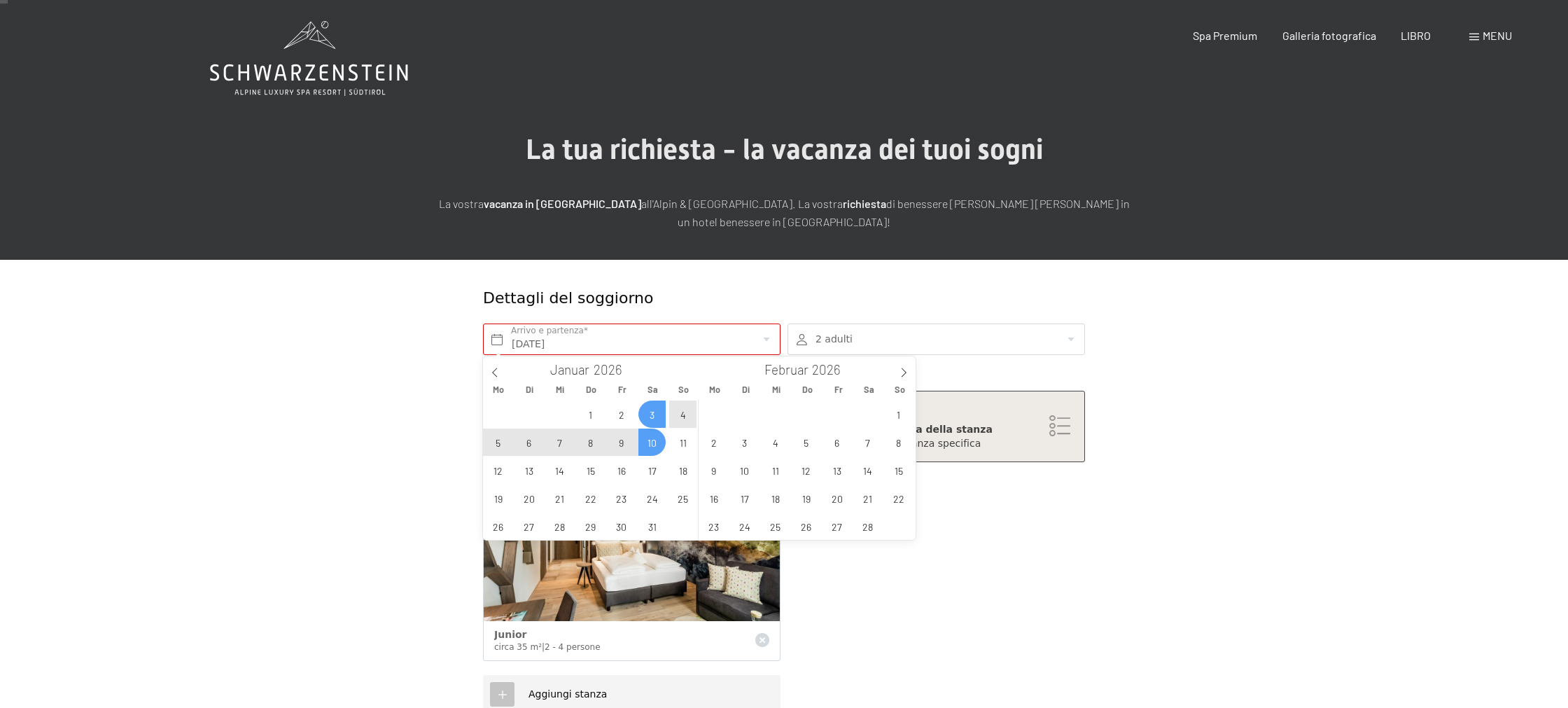
click at [655, 439] on span "10" at bounding box center [651, 442] width 27 height 27
type input "Sa. 03.01.2026 - Sa. 10.01.2026"
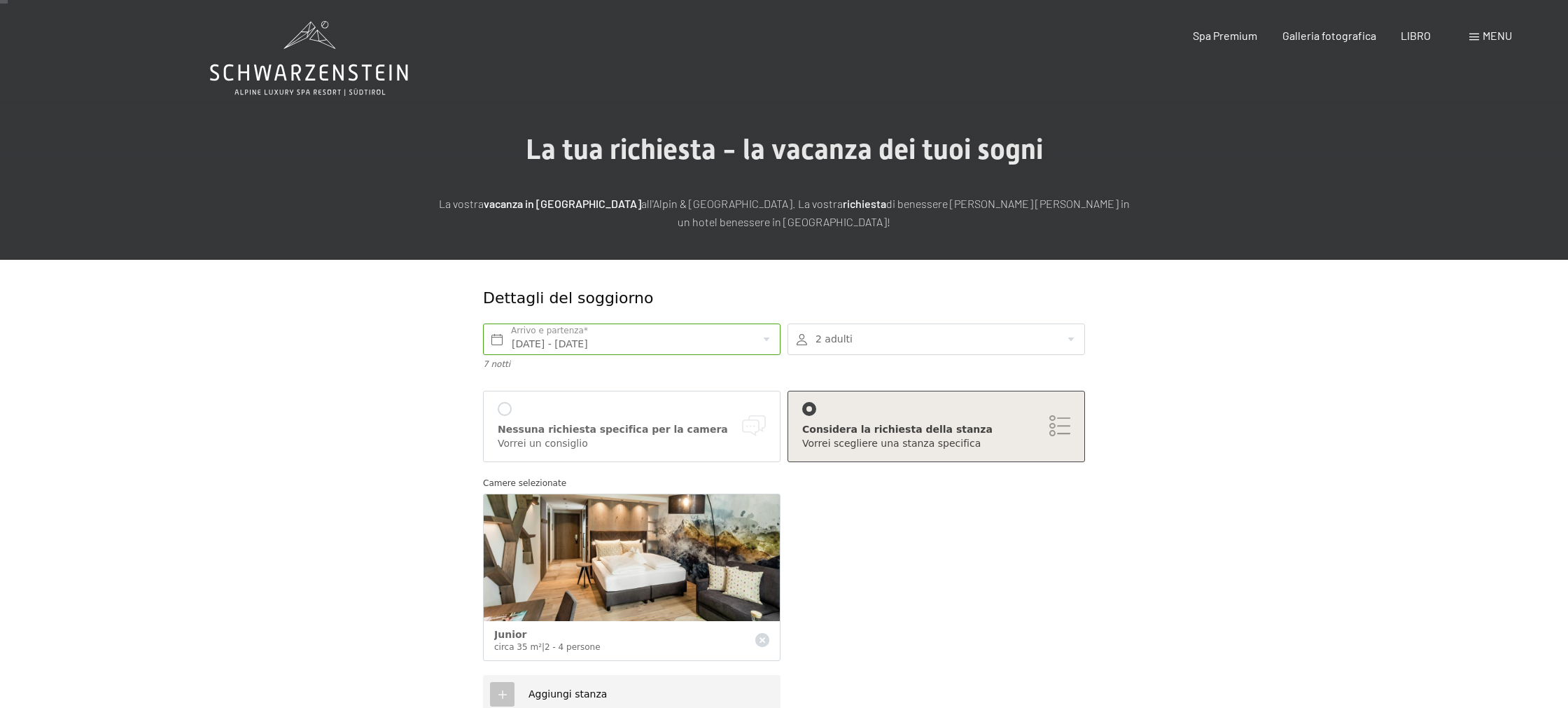
click at [838, 351] on div at bounding box center [936, 339] width 298 height 32
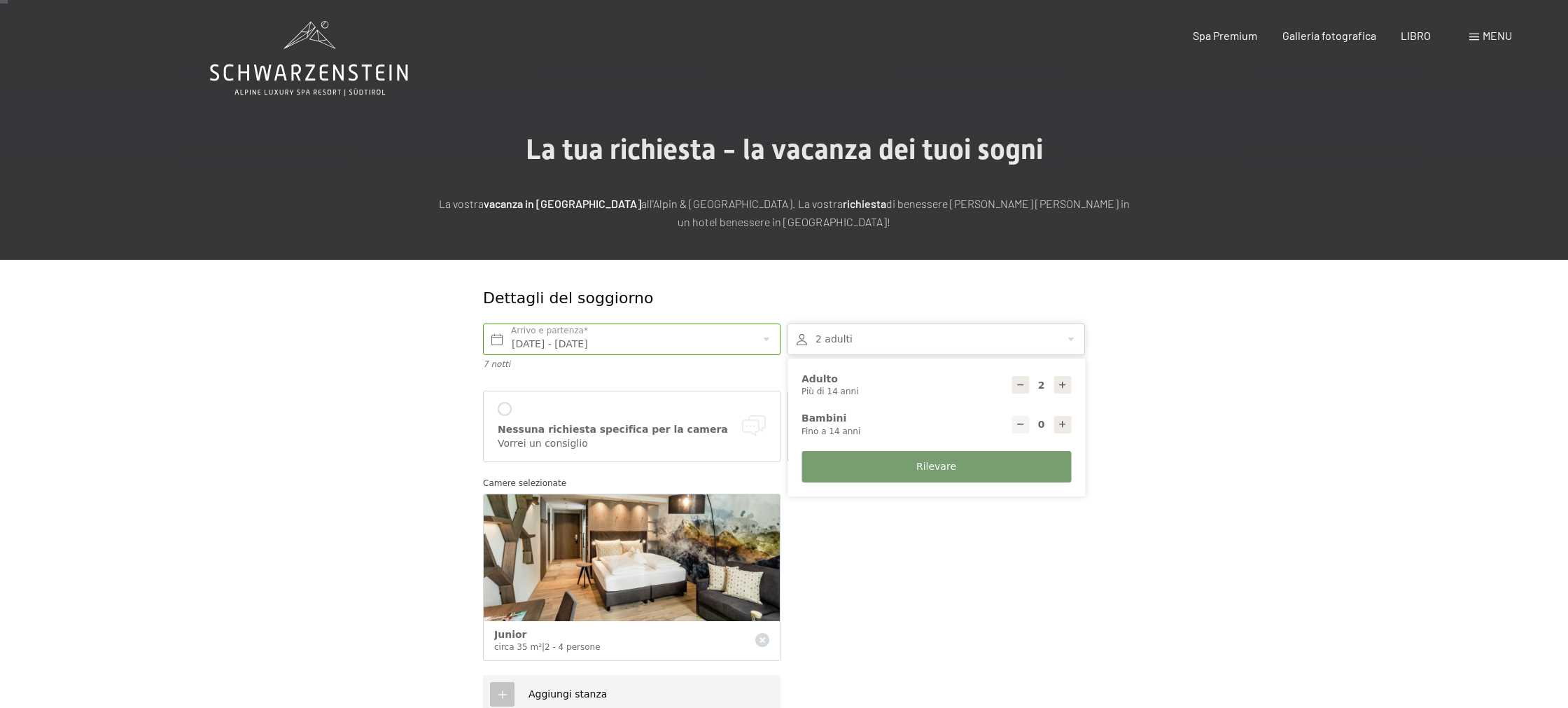
drag, startPoint x: 1067, startPoint y: 387, endPoint x: 1070, endPoint y: 406, distance: 19.2
click at [1069, 390] on div at bounding box center [1062, 384] width 18 height 18
type input "3"
drag, startPoint x: 1063, startPoint y: 425, endPoint x: 1062, endPoint y: 437, distance: 12.0
click at [1063, 425] on icon at bounding box center [1062, 423] width 10 height 10
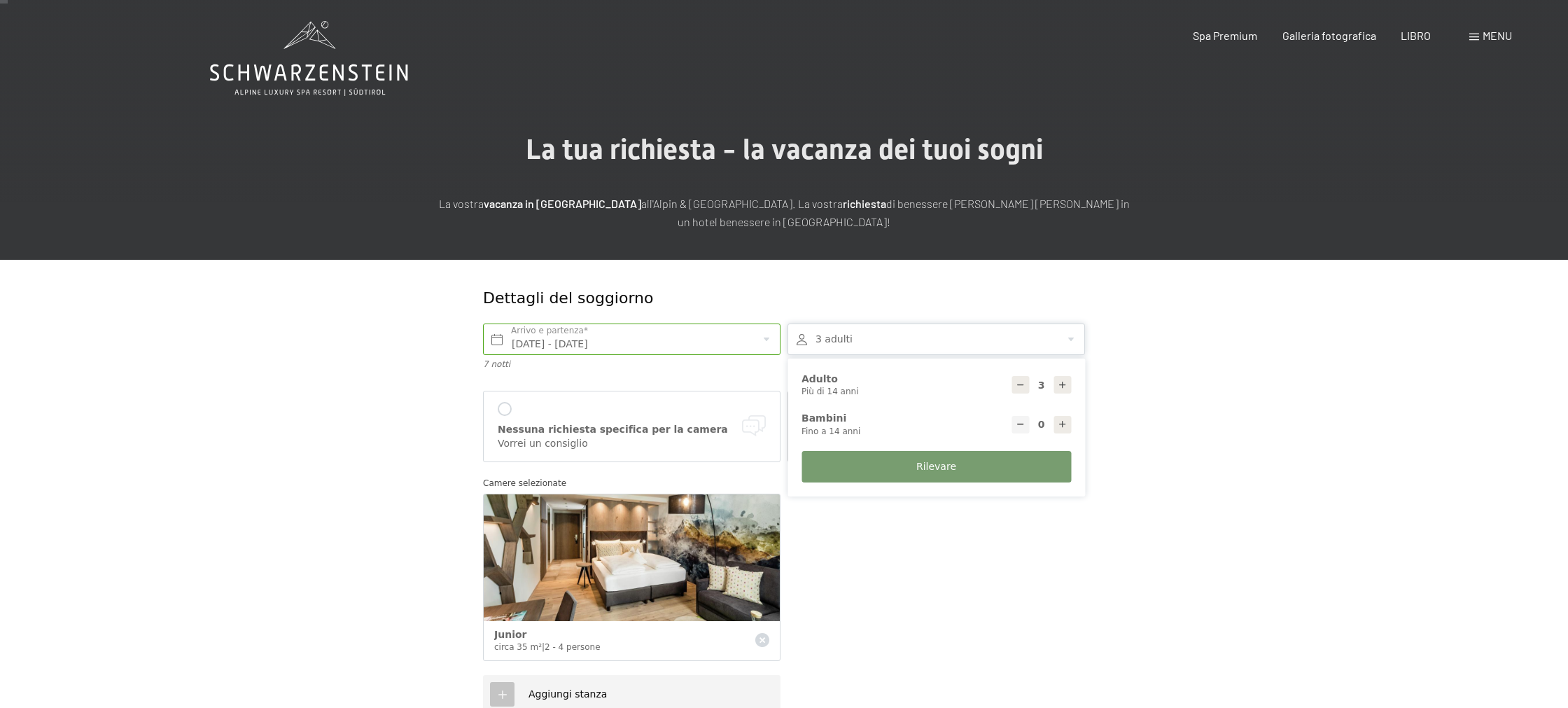
type input "1"
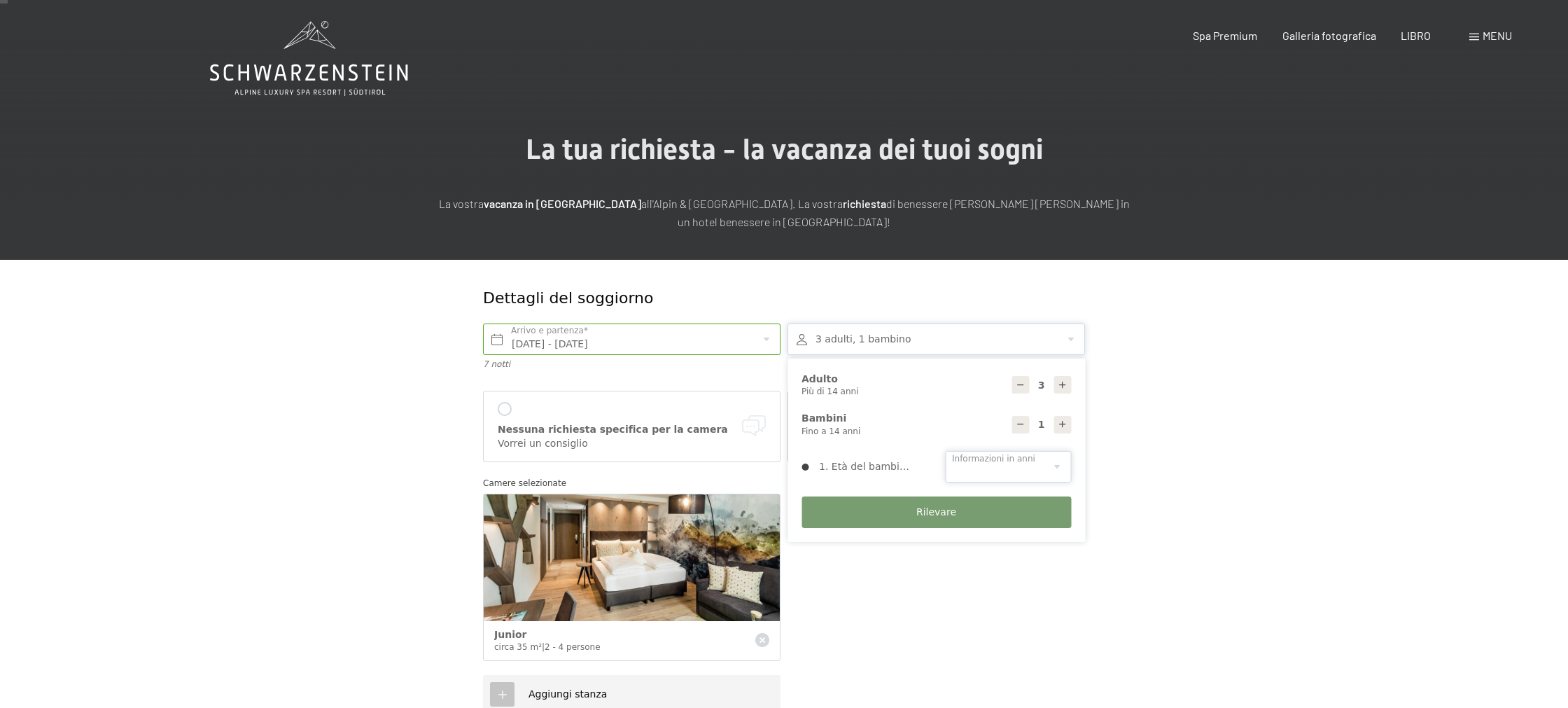
click at [1043, 471] on select "0 1 2 3 4 5 6 7 8 9 10 11 12 13 14" at bounding box center [1008, 467] width 126 height 32
select select "9"
click at [945, 451] on select "0 1 2 3 4 5 6 7 8 9 10 11 12 13 14" at bounding box center [1008, 467] width 126 height 32
click at [726, 429] on div "Nessuna richiesta specifica per la camera" at bounding box center [631, 430] width 268 height 14
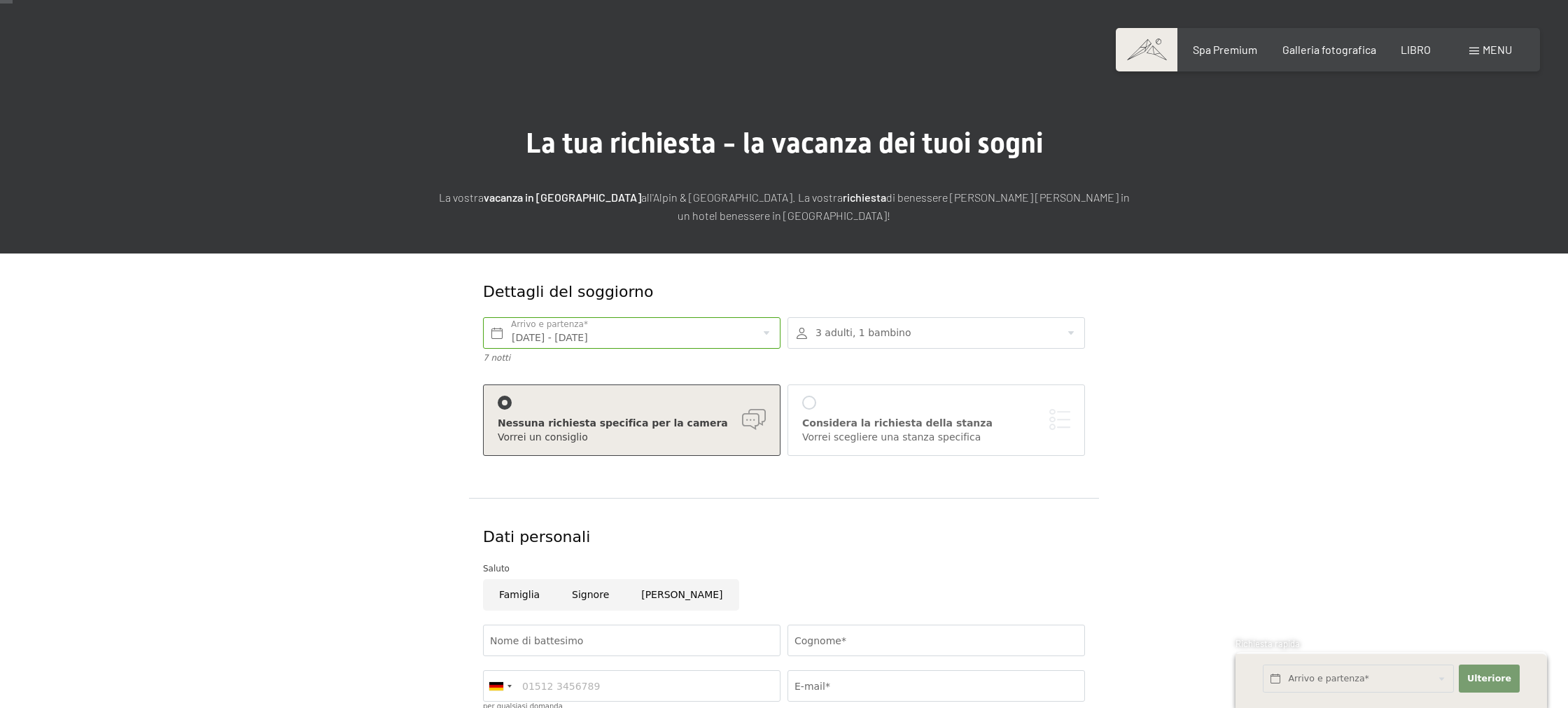
scroll to position [21, 0]
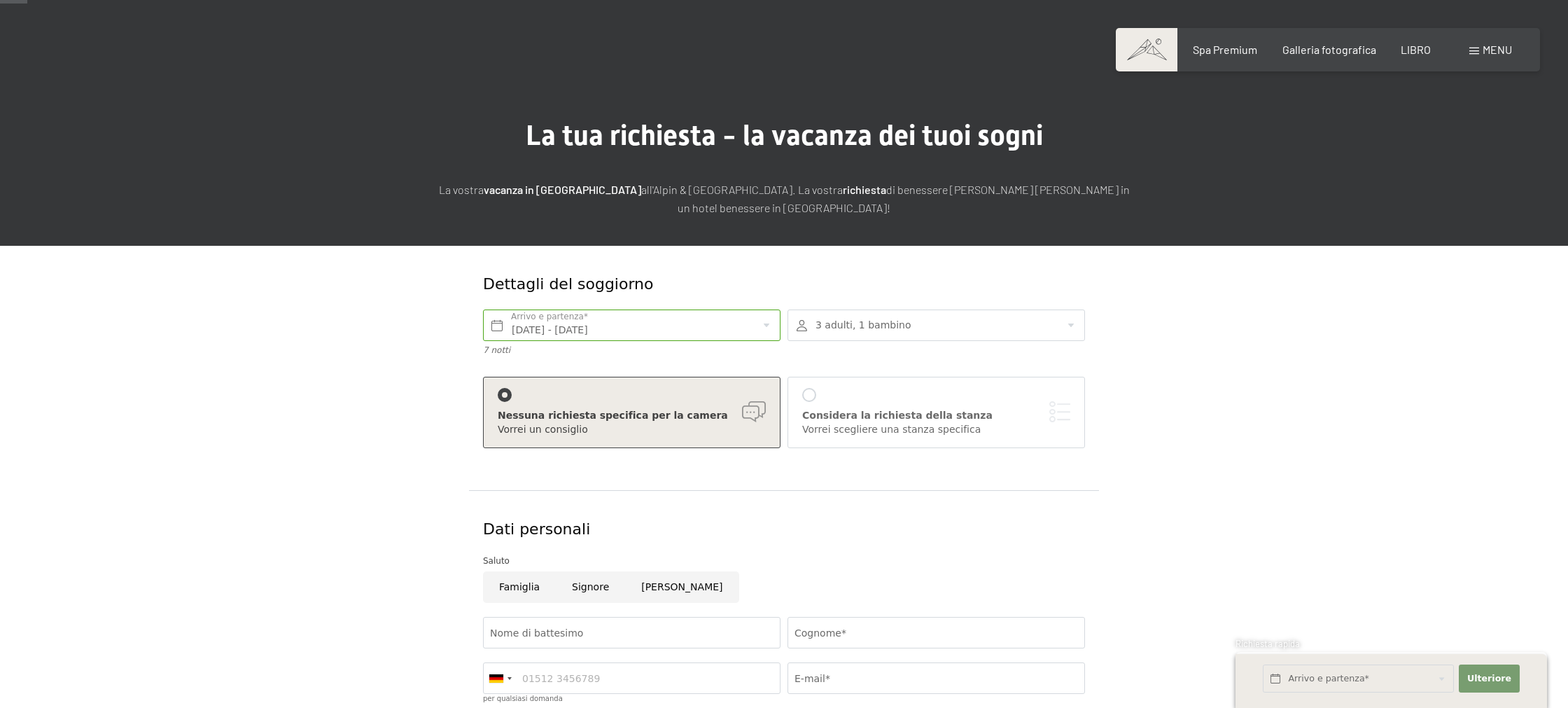
click at [628, 405] on div "Nessuna richiesta specifica per la camera Vorrei un consiglio" at bounding box center [631, 412] width 268 height 49
click at [884, 414] on font "Considera la richiesta della stanza" at bounding box center [897, 415] width 190 height 11
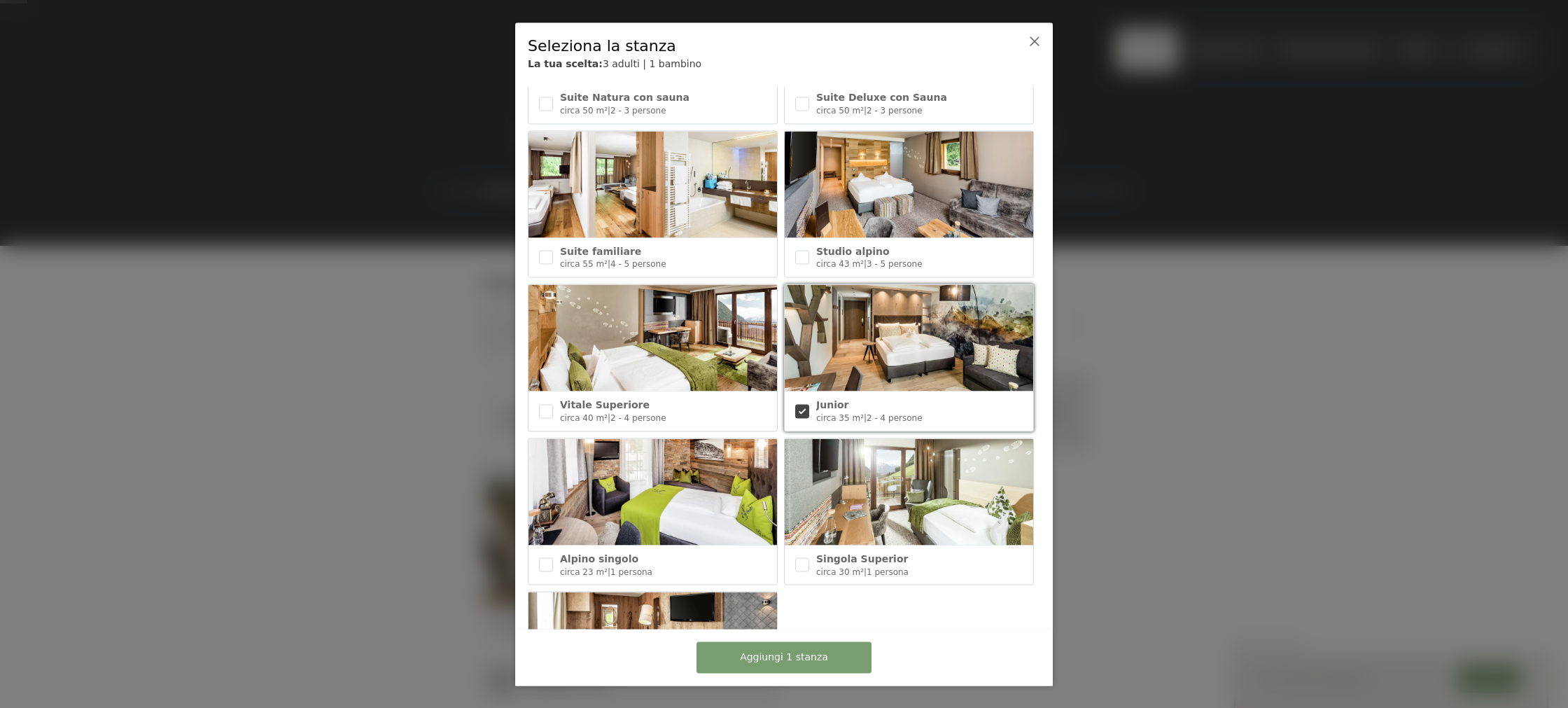
scroll to position [391, 0]
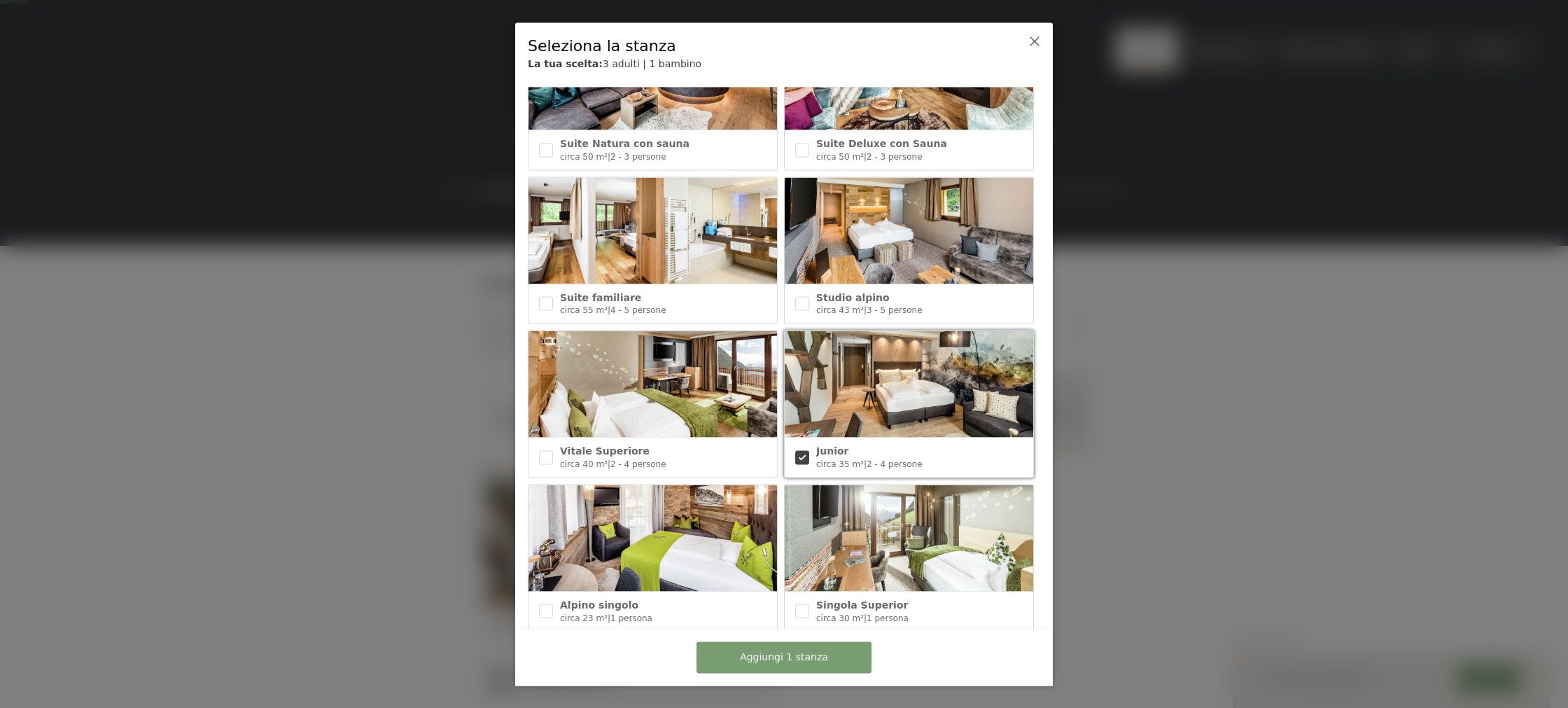
click at [600, 423] on img at bounding box center [652, 384] width 248 height 106
checkbox input "true"
click at [817, 293] on font "Studio alpino" at bounding box center [852, 296] width 73 height 11
checkbox input "true"
click at [560, 301] on font "Suite familiare" at bounding box center [601, 296] width 81 height 11
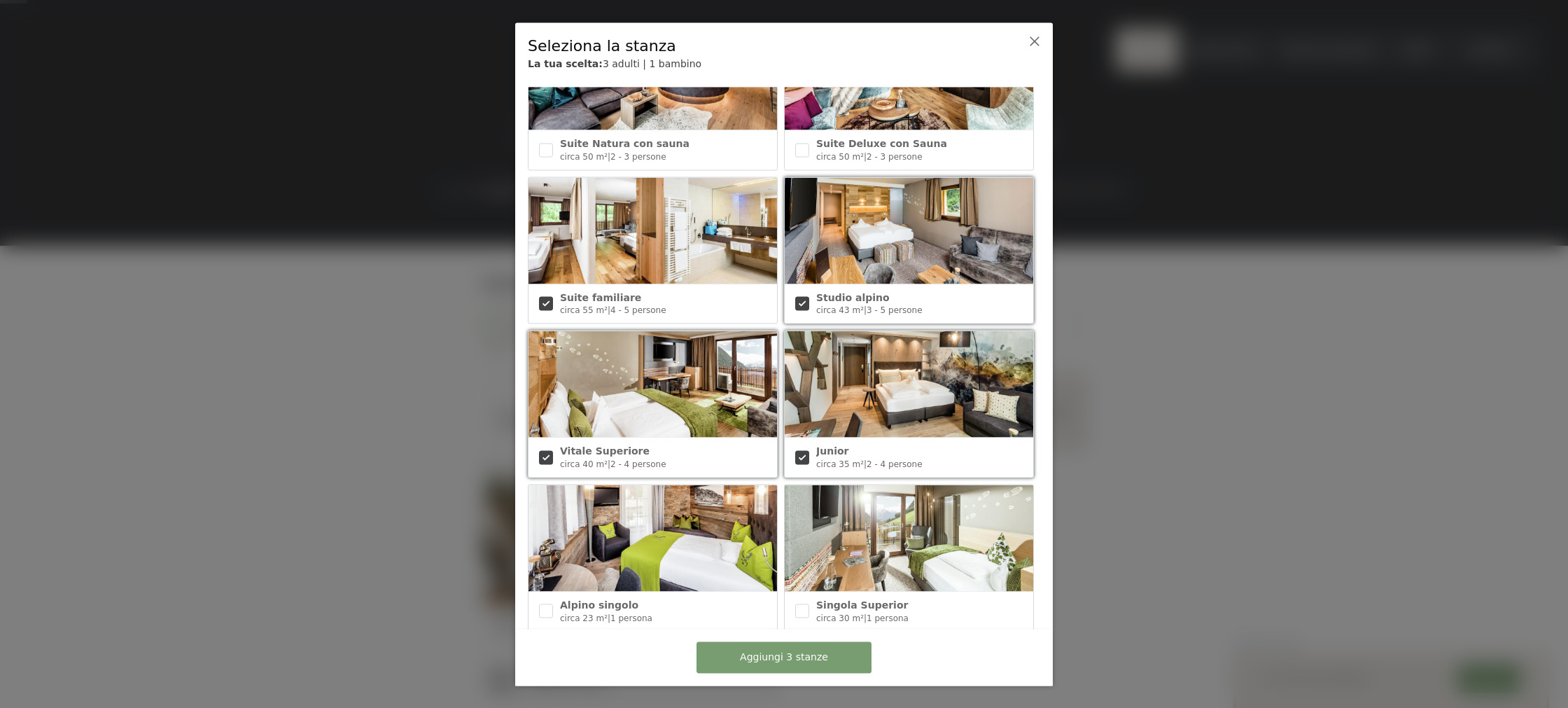
checkbox input "true"
click at [819, 651] on font "Aggiungi 4 stanze" at bounding box center [784, 657] width 88 height 11
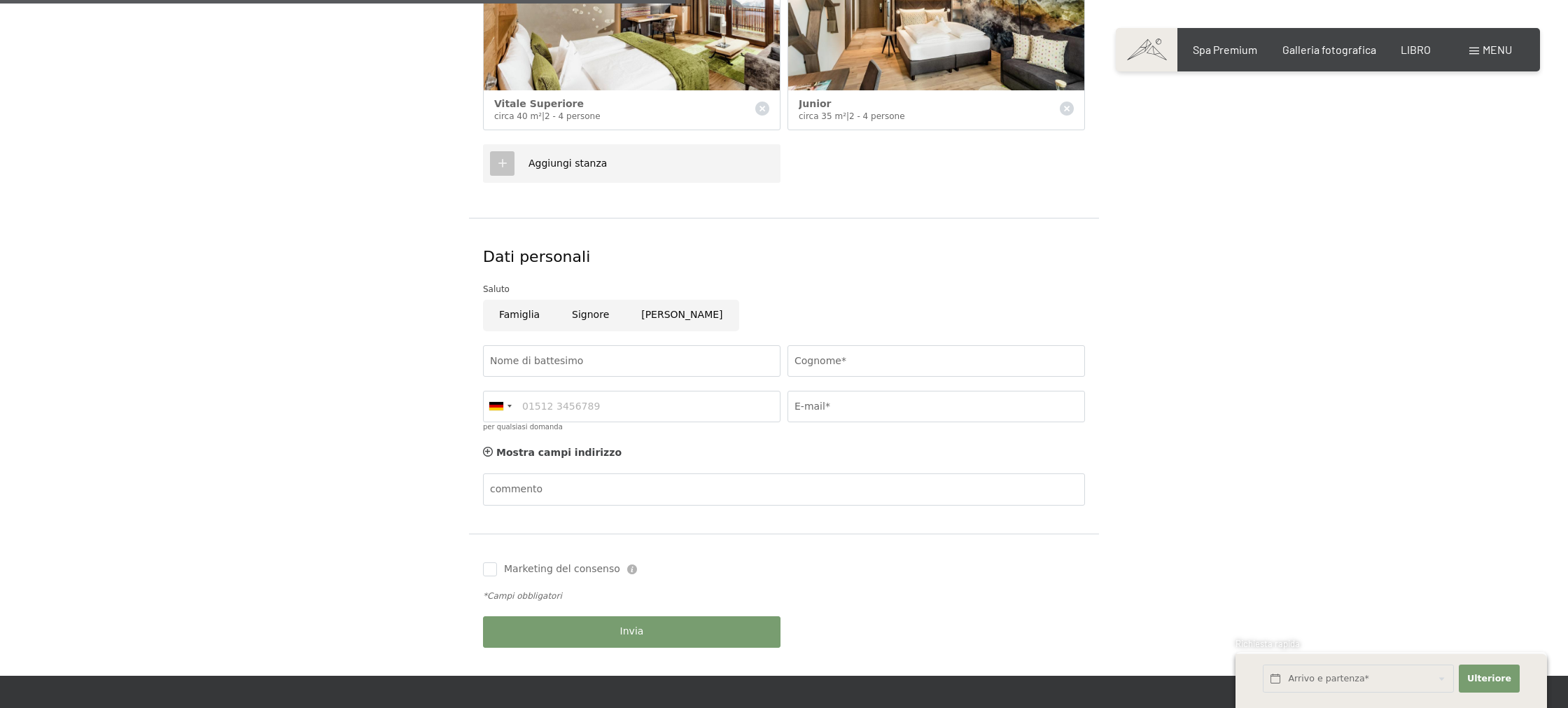
scroll to position [722, 0]
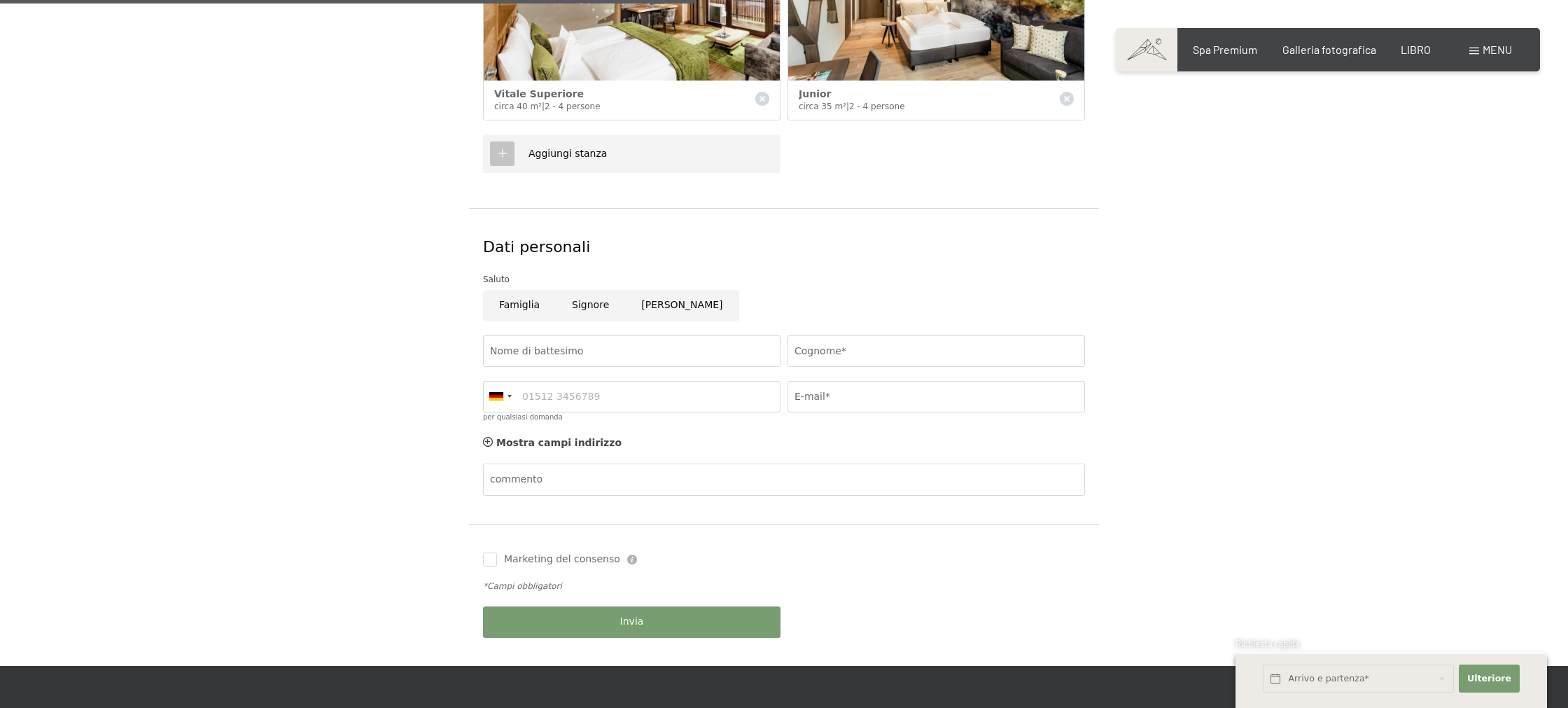
drag, startPoint x: 528, startPoint y: 308, endPoint x: 550, endPoint y: 328, distance: 29.7
click at [527, 308] on input "Famiglia" at bounding box center [519, 306] width 72 height 32
radio input "true"
drag, startPoint x: 581, startPoint y: 348, endPoint x: 594, endPoint y: 352, distance: 13.6
click at [581, 348] on input "Nome di battesimo" at bounding box center [631, 351] width 298 height 32
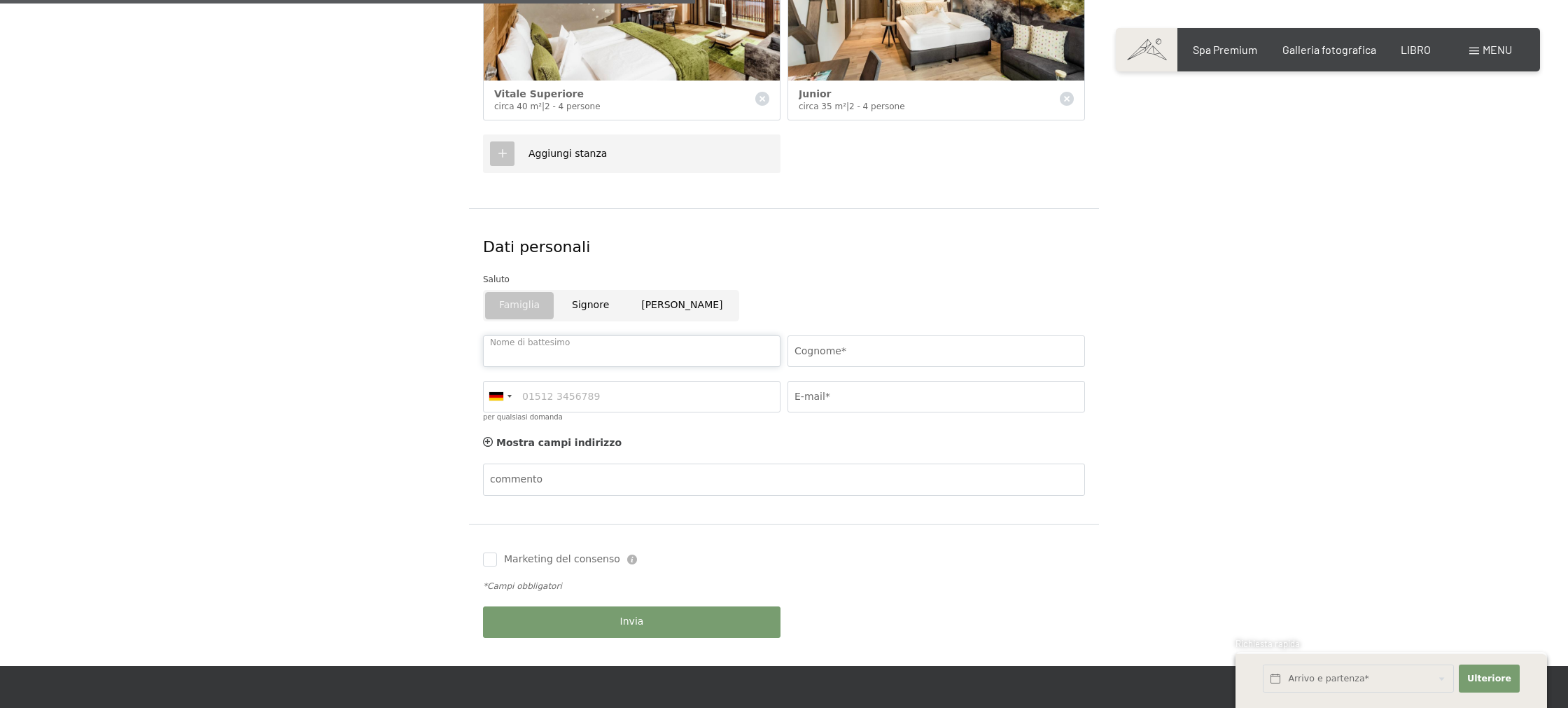
type input "riccardo"
click at [856, 349] on input "Cognome*" at bounding box center [936, 351] width 298 height 32
type input "sanfilippo"
click at [638, 391] on input "per qualsiasi domanda" at bounding box center [631, 397] width 298 height 32
click at [498, 398] on div at bounding box center [497, 396] width 14 height 9
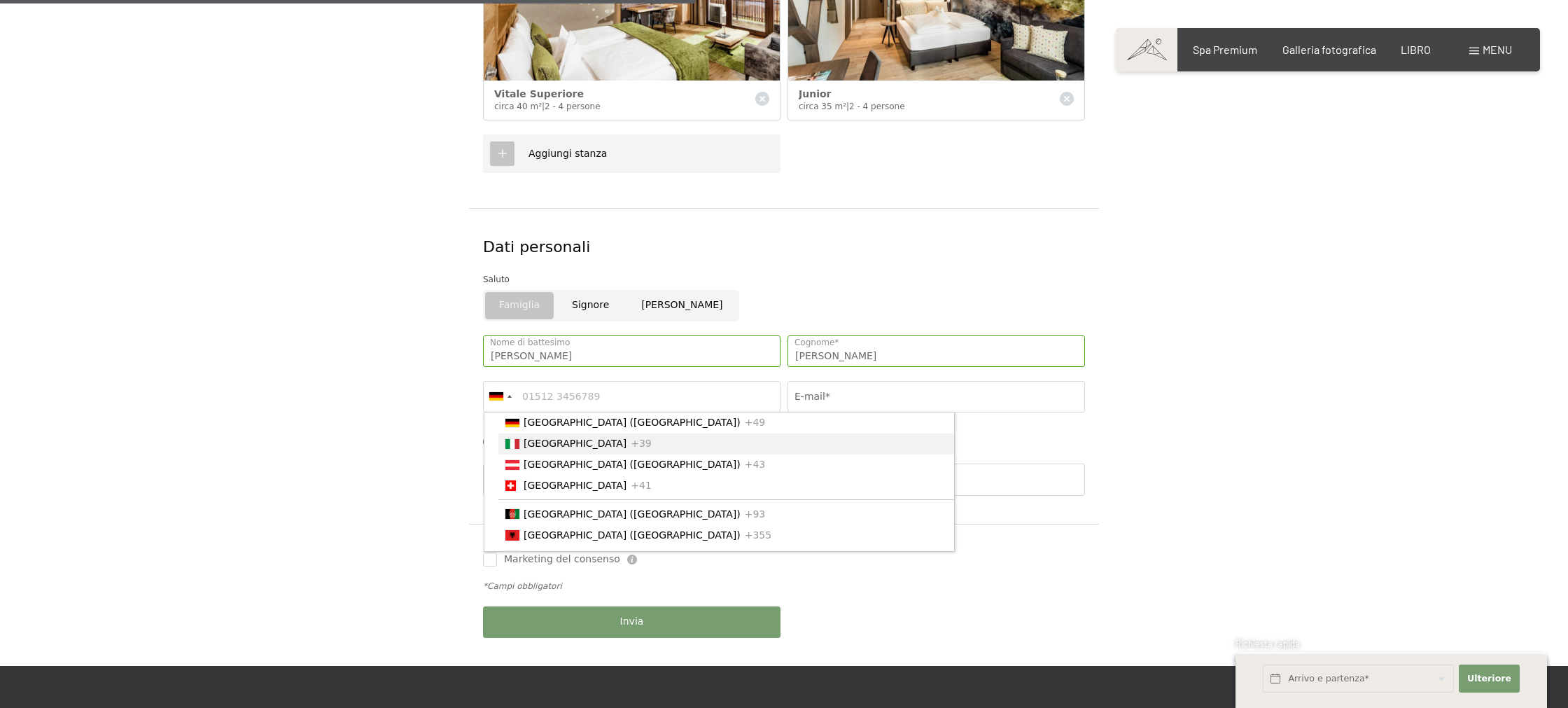
click at [631, 449] on font "+39" at bounding box center [642, 443] width 21 height 11
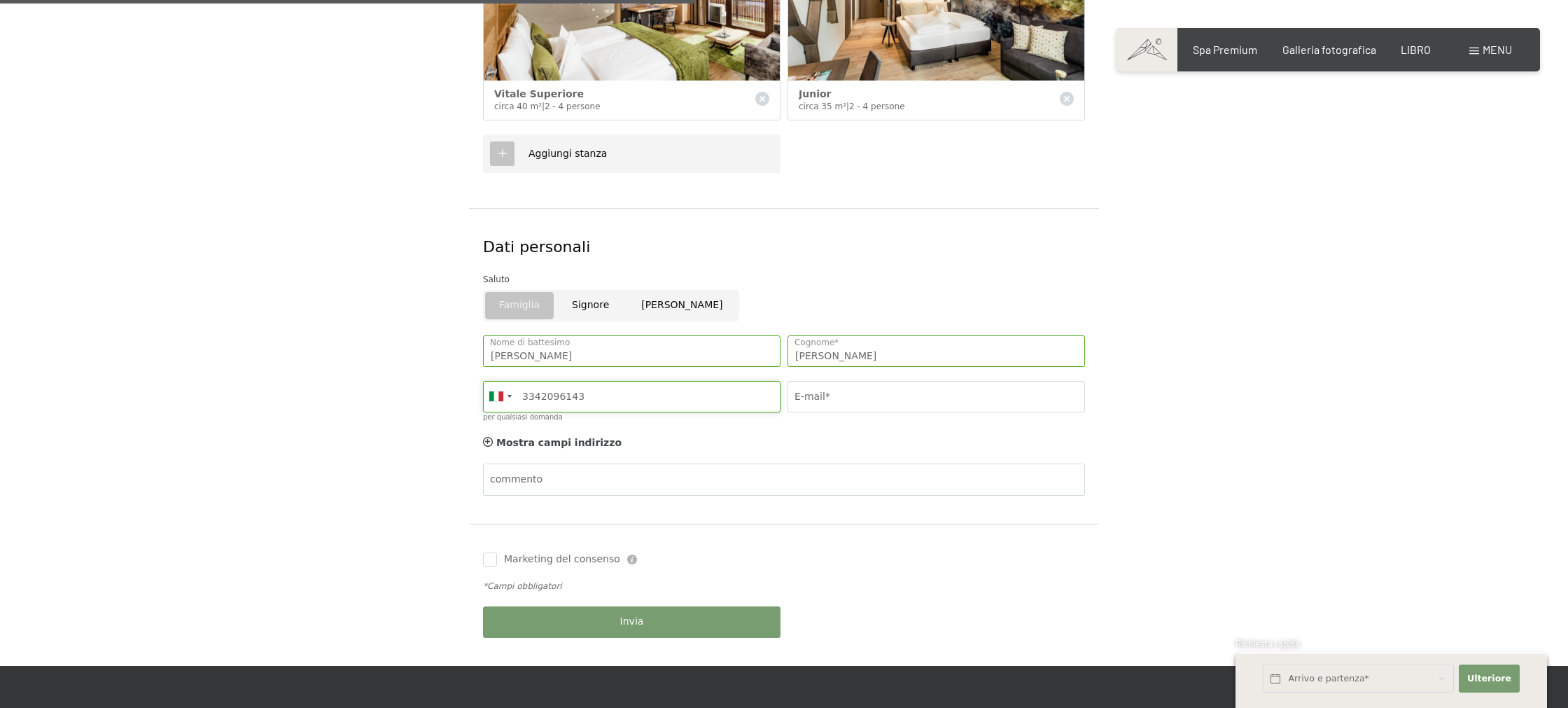
type input "3342096143"
click at [885, 395] on input "E-mail*" at bounding box center [936, 397] width 298 height 32
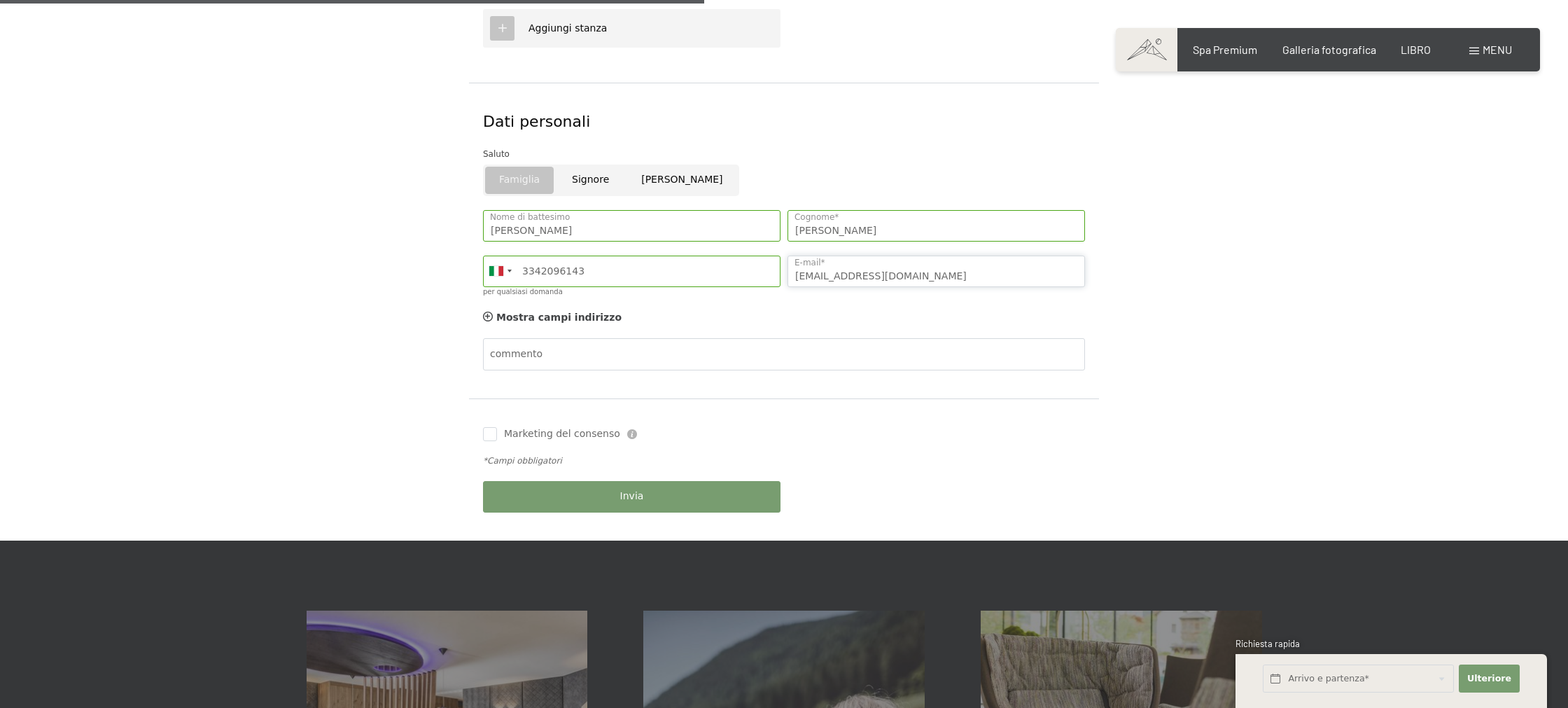
scroll to position [856, 0]
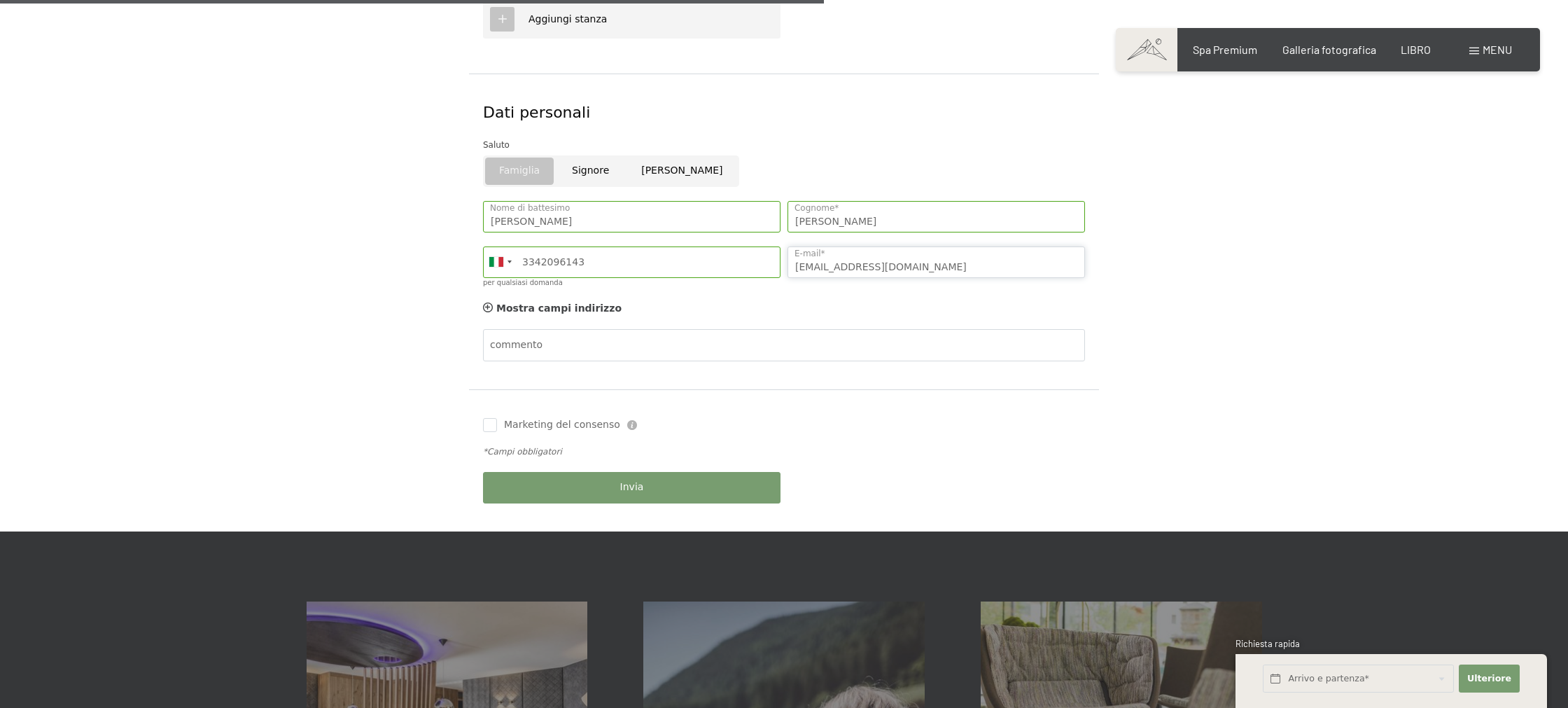
type input "riccardo212005@gmail.com"
drag, startPoint x: 654, startPoint y: 487, endPoint x: 626, endPoint y: 483, distance: 28.3
click at [654, 487] on button "Invia" at bounding box center [631, 488] width 298 height 32
drag, startPoint x: 490, startPoint y: 423, endPoint x: 498, endPoint y: 433, distance: 12.8
click at [490, 423] on input "Marketing del consenso" at bounding box center [490, 425] width 14 height 14
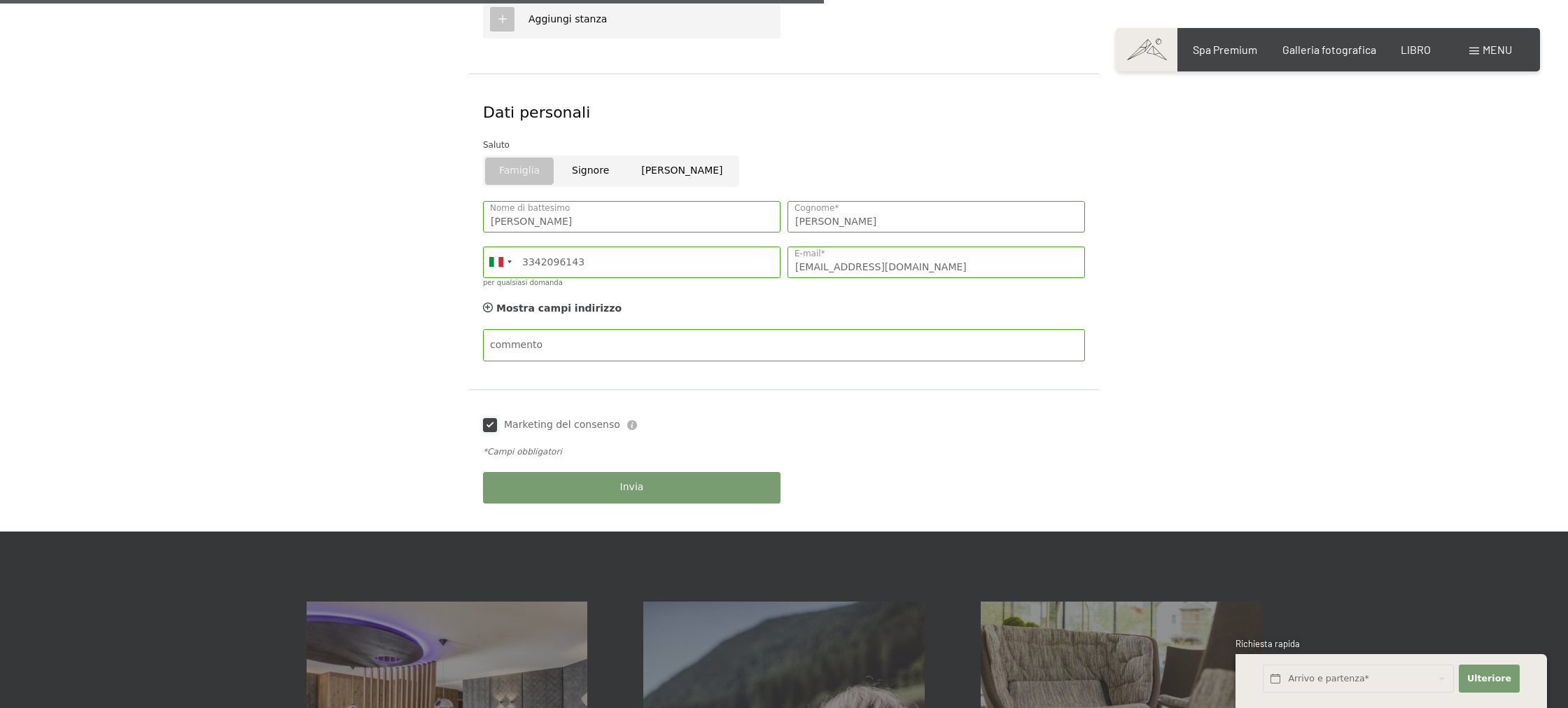
checkbox input "true"
click at [590, 491] on button "Invia" at bounding box center [631, 488] width 298 height 32
click at [590, 491] on div "Invia" at bounding box center [631, 487] width 304 height 45
click at [590, 491] on button "Invia" at bounding box center [631, 488] width 298 height 32
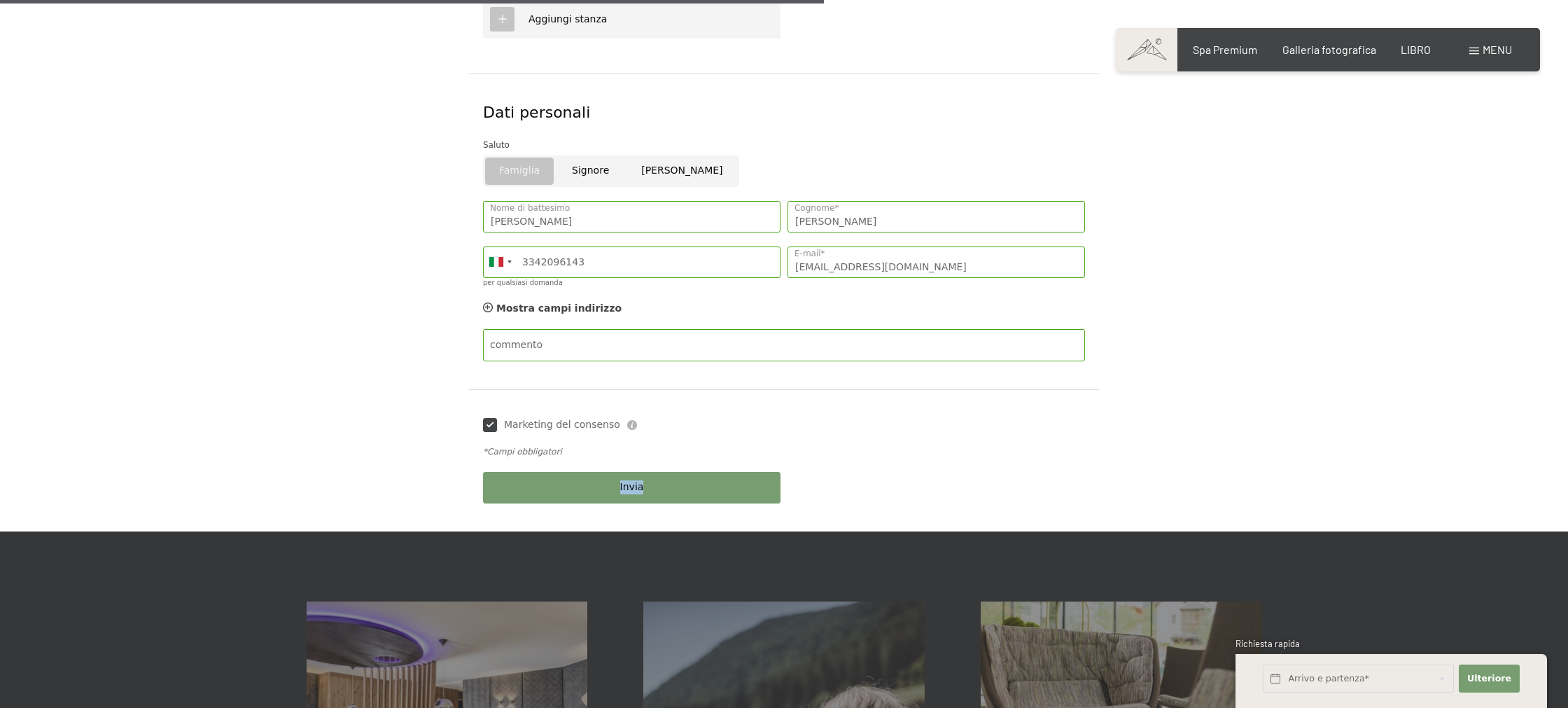
click at [589, 491] on div "Invia" at bounding box center [631, 487] width 304 height 45
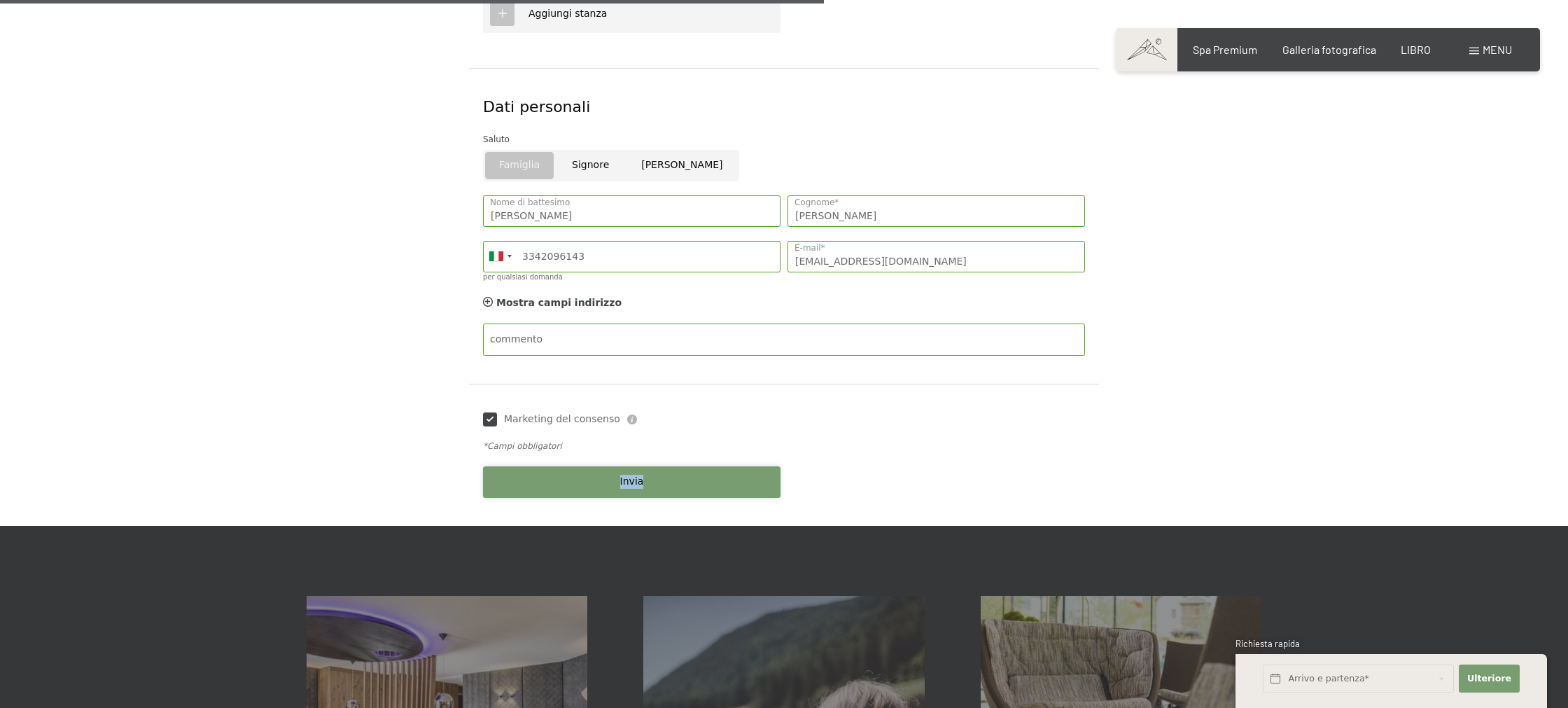
click at [590, 491] on button "Invia" at bounding box center [631, 482] width 298 height 32
click at [590, 491] on div "Invia" at bounding box center [631, 482] width 304 height 45
click at [590, 491] on button "Invia" at bounding box center [631, 482] width 298 height 32
click at [625, 479] on font "Invia" at bounding box center [632, 481] width 24 height 11
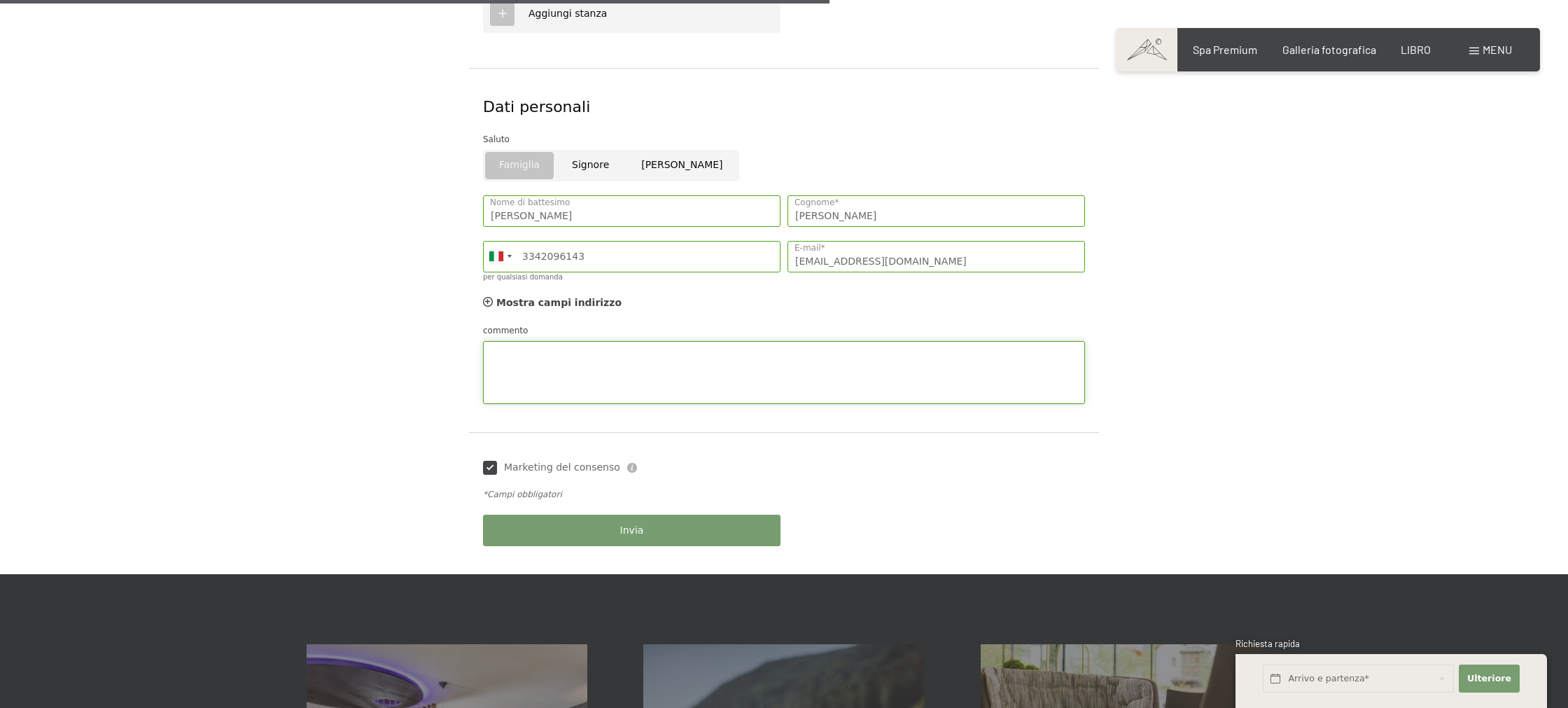
click at [574, 330] on div "commento" at bounding box center [783, 363] width 602 height 80
type textarea "vorrei avere un preventivo"
click at [670, 530] on div "Invia" at bounding box center [631, 529] width 304 height 45
click at [658, 536] on button "Invia" at bounding box center [631, 530] width 298 height 32
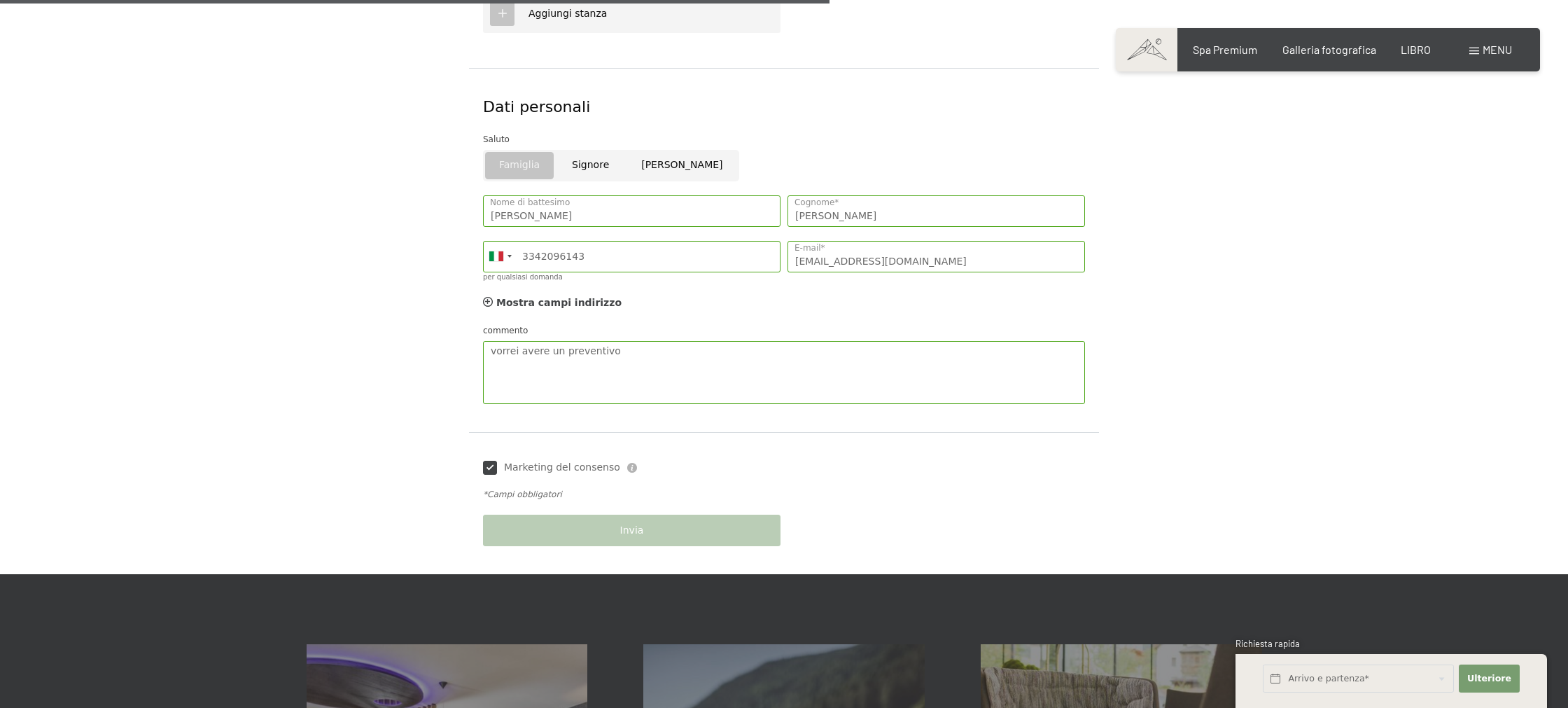
click at [658, 536] on div "Invia" at bounding box center [631, 529] width 304 height 45
click at [856, 479] on div "Marketing del consenso Der Unterfertigte, der die Aufklärung laut Link gelesen …" at bounding box center [783, 468] width 609 height 42
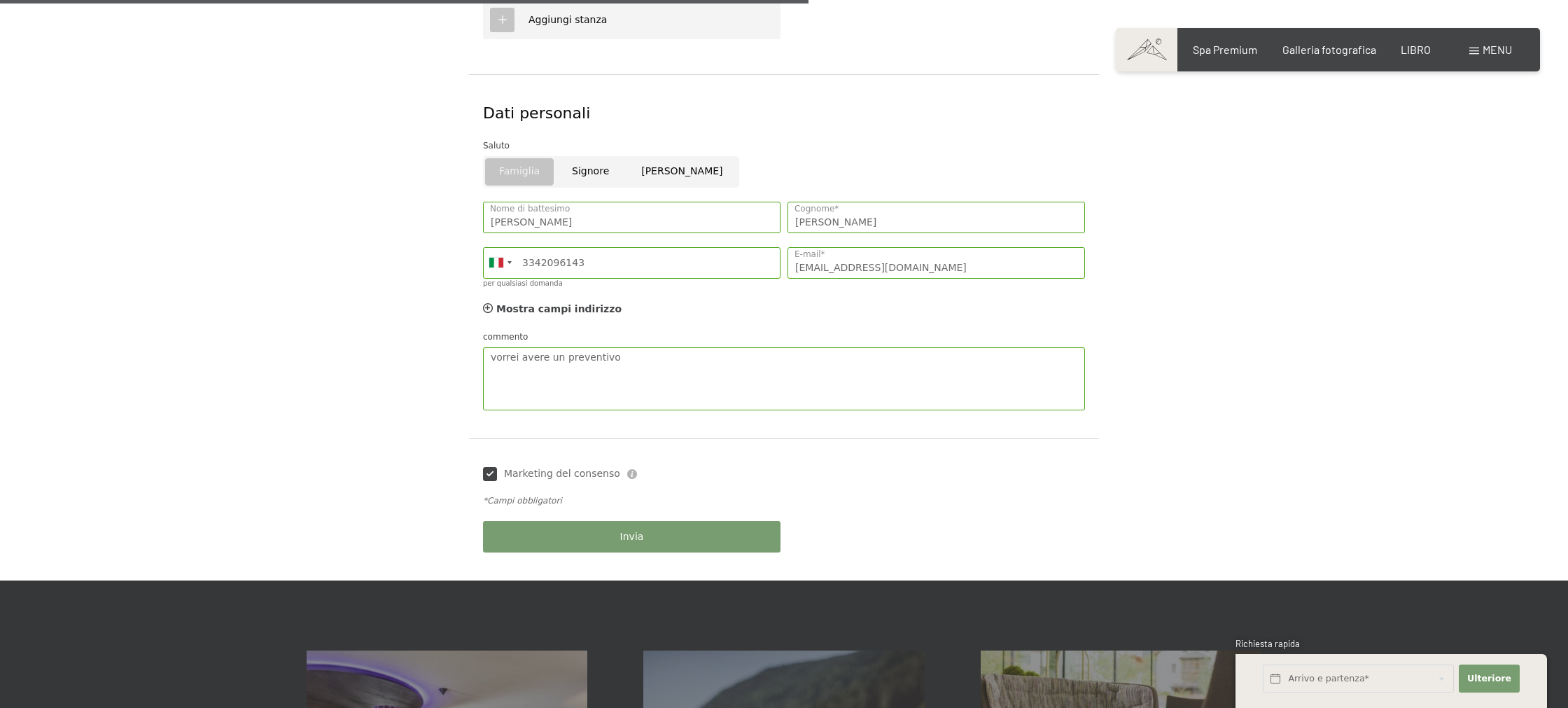
scroll to position [855, 0]
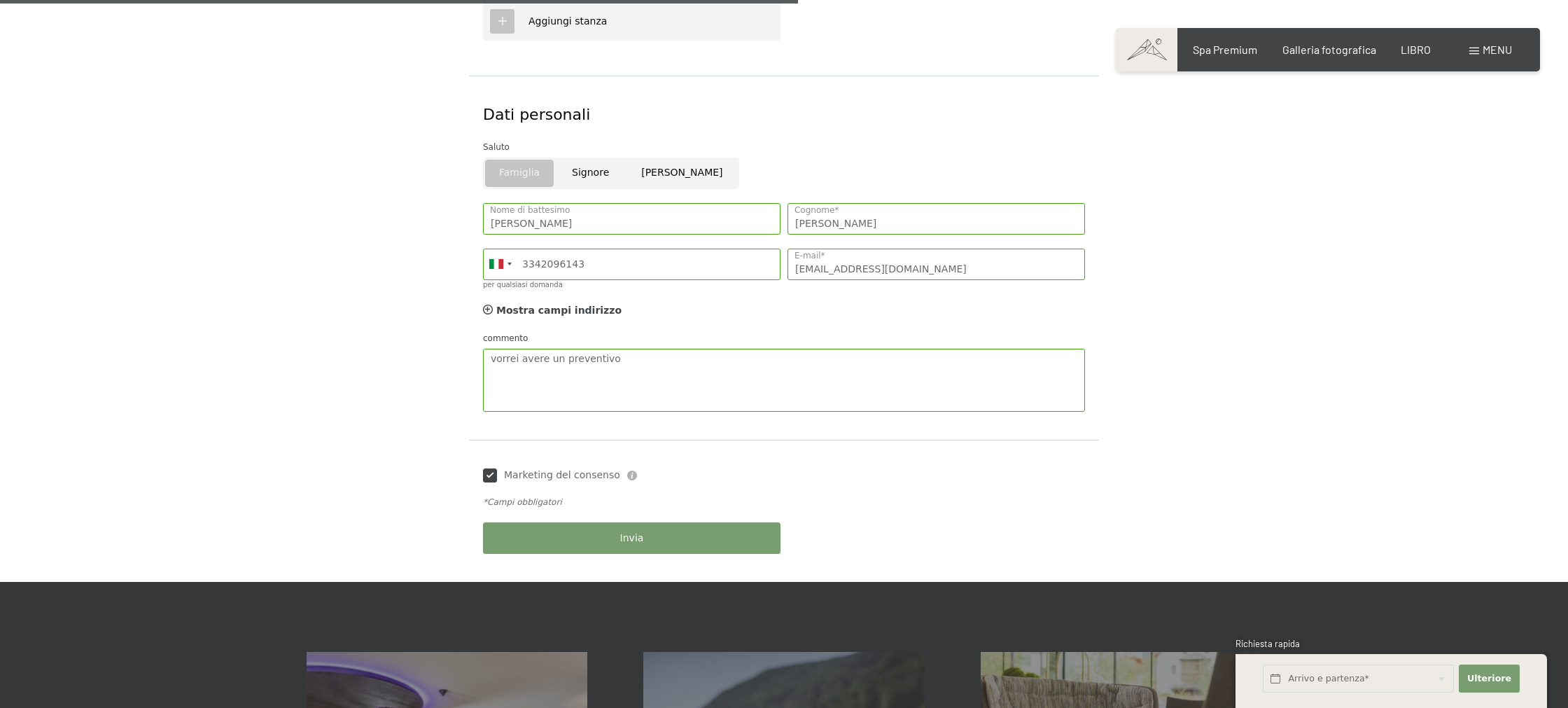
click at [573, 181] on input "Signore" at bounding box center [590, 173] width 69 height 32
radio input "true"
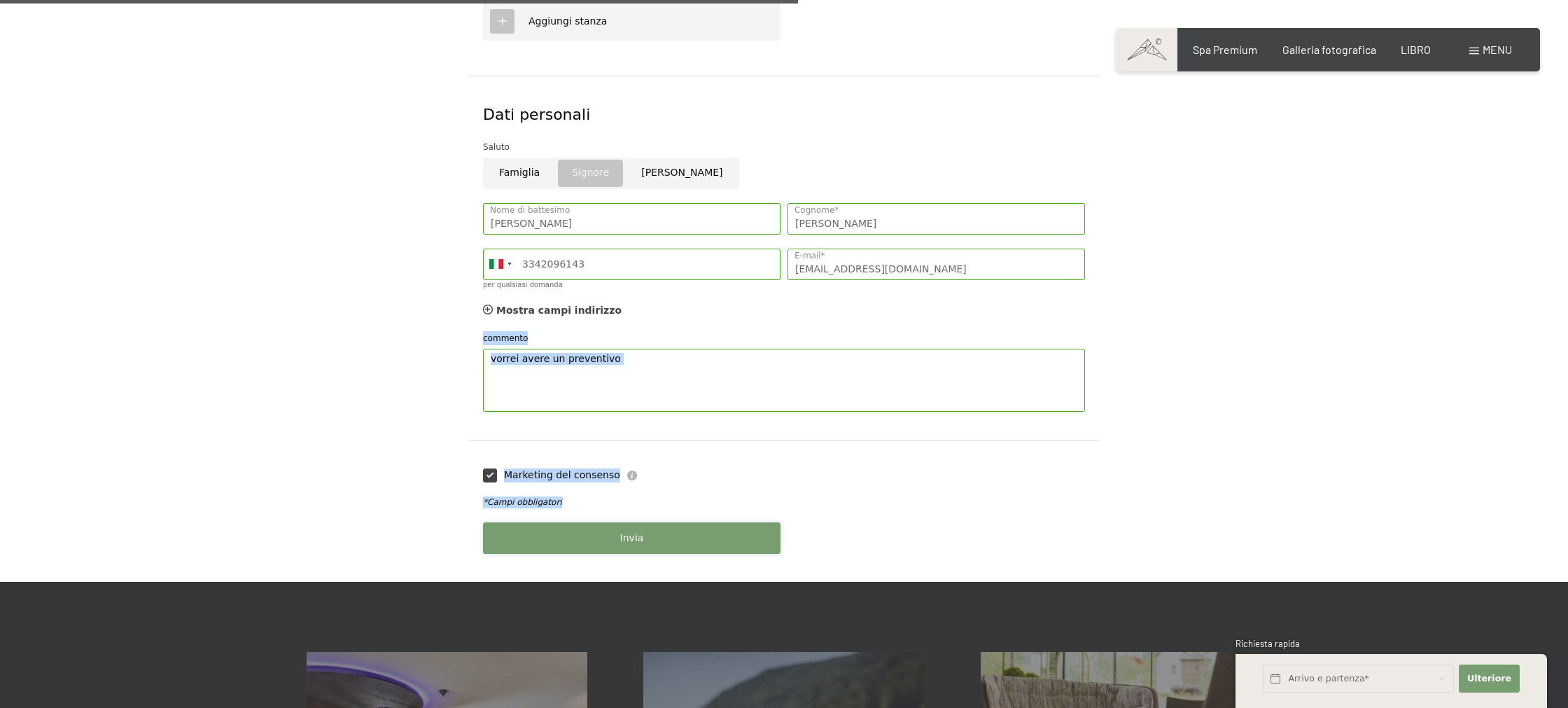
click at [670, 545] on button "Invia" at bounding box center [631, 538] width 298 height 32
click at [665, 530] on button "Invia" at bounding box center [631, 538] width 298 height 32
click at [666, 530] on div "Invia" at bounding box center [631, 537] width 304 height 45
click at [666, 530] on button "Invia" at bounding box center [631, 539] width 298 height 32
click at [666, 530] on div "Invia" at bounding box center [631, 538] width 304 height 45
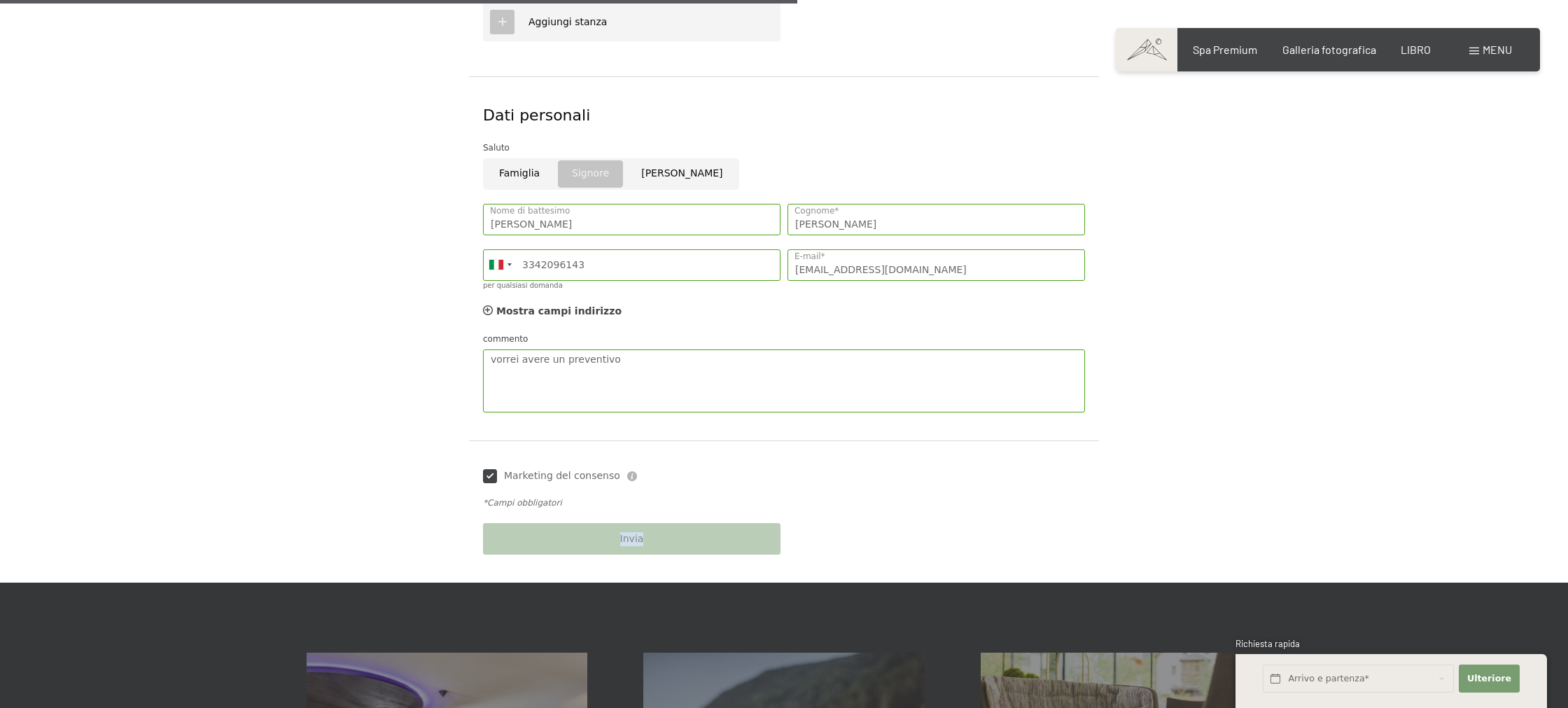
click at [666, 530] on div "Invia" at bounding box center [631, 538] width 304 height 45
click at [666, 530] on button "Invia" at bounding box center [631, 538] width 298 height 32
click at [666, 530] on div "Invia" at bounding box center [631, 538] width 304 height 45
click at [853, 520] on div "*Campi obbligatori Invia" at bounding box center [783, 529] width 609 height 79
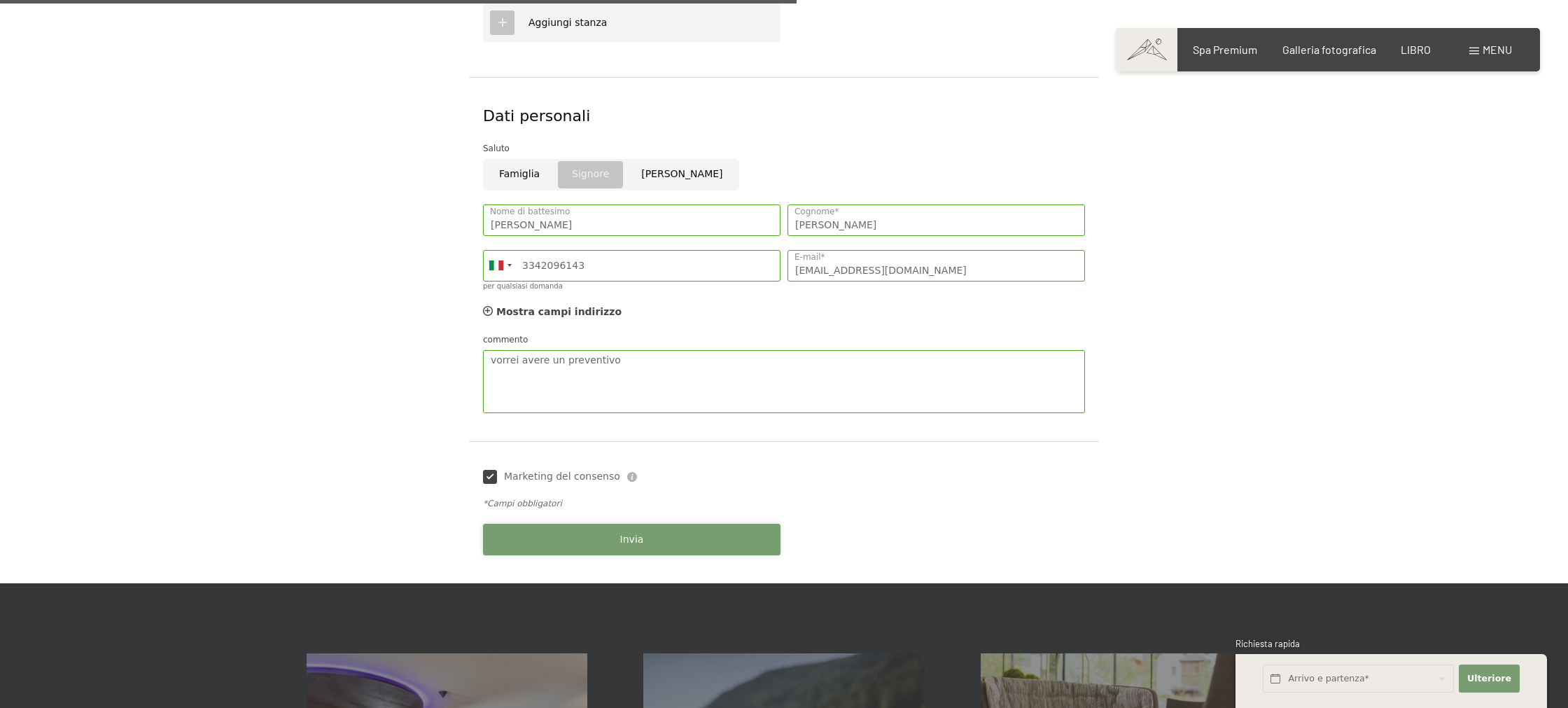
click at [695, 531] on button "Invia" at bounding box center [631, 539] width 298 height 32
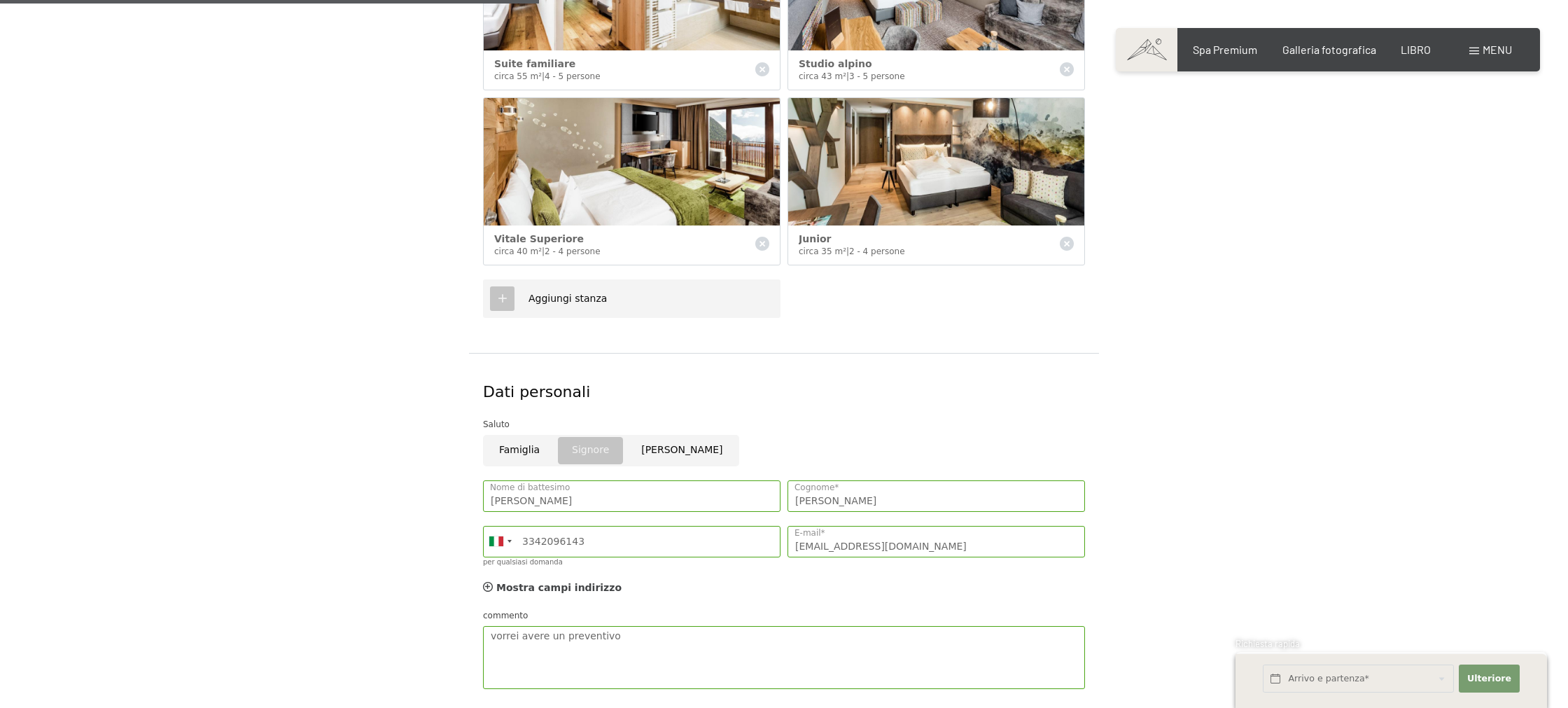
scroll to position [577, 0]
click at [1384, 682] on input "text" at bounding box center [1359, 679] width 191 height 28
click at [1439, 498] on icon at bounding box center [1442, 495] width 10 height 10
click at [1439, 497] on icon at bounding box center [1442, 495] width 10 height 10
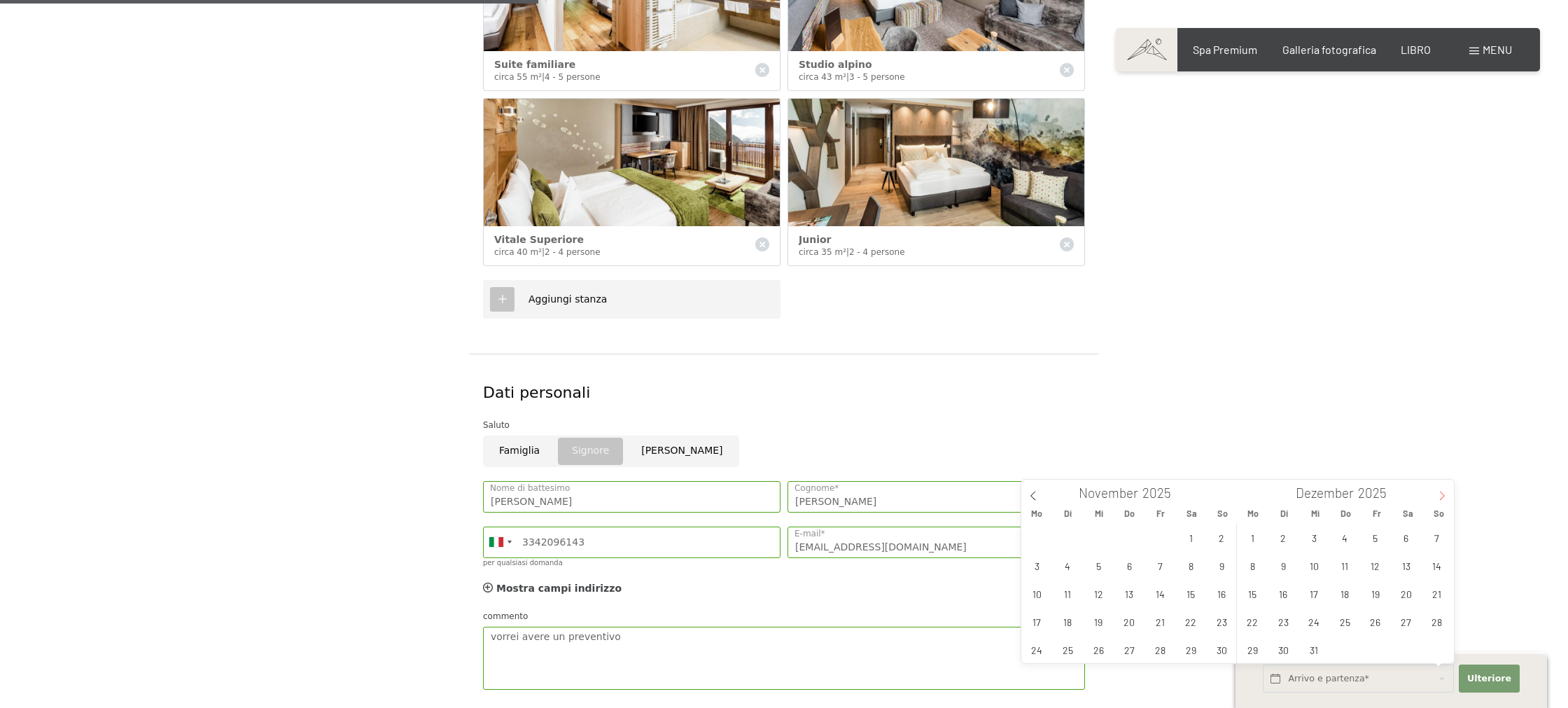
click at [1439, 497] on icon at bounding box center [1442, 495] width 10 height 10
type input "2026"
click at [1438, 497] on icon at bounding box center [1442, 495] width 10 height 10
type input "2026"
click at [1191, 543] on span "3" at bounding box center [1191, 537] width 27 height 27
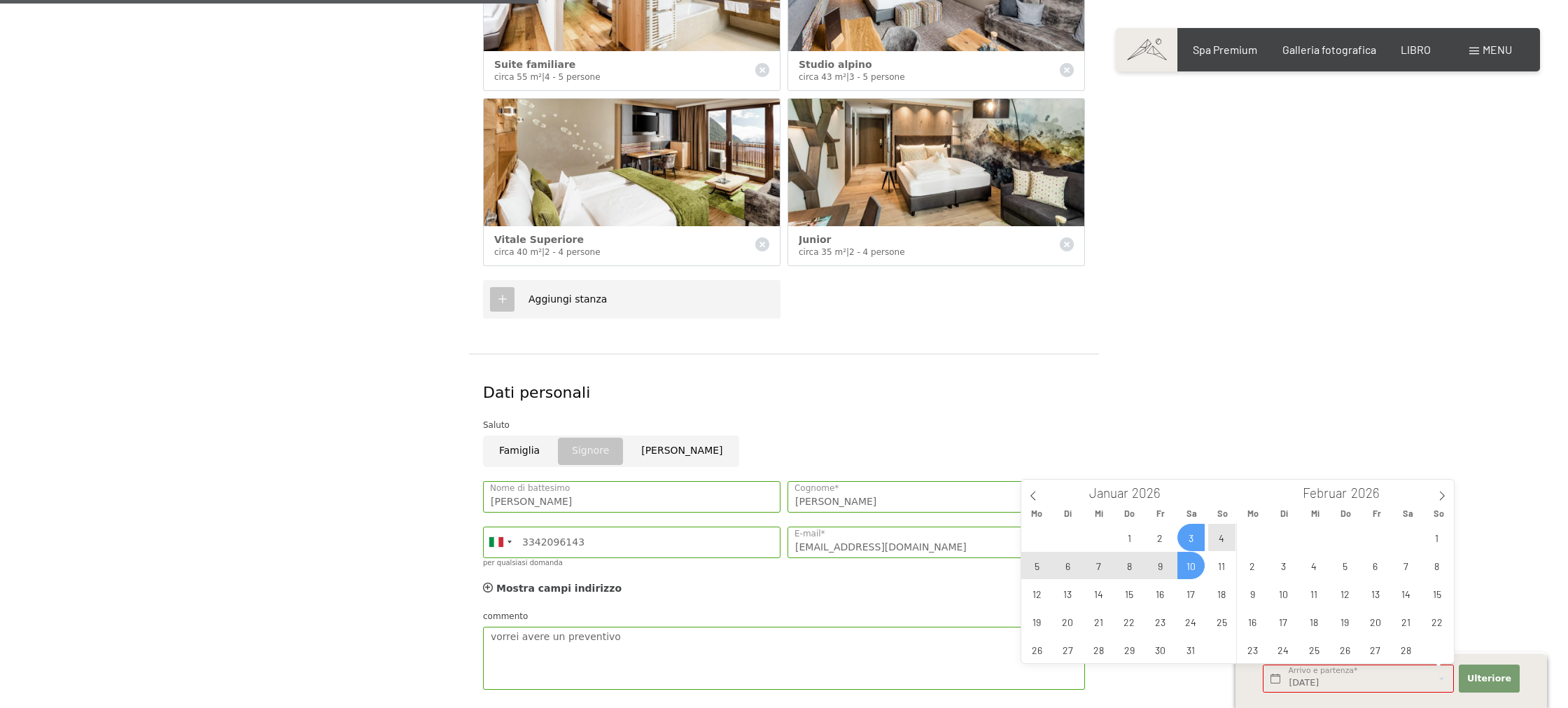
click at [1199, 564] on span "10" at bounding box center [1191, 565] width 27 height 27
type input "Sa. 03.01.2026 - Sa. 10.01.2026"
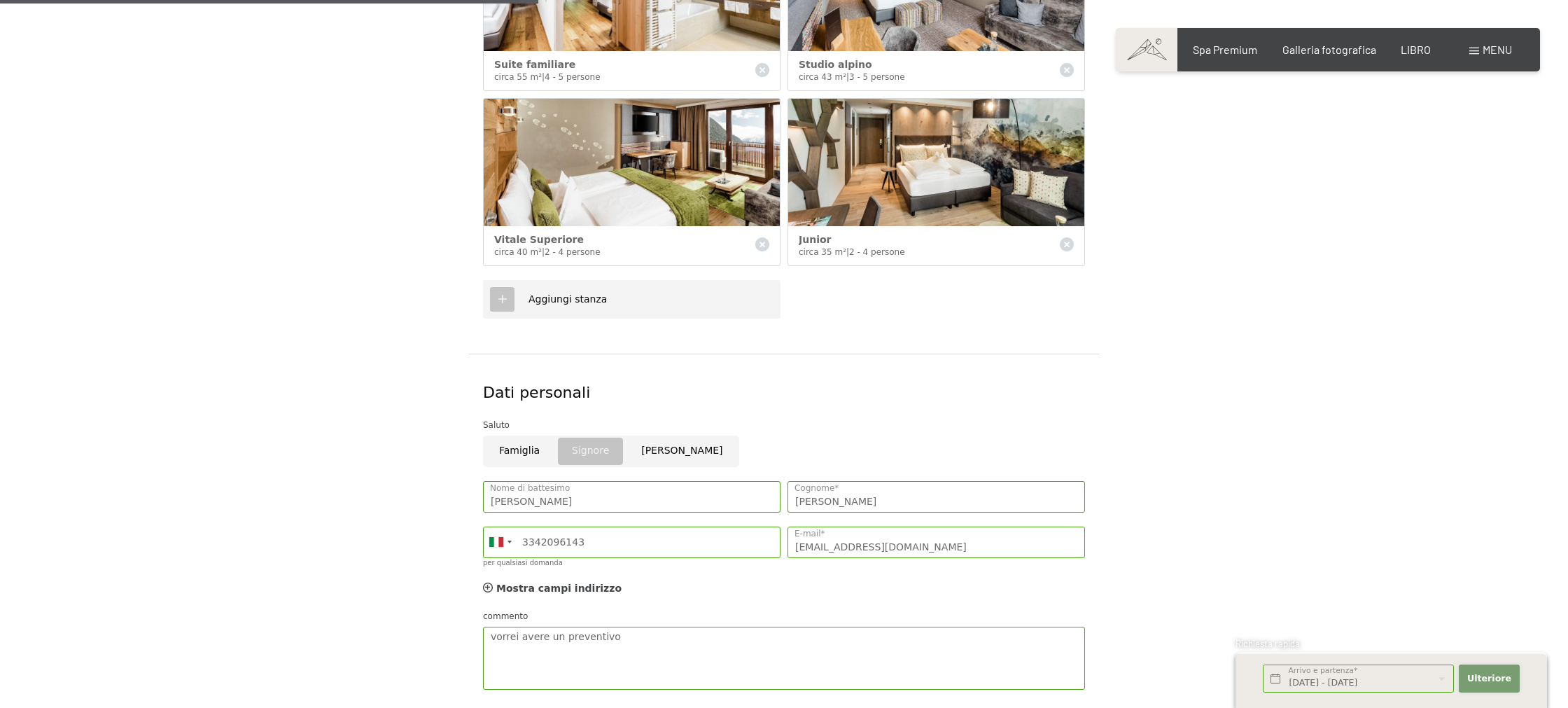
click at [1492, 678] on font "Ulteriore" at bounding box center [1489, 678] width 44 height 11
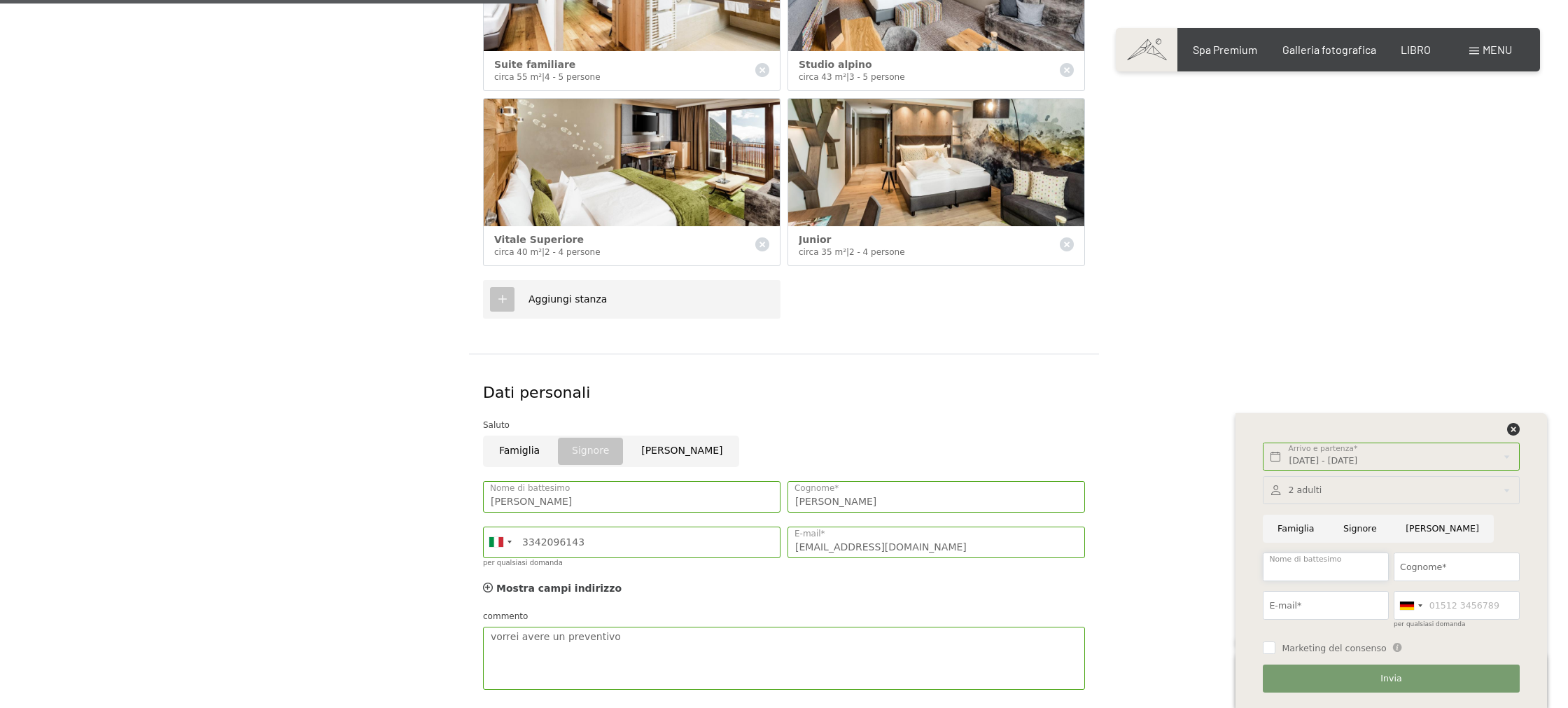
click at [1359, 570] on input "Nome di battesimo" at bounding box center [1326, 567] width 126 height 28
type input "riccardo"
click at [1424, 562] on input "Cognome*" at bounding box center [1457, 567] width 126 height 28
type input "sanfilippo"
click at [1348, 614] on input "E-mail*" at bounding box center [1326, 605] width 126 height 28
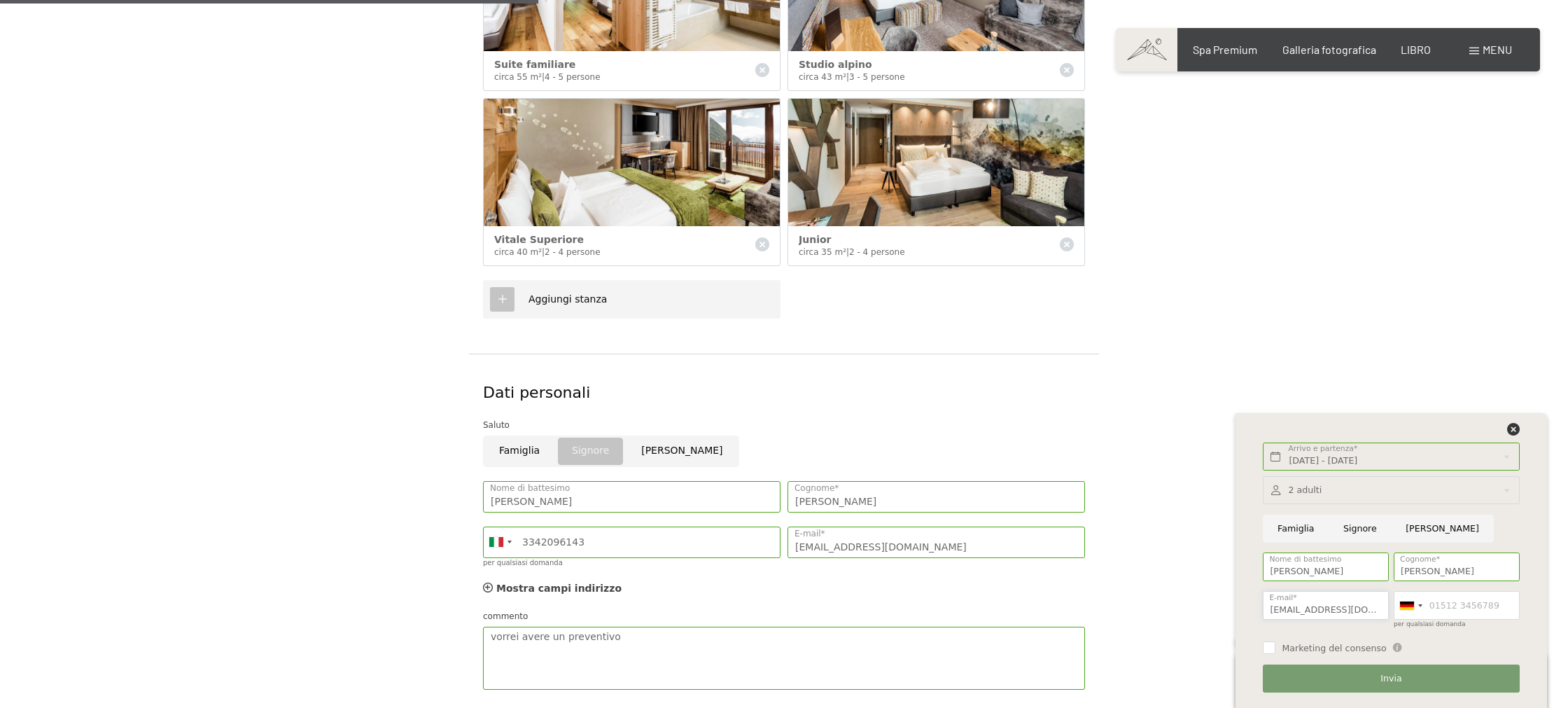
scroll to position [0, 4]
type input "riccardo212005@gmail.com"
click at [1405, 607] on div at bounding box center [1407, 605] width 14 height 9
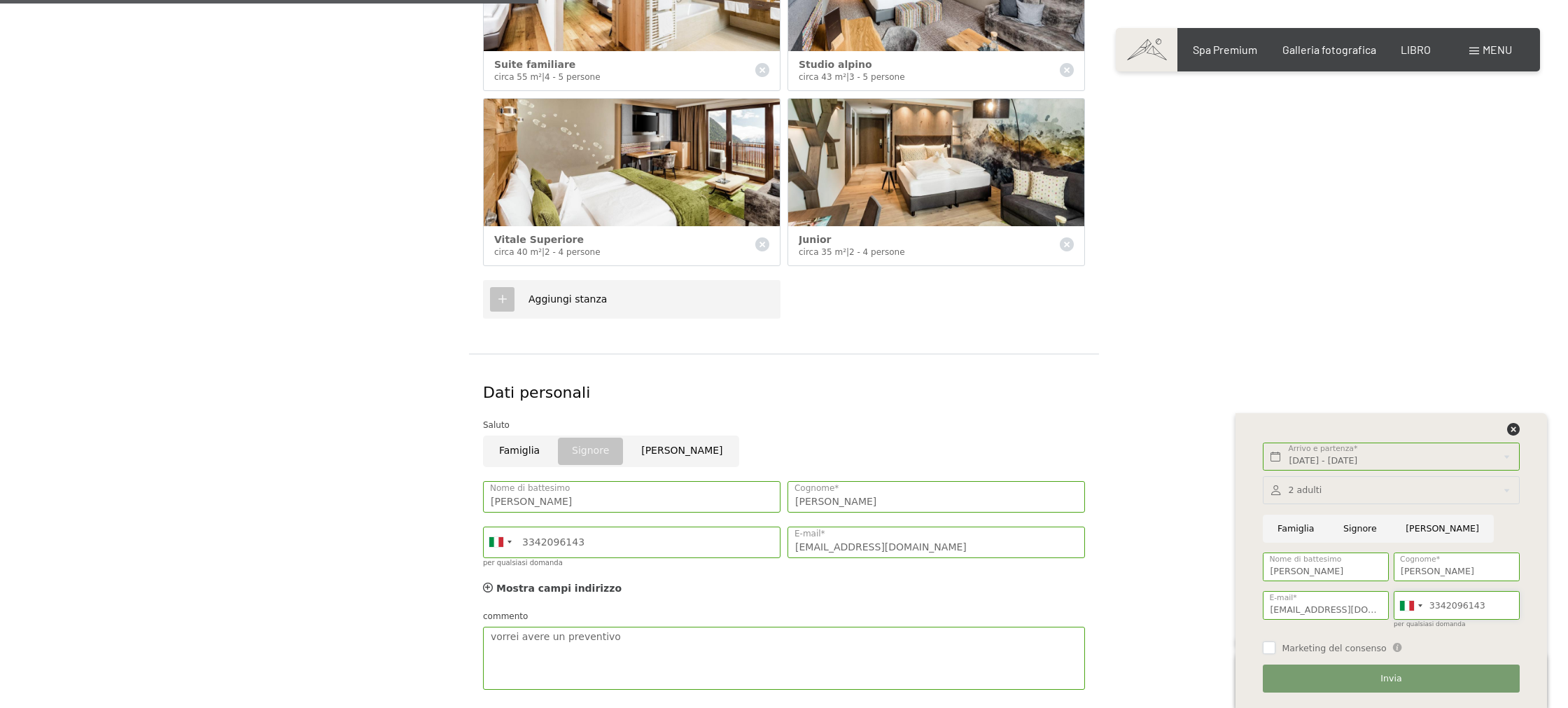
type input "3342096143"
drag, startPoint x: 1267, startPoint y: 648, endPoint x: 1285, endPoint y: 658, distance: 20.6
click at [1268, 648] on input "Marketing del consenso" at bounding box center [1269, 647] width 12 height 12
checkbox input "true"
drag, startPoint x: 1344, startPoint y: 681, endPoint x: 1336, endPoint y: 681, distance: 8.0
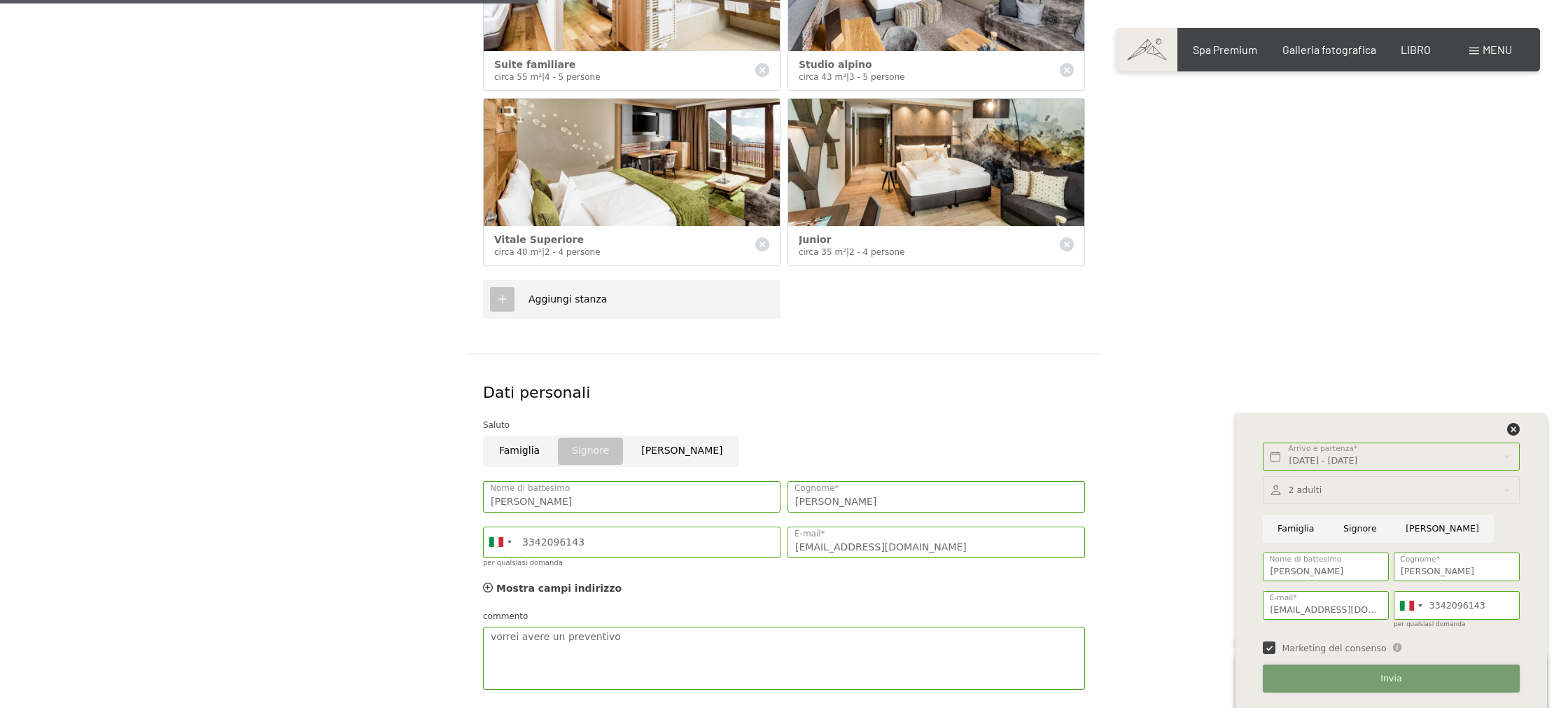
click at [1343, 681] on button "Invia" at bounding box center [1391, 679] width 256 height 28
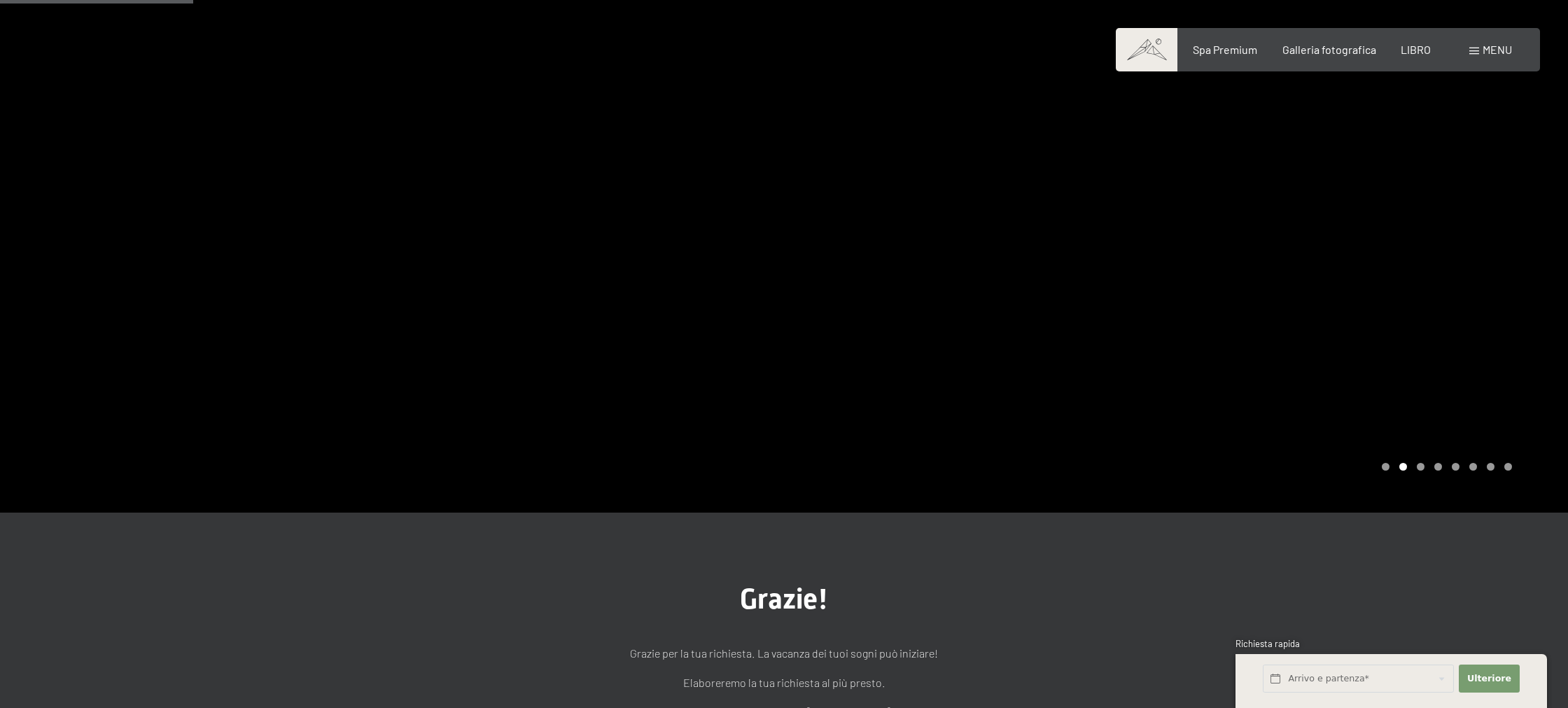
drag, startPoint x: 927, startPoint y: 395, endPoint x: 924, endPoint y: 341, distance: 54.1
click at [924, 397] on div at bounding box center [1176, 247] width 784 height 530
